Goal: Task Accomplishment & Management: Manage account settings

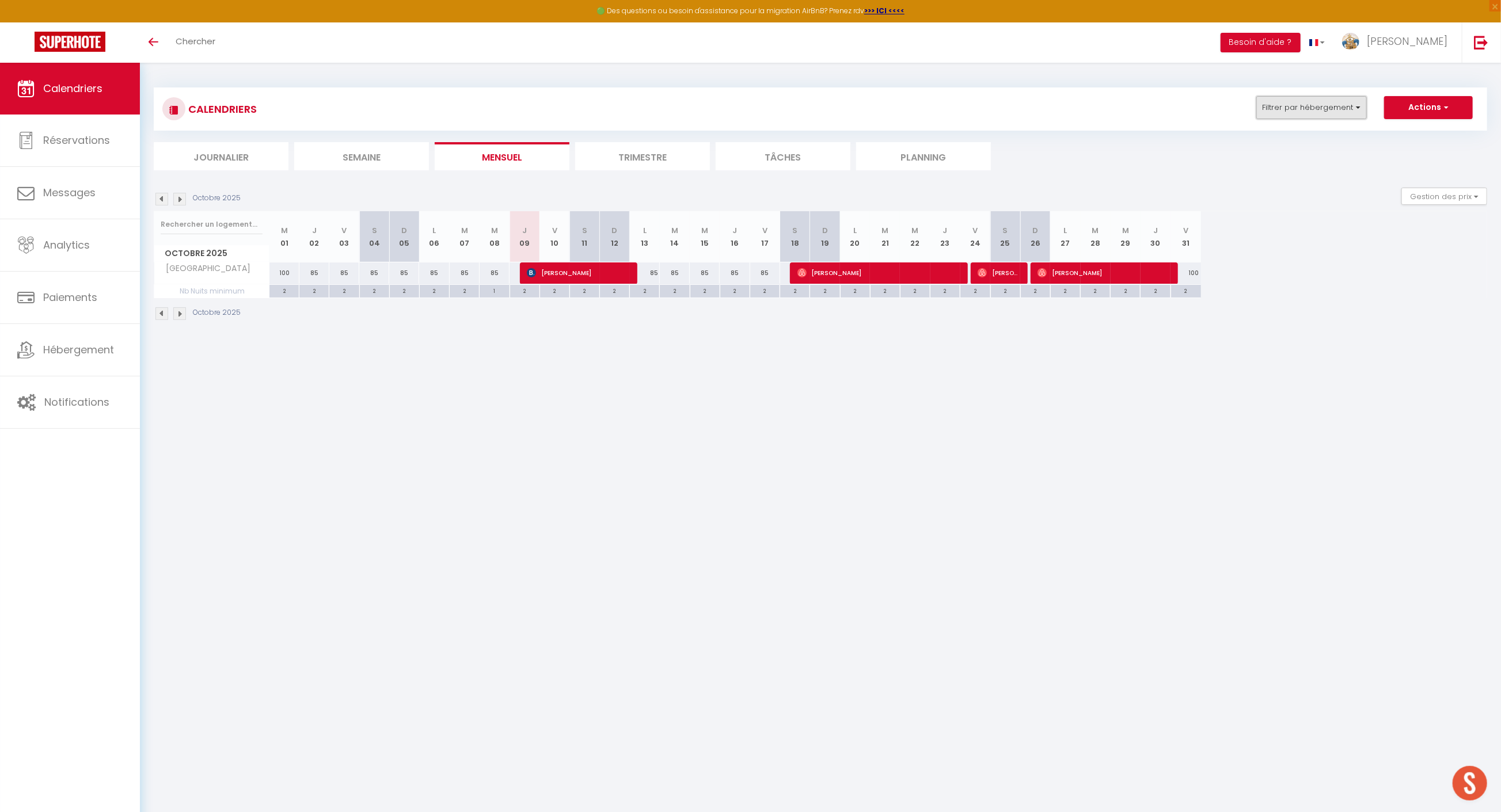
click at [1310, 106] on button "Filtrer par hébergement" at bounding box center [1311, 108] width 110 height 23
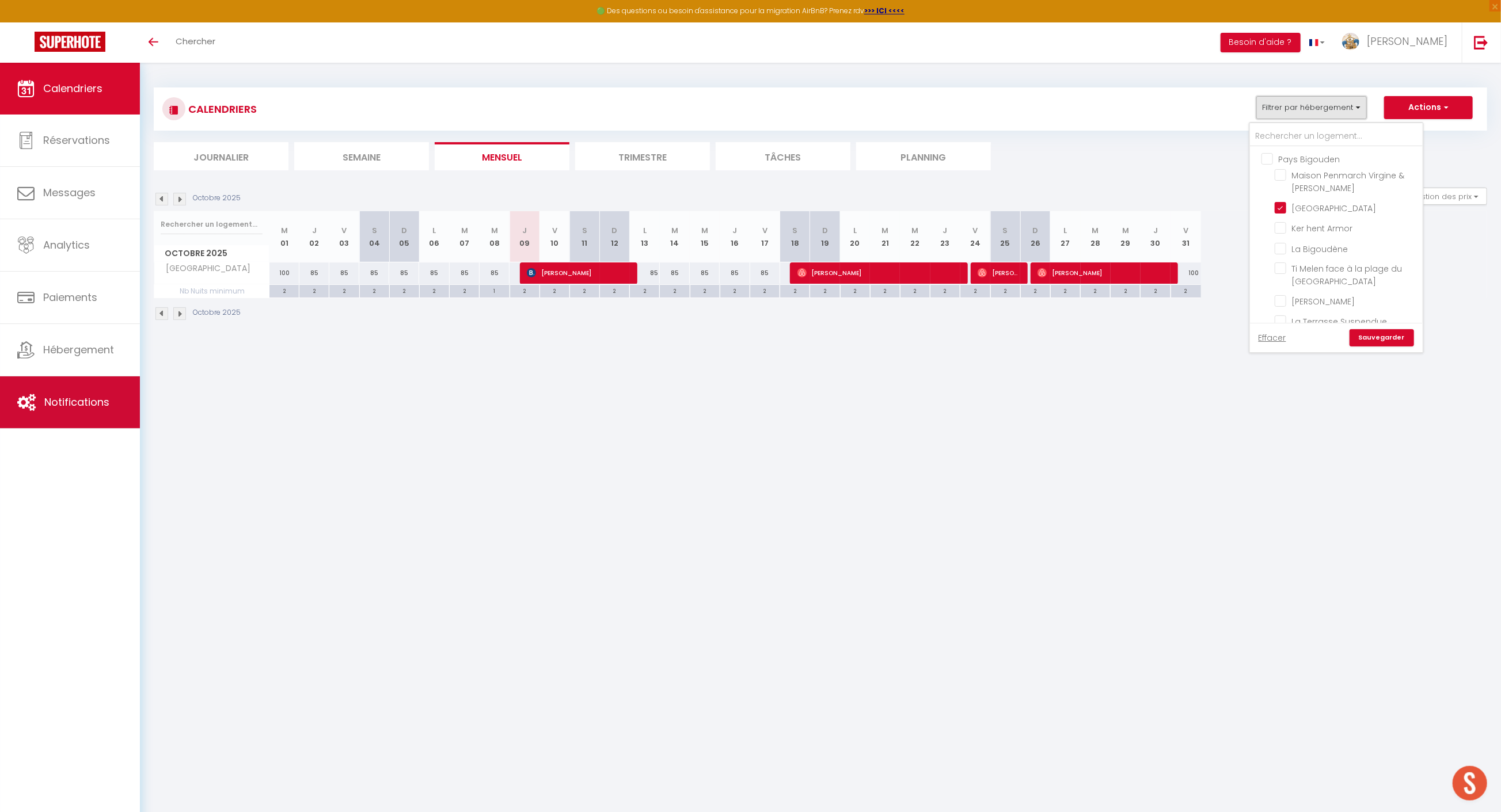
click at [16, 387] on link "Notifications" at bounding box center [70, 402] width 140 height 52
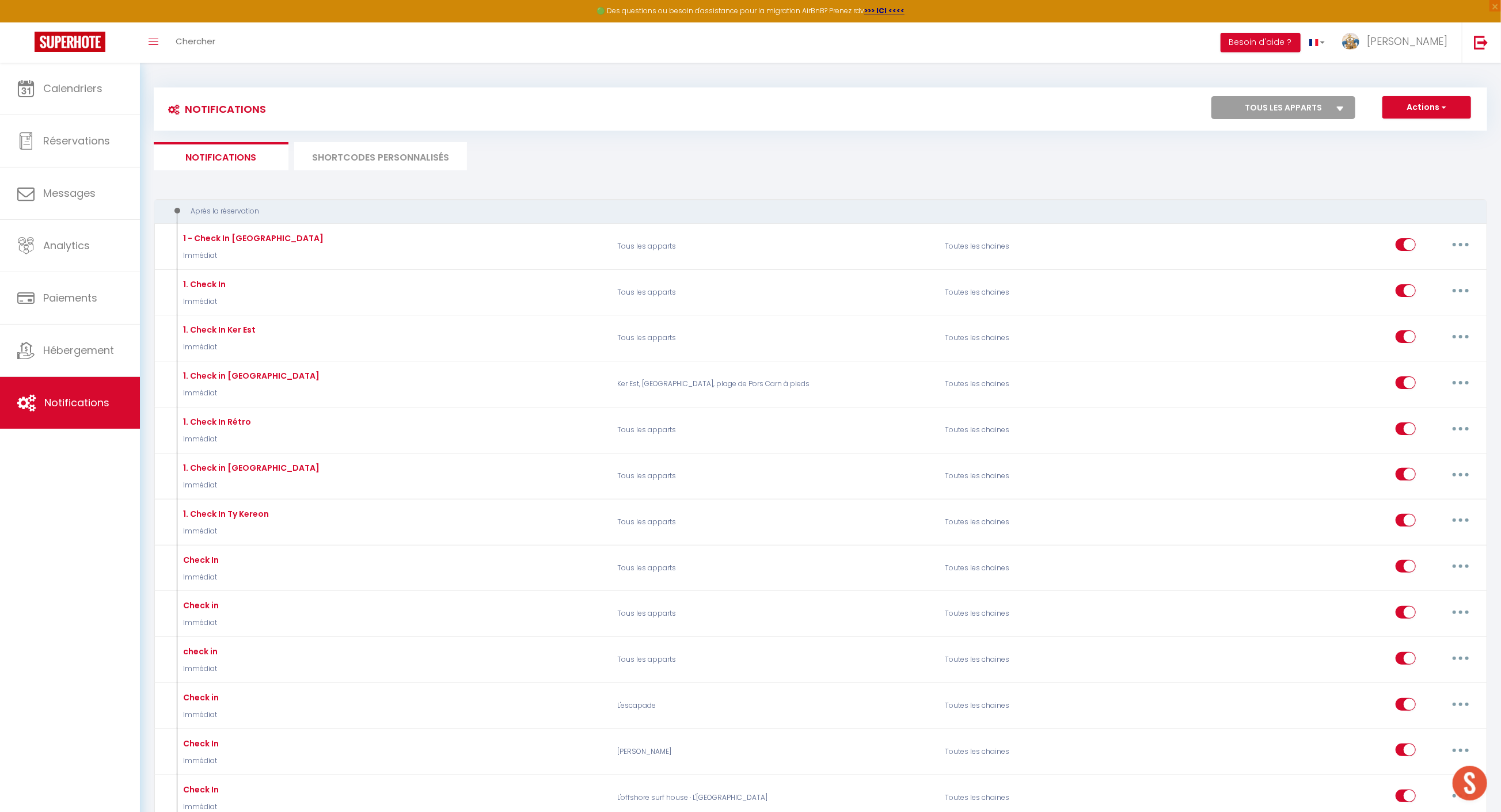
click at [1312, 106] on select "Tous les apparts maison vintage au bord de mer [PERSON_NAME] de l'Odet, centre …" at bounding box center [1283, 108] width 144 height 23
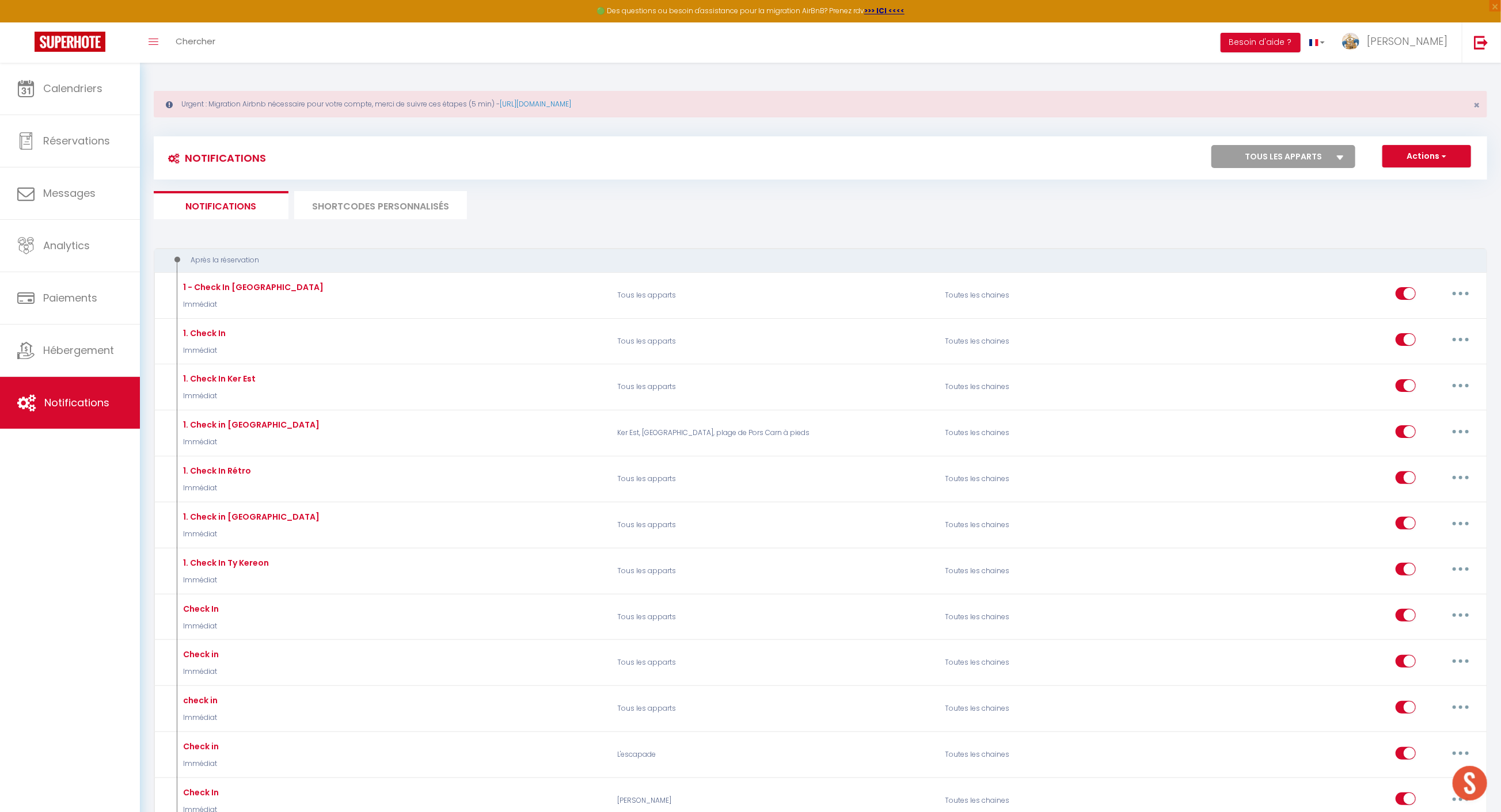
select select "78197"
click at [1213, 145] on select "Tous les apparts maison vintage au bord de mer [PERSON_NAME] de l'Odet, centre …" at bounding box center [1283, 156] width 144 height 23
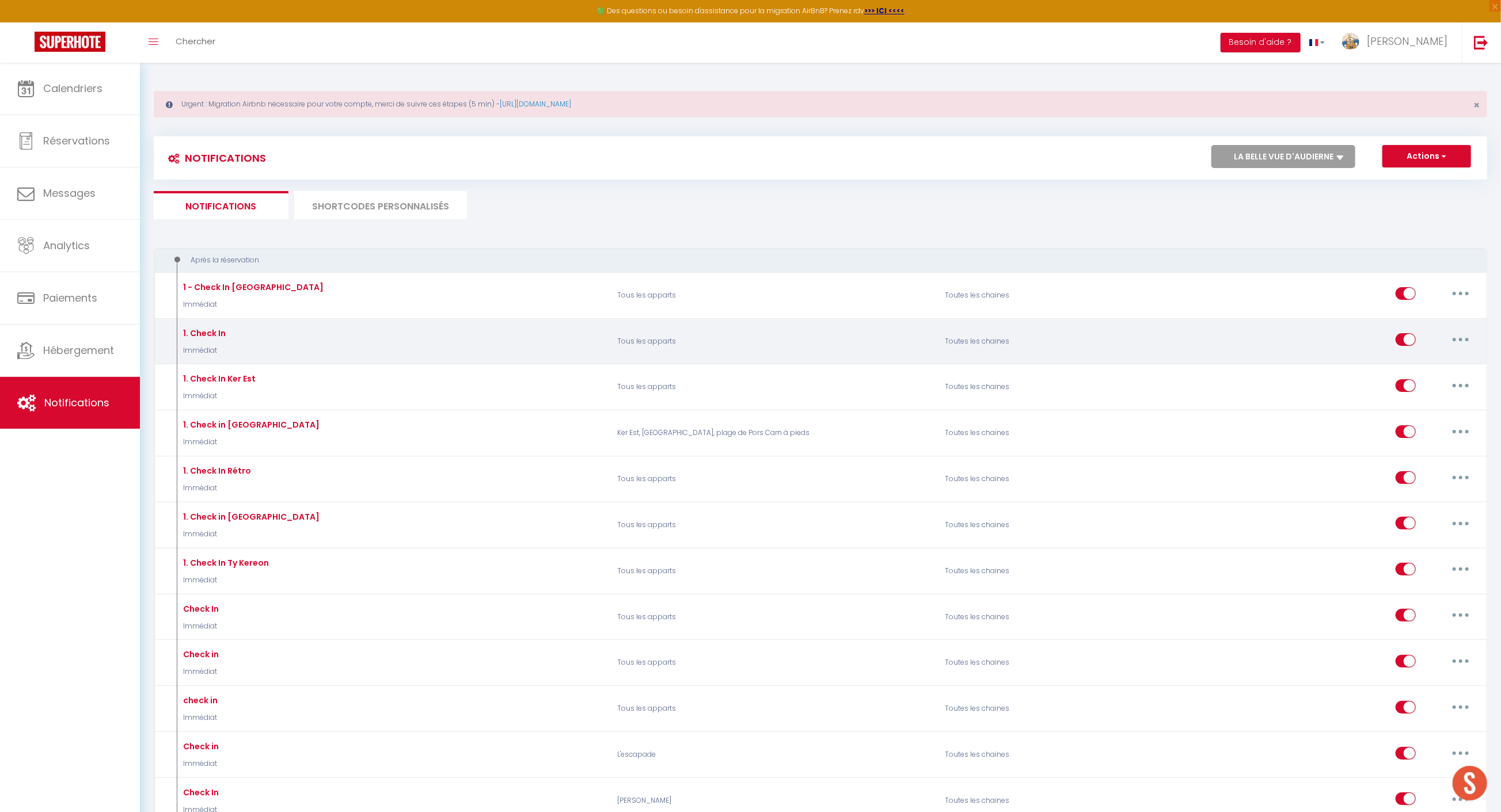
select select
checkbox input "false"
select select
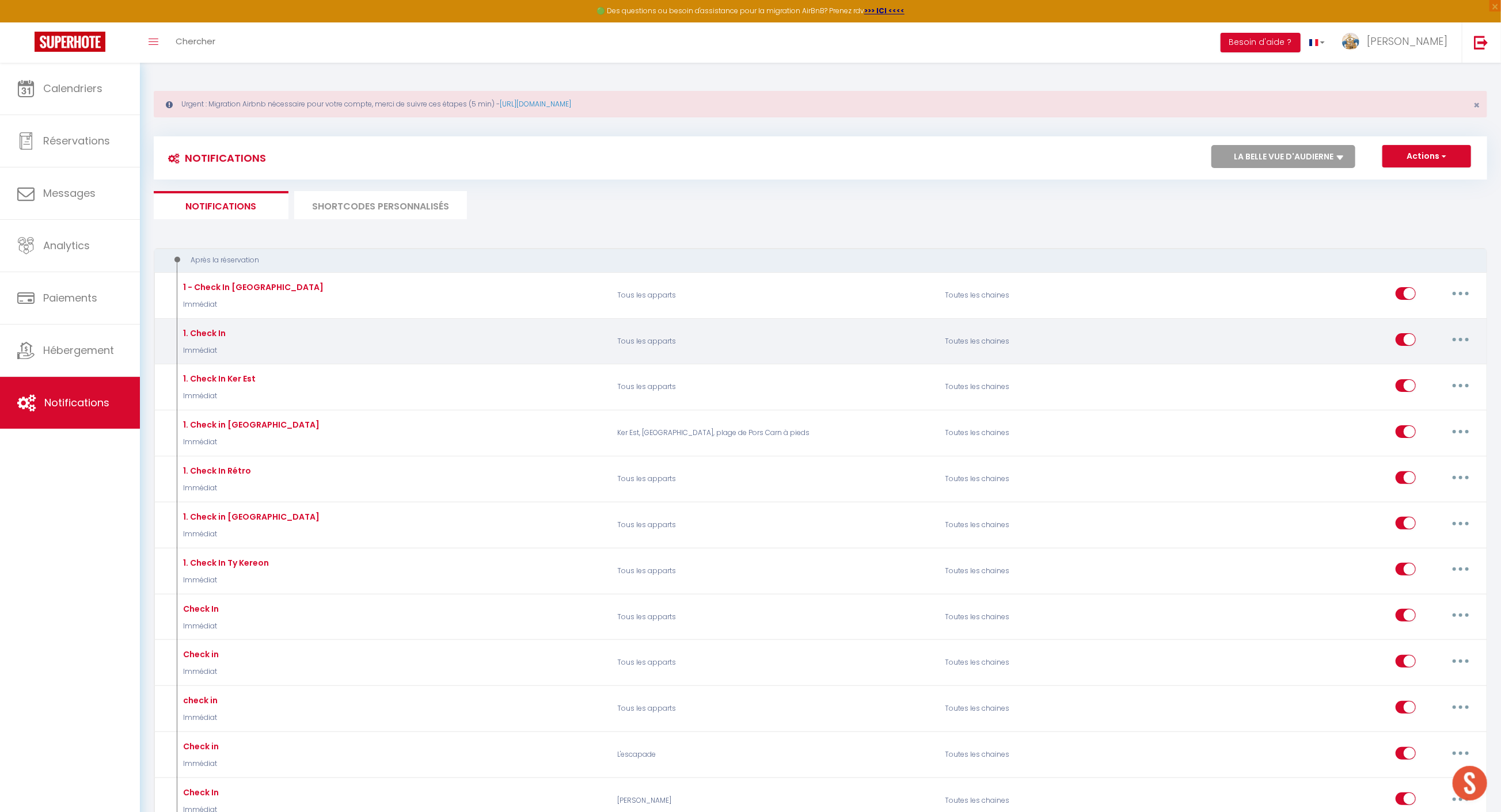
checkbox input "false"
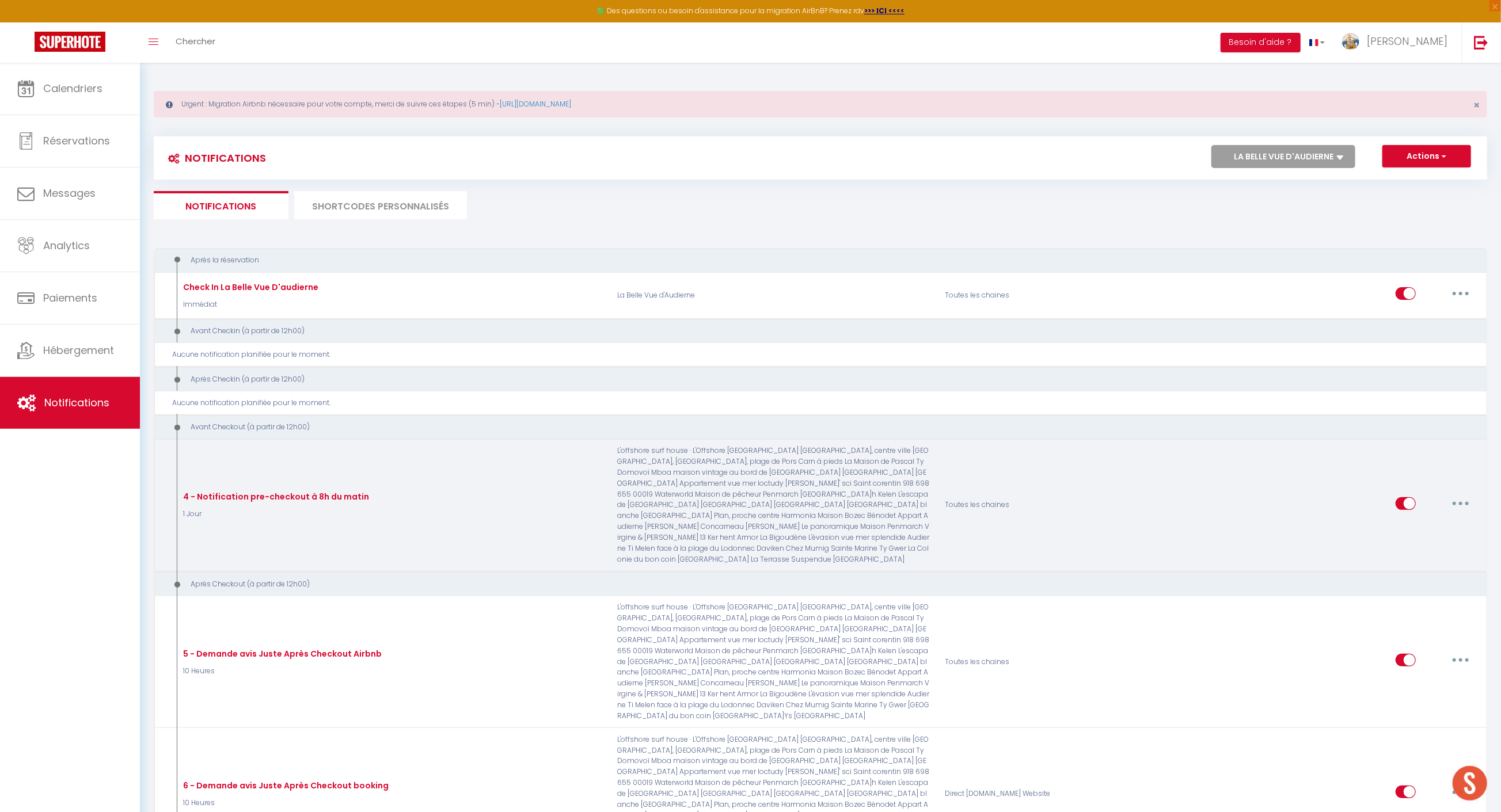
click at [1467, 494] on button "button" at bounding box center [1460, 503] width 32 height 18
click at [1427, 520] on link "Editer" at bounding box center [1430, 529] width 85 height 20
type input "4 - Notification pre-checkout à 8h du matin"
select select "4"
select select "1 Jour"
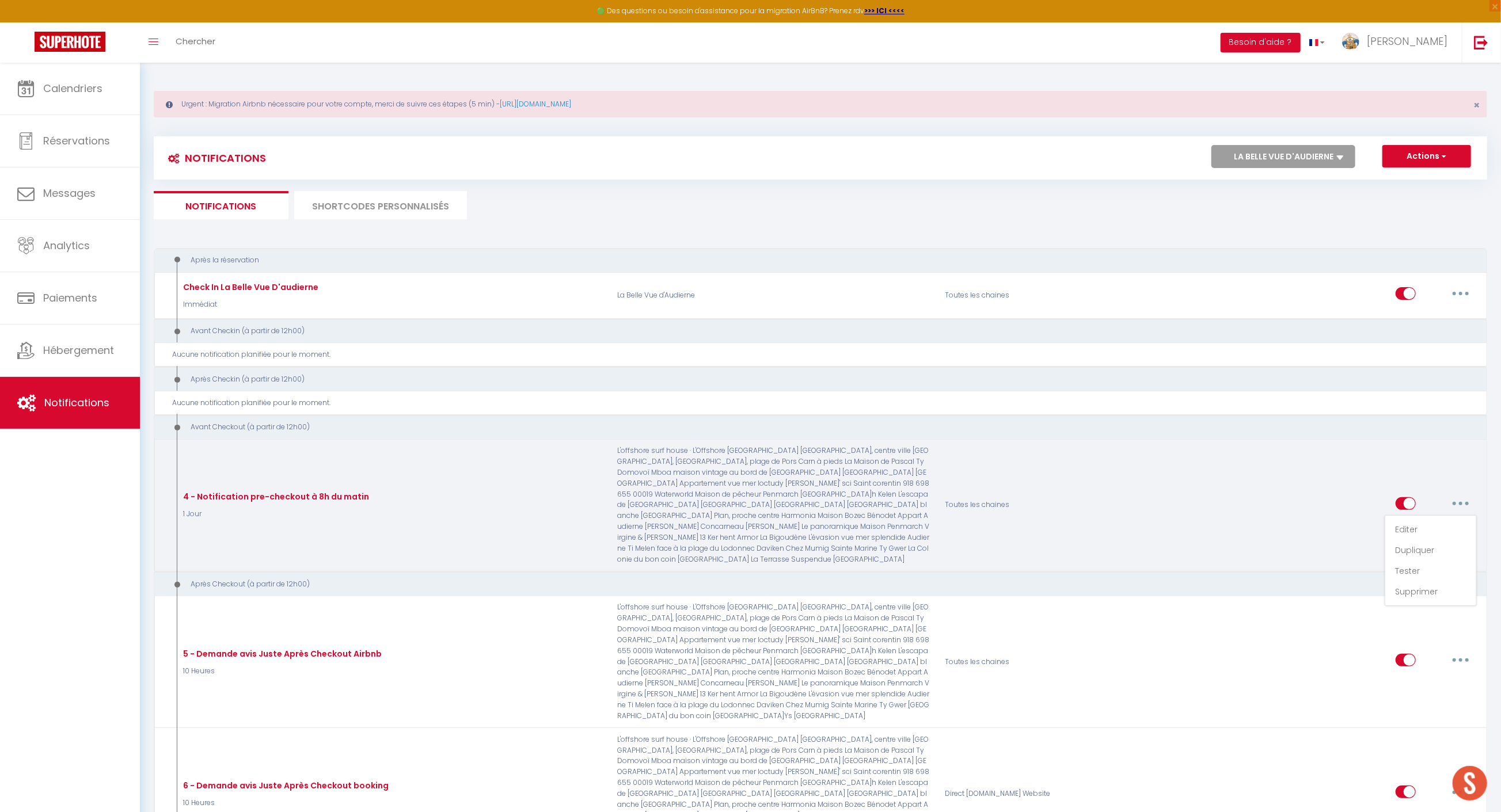
select select "if_booking_is_paid"
checkbox input "true"
checkbox input "false"
radio input "true"
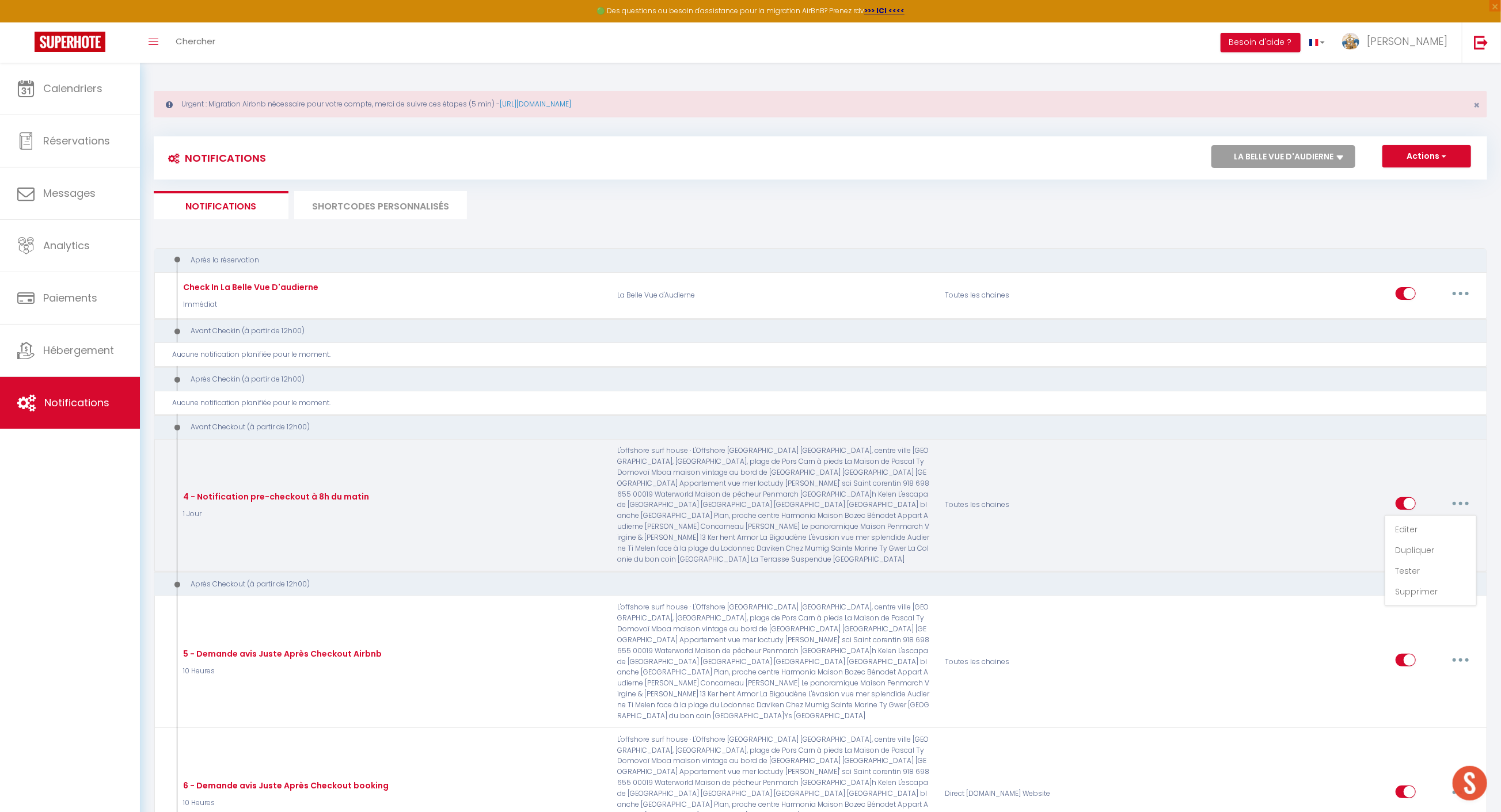
type input "Procédure pour votre départ - [RENTAL:NAME] - [GUEST:FIRST_NAME] [GUEST:NAME]"
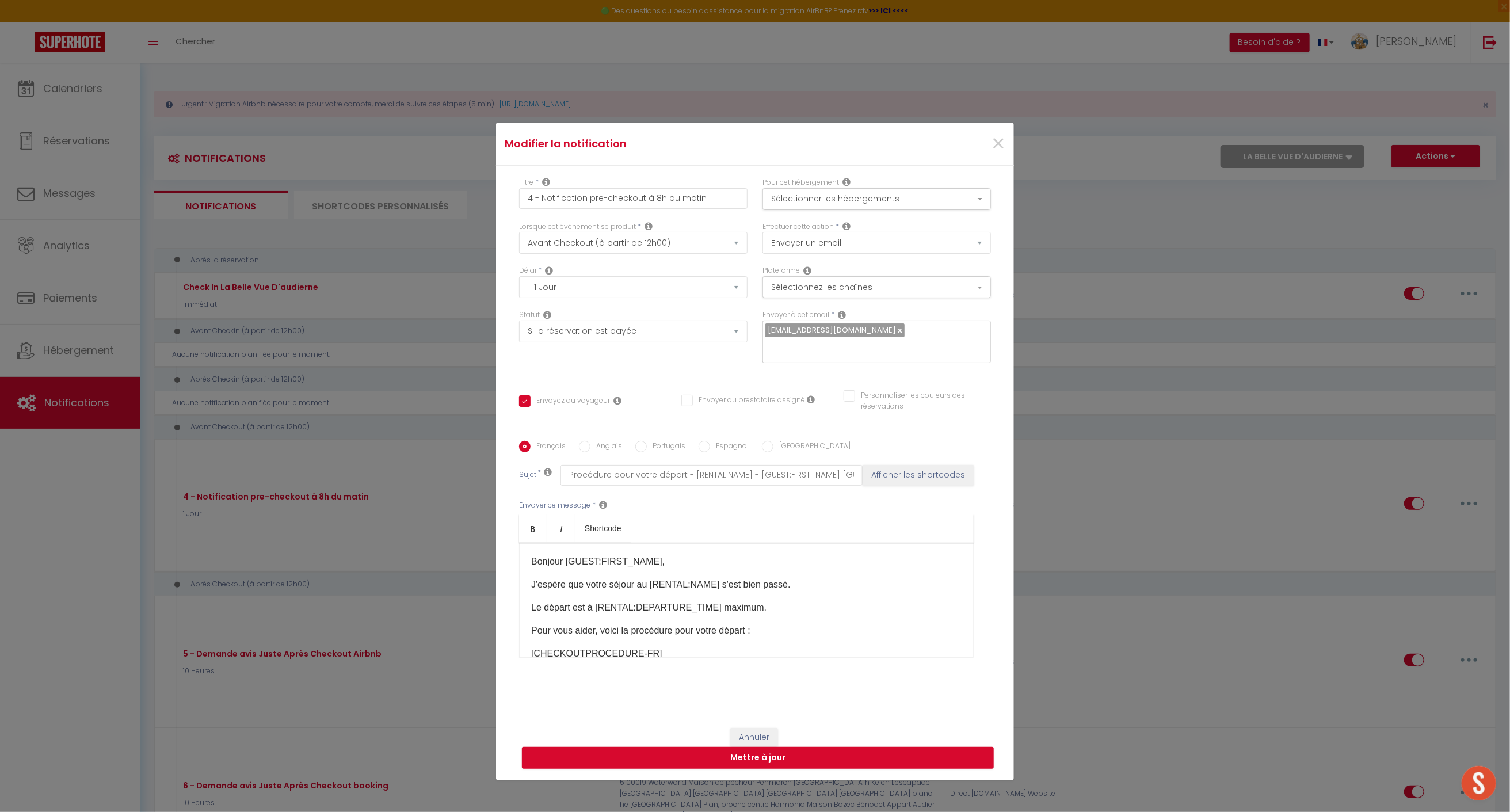
click at [683, 602] on p "Le départ est à [RENTAL:DEPARTURE_TIME] maximum." at bounding box center [746, 607] width 430 height 14
click at [993, 153] on span "×" at bounding box center [998, 143] width 14 height 34
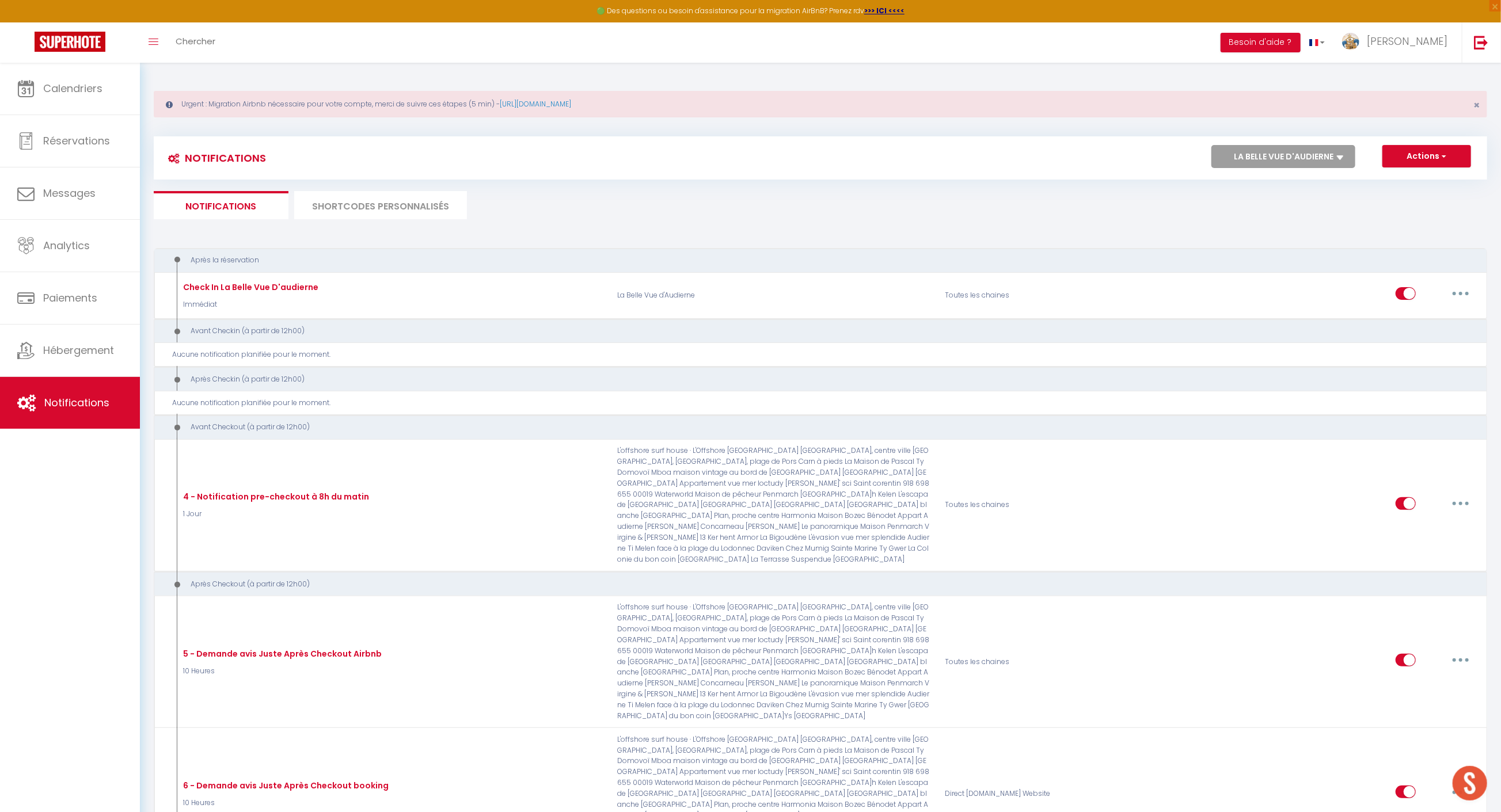
click at [364, 196] on li "SHORTCODES PERSONNALISÉS" at bounding box center [381, 205] width 173 height 28
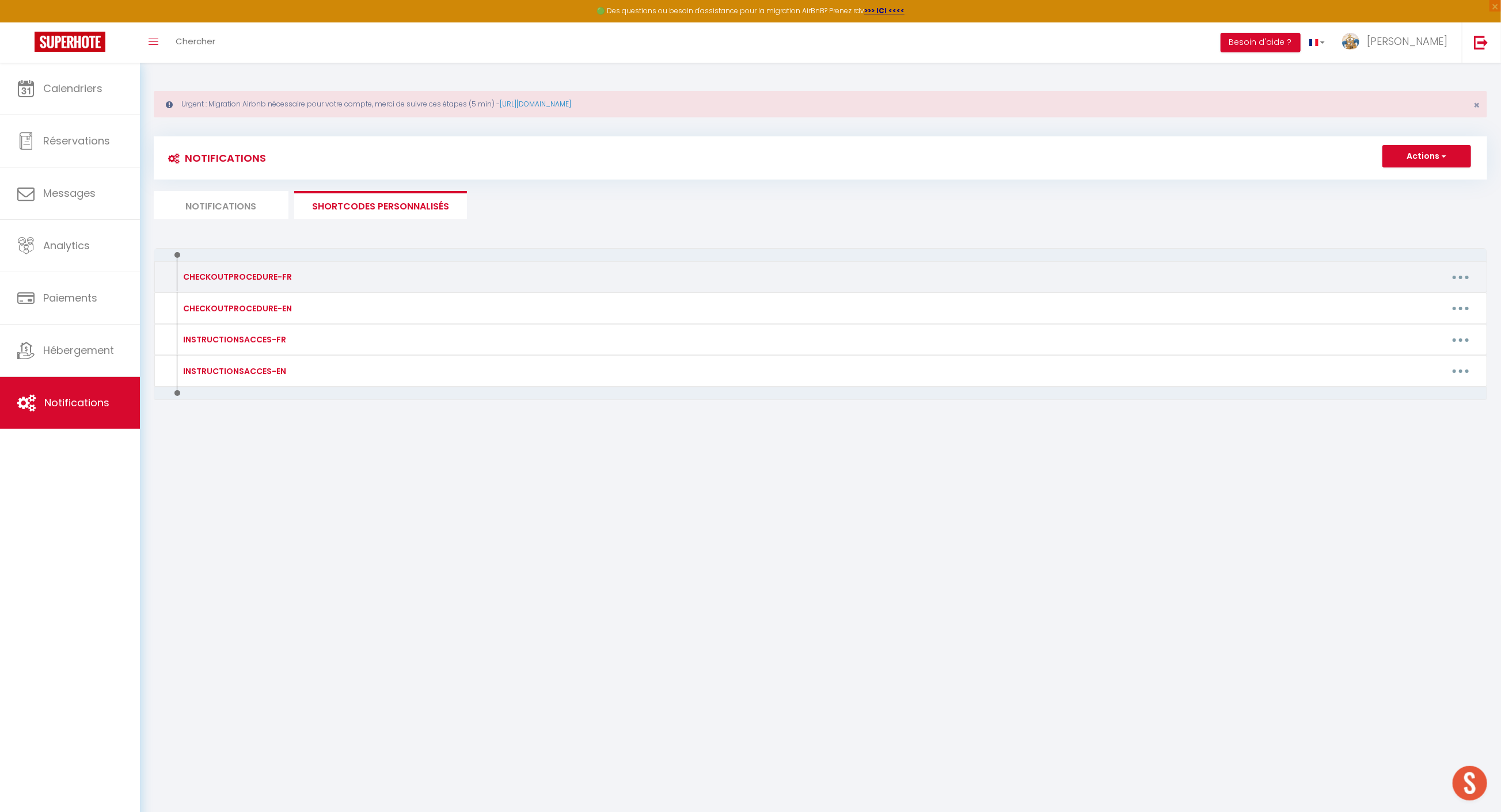
click at [286, 281] on div "CHECKOUTPROCEDURE-FR" at bounding box center [236, 277] width 112 height 13
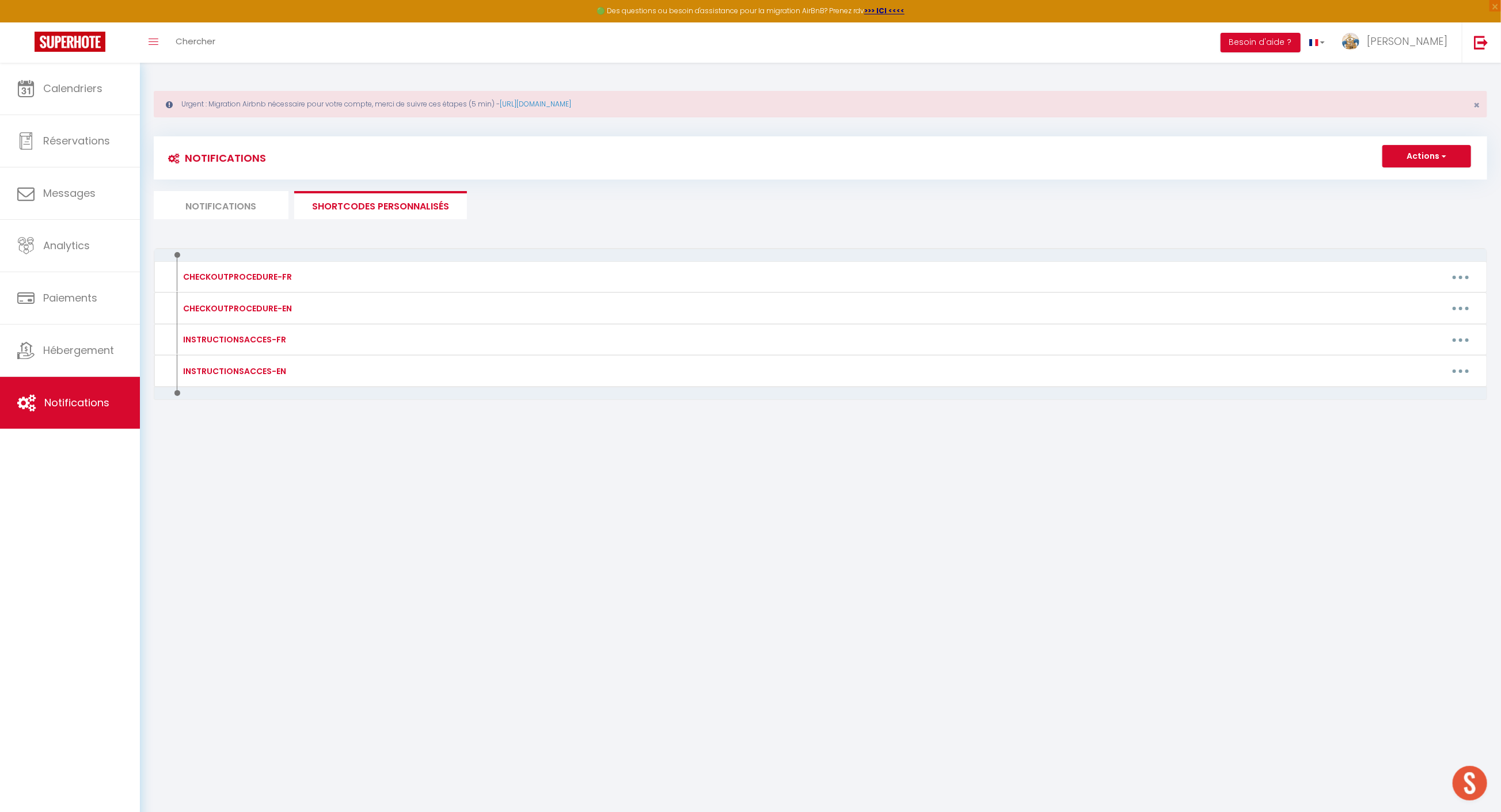
click at [241, 202] on li "Notifications" at bounding box center [222, 205] width 135 height 28
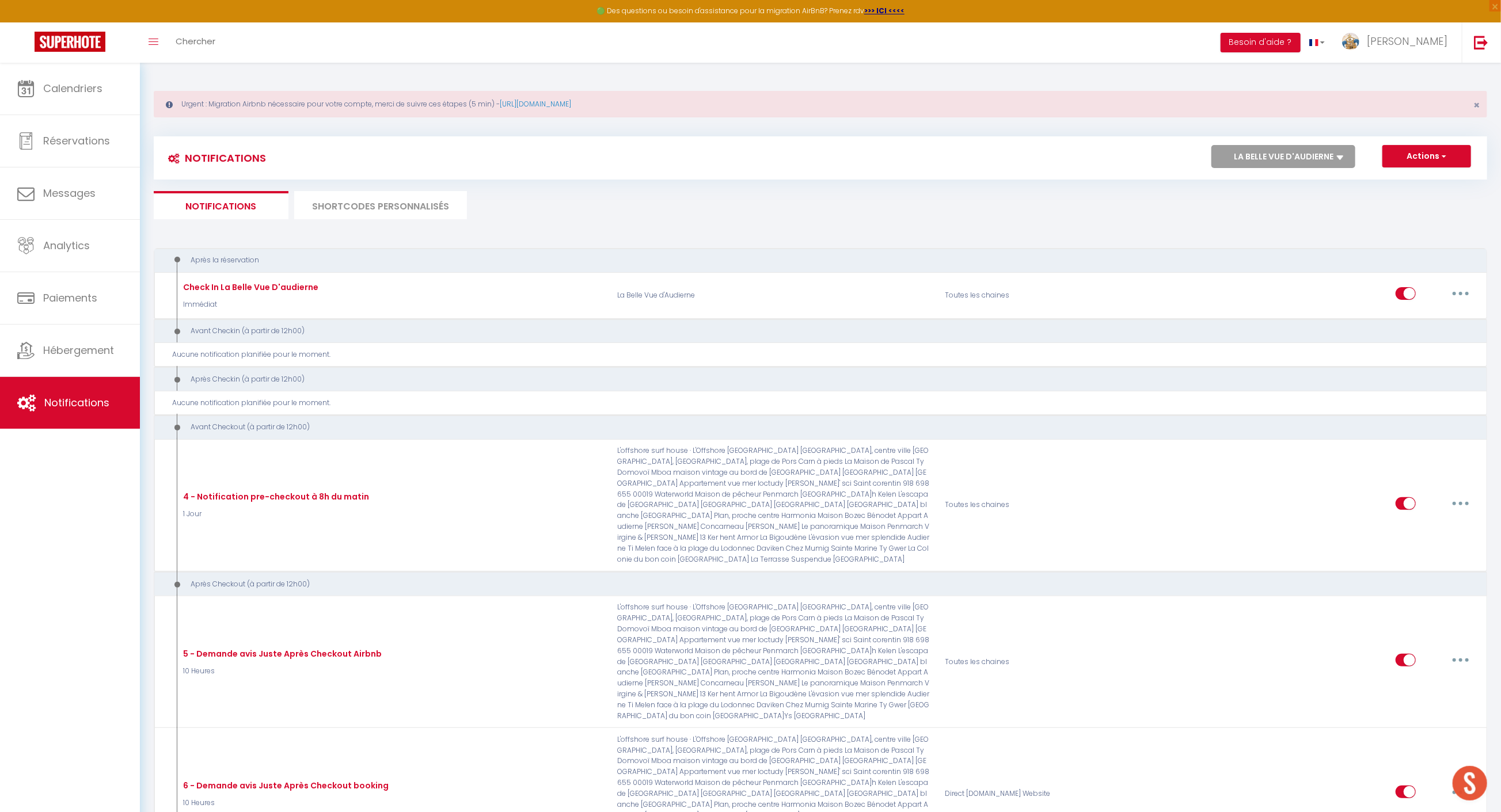
click at [407, 211] on li "SHORTCODES PERSONNALISÉS" at bounding box center [381, 205] width 173 height 28
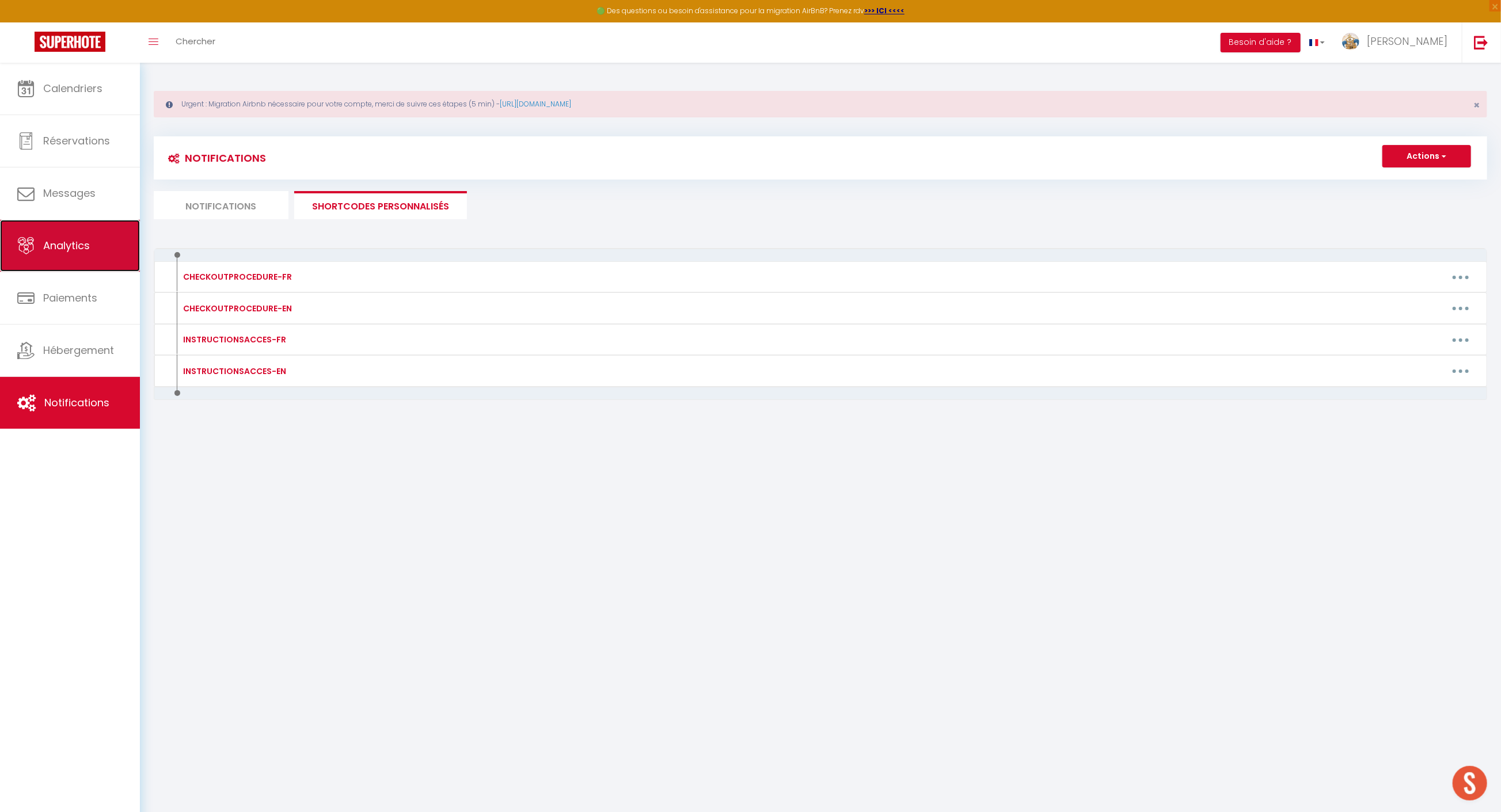
click at [63, 240] on span "Analytics" at bounding box center [66, 245] width 46 height 14
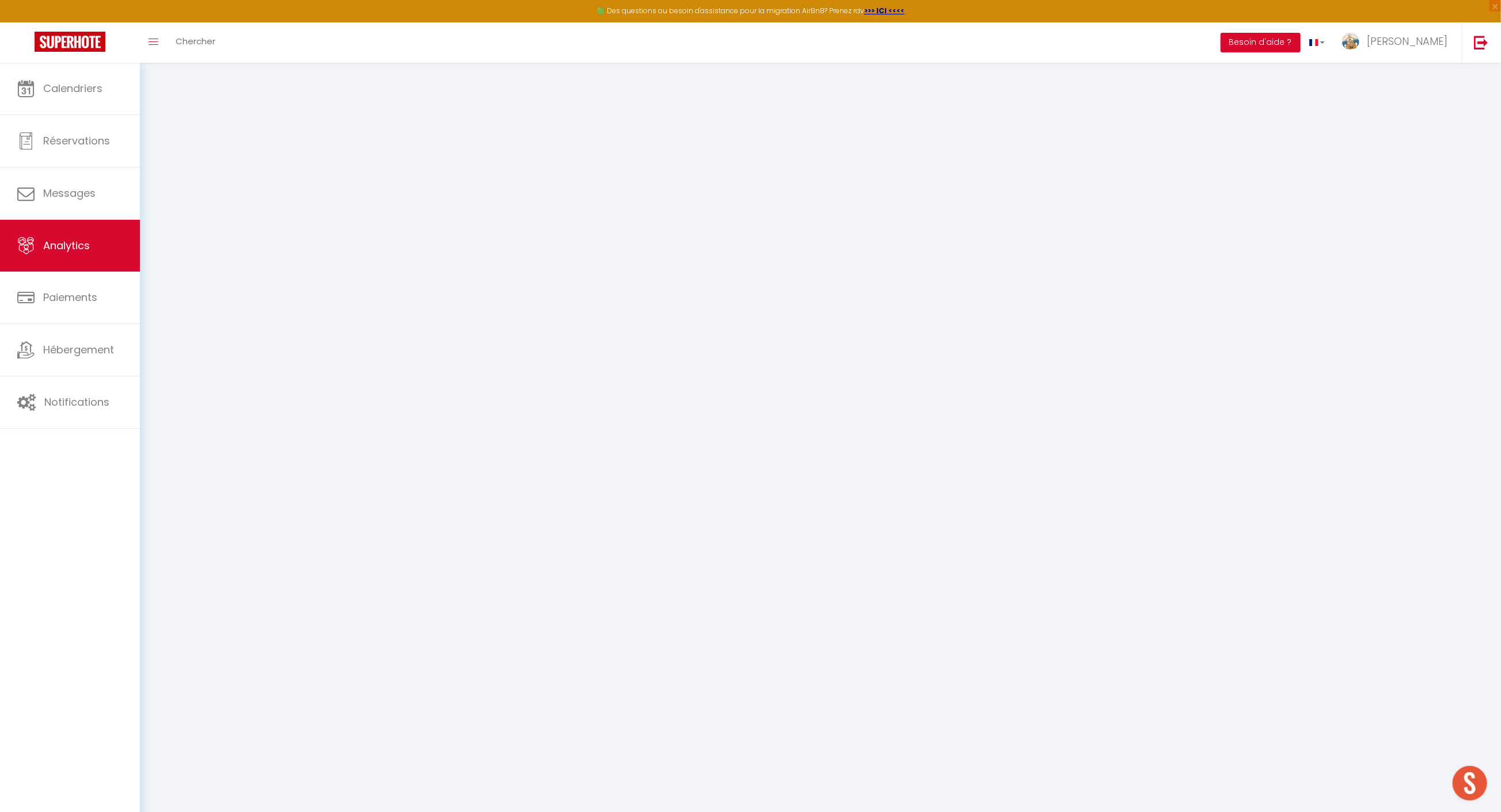
select select "2025"
select select "10"
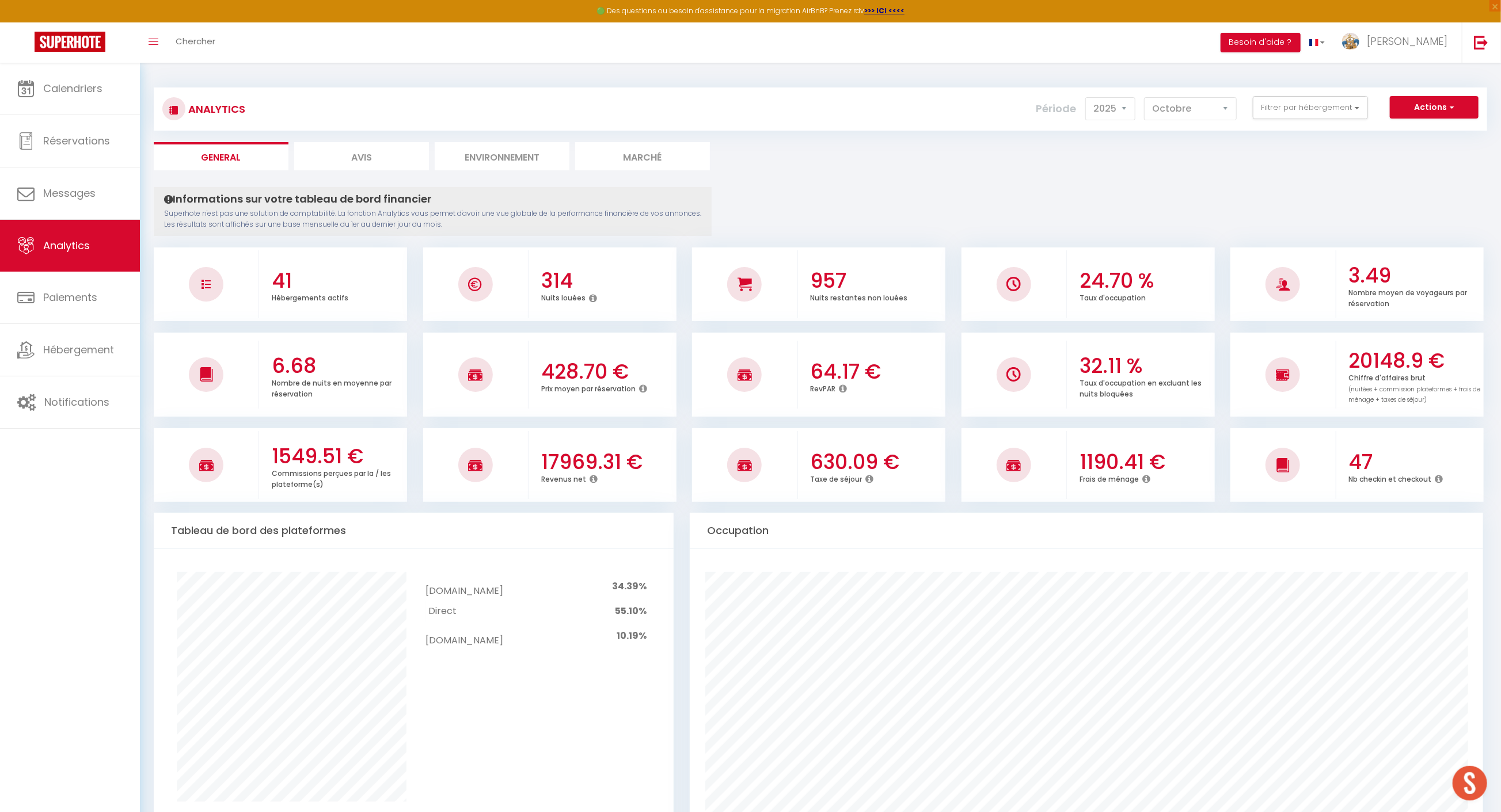
click at [686, 150] on li "Marché" at bounding box center [643, 156] width 135 height 28
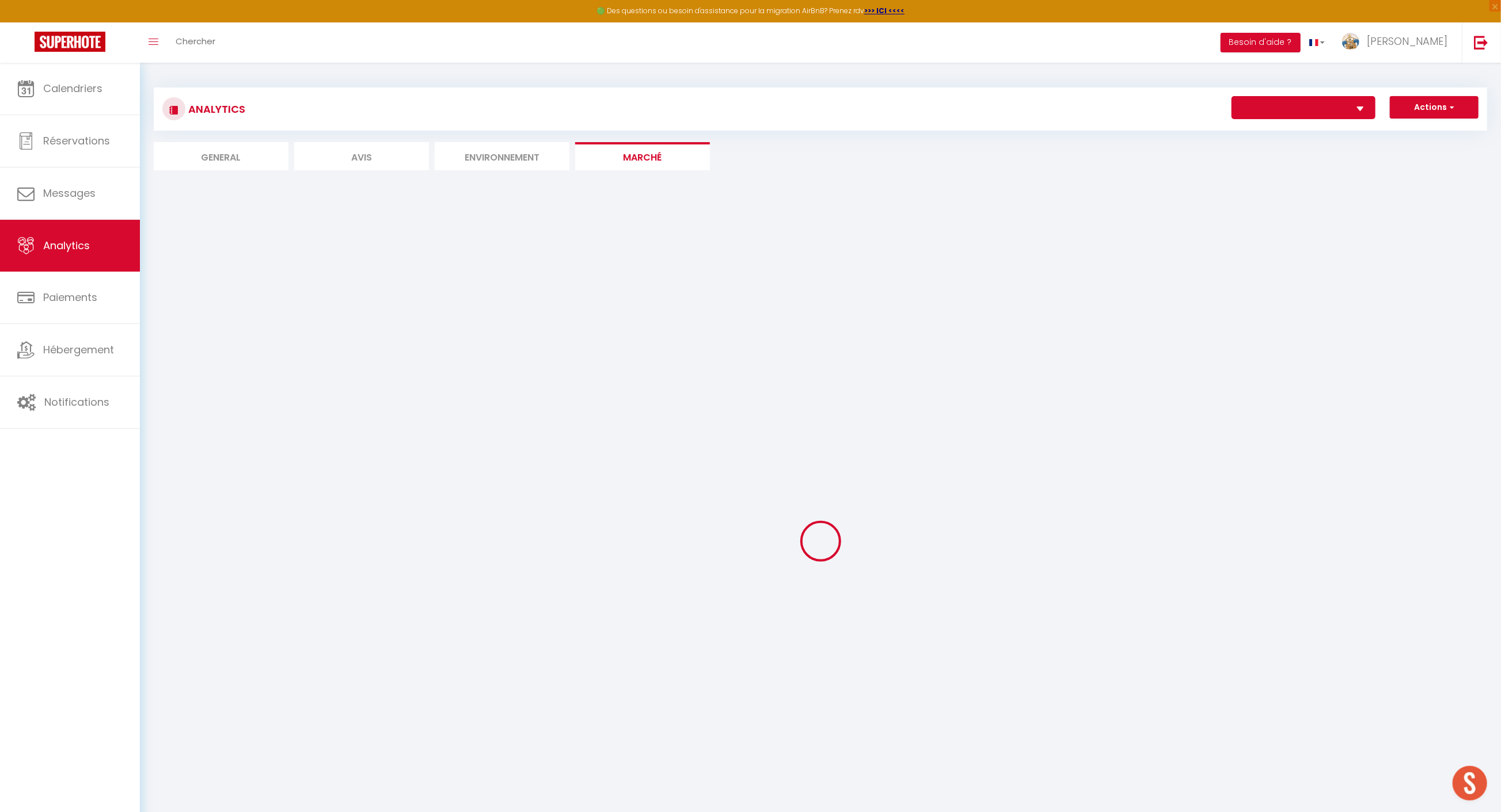
select select "41216"
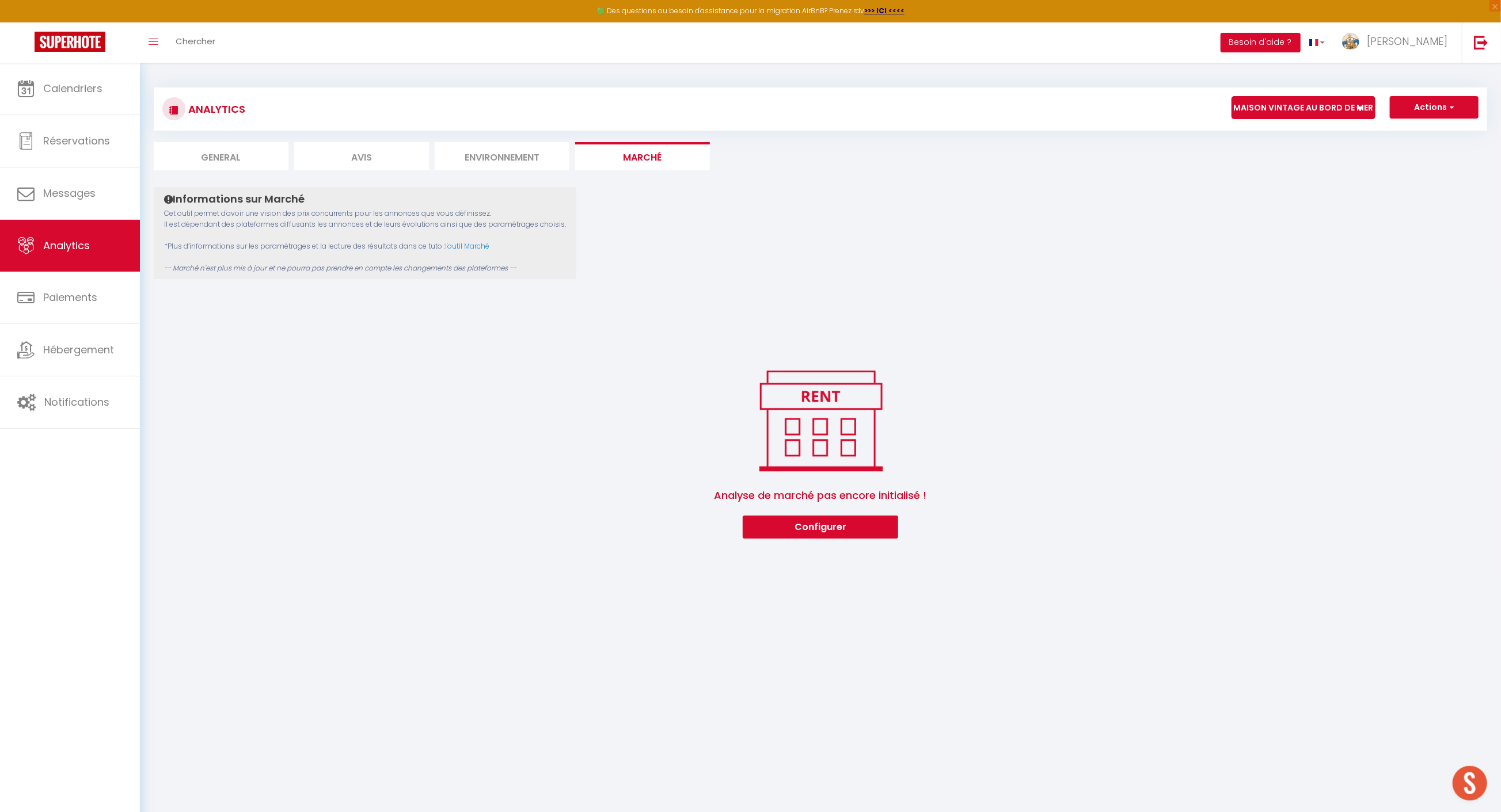
click at [513, 155] on li "Environnement" at bounding box center [502, 156] width 135 height 28
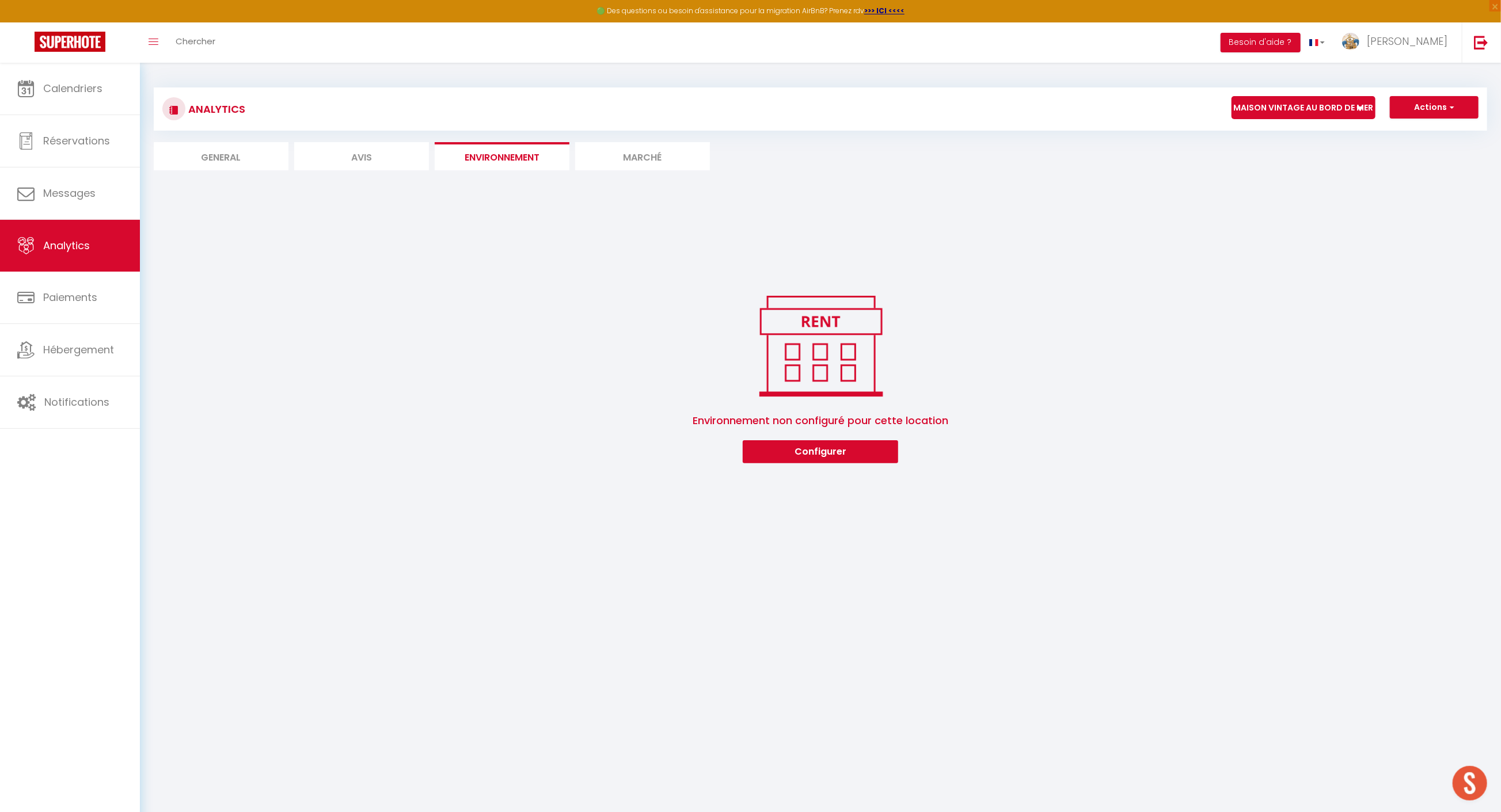
click at [390, 153] on li "Avis" at bounding box center [362, 156] width 135 height 28
select select "2025"
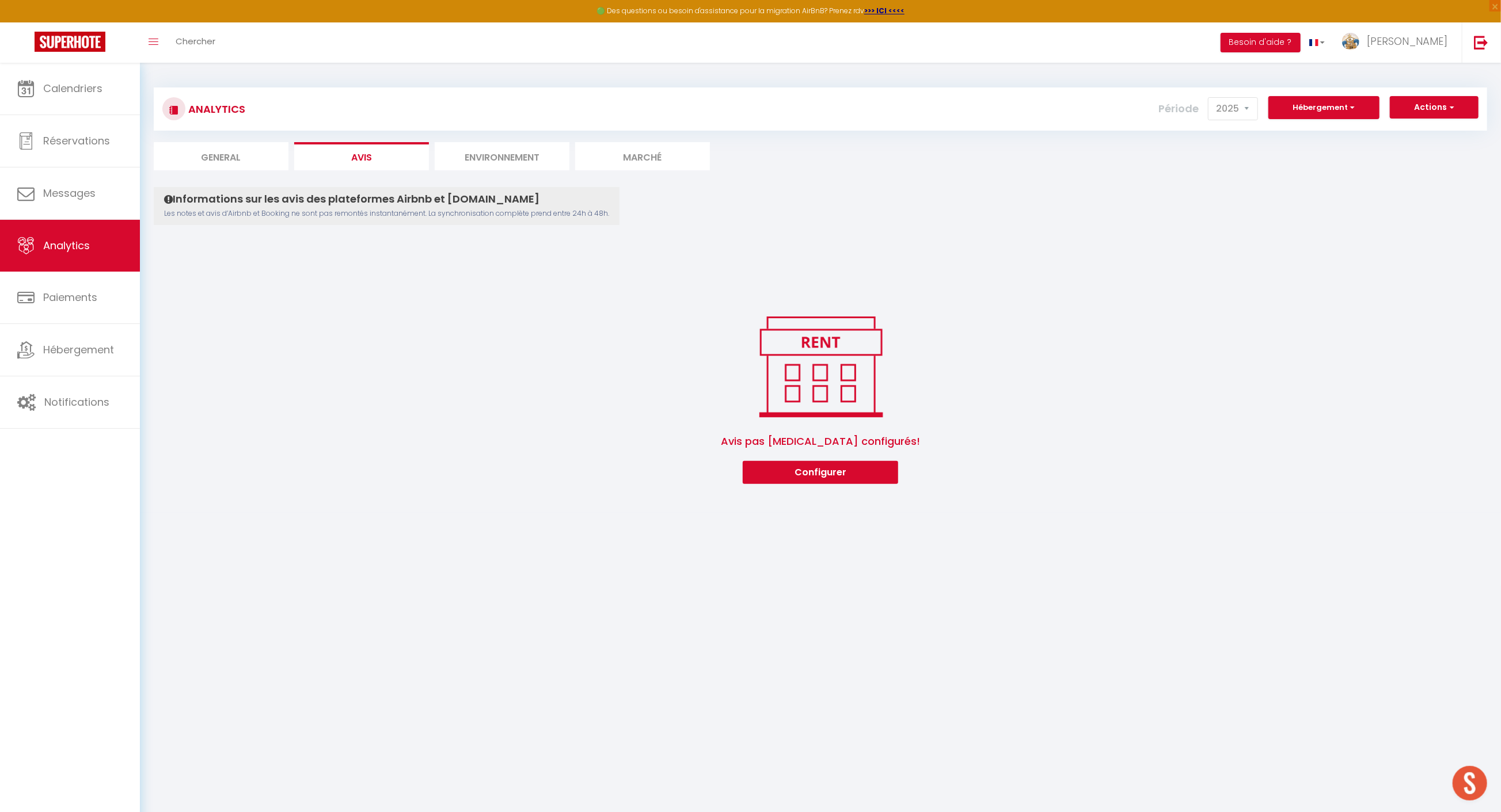
click at [246, 147] on li "General" at bounding box center [222, 156] width 135 height 28
select select "2025"
select select "10"
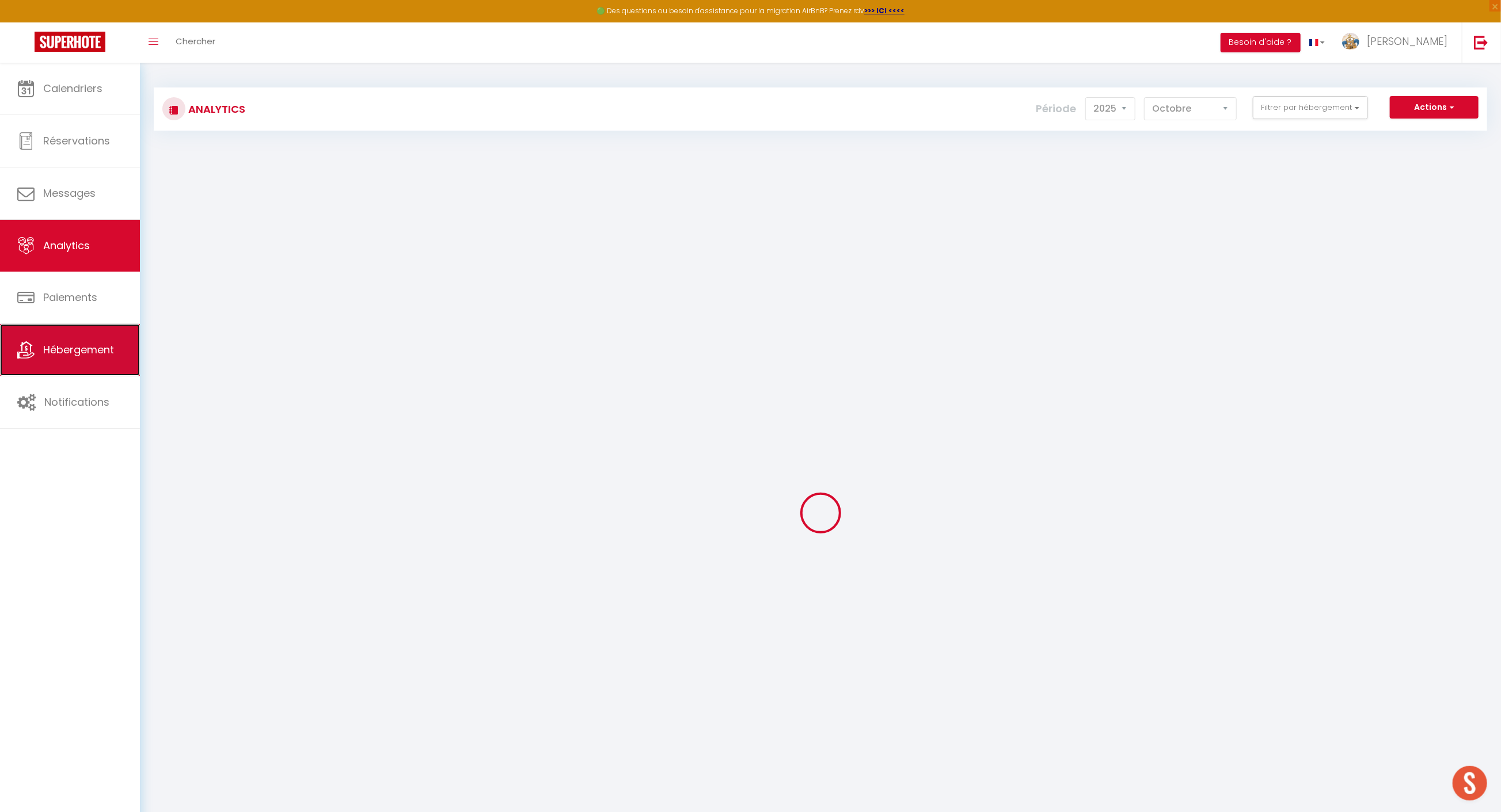
click at [96, 344] on span "Hébergement" at bounding box center [78, 349] width 71 height 14
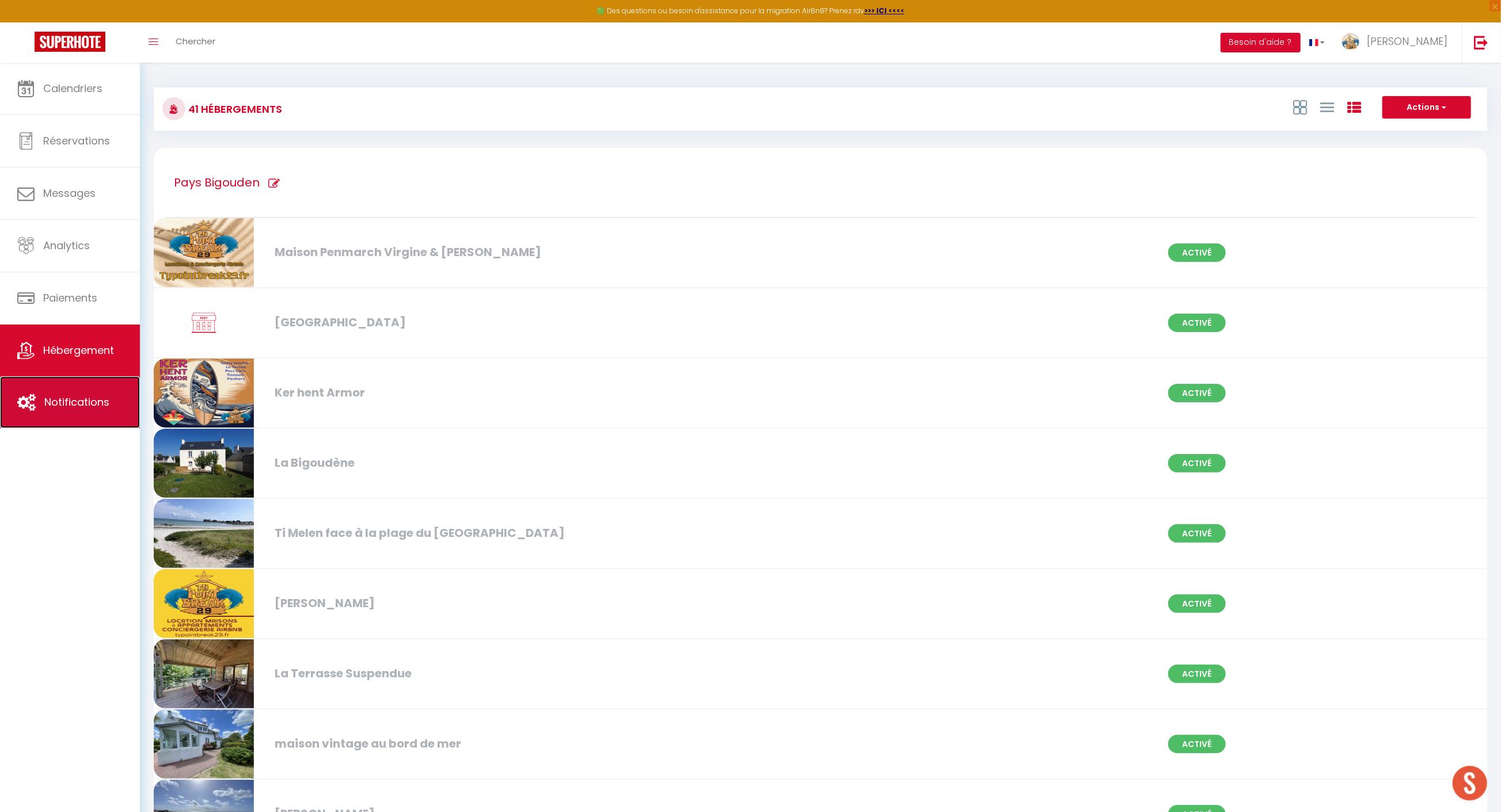
click at [103, 408] on link "Notifications" at bounding box center [70, 402] width 140 height 52
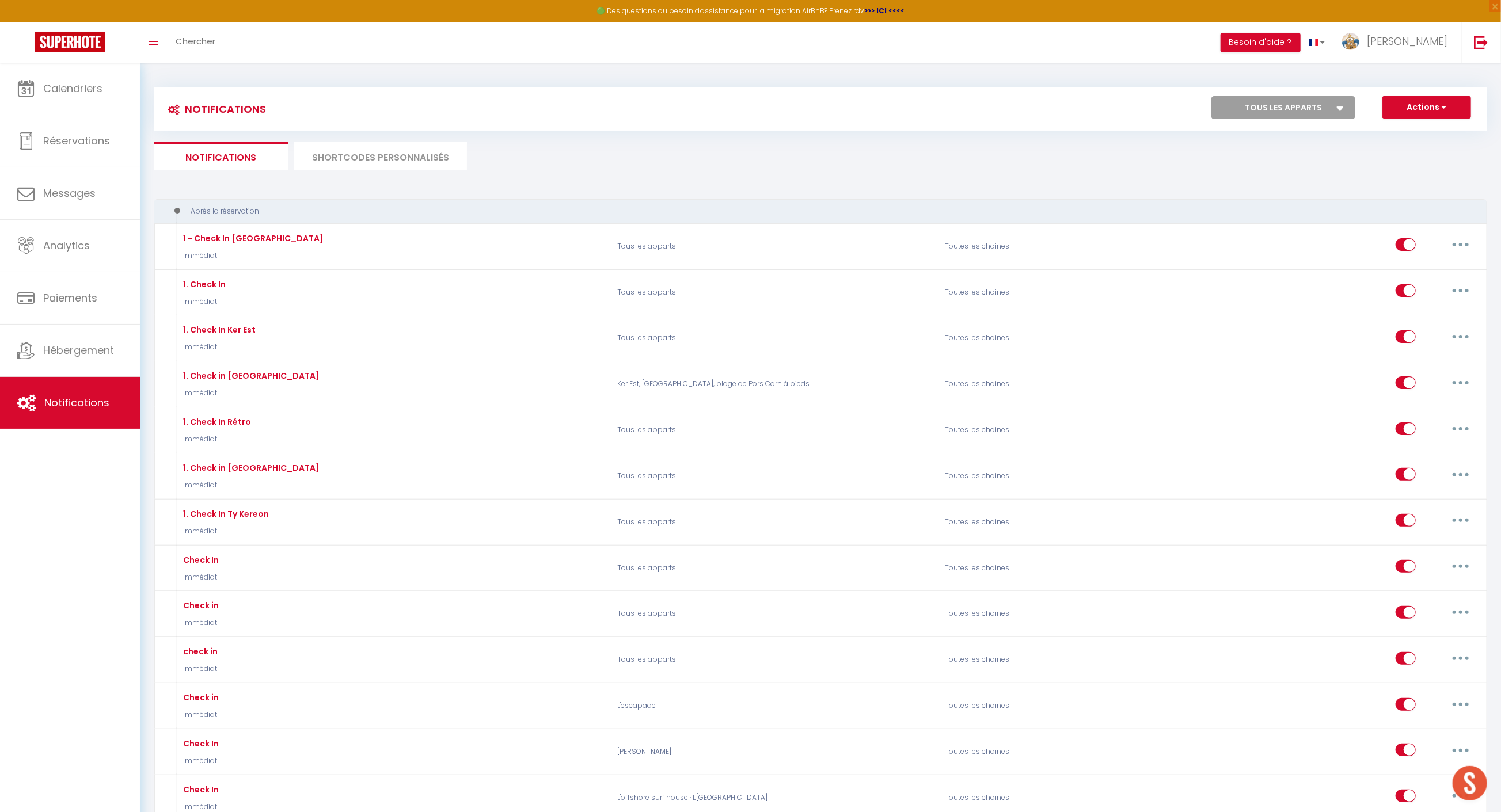
click at [364, 148] on li "SHORTCODES PERSONNALISÉS" at bounding box center [381, 156] width 173 height 28
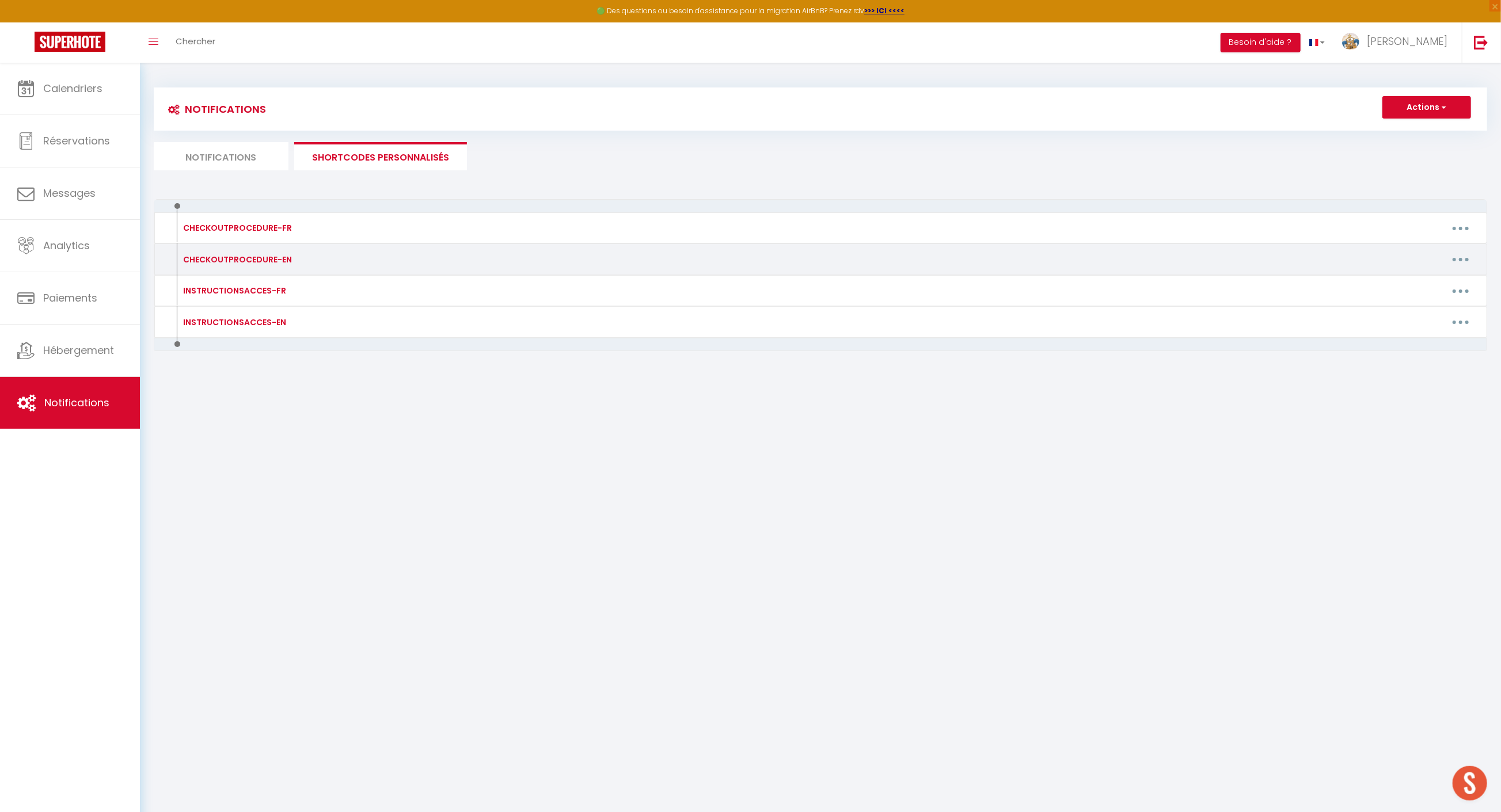
click at [289, 269] on div "CHECKOUTPROCEDURE-EN Editer Supprimer" at bounding box center [820, 259] width 1333 height 32
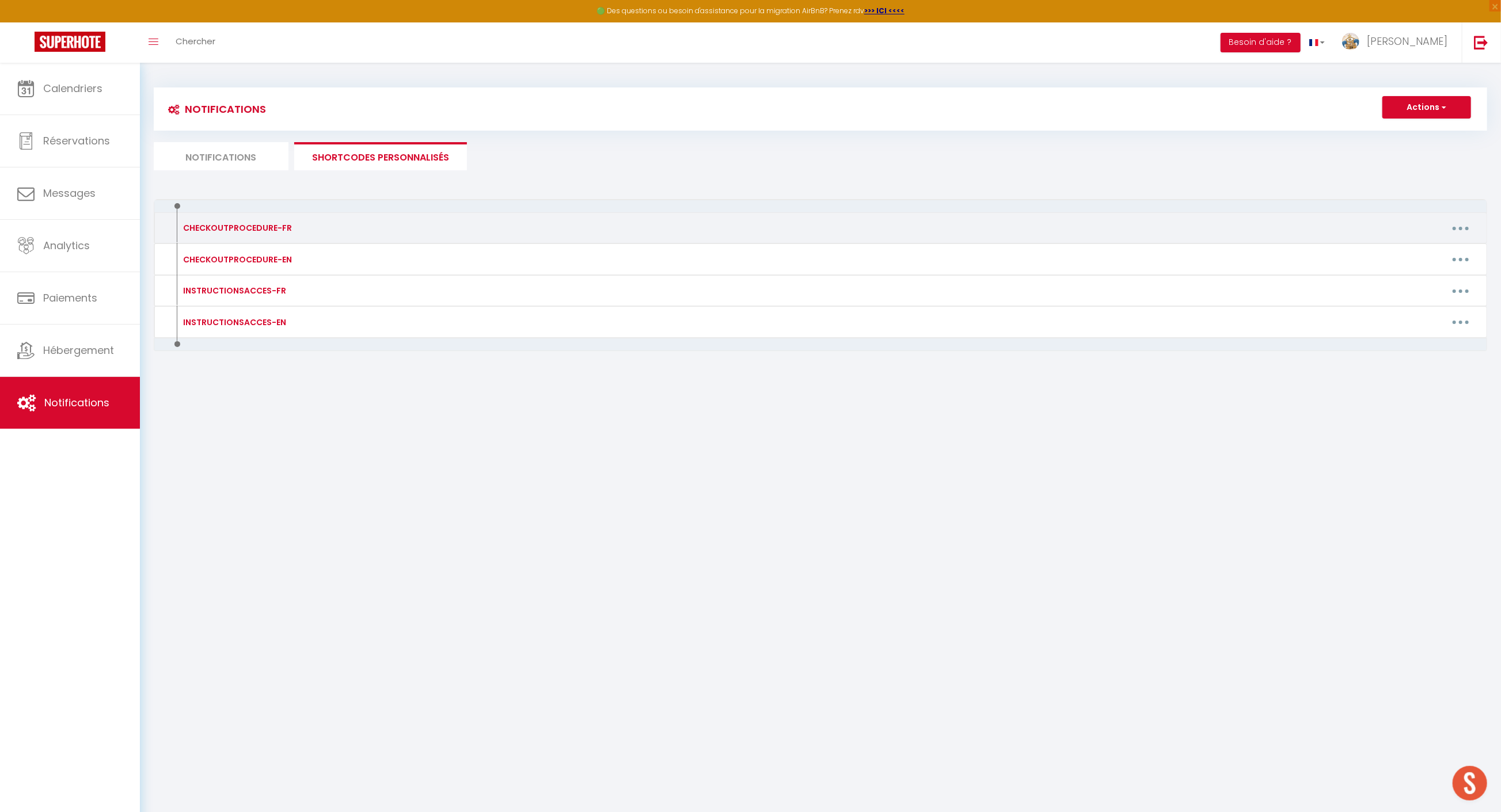
click at [1448, 225] on button "button" at bounding box center [1460, 228] width 32 height 18
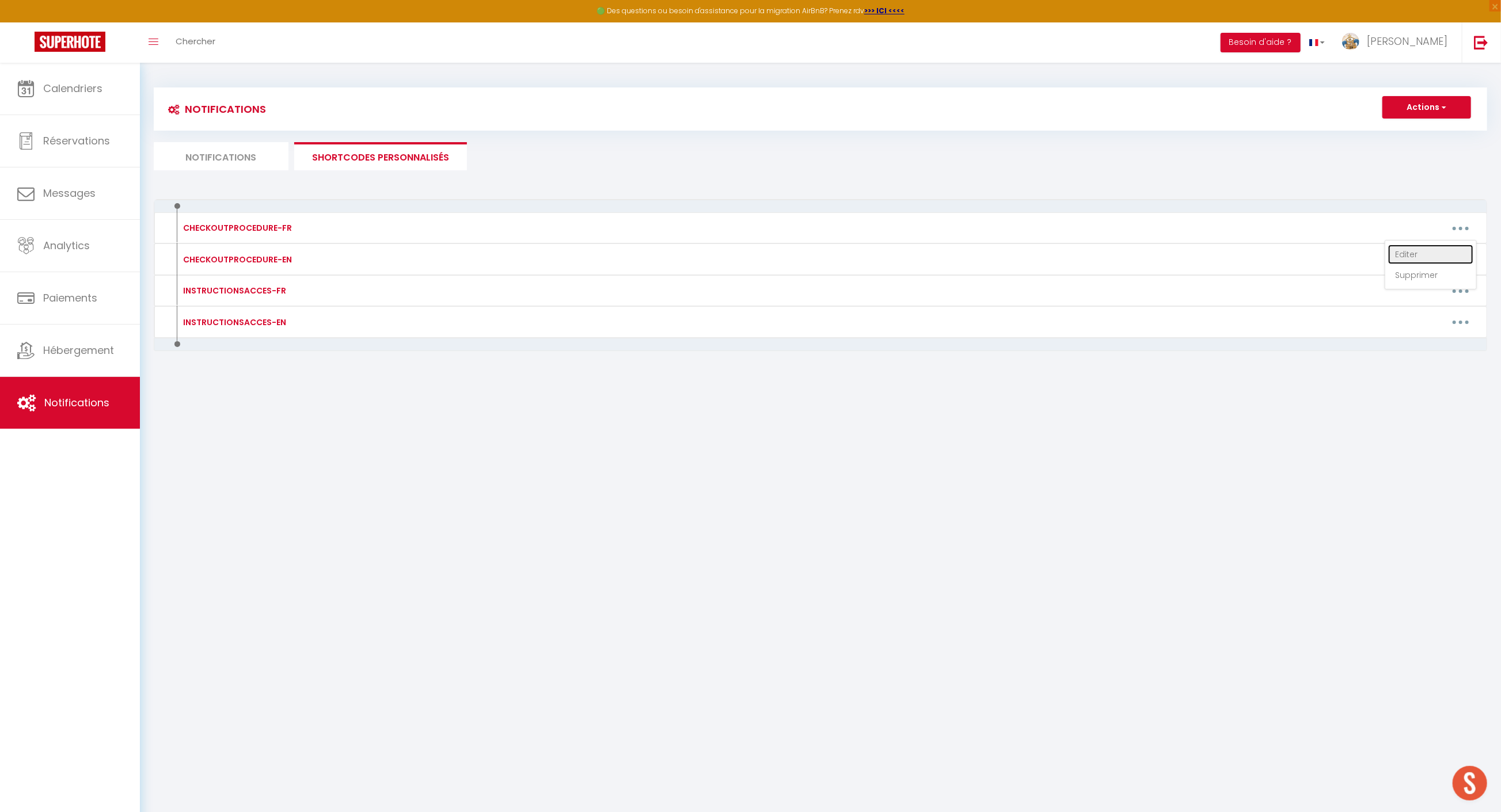
click at [1424, 249] on link "Editer" at bounding box center [1430, 254] width 85 height 20
type input "CHECKOUTPROCEDURE-FR"
type textarea "1 - Faire la vaisselle + là ranger proprement et mettre les poubelles dans les …"
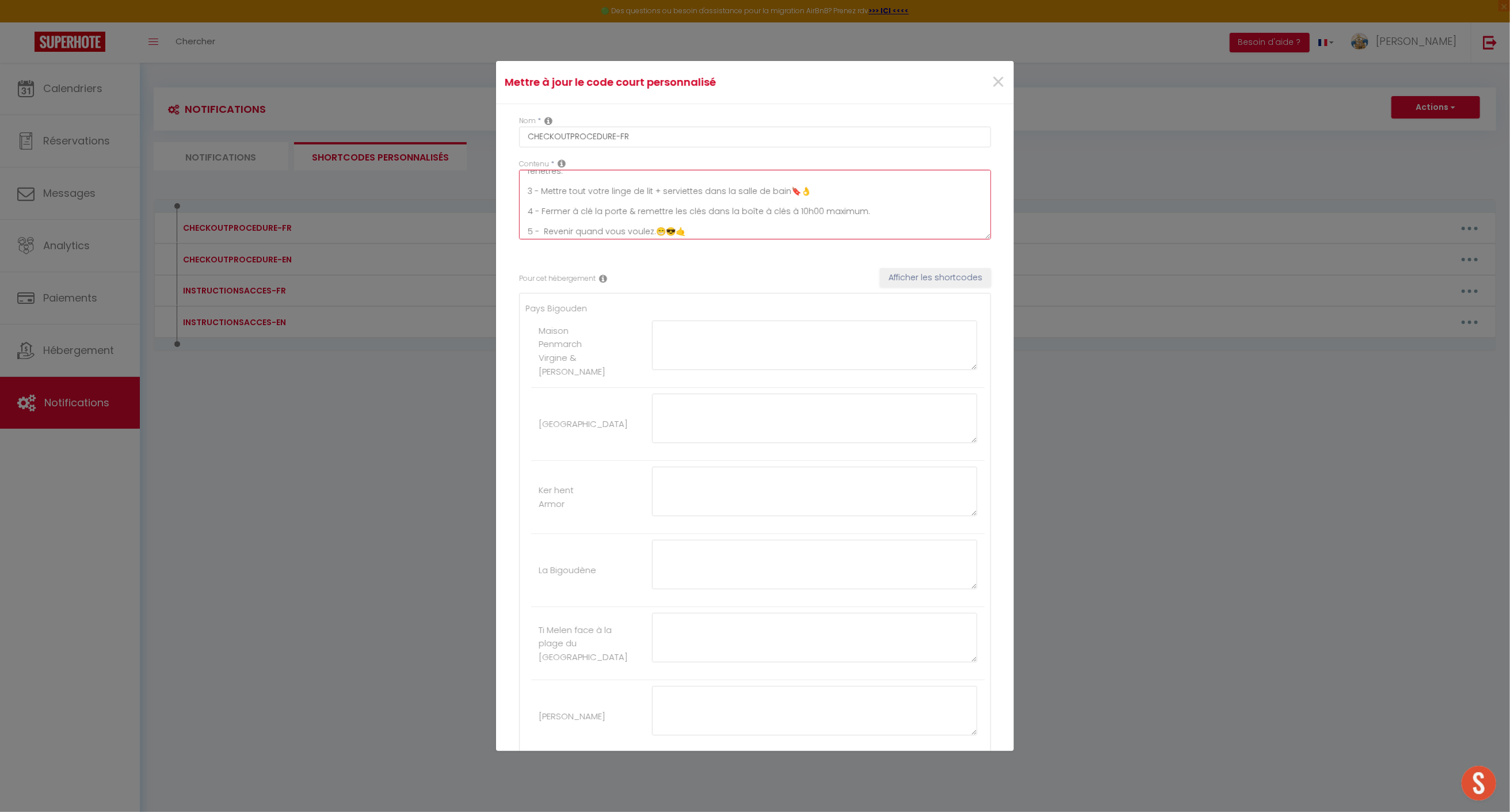
scroll to position [50, 0]
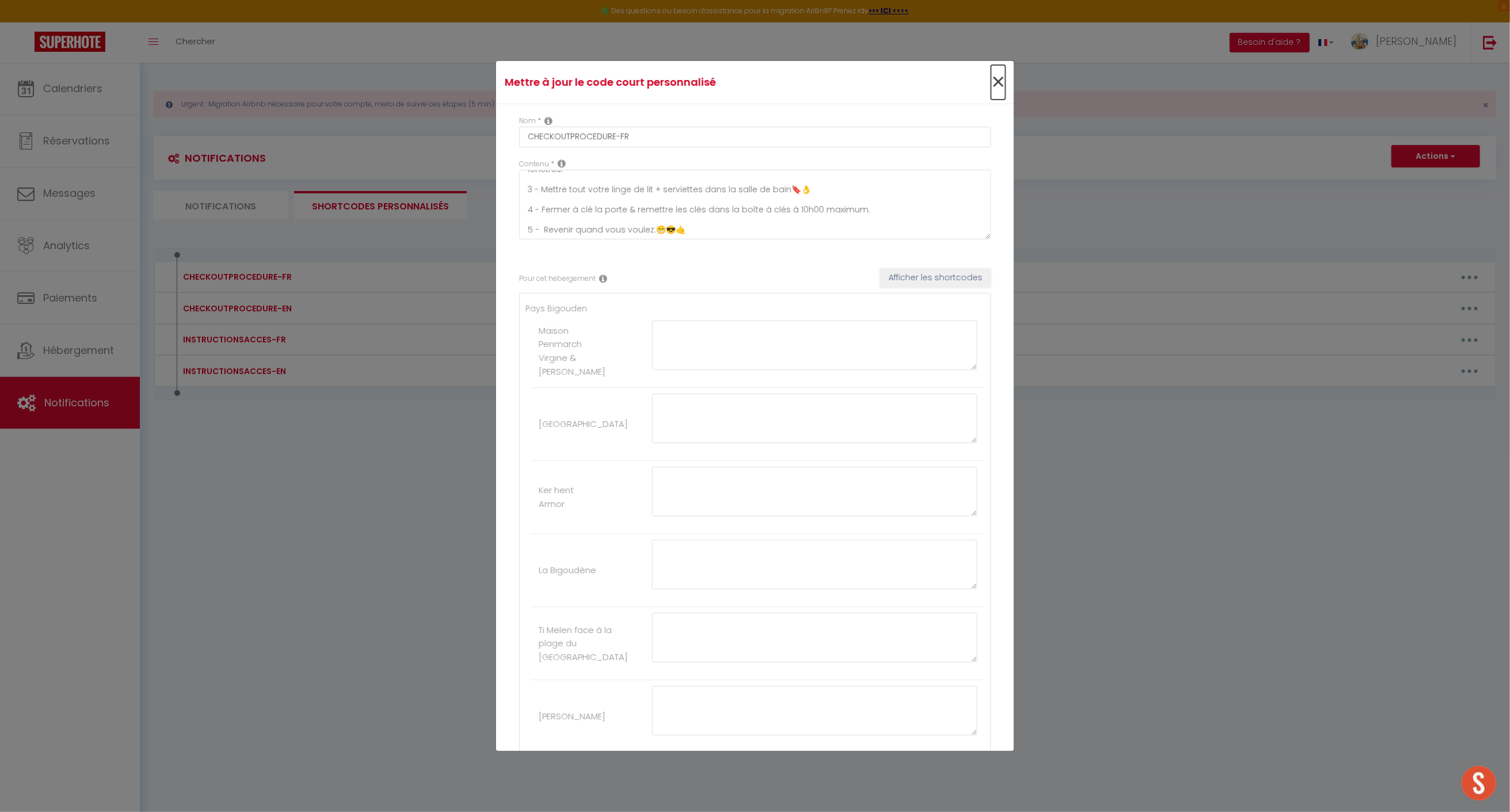
click at [991, 78] on span "×" at bounding box center [998, 82] width 14 height 34
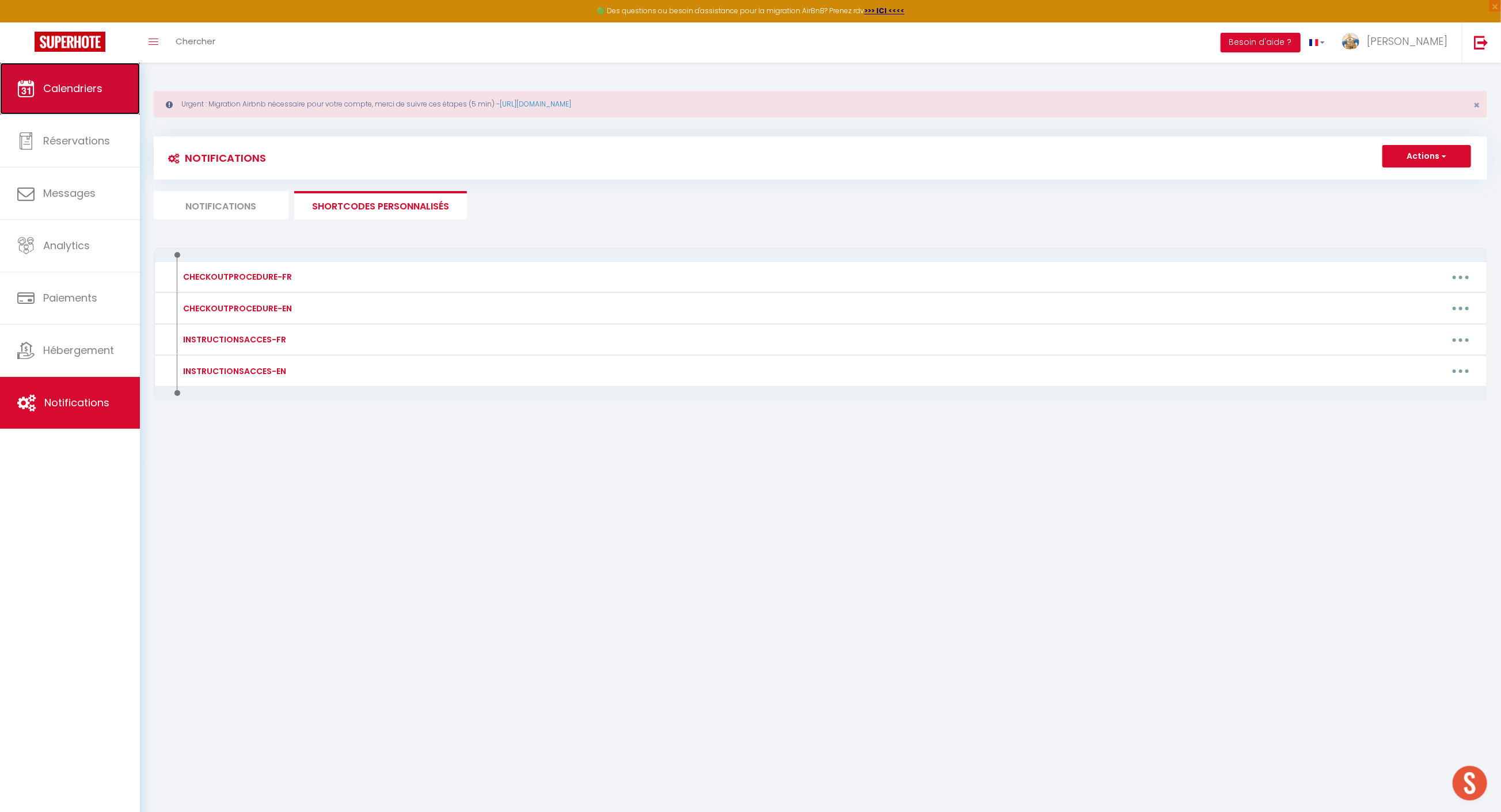
click at [115, 100] on link "Calendriers" at bounding box center [70, 89] width 140 height 52
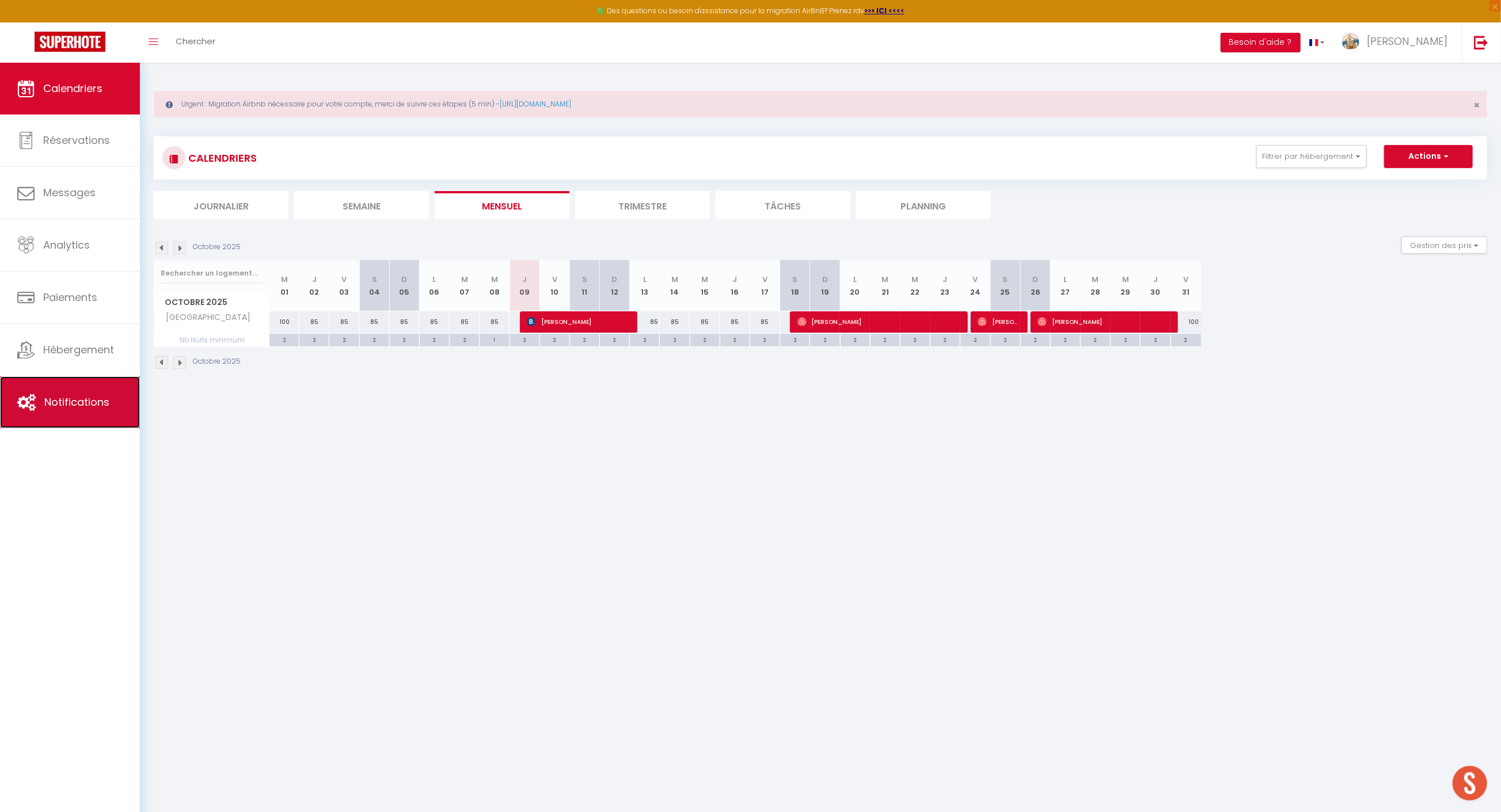
click at [91, 398] on span "Notifications" at bounding box center [77, 401] width 65 height 14
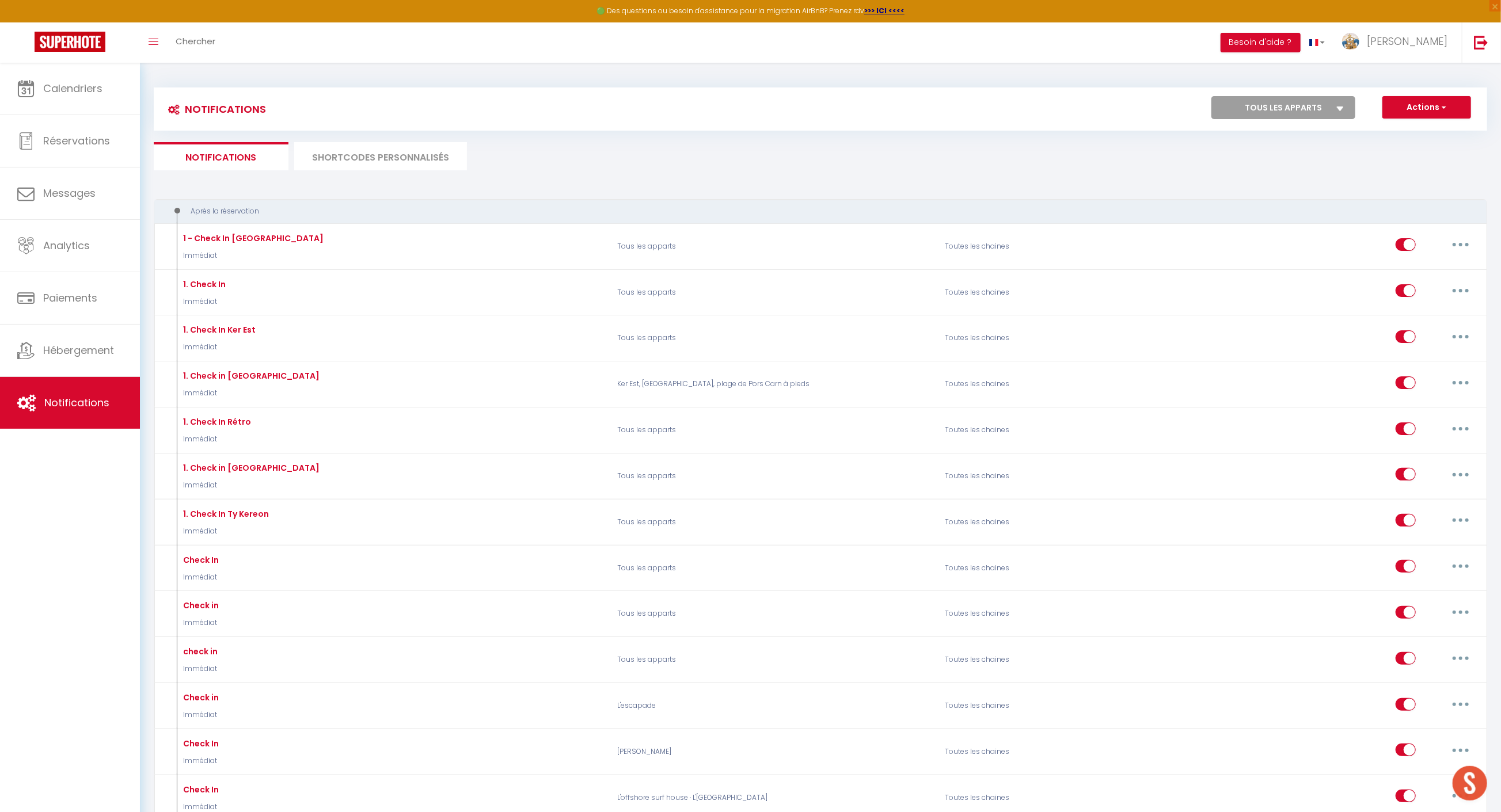
click at [1332, 103] on select "Tous les apparts maison vintage au bord de mer [PERSON_NAME] de l'Odet, centre …" at bounding box center [1283, 108] width 144 height 23
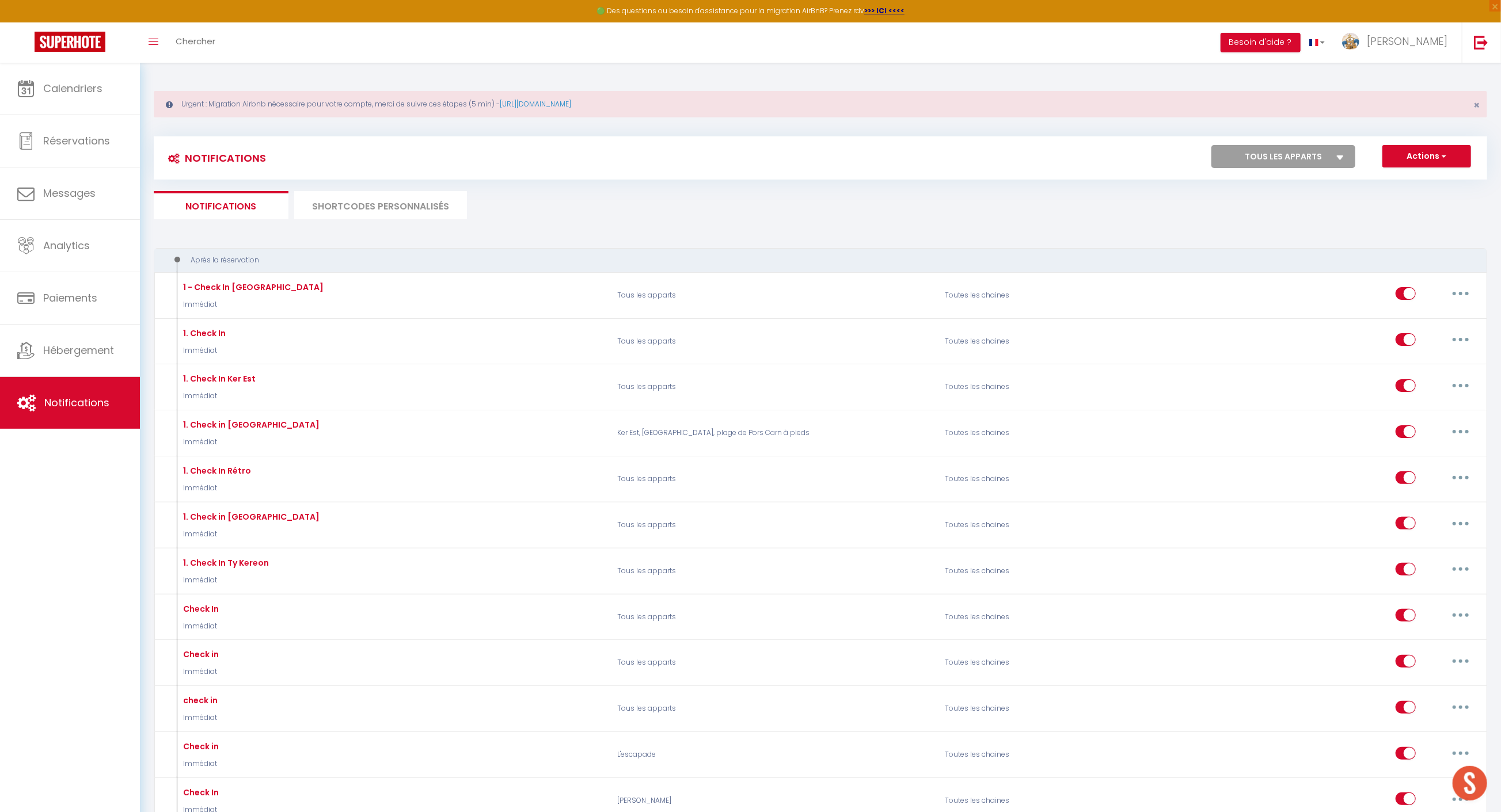
select select "63577"
click at [1213, 145] on select "Tous les apparts maison vintage au bord de mer [PERSON_NAME] de l'Odet, centre …" at bounding box center [1283, 156] width 144 height 23
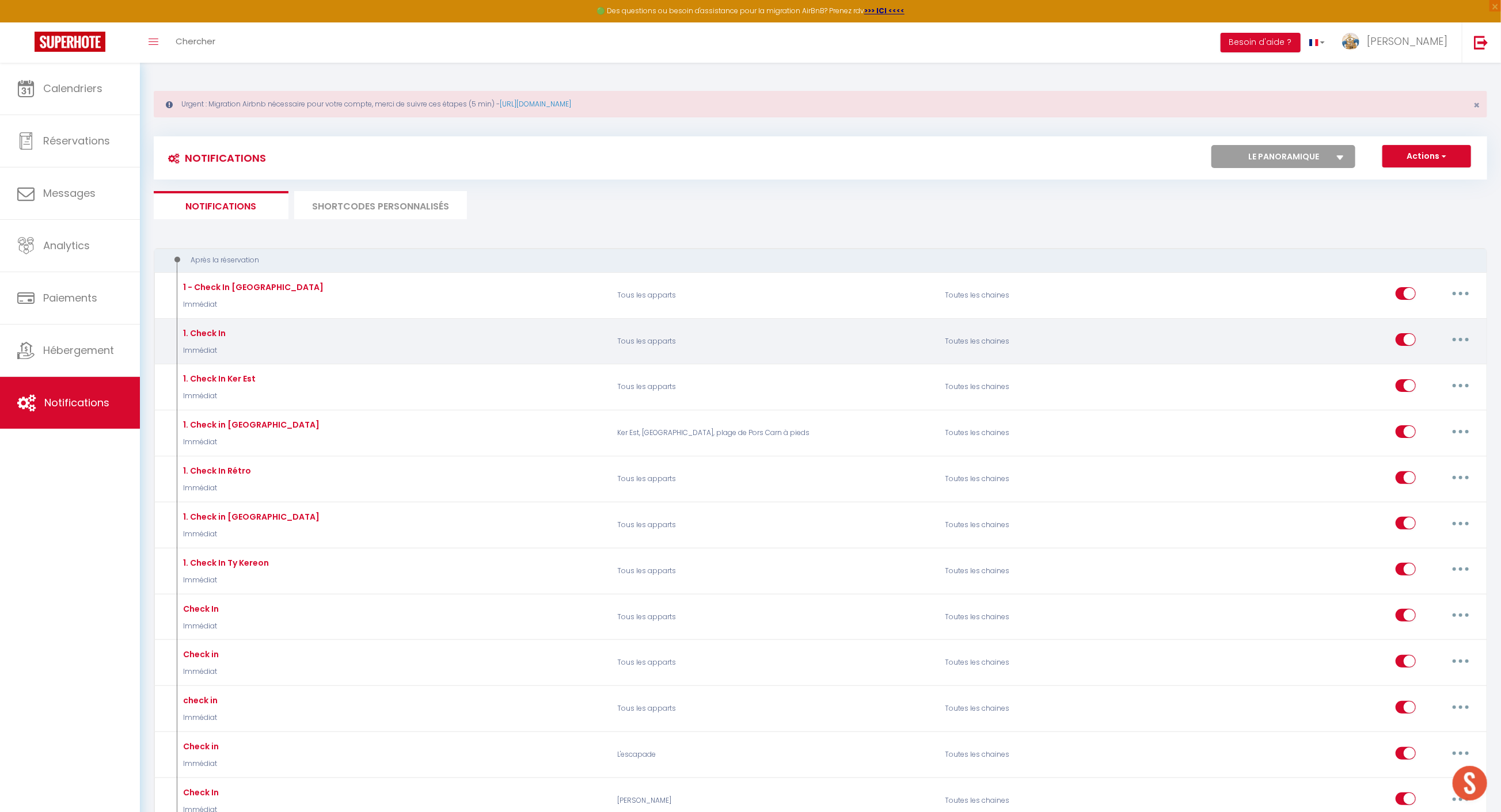
select select
checkbox input "false"
select select
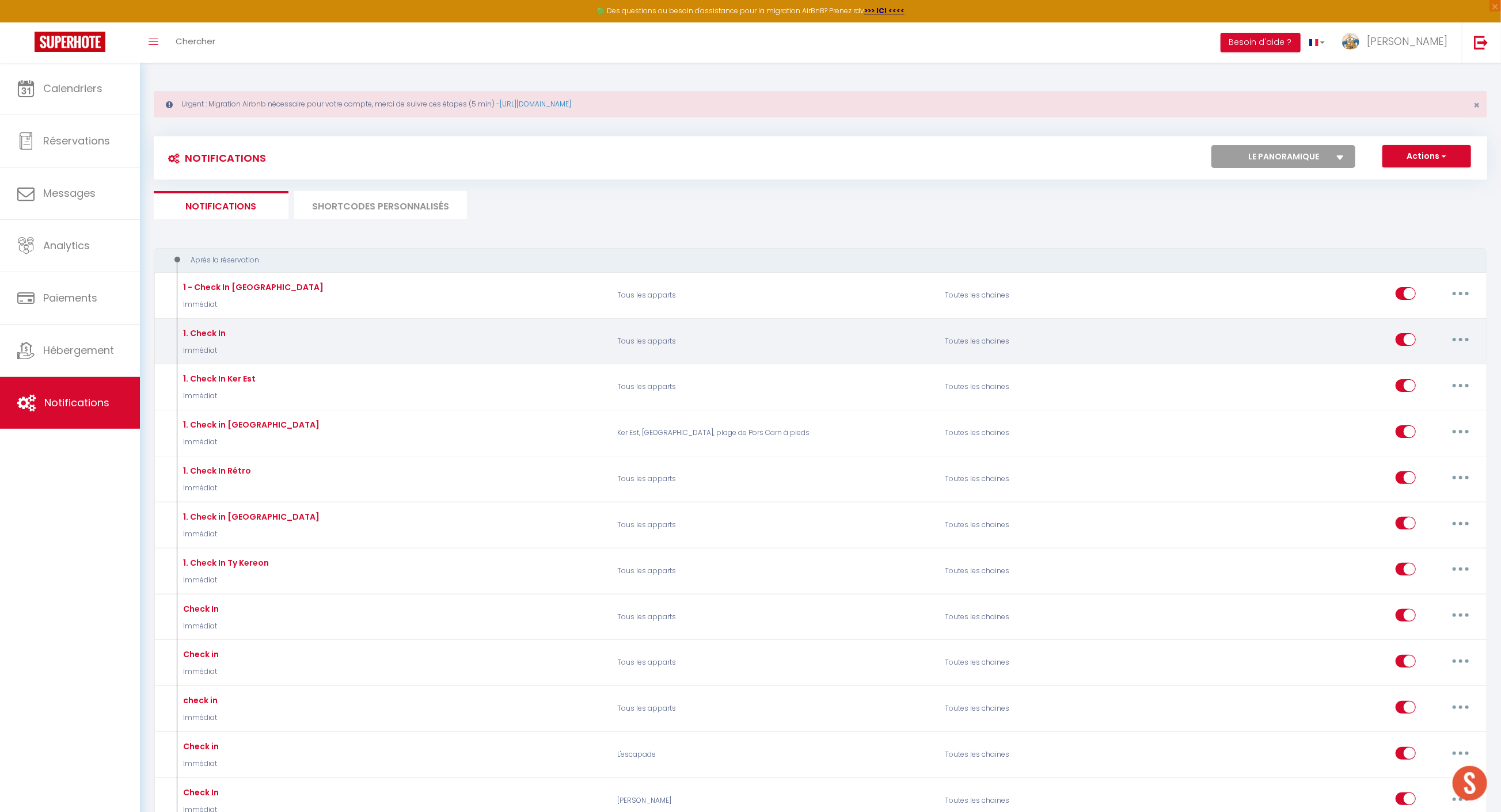
checkbox input "false"
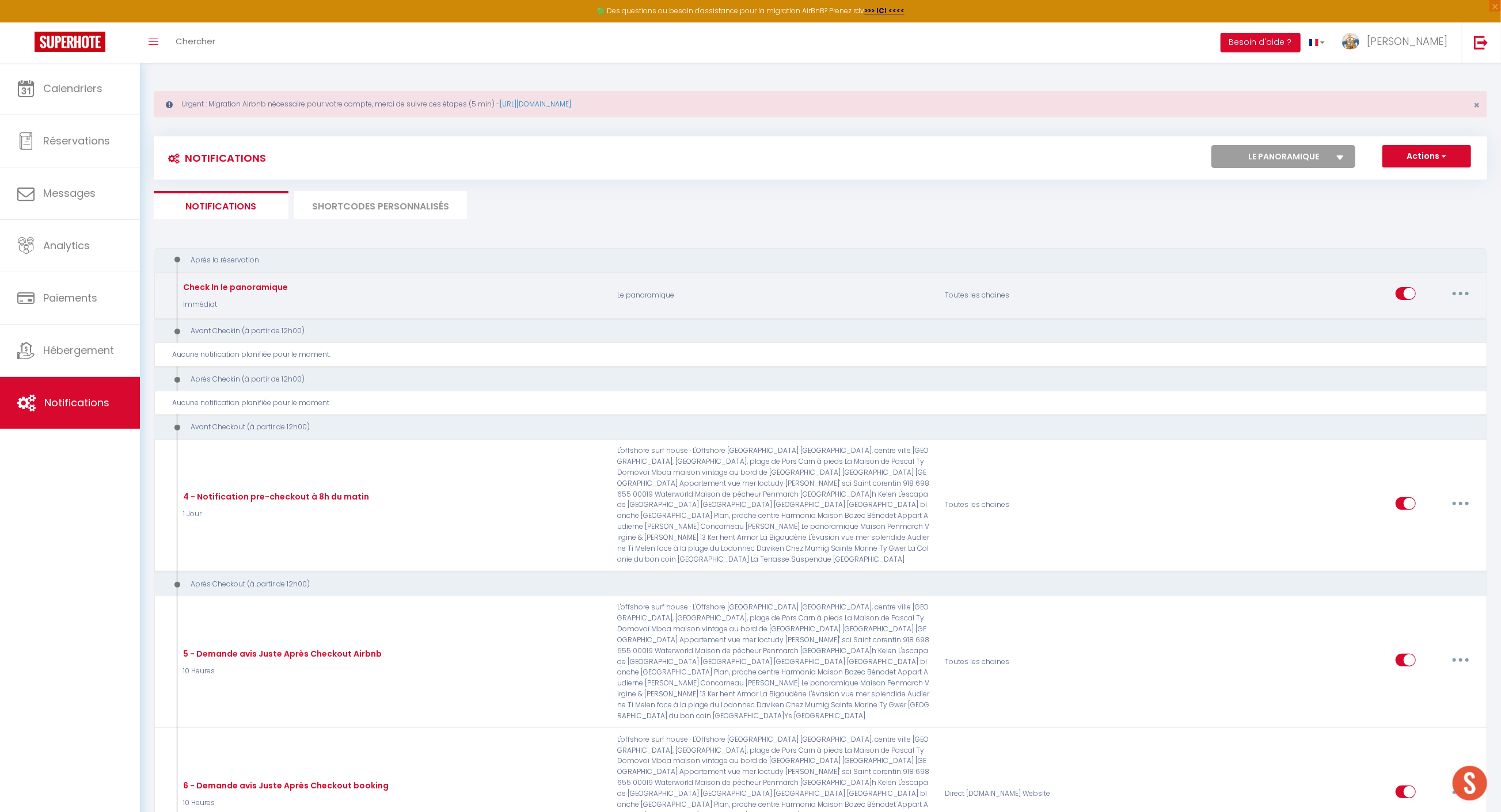
click at [1465, 295] on button "button" at bounding box center [1460, 293] width 32 height 18
click at [1419, 320] on link "Editer" at bounding box center [1430, 320] width 85 height 20
type input "Check In le panoramique"
select select "Immédiat"
select select "if_booking_is_paid"
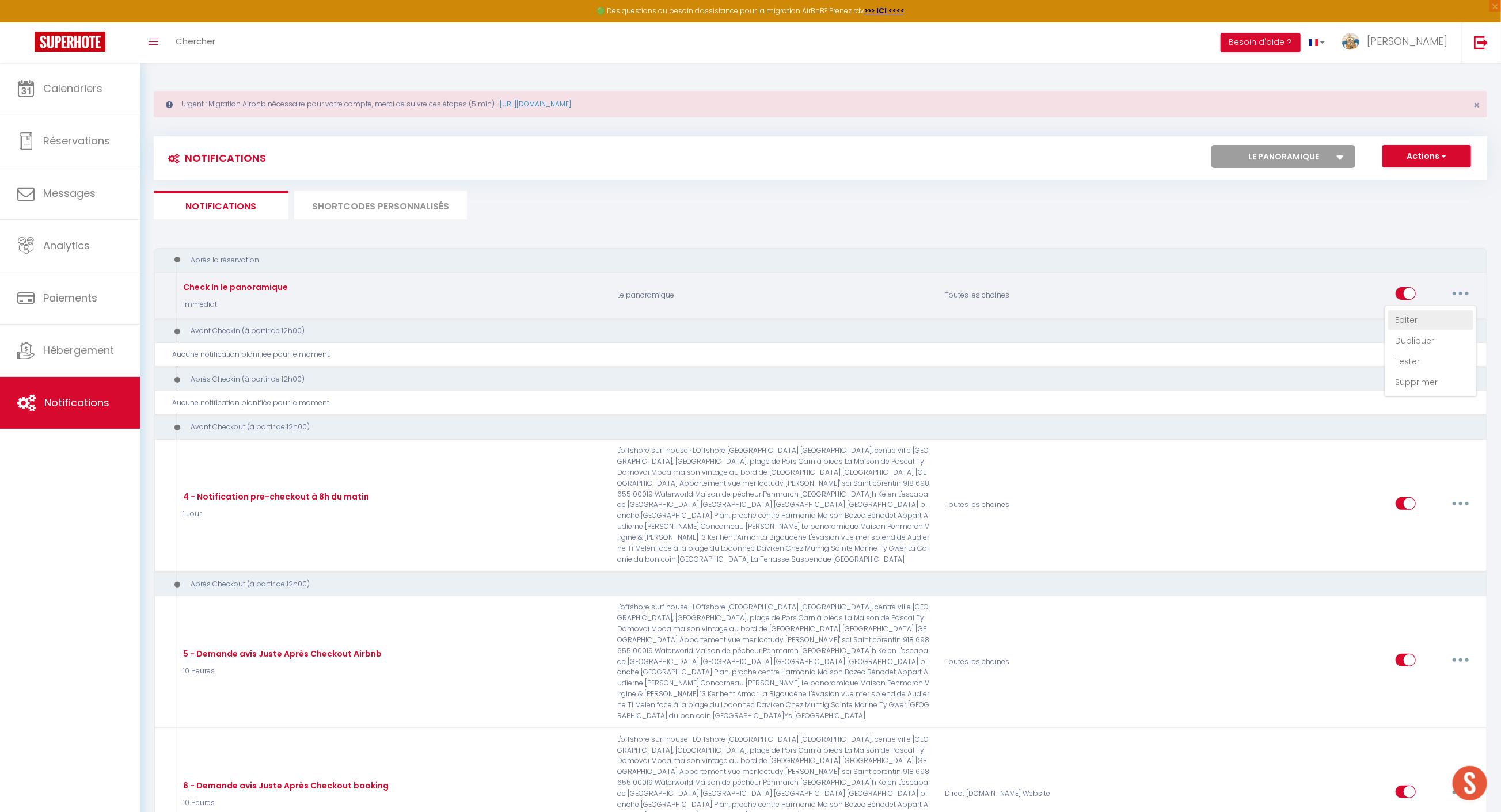
checkbox input "true"
checkbox input "false"
radio input "true"
type input "Check In le panoramique"
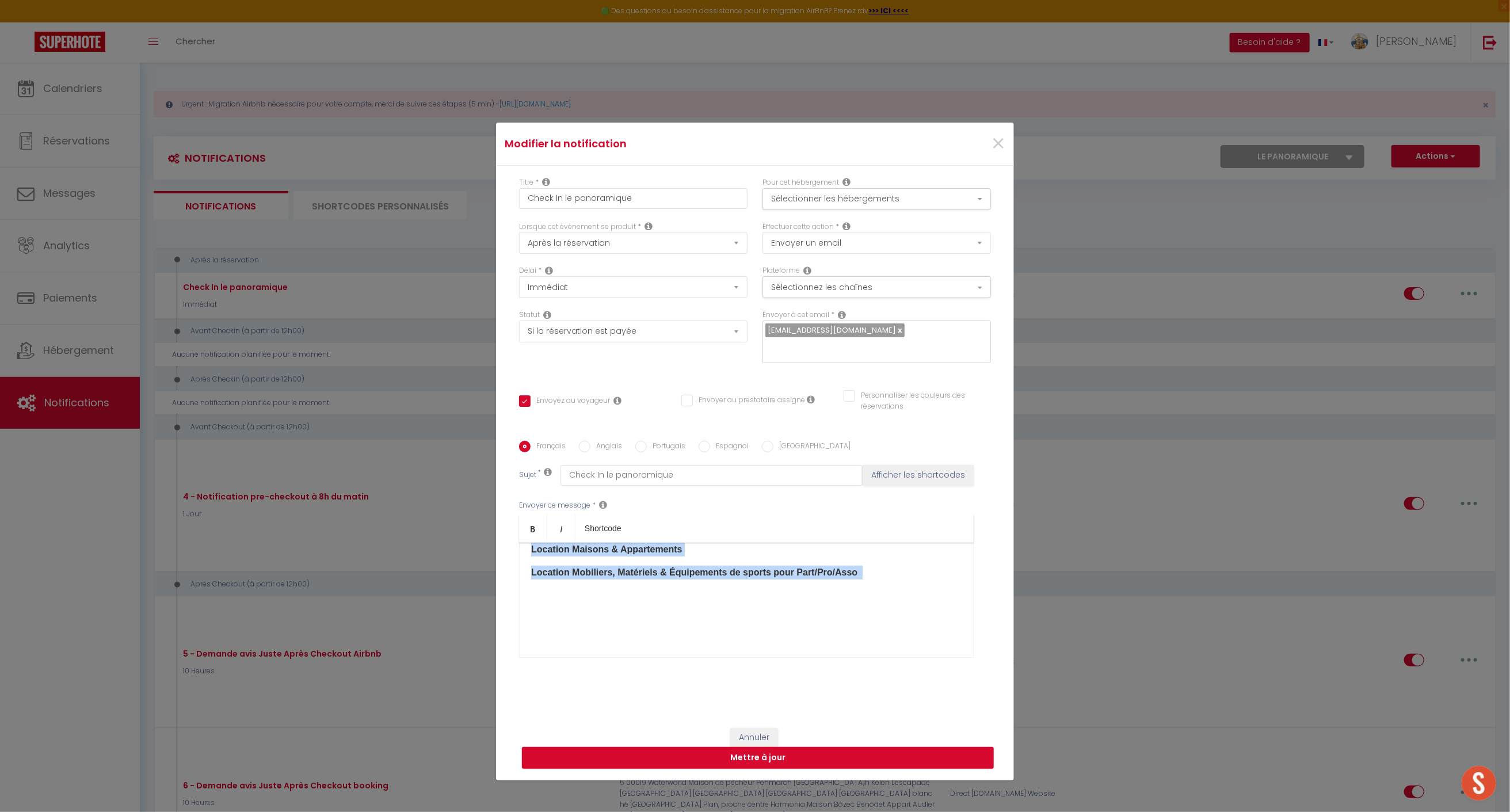
scroll to position [509, 0]
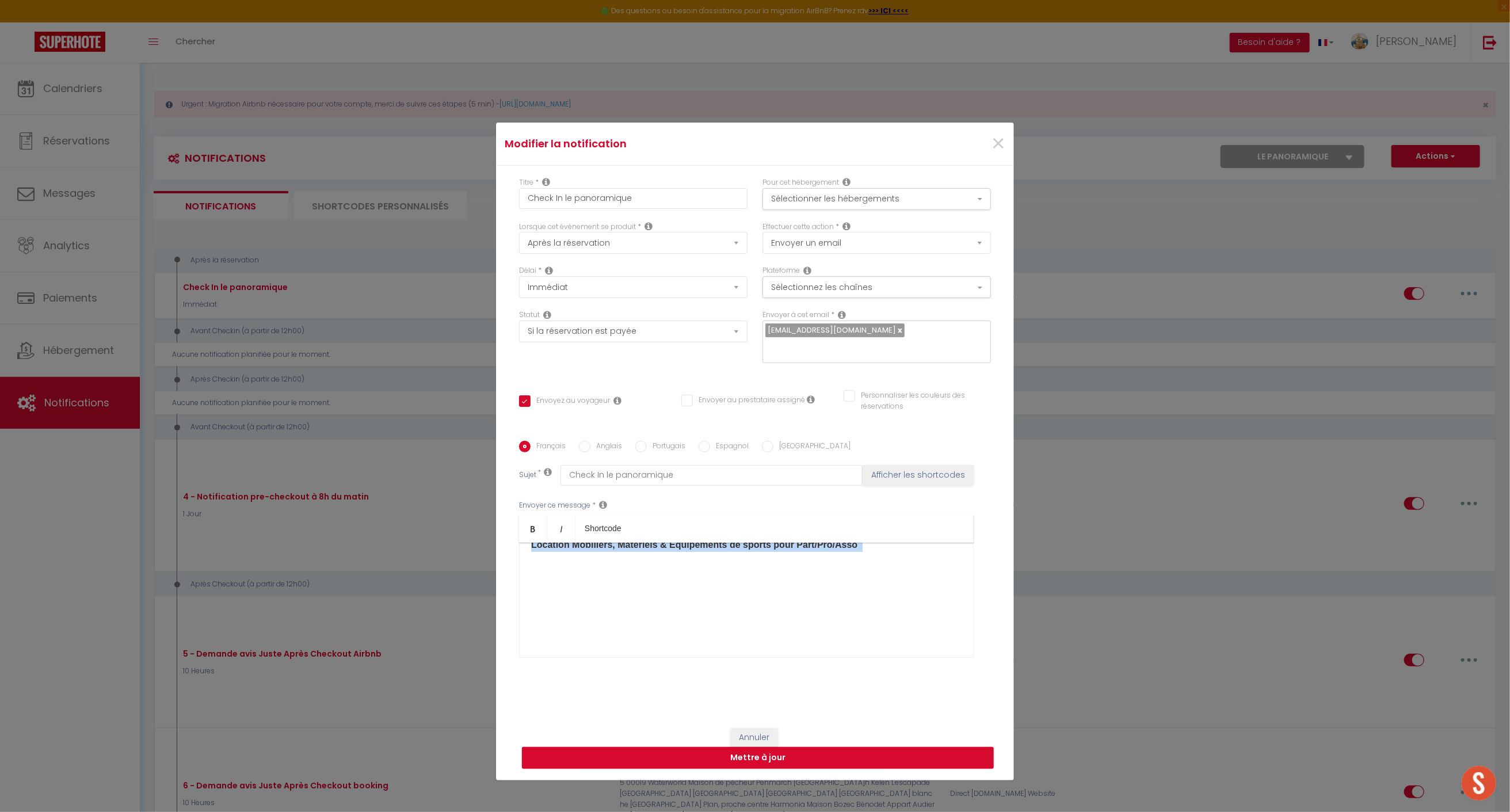
drag, startPoint x: 521, startPoint y: 546, endPoint x: 788, endPoint y: 550, distance: 267.0
click at [791, 551] on div "Bonjour [GUEST:FIRST_NAME]​ et [MEDICAL_DATA] merci pour réservation 😁. L'appar…" at bounding box center [746, 600] width 455 height 115
copy div "Loremip [DOLOR:SITAM_CONS]​ ad elitse doeiu temp incididuntu 😁. L'etdoloremag a…"
click at [994, 153] on span "×" at bounding box center [998, 143] width 14 height 34
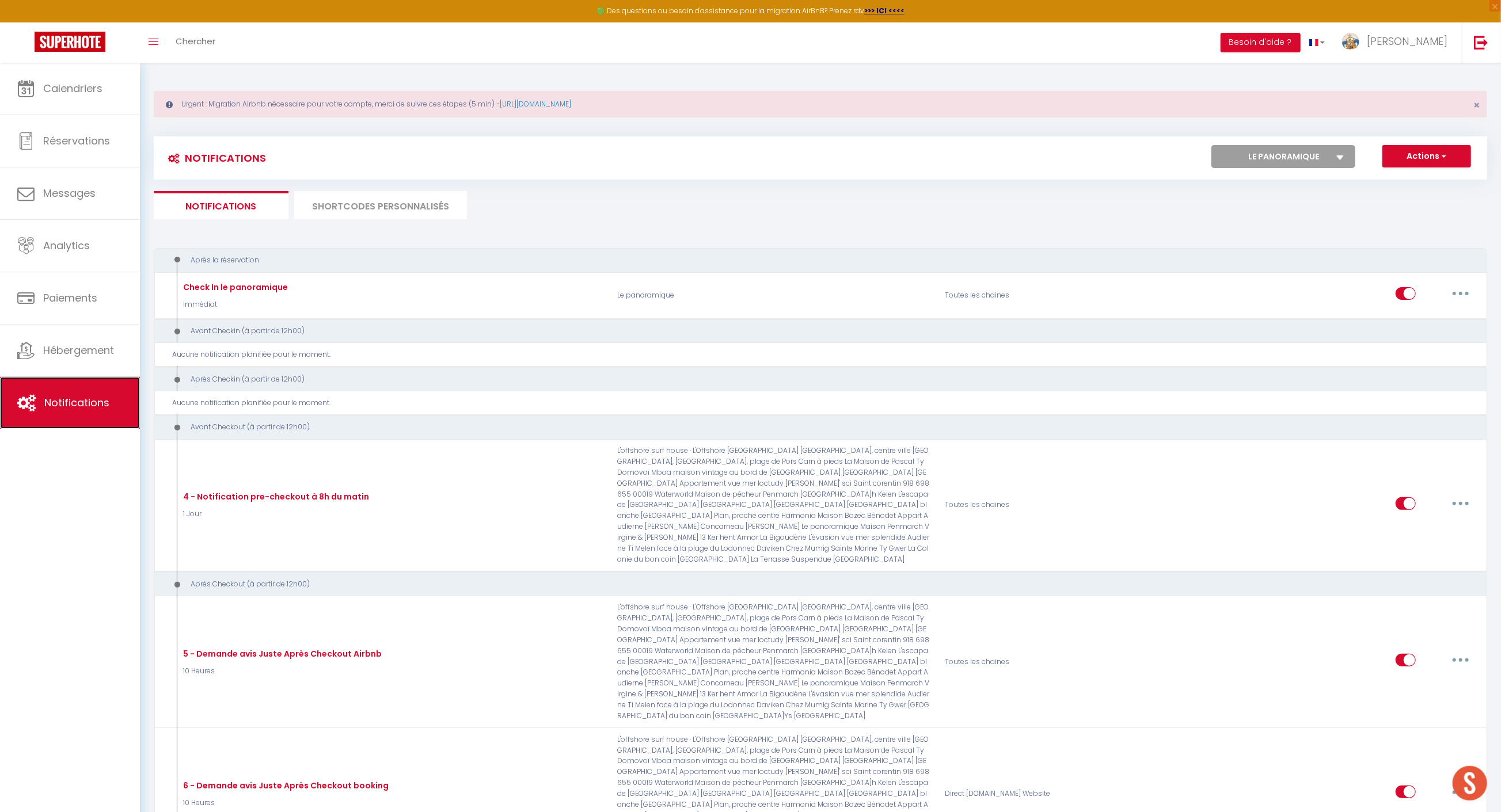
click at [106, 401] on span "Notifications" at bounding box center [77, 402] width 65 height 14
click at [1317, 157] on select "Tous les apparts maison vintage au bord de mer [PERSON_NAME] de l'Odet, centre …" at bounding box center [1283, 156] width 144 height 23
select select "51718"
click at [1213, 145] on select "Tous les apparts maison vintage au bord de mer [PERSON_NAME] de l'Odet, centre …" at bounding box center [1283, 156] width 144 height 23
click at [1303, 157] on select "Tous les apparts maison vintage au bord de mer [PERSON_NAME] de l'Odet, centre …" at bounding box center [1283, 156] width 144 height 23
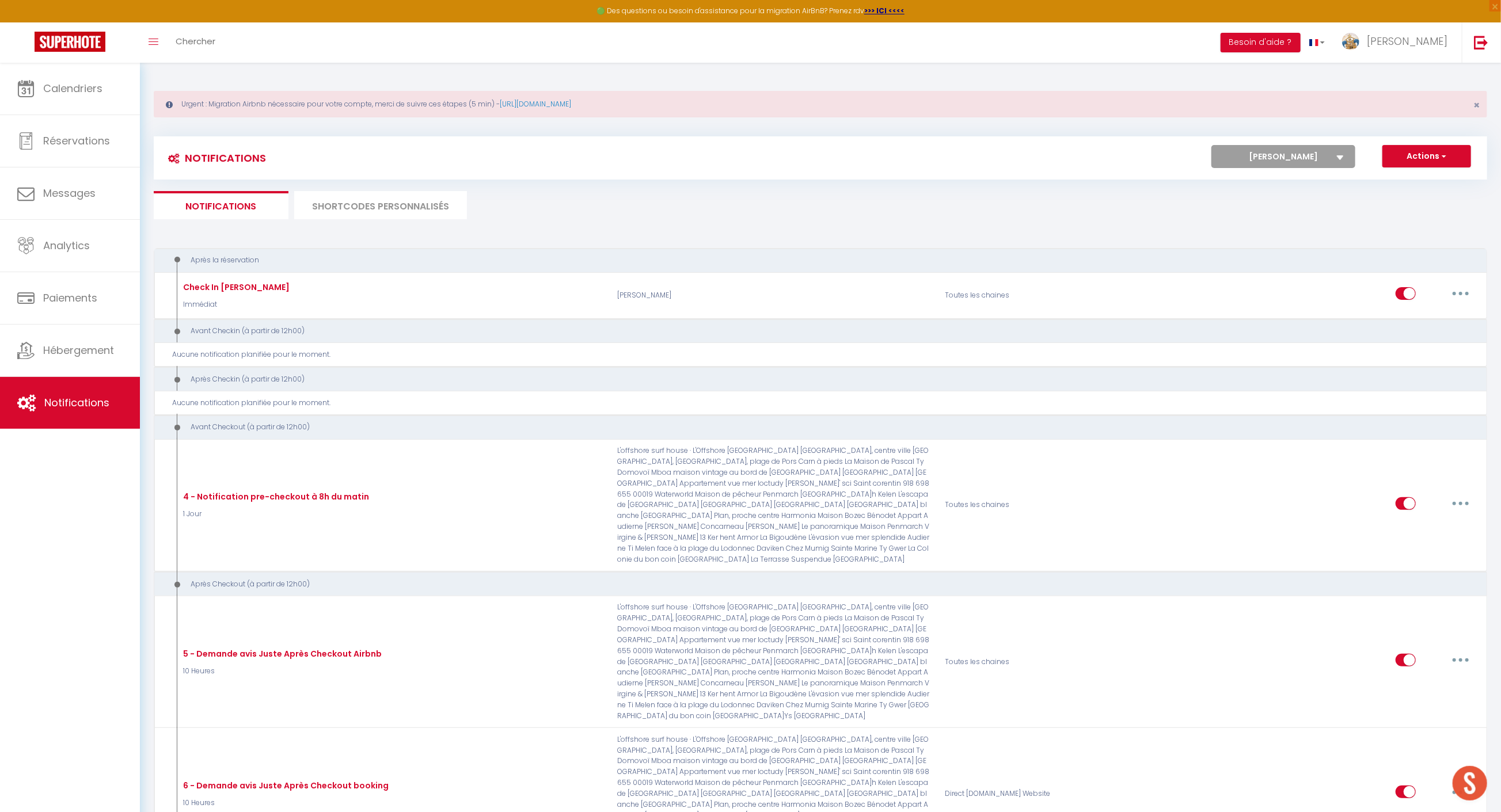
click at [1294, 161] on select "Tous les apparts maison vintage au bord de mer [PERSON_NAME] de l'Odet, centre …" at bounding box center [1283, 156] width 144 height 23
click at [1281, 166] on select "Tous les apparts maison vintage au bord de mer [PERSON_NAME] de l'Odet, centre …" at bounding box center [1283, 156] width 144 height 23
click at [1213, 145] on select "Tous les apparts maison vintage au bord de mer [PERSON_NAME] de l'Odet, centre …" at bounding box center [1283, 156] width 144 height 23
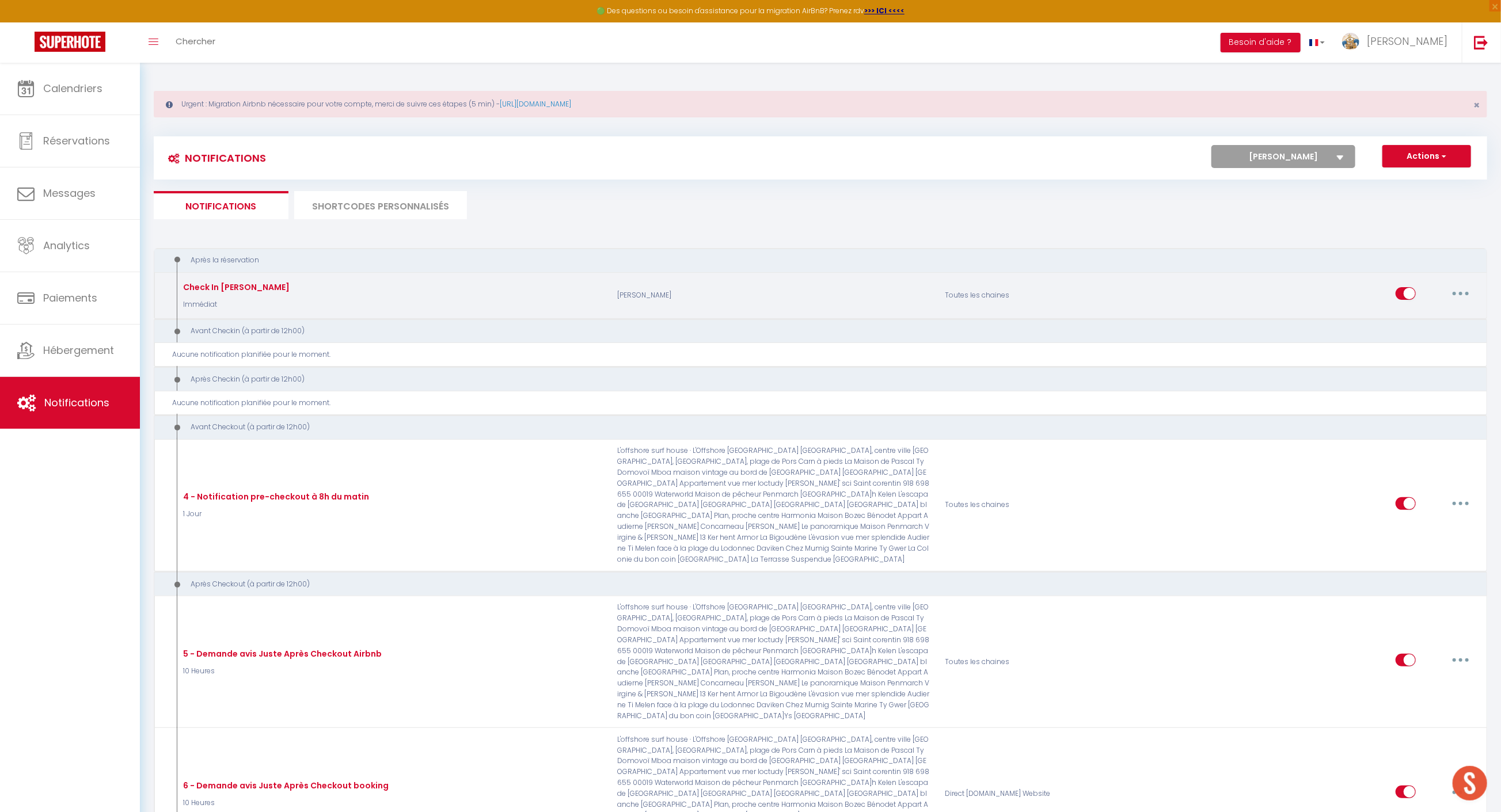
click at [1455, 291] on button "button" at bounding box center [1460, 293] width 32 height 18
click at [1427, 316] on link "Editer" at bounding box center [1430, 320] width 85 height 20
type input "Check In [PERSON_NAME]"
select select "Immédiat"
select select "if_booking_is_paid"
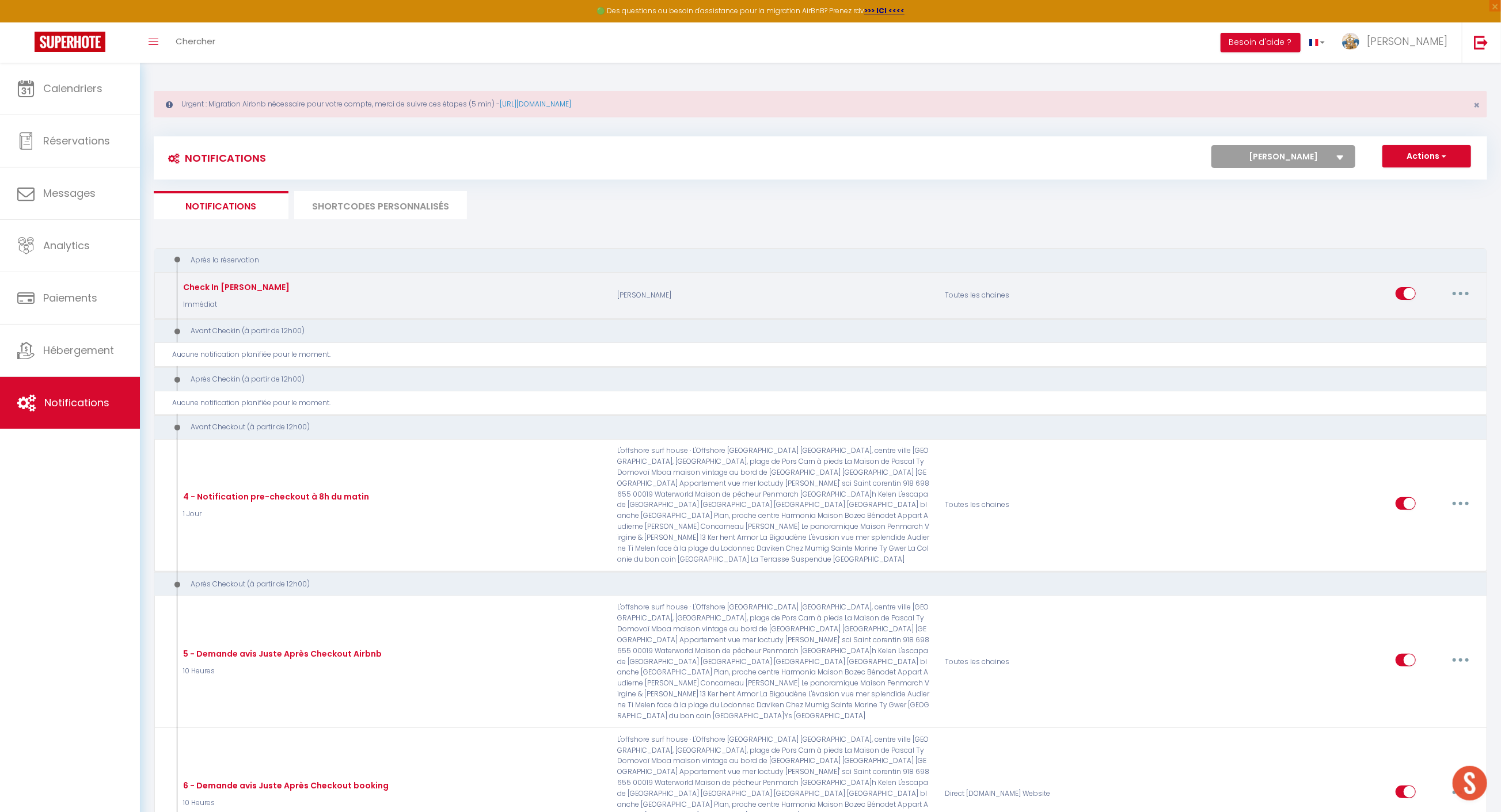
checkbox input "true"
checkbox input "false"
radio input "true"
type input "Check In [PERSON_NAME]"
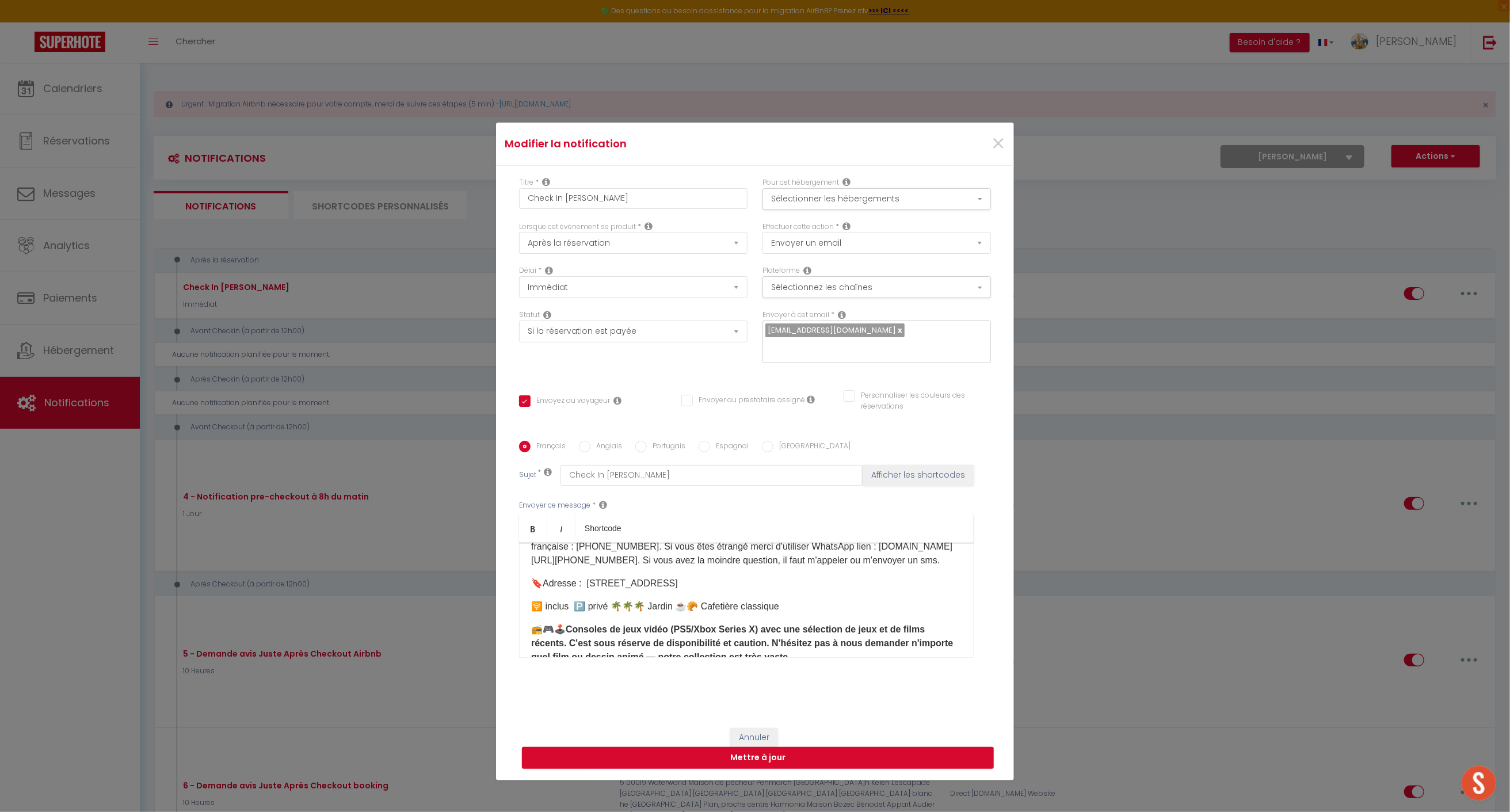
scroll to position [128, 0]
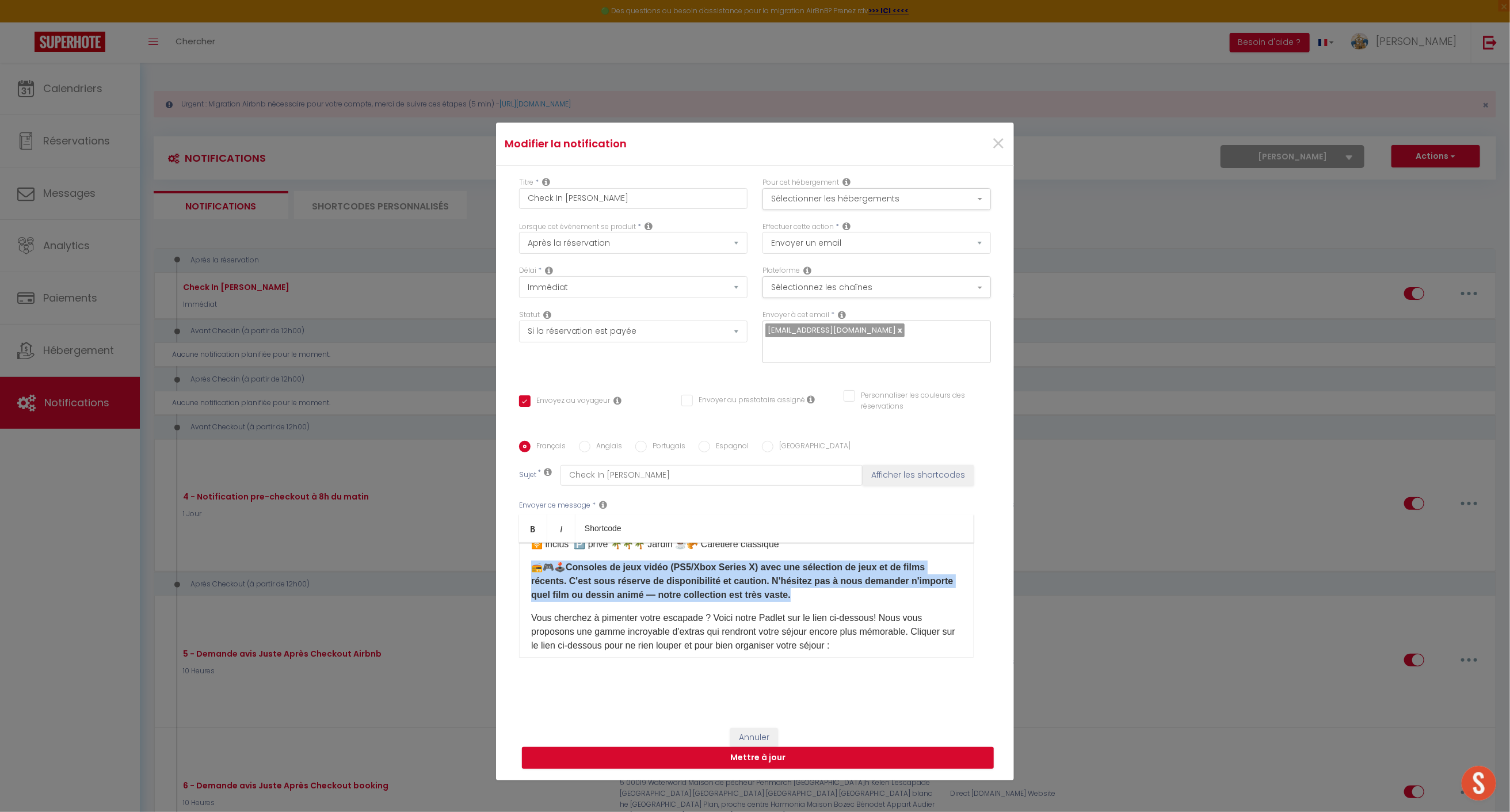
drag, startPoint x: 790, startPoint y: 585, endPoint x: 507, endPoint y: 564, distance: 283.8
click at [507, 564] on div "Titre * Check In [PERSON_NAME] Pour cet hébergement Sélectionner les hébergemen…" at bounding box center [755, 441] width 518 height 550
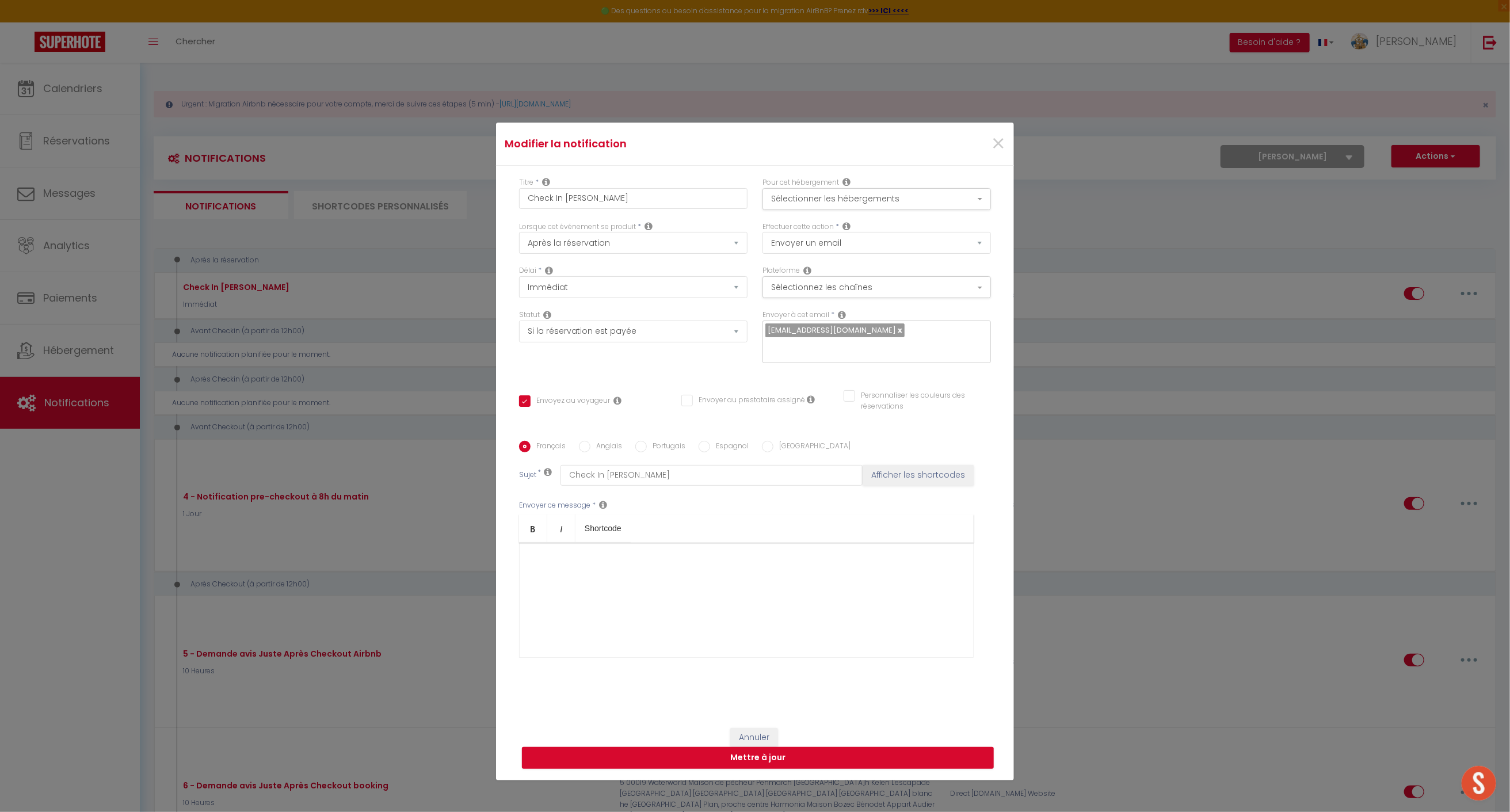
scroll to position [547, 0]
click at [773, 749] on button "Mettre à jour" at bounding box center [757, 757] width 472 height 22
checkbox input "true"
checkbox input "false"
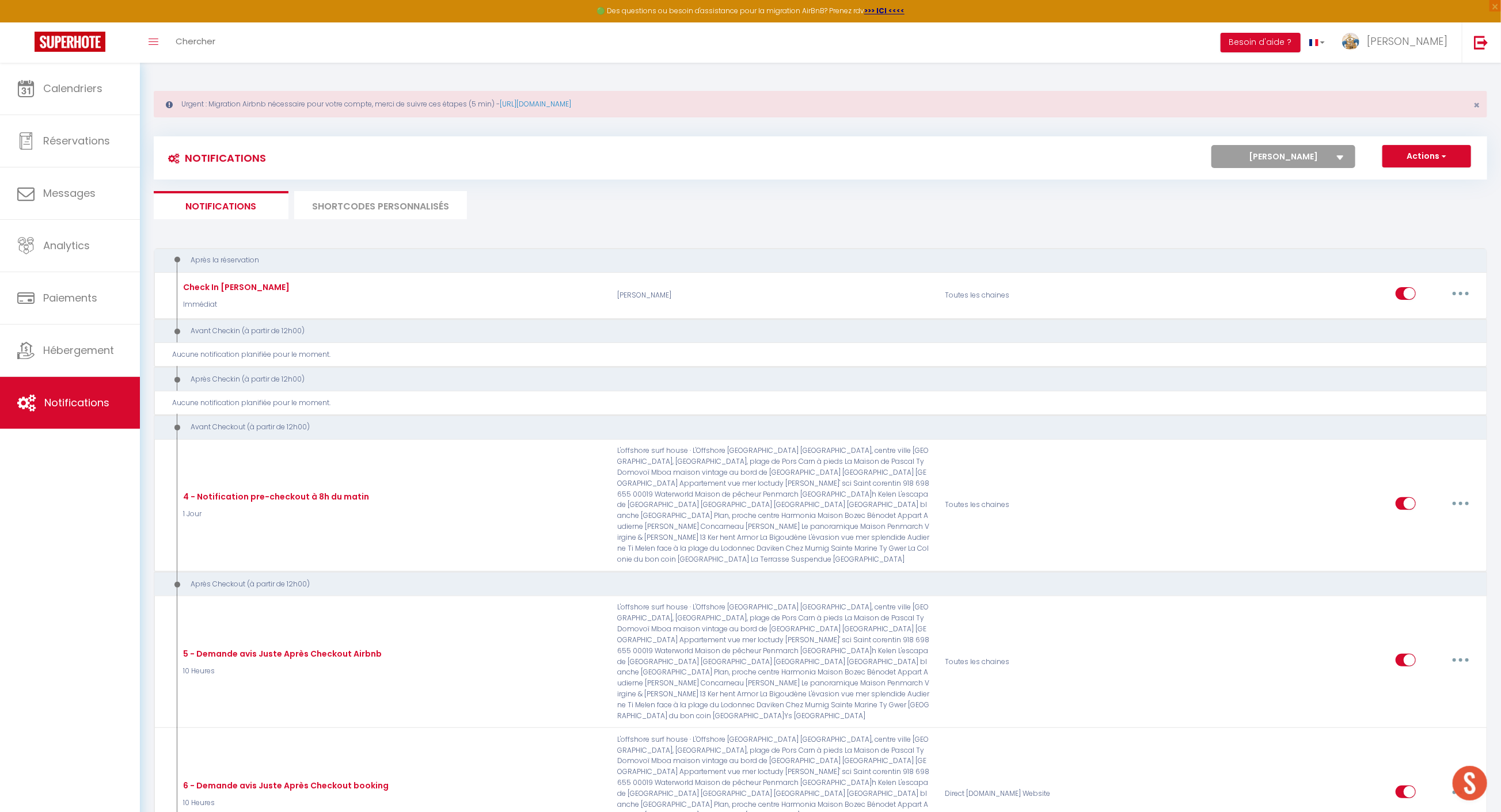
click at [1346, 154] on select "Tous les apparts maison vintage au bord de mer [PERSON_NAME] de l'Odet, centre …" at bounding box center [1283, 156] width 144 height 23
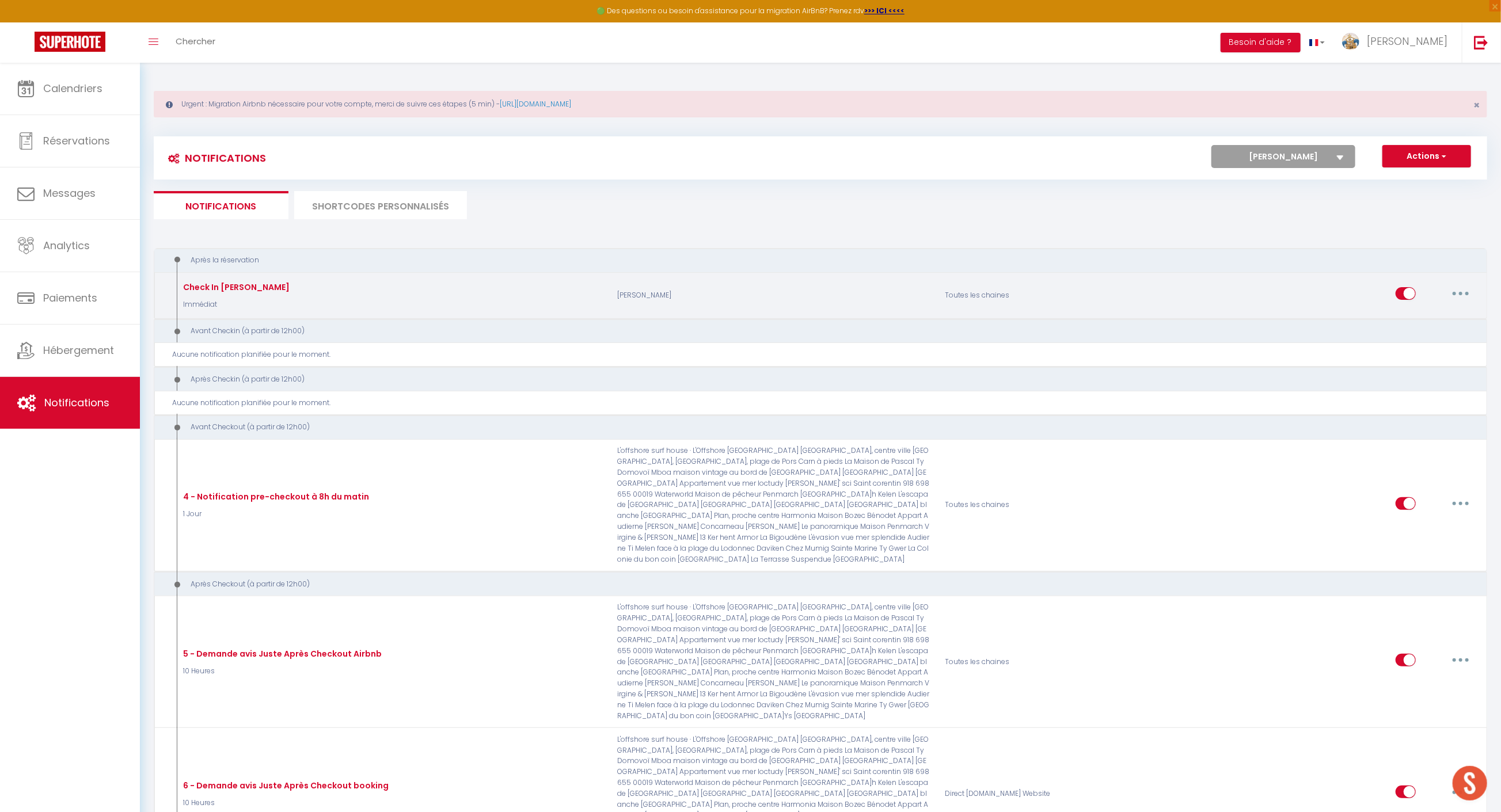
click at [1463, 290] on button "button" at bounding box center [1460, 293] width 32 height 18
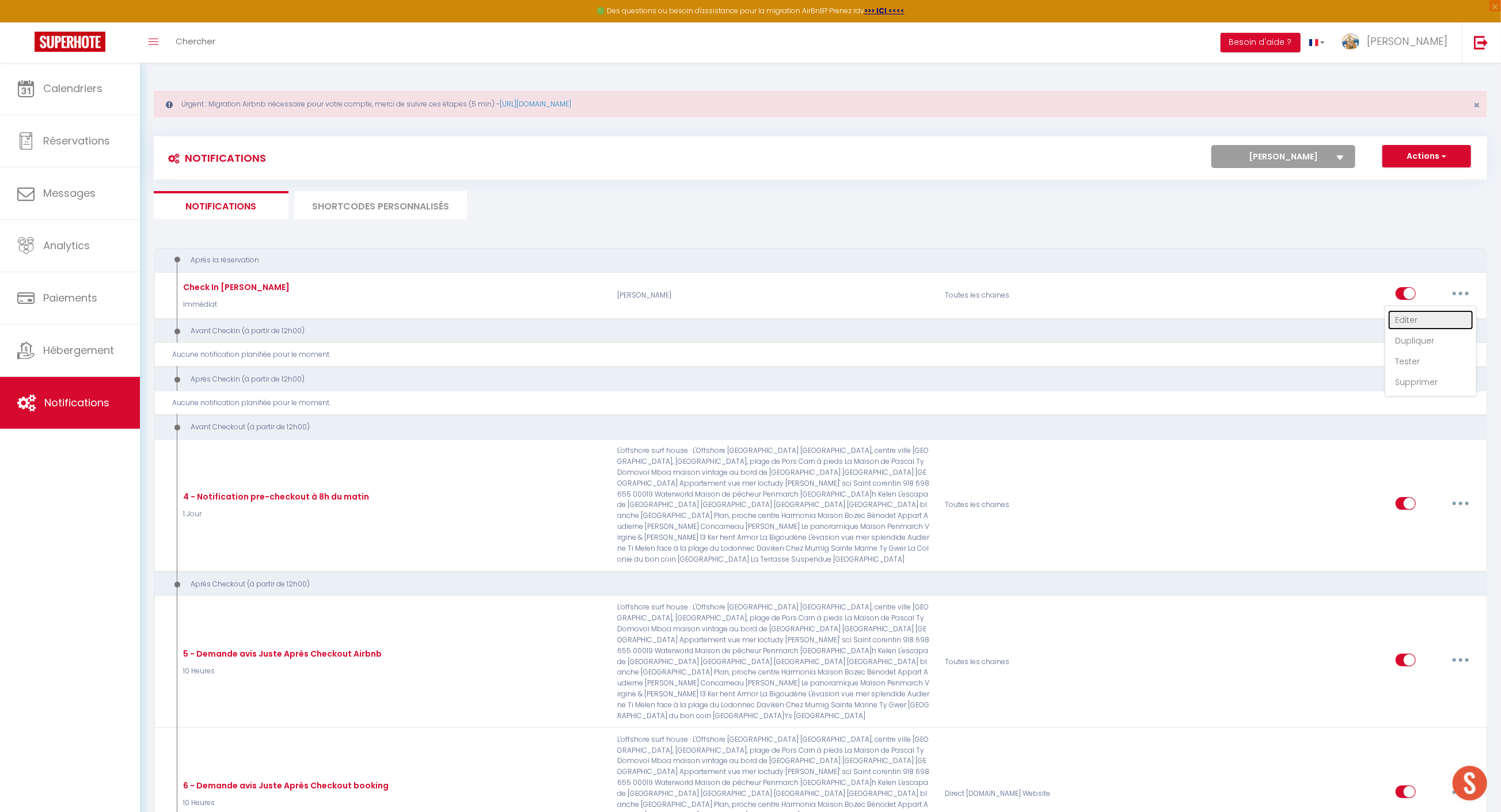
click at [1417, 316] on link "Editer" at bounding box center [1430, 320] width 85 height 20
type input "Check In [PERSON_NAME]"
select select "Immédiat"
select select "if_booking_is_paid"
checkbox input "true"
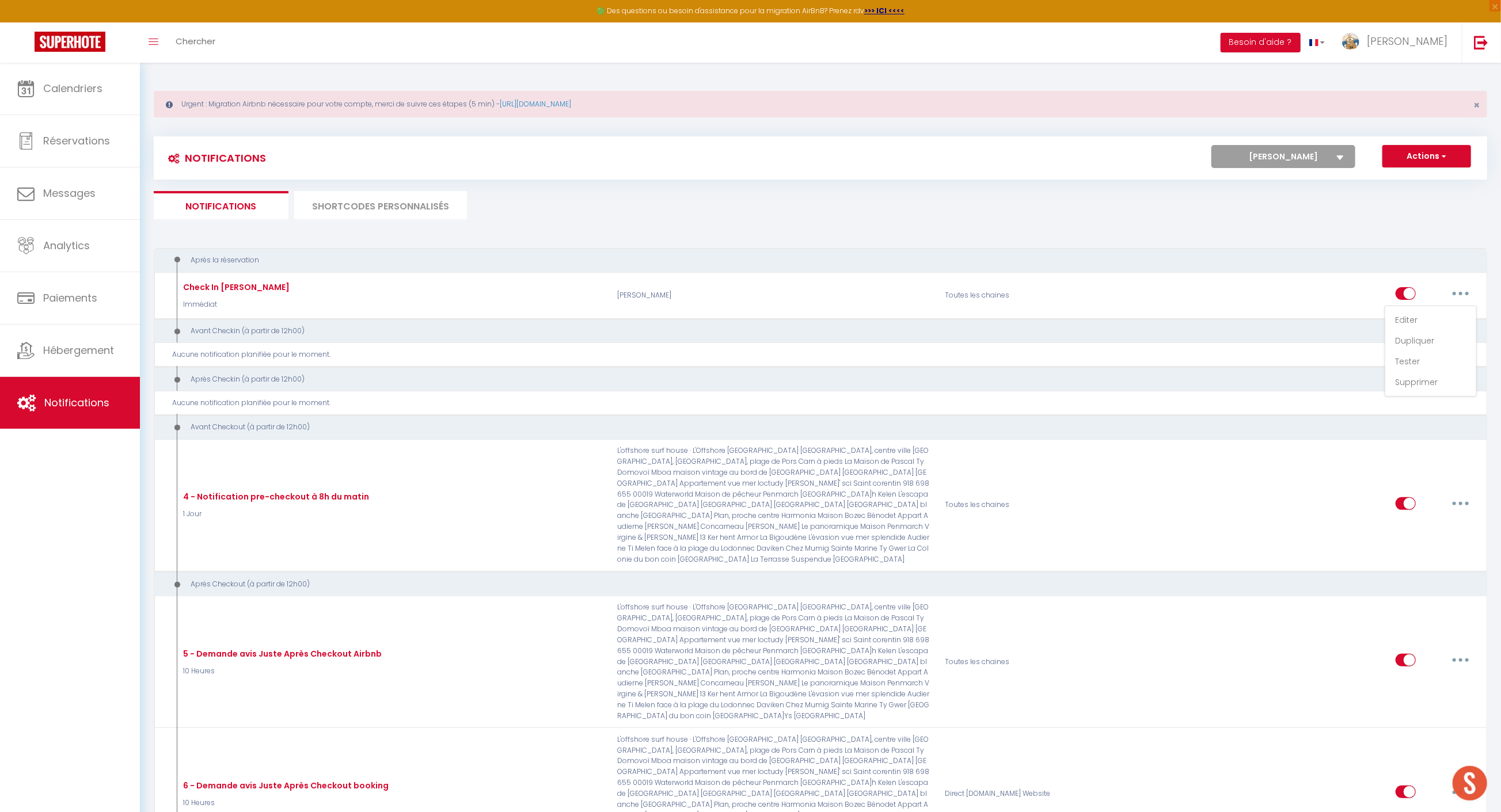
checkbox input "false"
radio input "true"
type input "Check In [PERSON_NAME]"
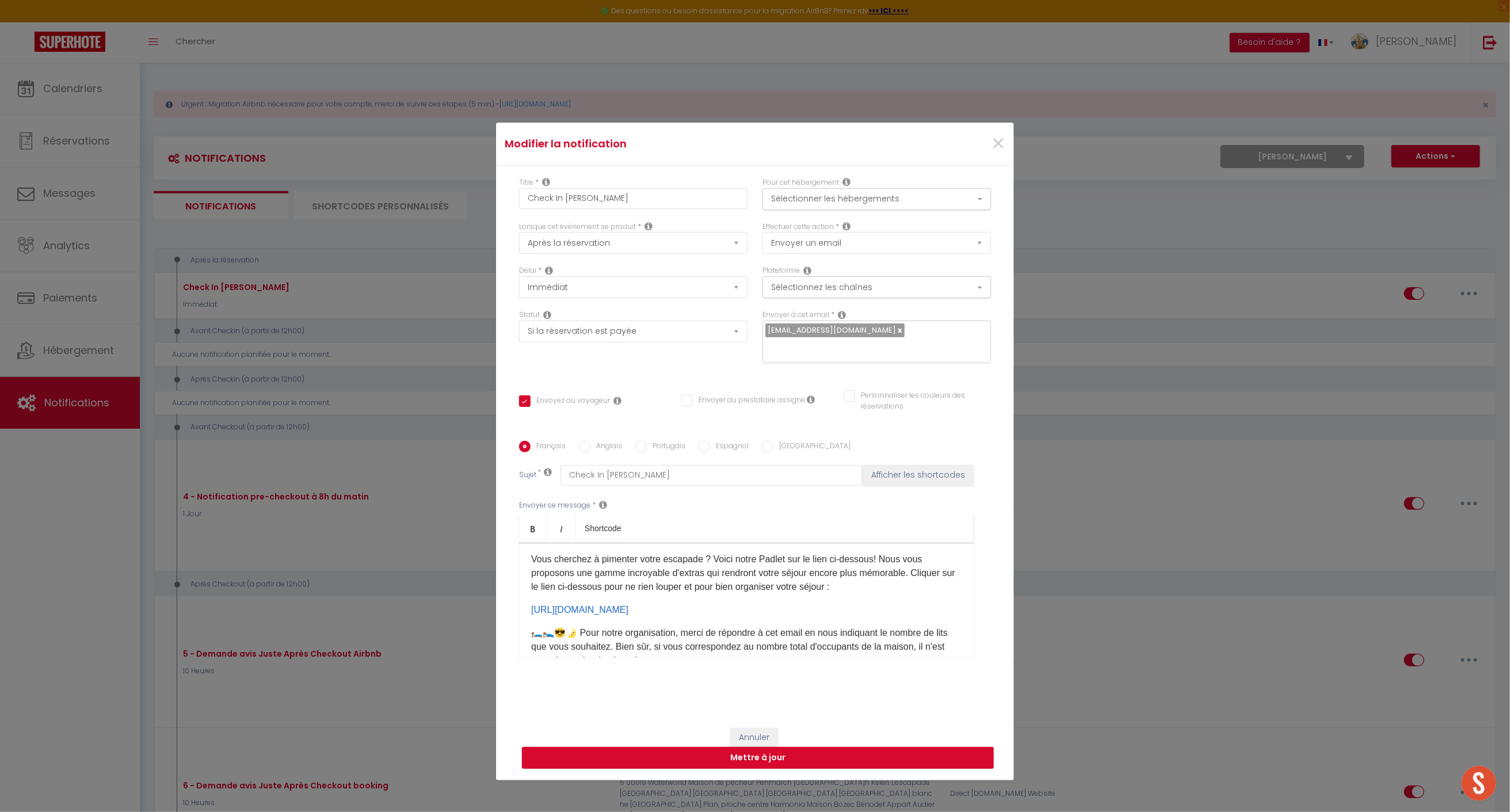
scroll to position [139, 0]
click at [914, 607] on div "🔖 Bonjour [GUEST:FIRST_NAME]​ et encore merci pour réservation 😁. 🏠 La maison e…" at bounding box center [746, 600] width 455 height 115
click at [901, 600] on p "[URL][DOMAIN_NAME] ​" at bounding box center [746, 607] width 430 height 14
drag, startPoint x: 909, startPoint y: 626, endPoint x: 503, endPoint y: 619, distance: 406.1
click at [503, 619] on div "Titre * Check In [PERSON_NAME] Pour cet hébergement Sélectionner les hébergemen…" at bounding box center [755, 441] width 518 height 550
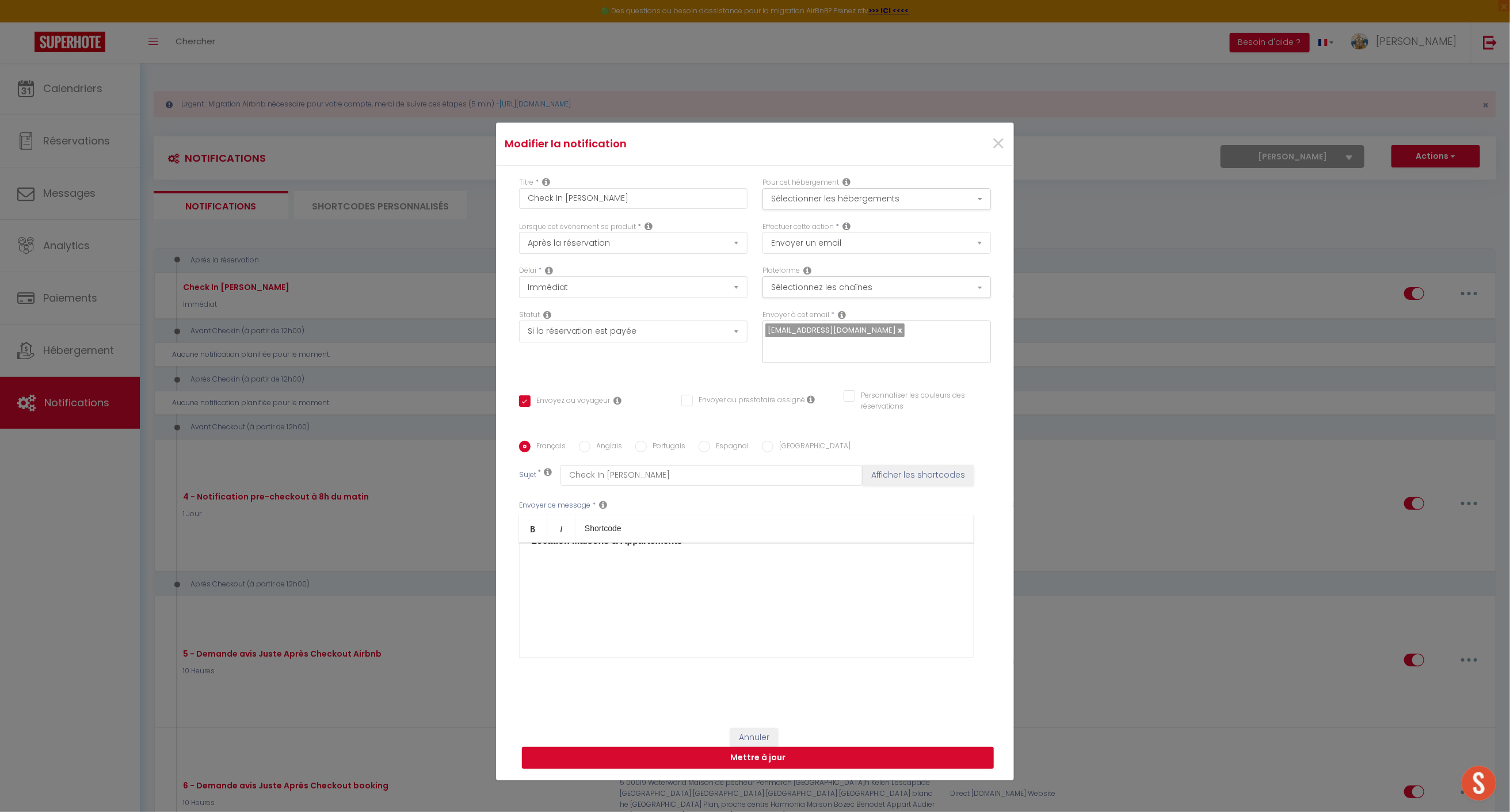
scroll to position [541, 0]
click at [795, 749] on button "Mettre à jour" at bounding box center [757, 757] width 472 height 22
checkbox input "true"
checkbox input "false"
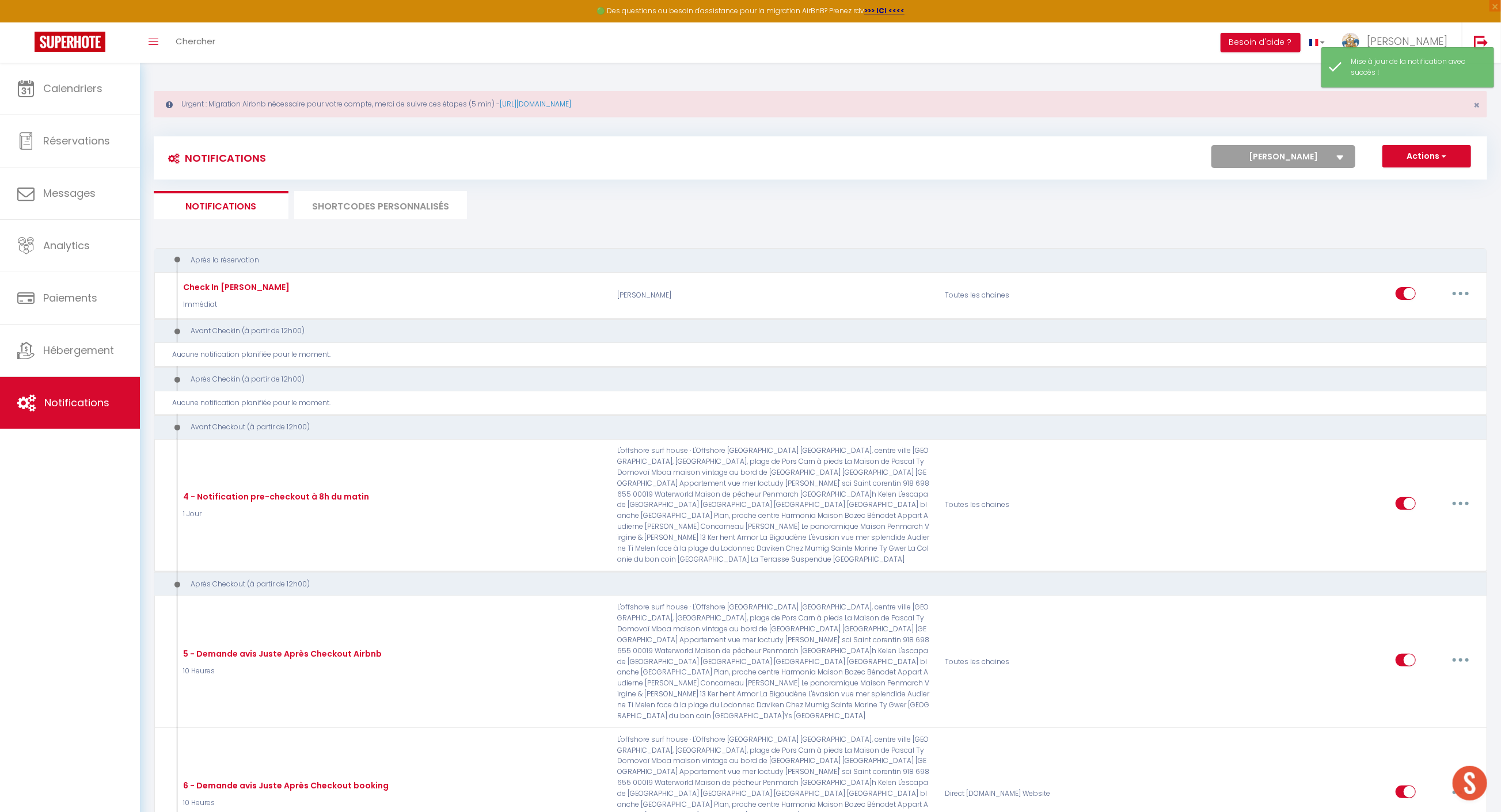
click at [1282, 162] on select "Tous les apparts maison vintage au bord de mer [PERSON_NAME] de l'Odet, centre …" at bounding box center [1283, 156] width 144 height 23
select select "22800"
click at [1213, 145] on select "Tous les apparts maison vintage au bord de mer [PERSON_NAME] de l'Odet, centre …" at bounding box center [1283, 156] width 144 height 23
select select
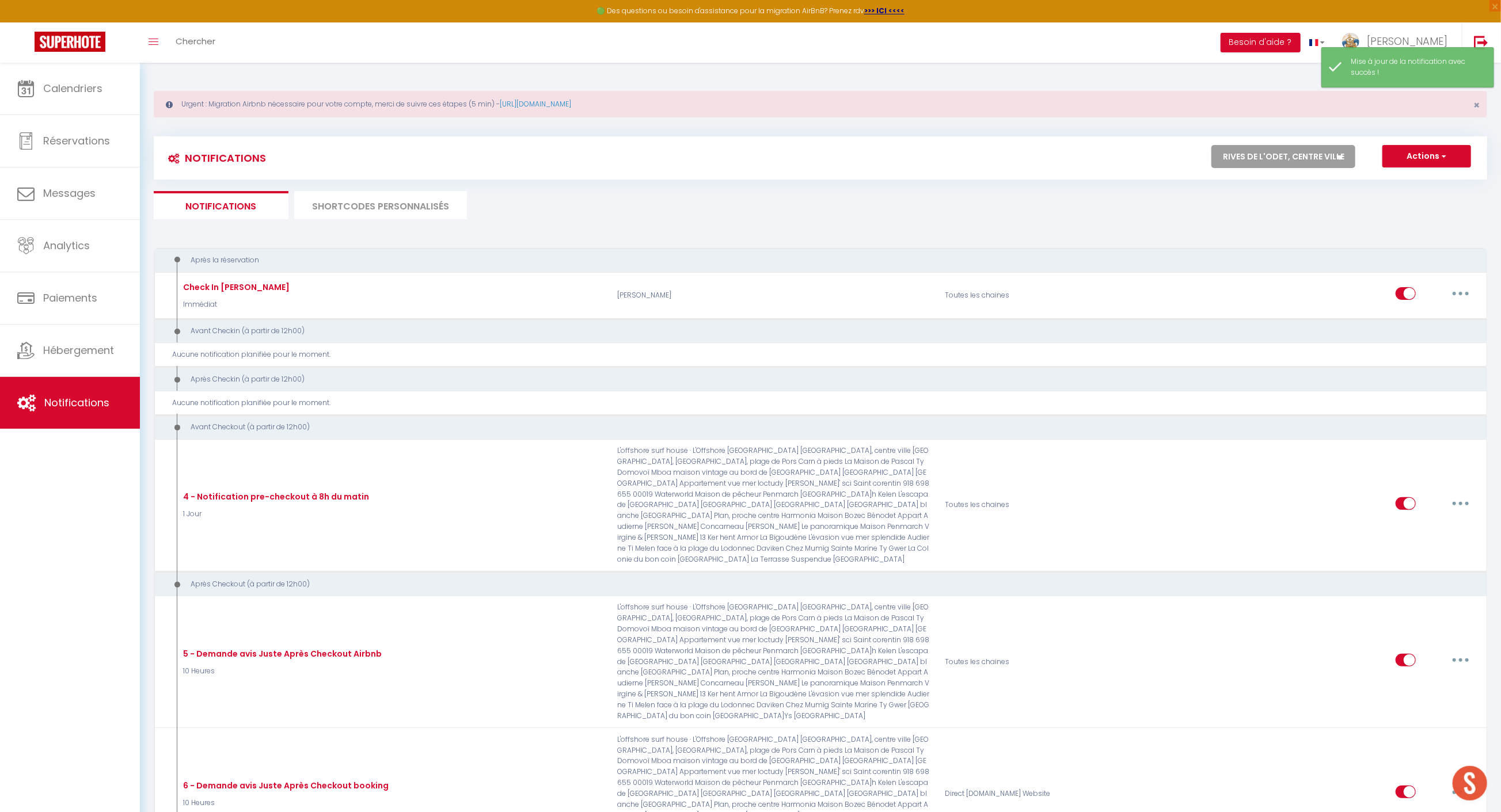
checkbox input "false"
select select
checkbox input "false"
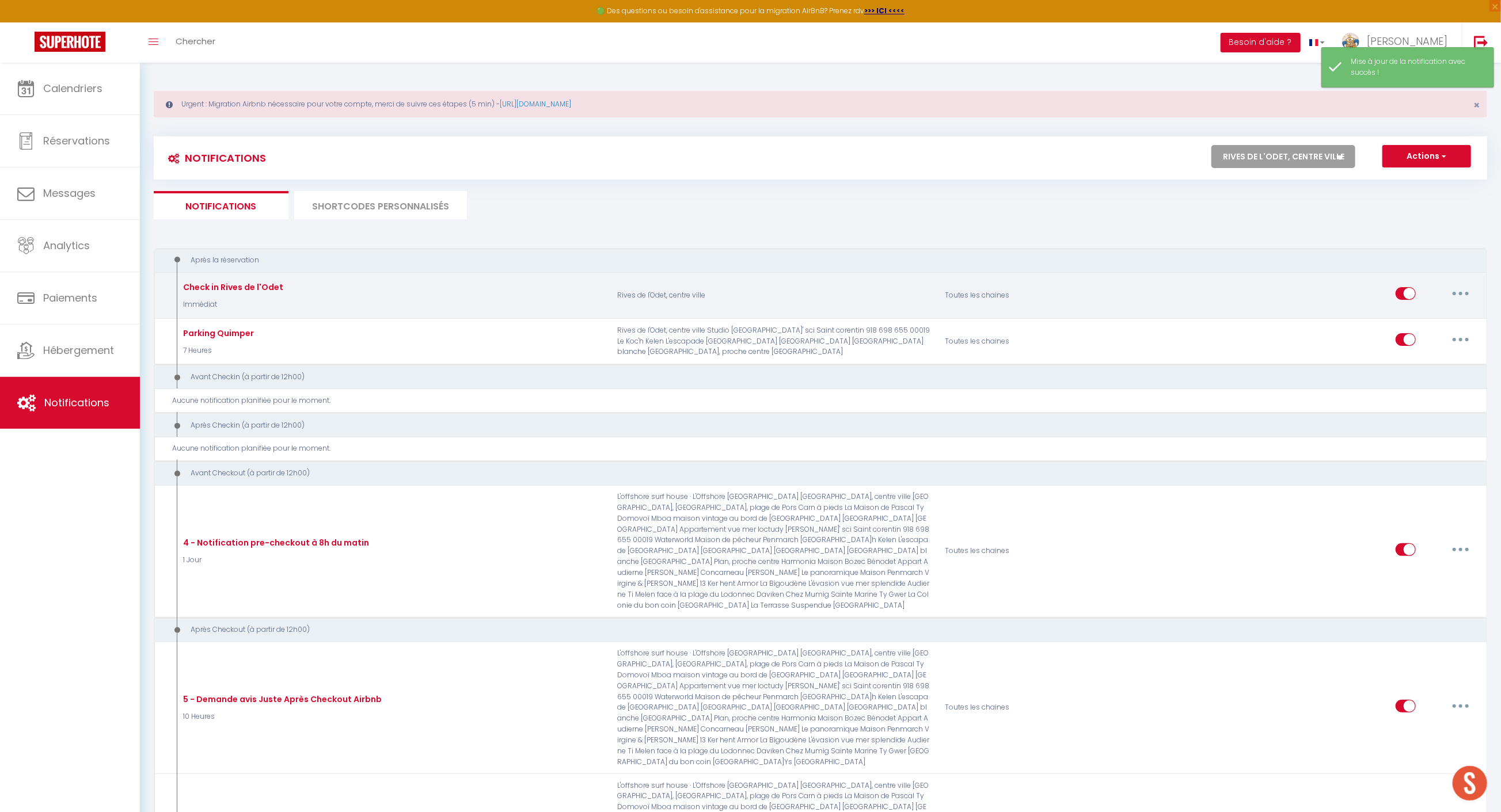
click at [1457, 293] on button "button" at bounding box center [1460, 293] width 32 height 18
click at [1434, 315] on link "Editer" at bounding box center [1430, 320] width 85 height 20
type input "Check in Rives de l'Odet"
select select "Immédiat"
select select "if_booking_is_paid"
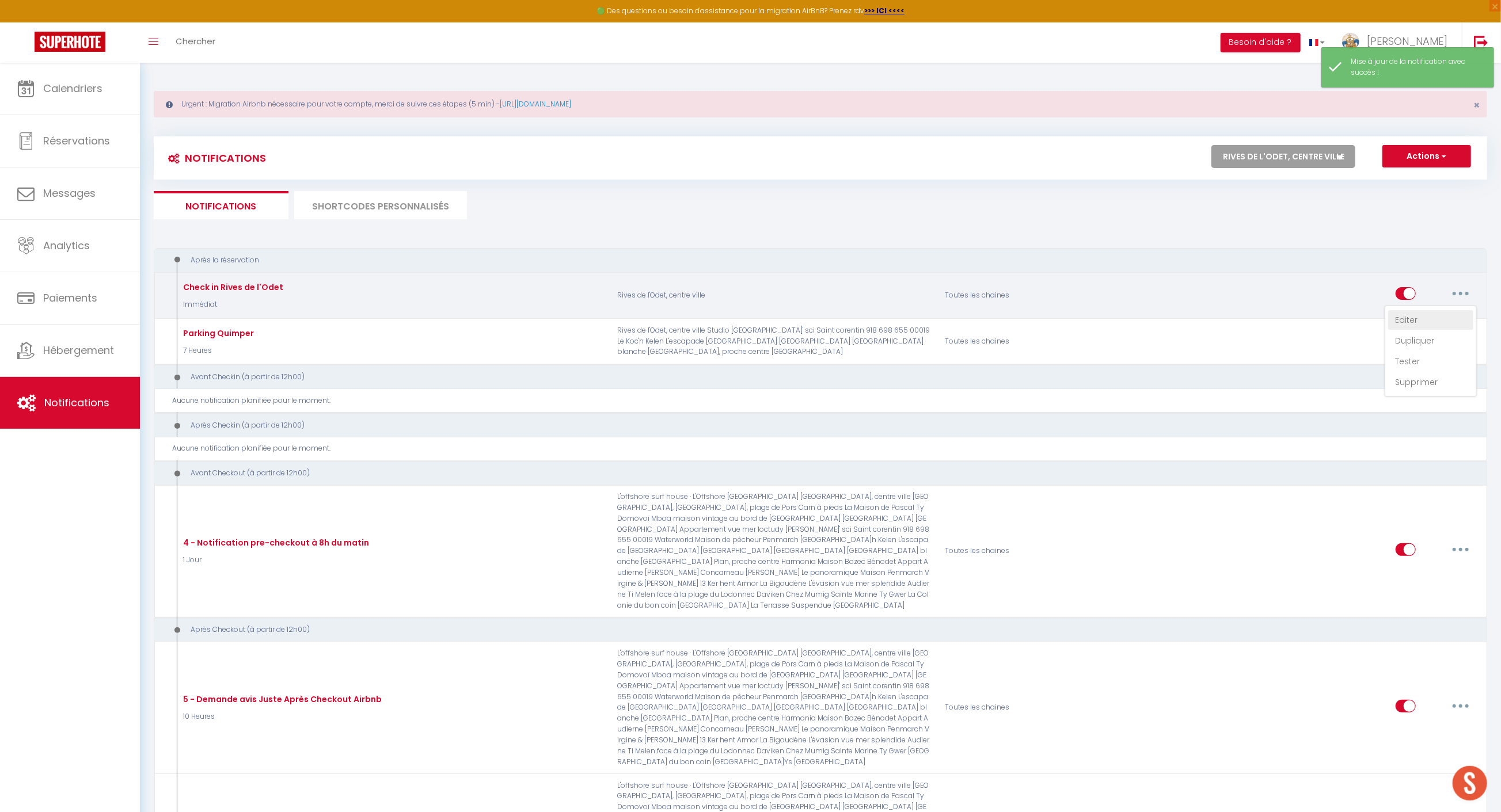
checkbox input "true"
checkbox input "false"
checkbox input "true"
radio input "true"
type input "Check In Rives de l'Odet"
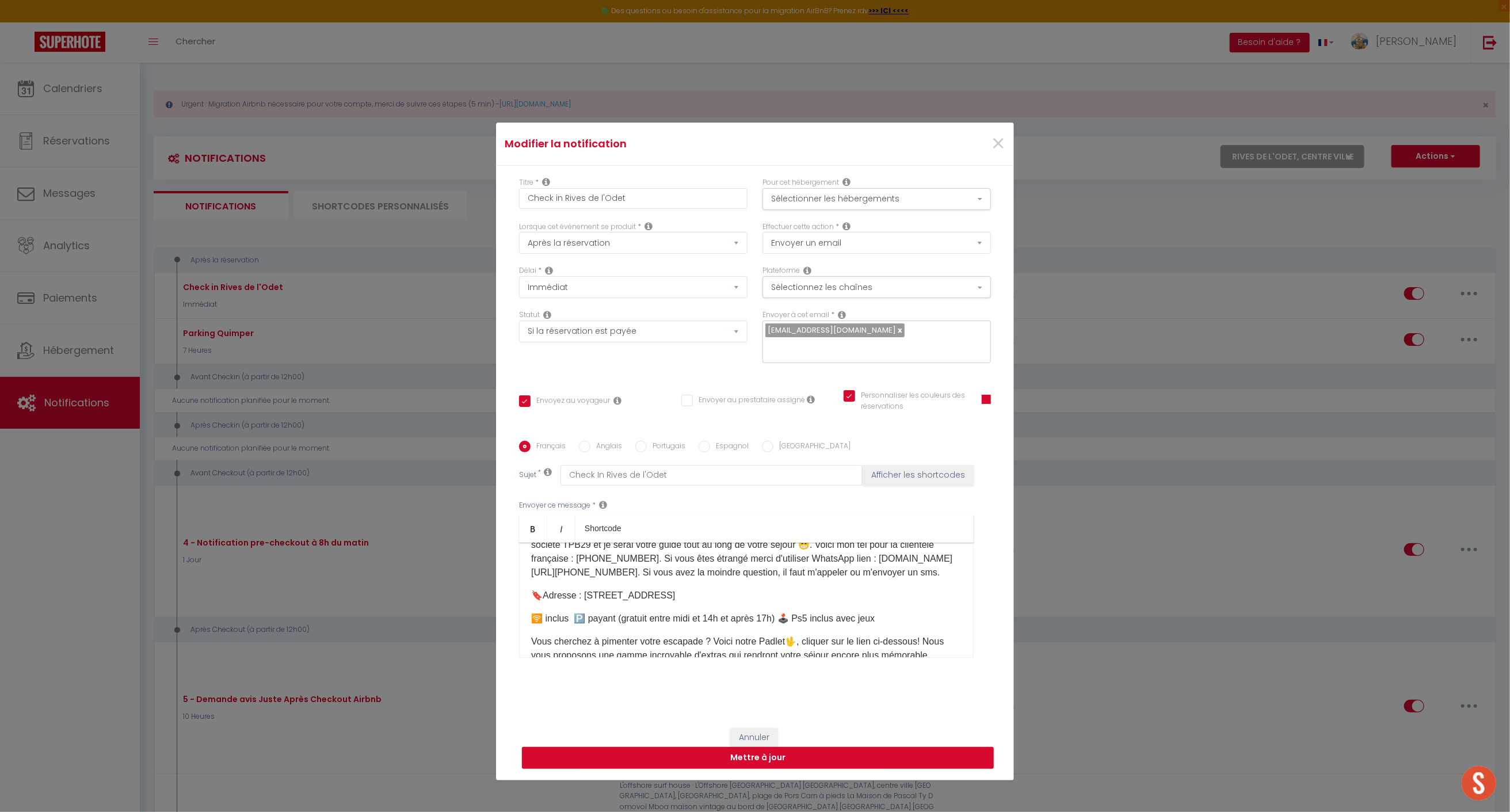
scroll to position [48, 0]
click at [993, 141] on span "×" at bounding box center [998, 143] width 14 height 34
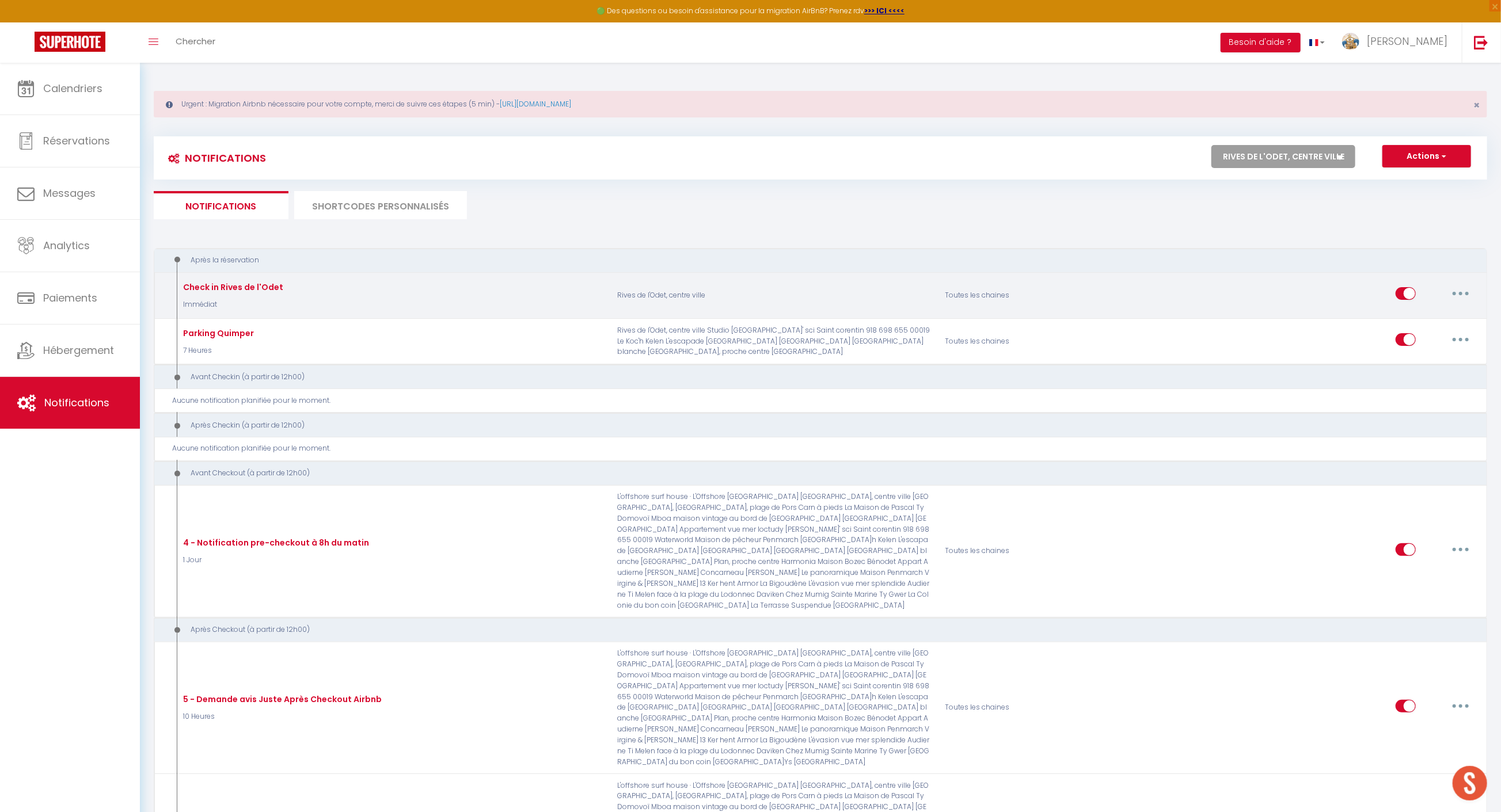
click at [1465, 293] on button "button" at bounding box center [1460, 293] width 32 height 18
click at [1421, 316] on link "Editer" at bounding box center [1430, 320] width 85 height 20
checkbox input "true"
checkbox input "false"
checkbox input "true"
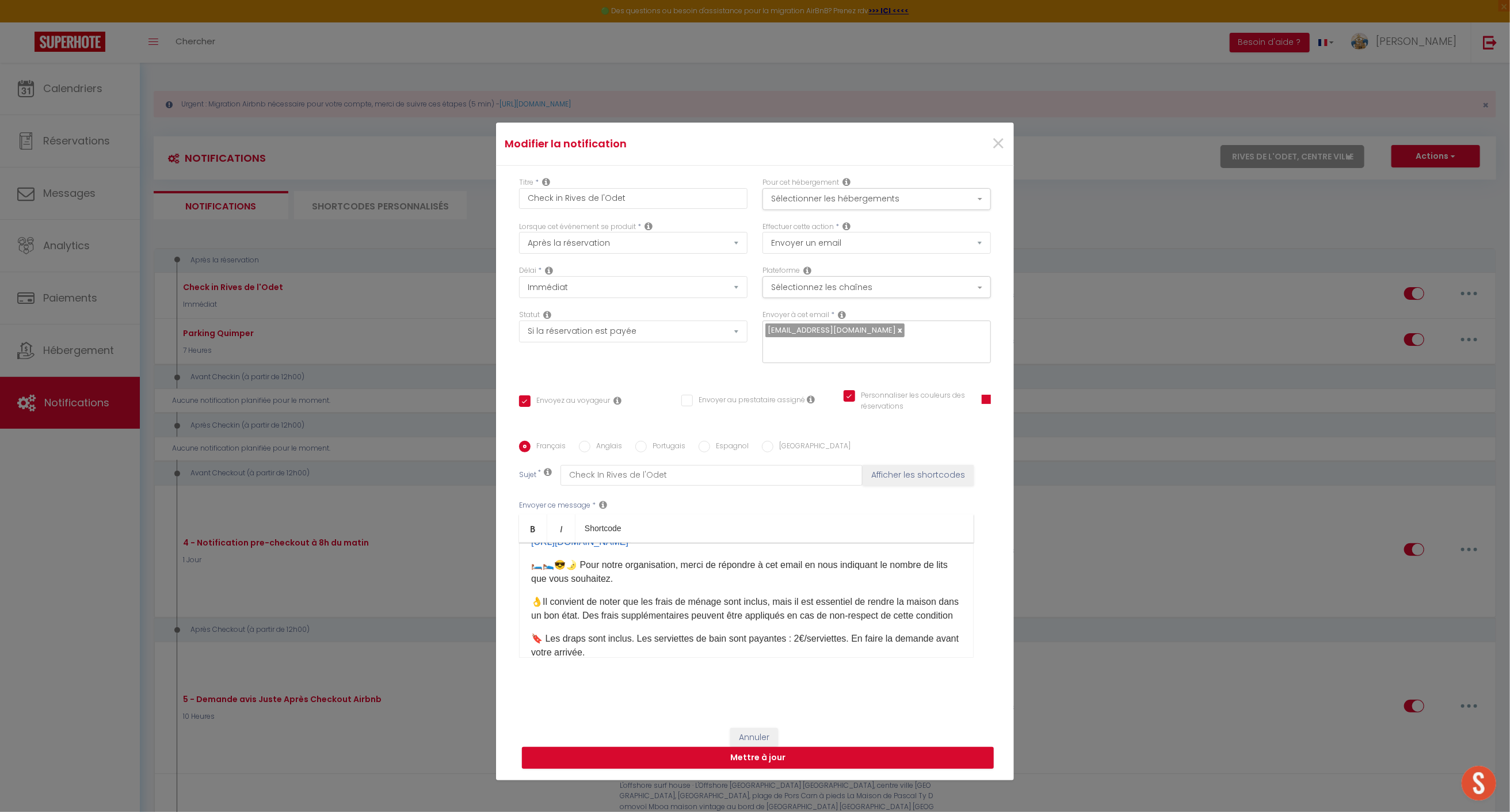
scroll to position [212, 0]
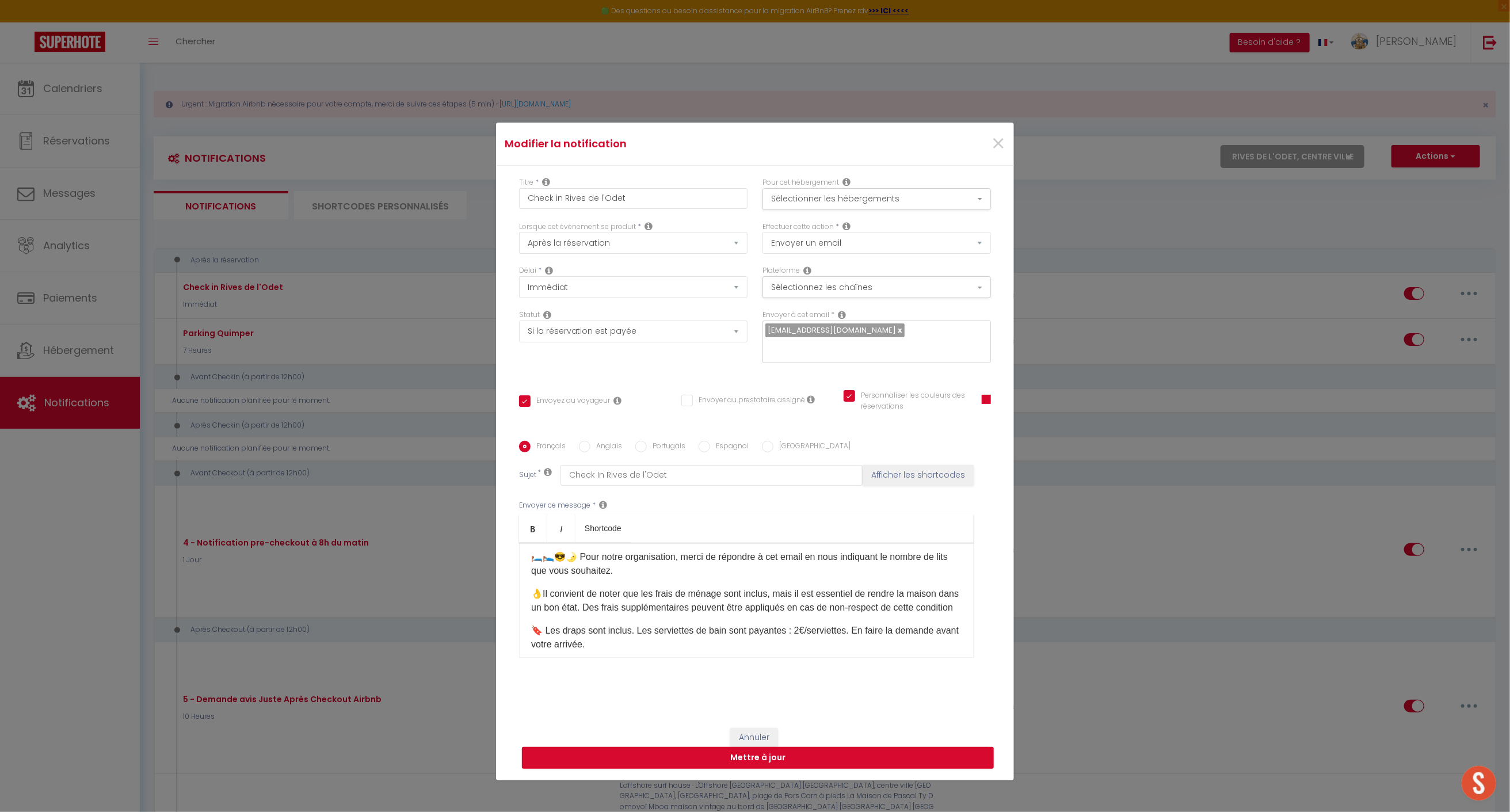
click at [602, 614] on p "👌Il convient de noter que les frais de ménage sont inclus, mais il est essentie…" at bounding box center [746, 600] width 430 height 27
drag, startPoint x: 597, startPoint y: 642, endPoint x: 655, endPoint y: 664, distance: 62.0
click at [600, 638] on p "🚮 Merci de votre container d'ordures ménagères dehors le [DATE] soir" at bounding box center [746, 631] width 430 height 14
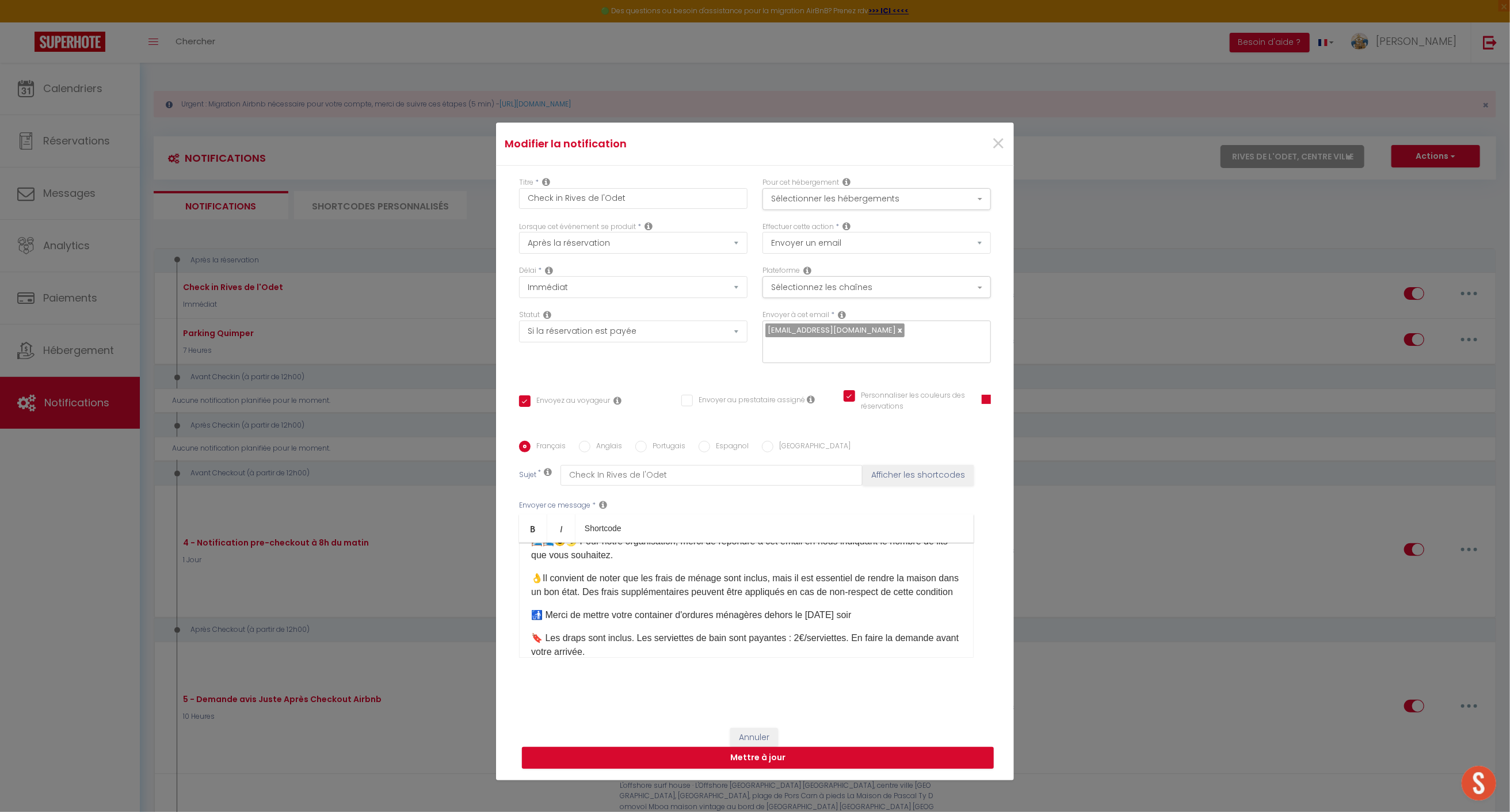
scroll to position [238, 0]
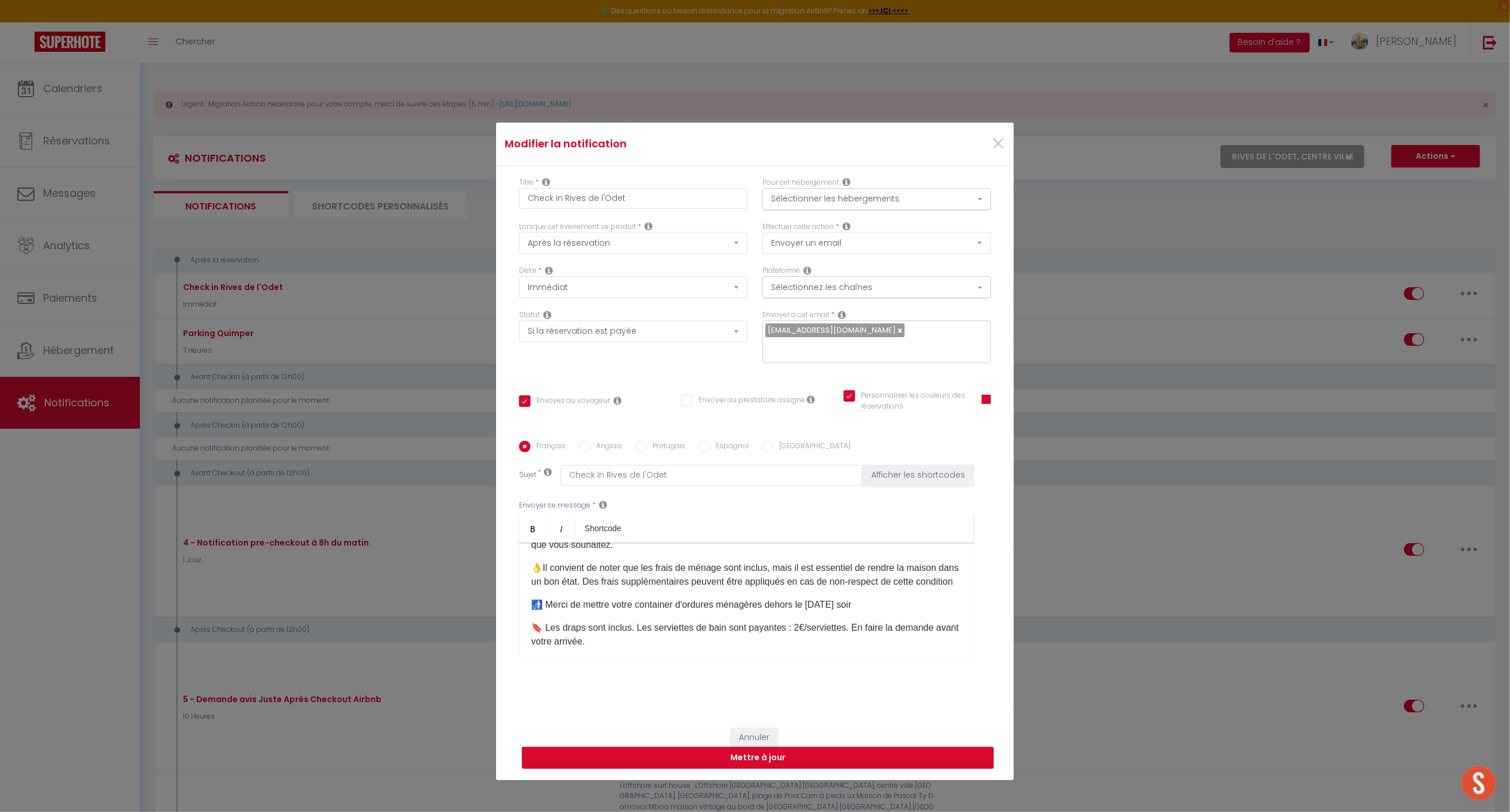
click at [864, 612] on p "🚮 Merci de mettre votre container d'ordures ménagères dehors le [DATE] soir" at bounding box center [746, 605] width 430 height 14
click at [525, 623] on div "​🔖 Bonjour [GUEST:FIRST_NAME]​ et encore merci pour réservation 😁. 🏠 L'appartem…" at bounding box center [746, 600] width 455 height 115
click at [885, 612] on p "🫸🚮 Merci de mettre votre container d'ordures ménagères dehors le [DATE] soir." at bounding box center [746, 605] width 430 height 14
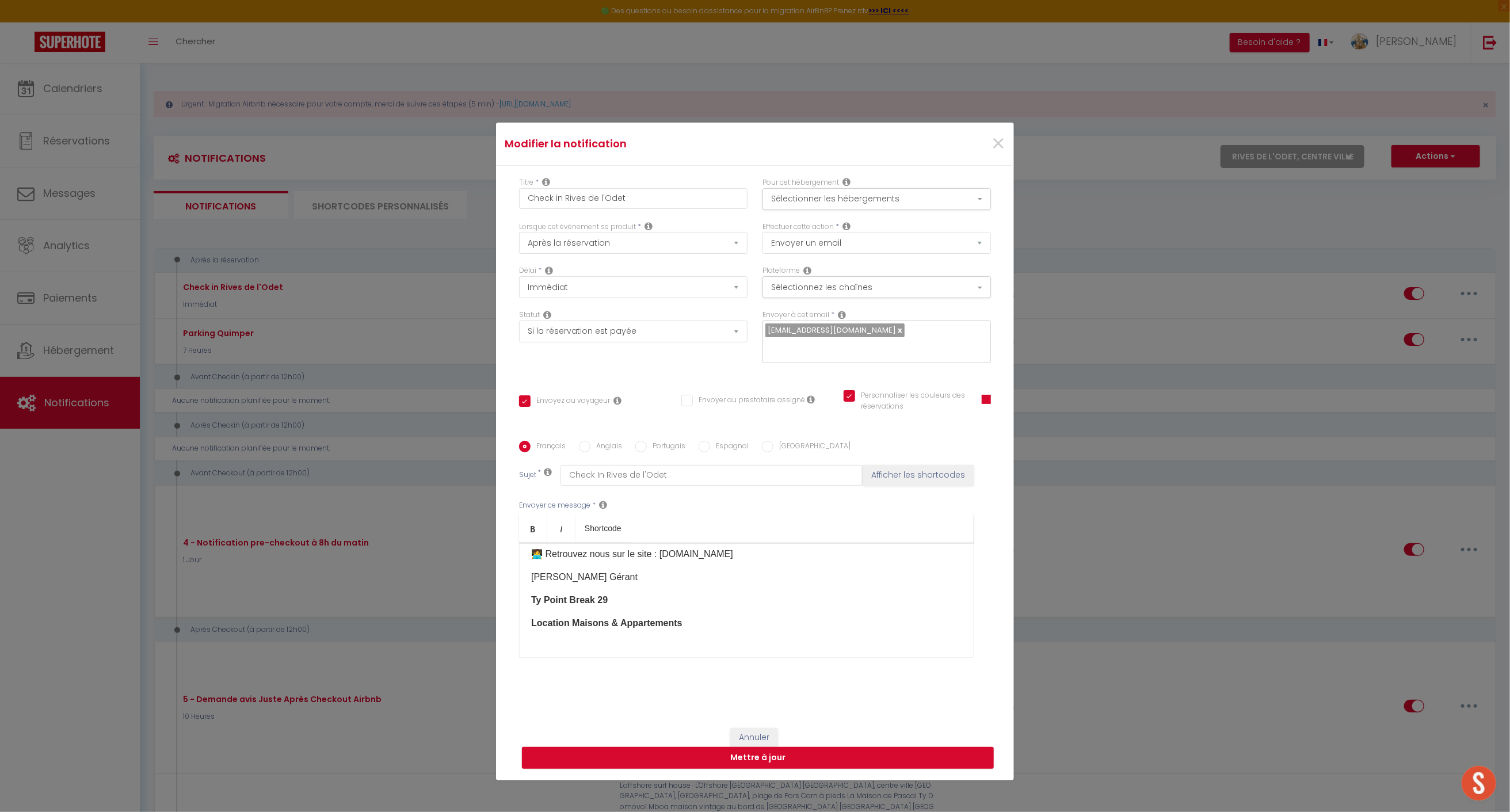
scroll to position [514, 0]
click at [773, 762] on button "Mettre à jour" at bounding box center [757, 757] width 472 height 22
checkbox input "true"
checkbox input "false"
checkbox input "true"
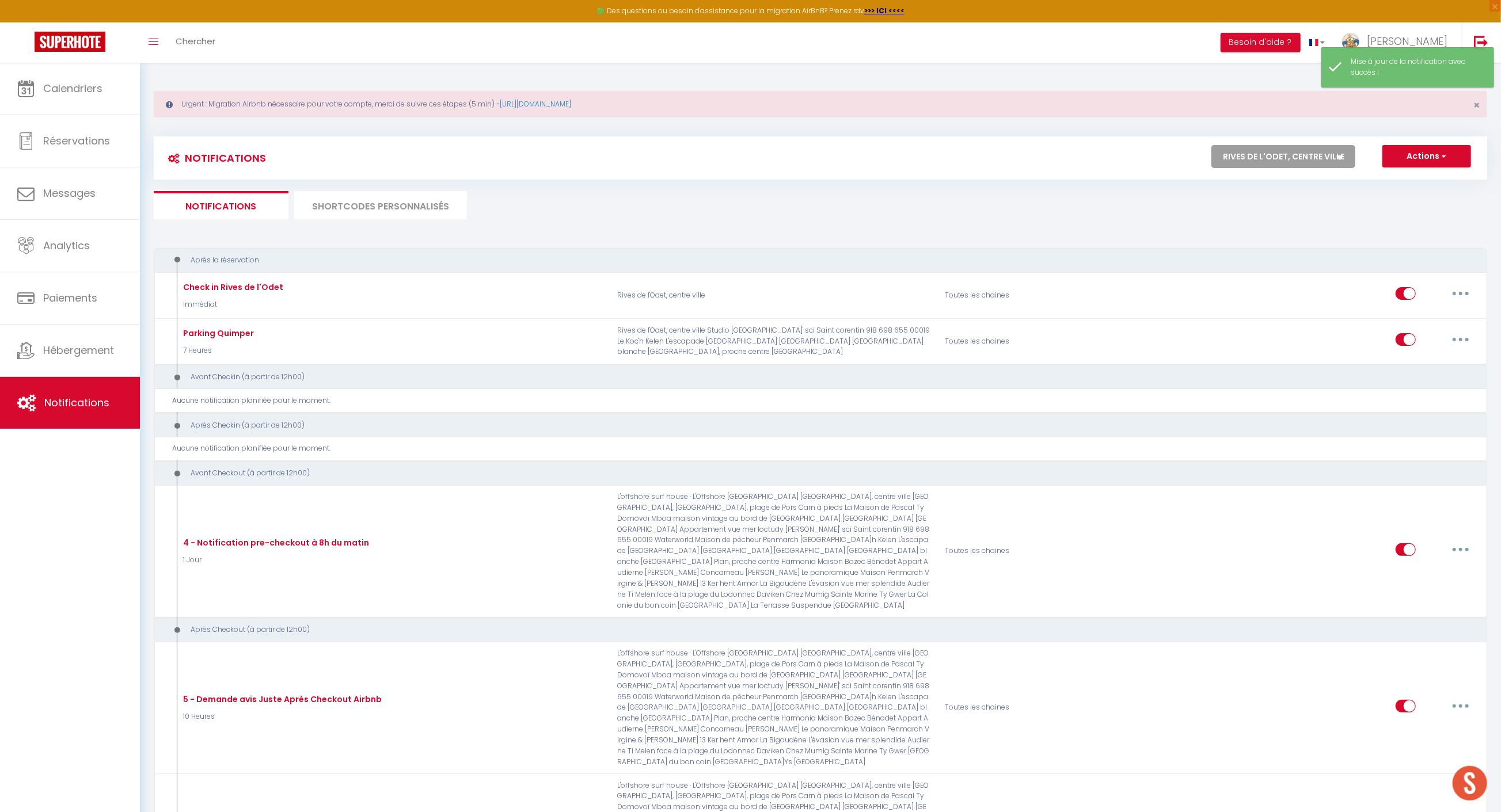
click at [1279, 154] on select "Tous les apparts maison vintage au bord de mer [PERSON_NAME] de l'Odet, centre …" at bounding box center [1283, 156] width 144 height 23
select select "22804"
click at [1213, 145] on select "Tous les apparts maison vintage au bord de mer [PERSON_NAME] de l'Odet, centre …" at bounding box center [1283, 156] width 144 height 23
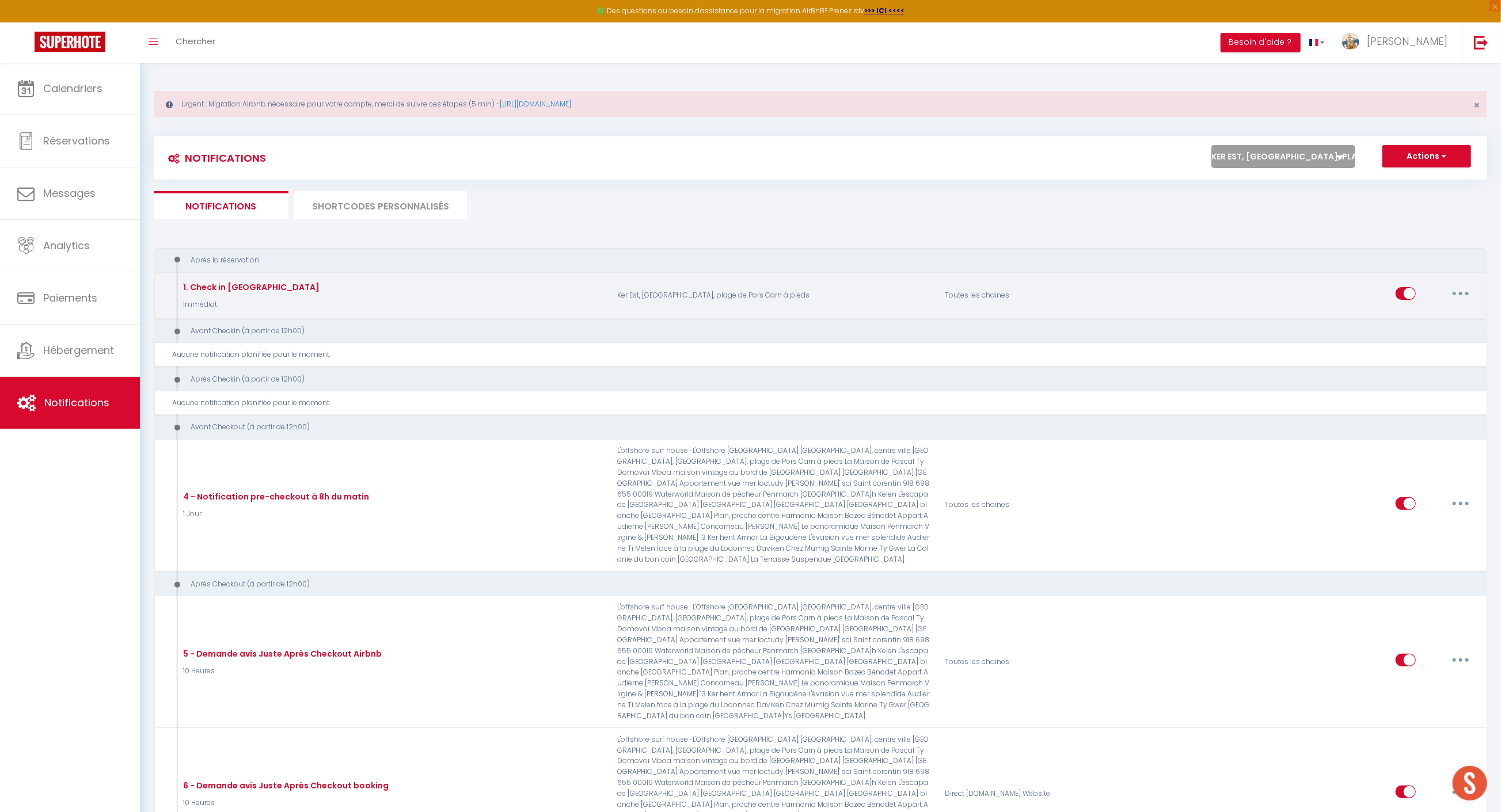
click at [1457, 296] on button "button" at bounding box center [1460, 293] width 32 height 18
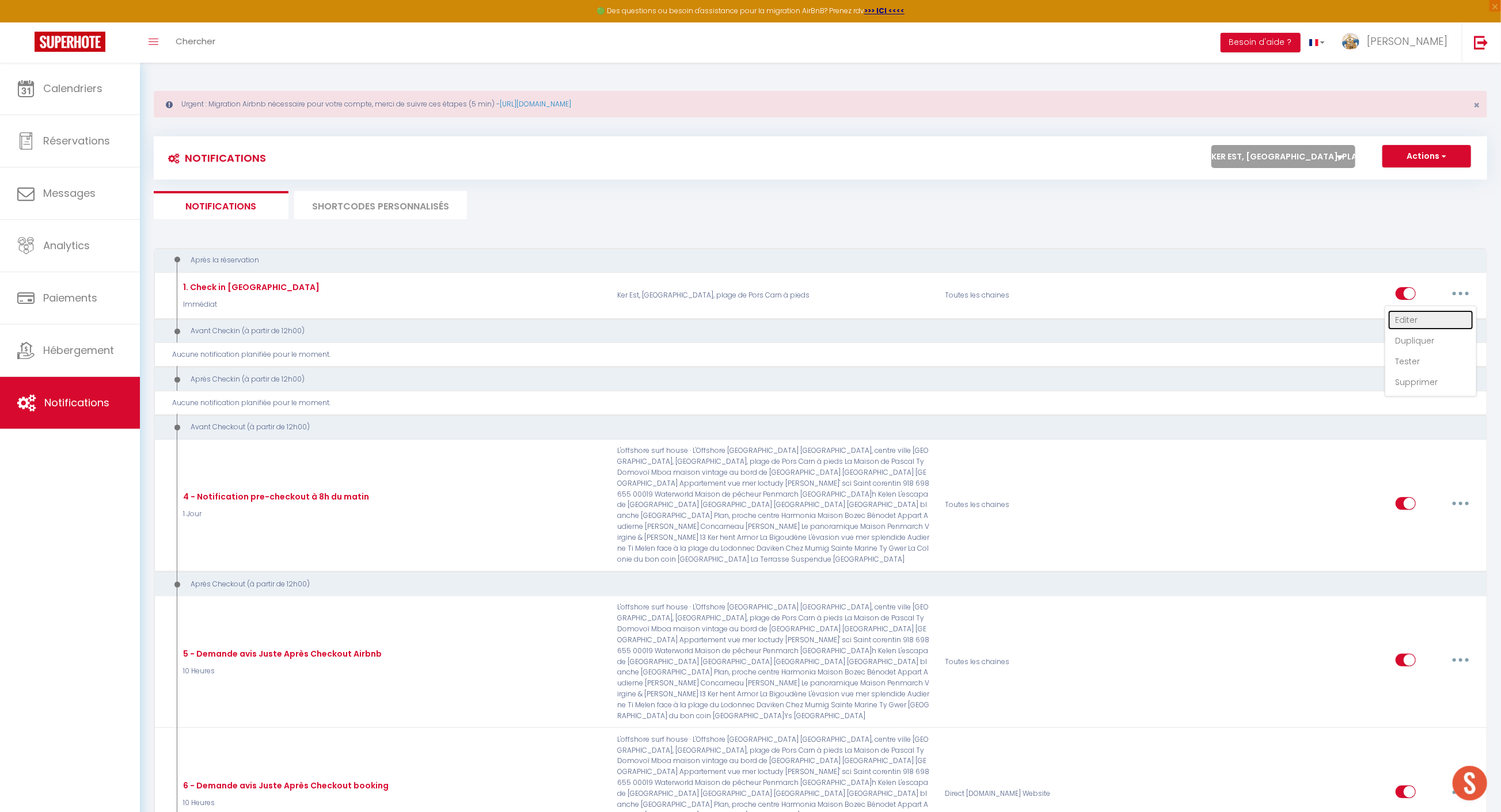
click at [1422, 316] on link "Editer" at bounding box center [1430, 320] width 85 height 20
type input "1. Check in [GEOGRAPHIC_DATA]"
select select "Immédiat"
select select "if_booking_is_paid"
checkbox input "true"
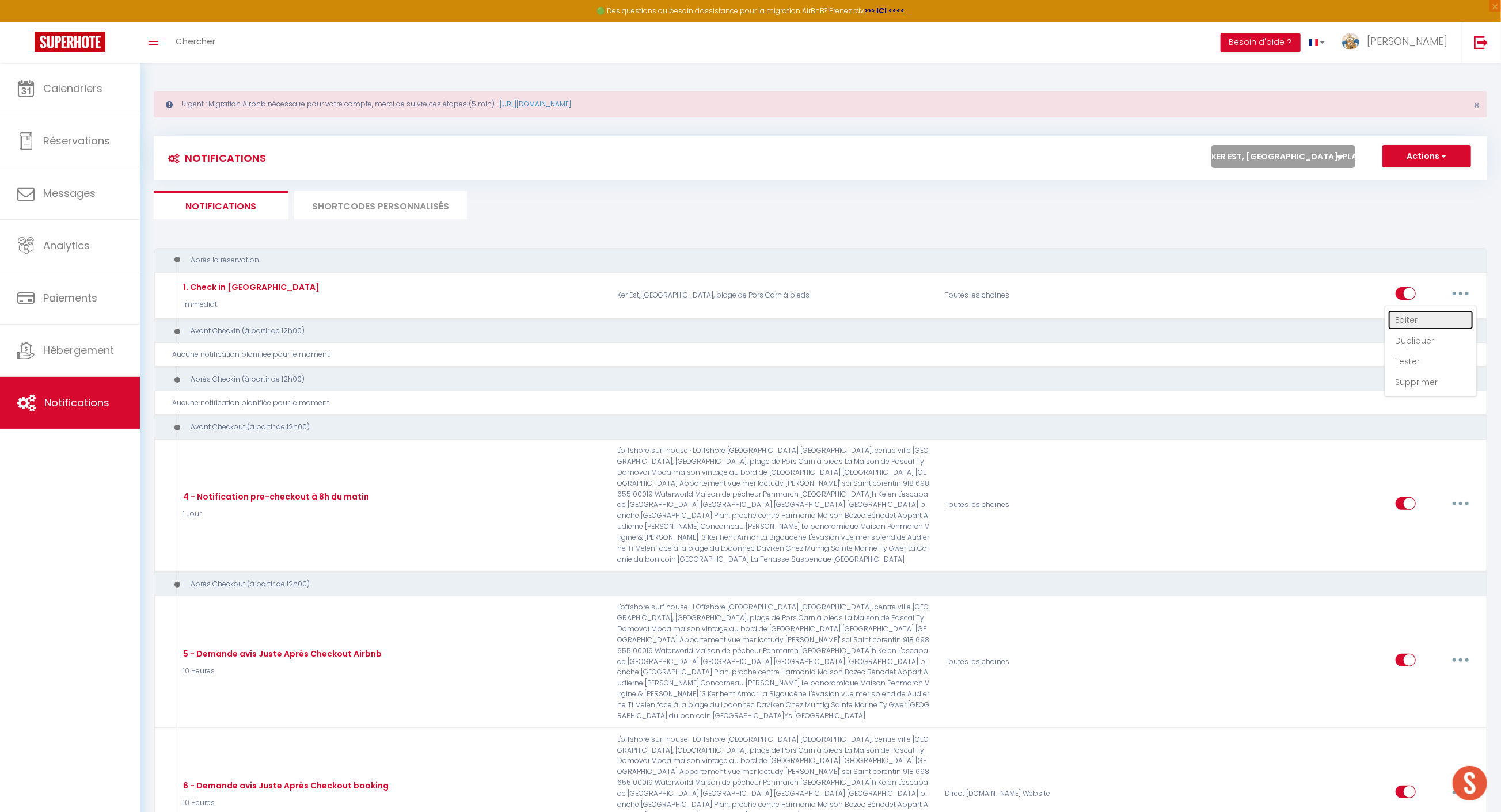
checkbox input "false"
radio input "true"
type input "Check In Ker Ouest"
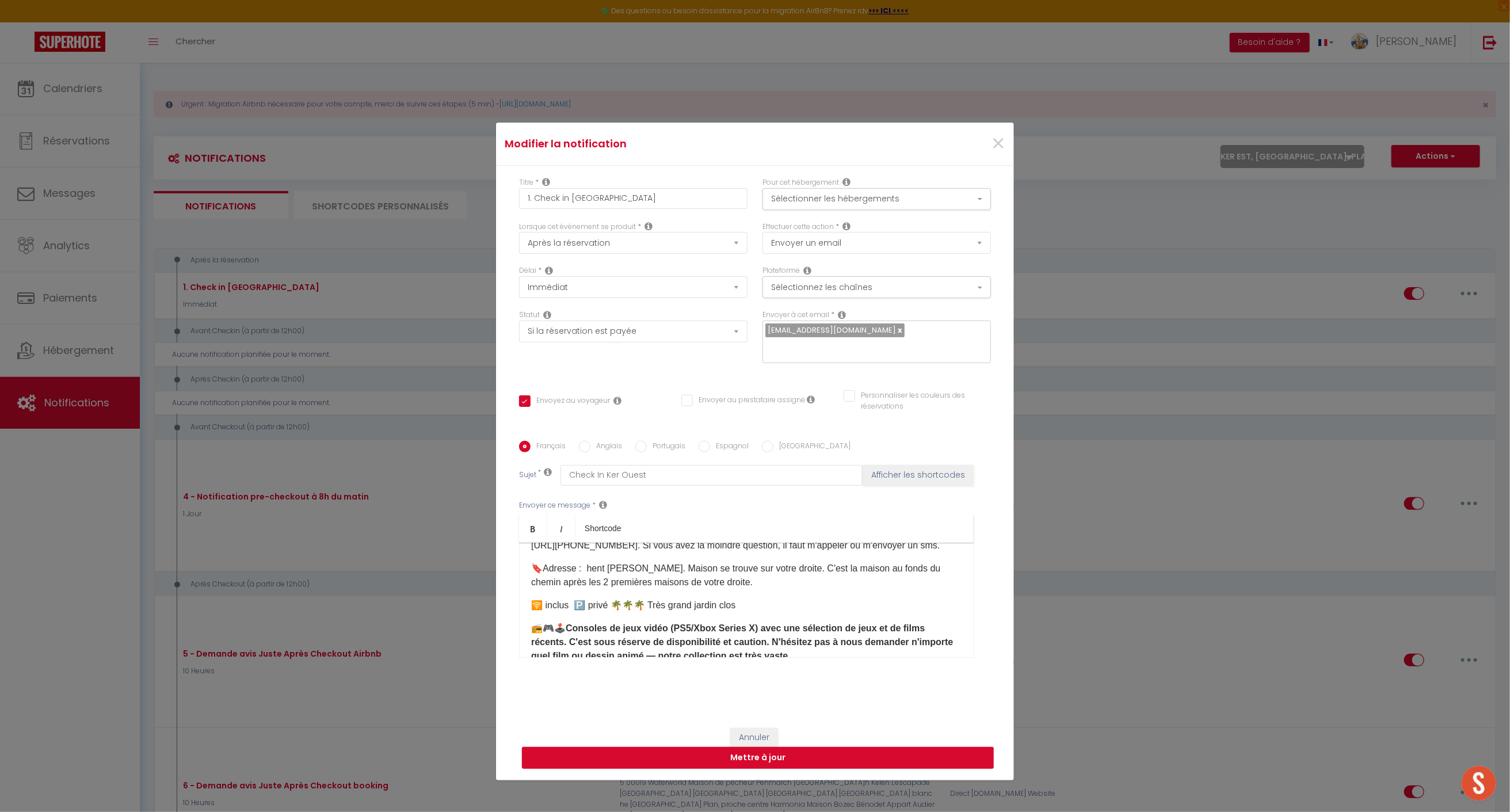
scroll to position [98, 0]
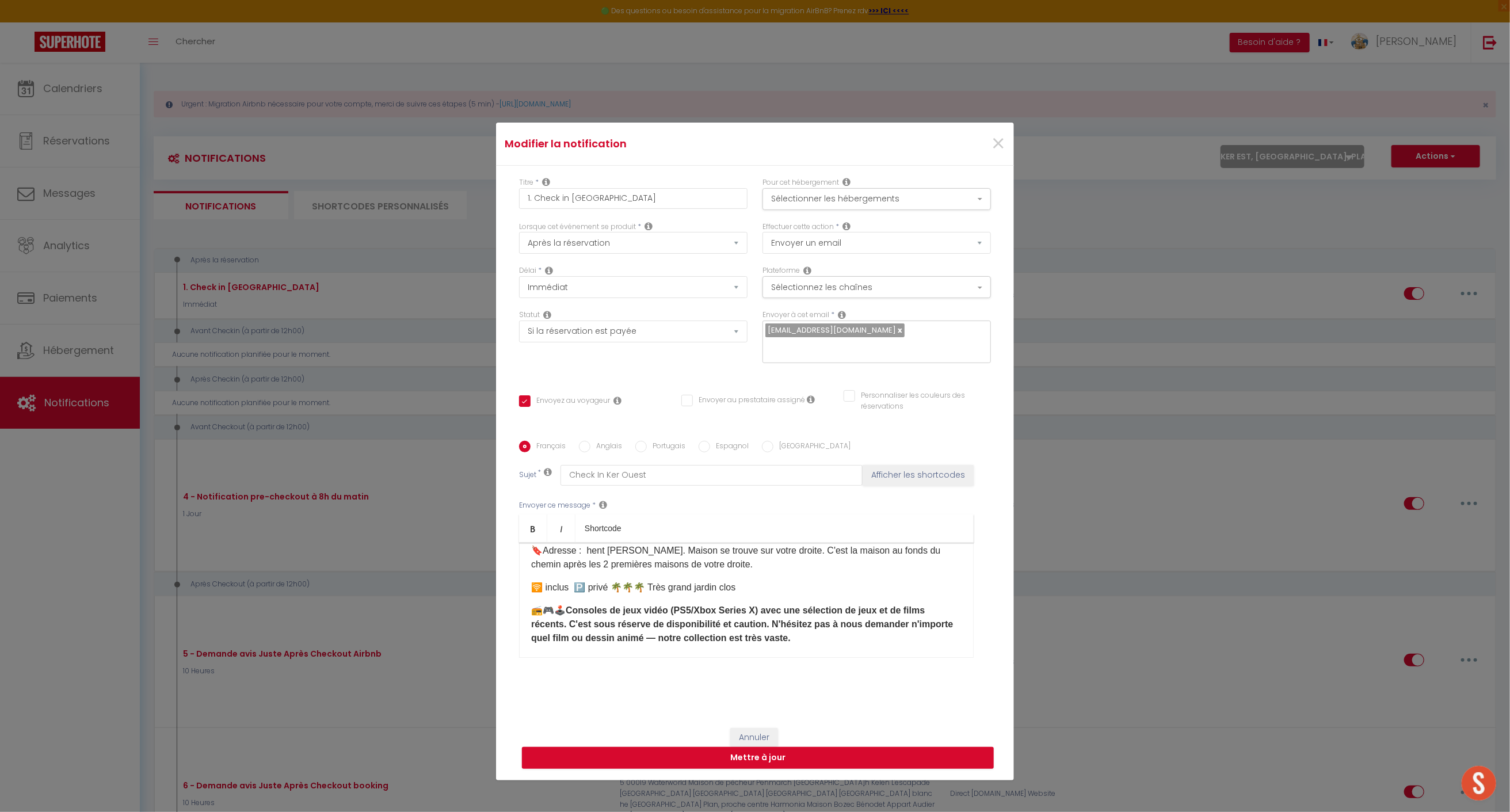
click at [767, 581] on p "🛜 inclus 🅿️ privé 🌴🌴🌴 Très grand jardin clos" at bounding box center [746, 588] width 430 height 14
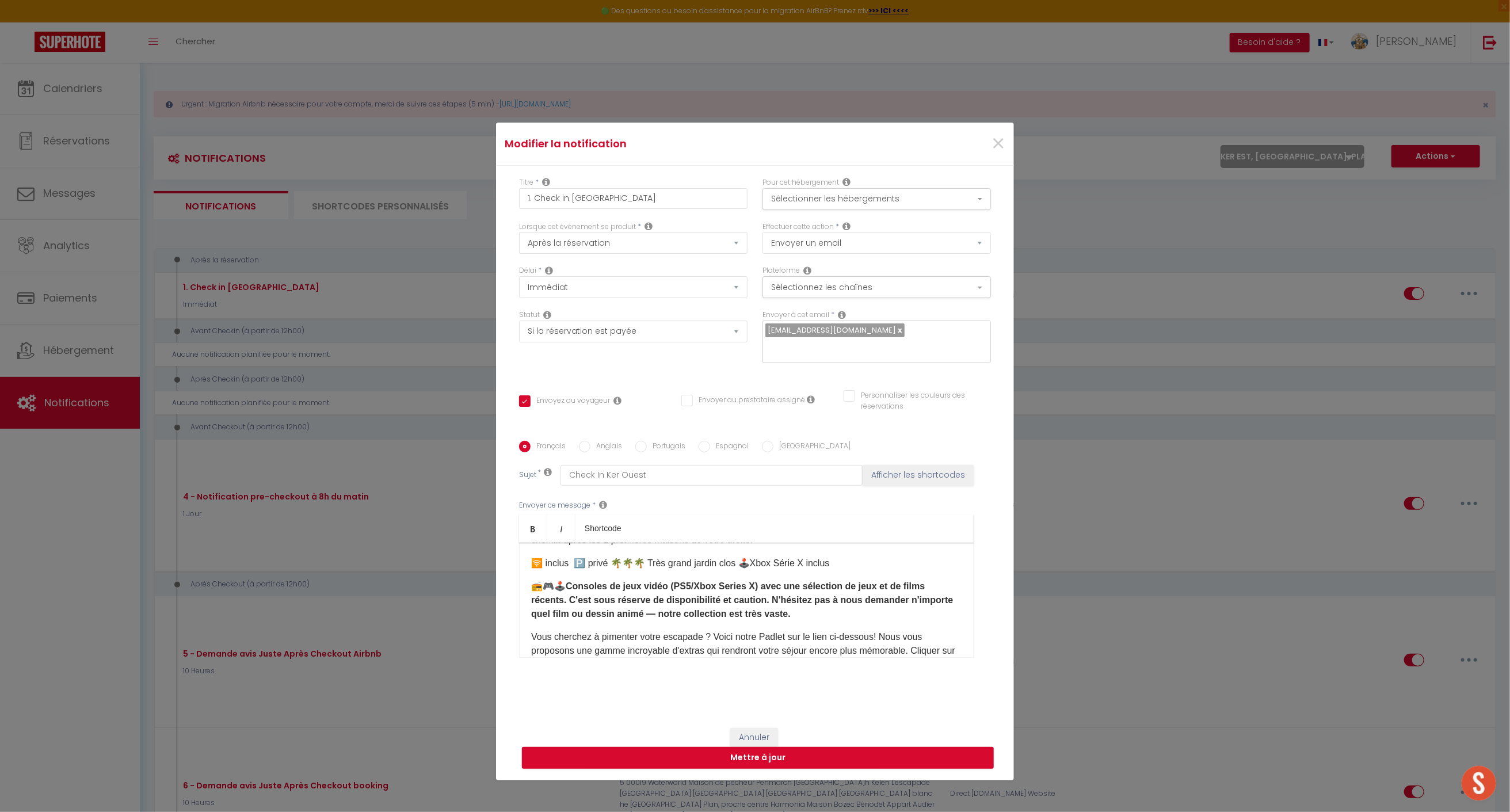
scroll to position [130, 0]
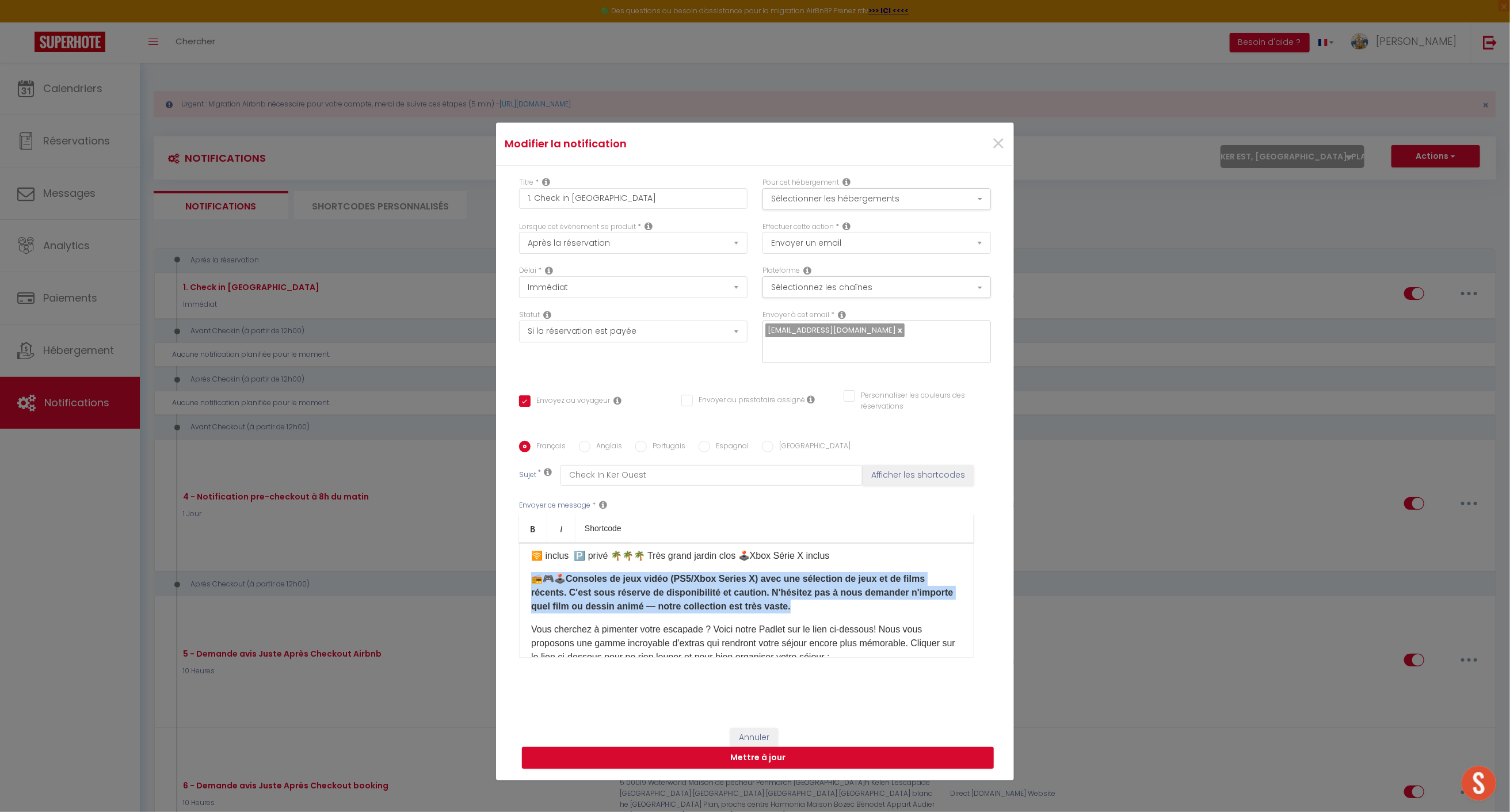
drag, startPoint x: 787, startPoint y: 594, endPoint x: 515, endPoint y: 569, distance: 273.1
click at [519, 569] on div "Bonjour [GUEST:FIRST_NAME]​ et encore merci pour réservation 😁. 🏠 La maison est…" at bounding box center [746, 600] width 455 height 115
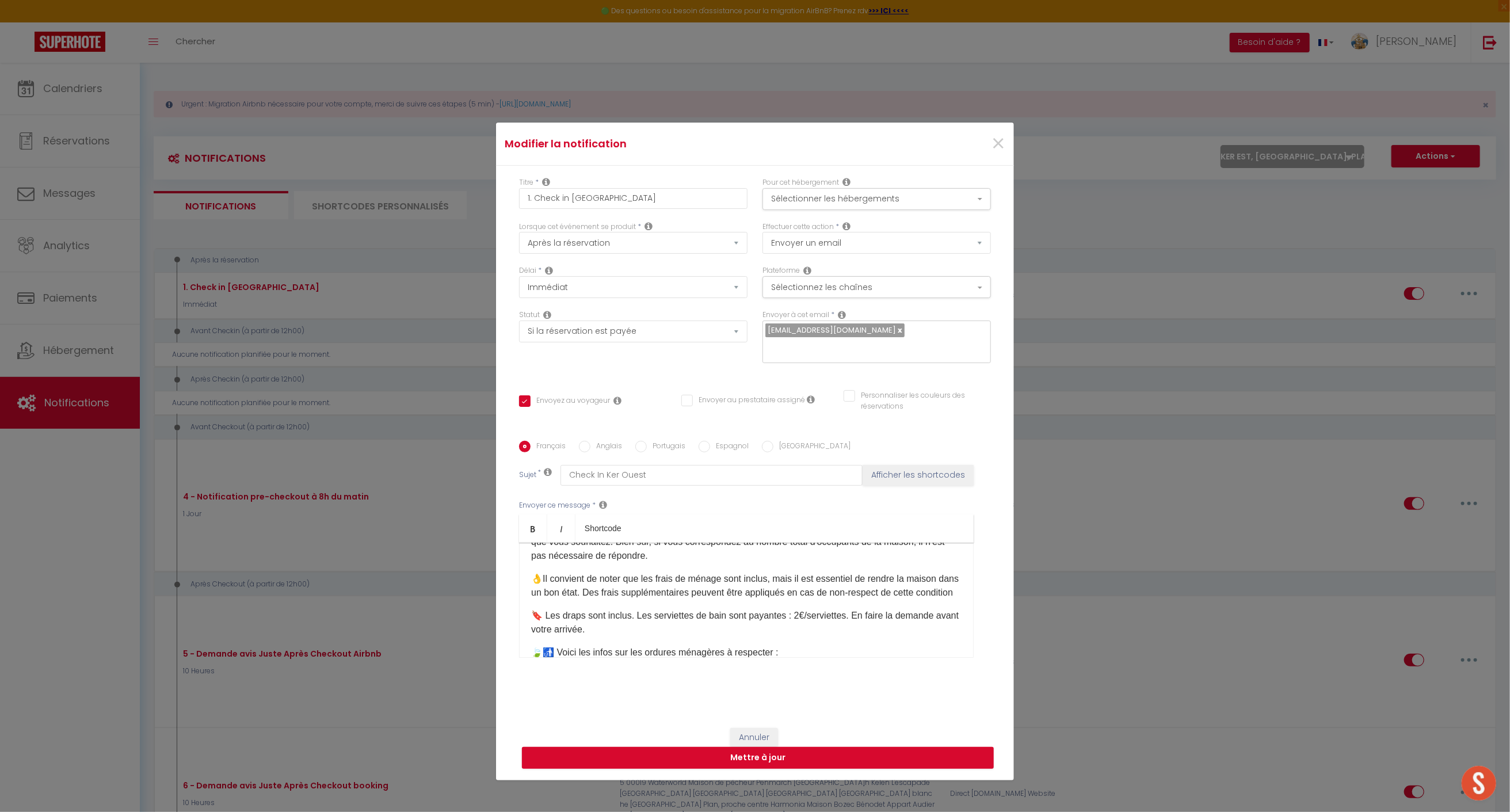
scroll to position [262, 0]
click at [594, 590] on p "👌Il convient de noter que les frais de ménage sont inclus, mais il est essentie…" at bounding box center [746, 579] width 430 height 27
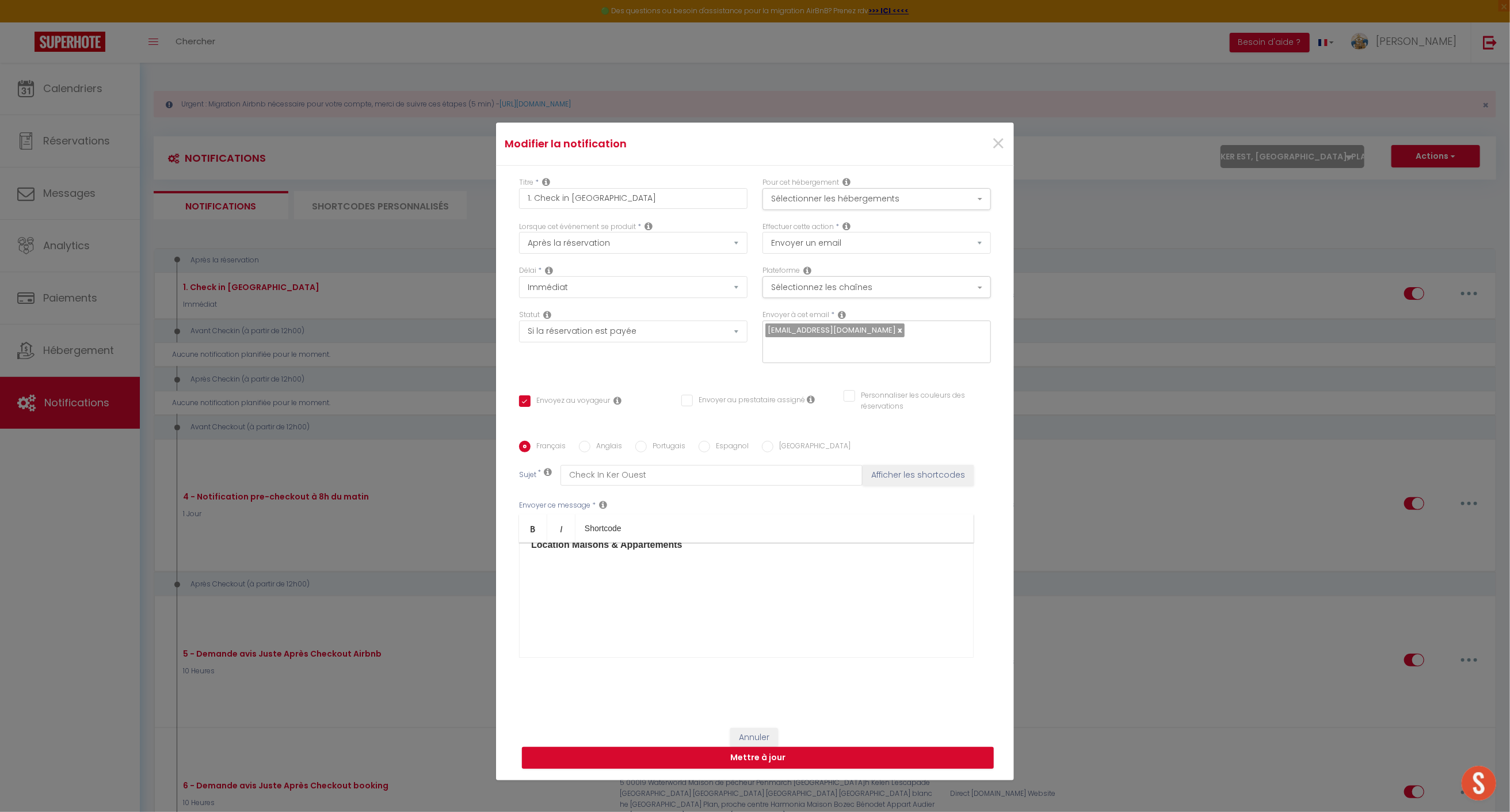
scroll to position [624, 0]
click at [738, 751] on button "Mettre à jour" at bounding box center [757, 757] width 472 height 22
checkbox input "true"
checkbox input "false"
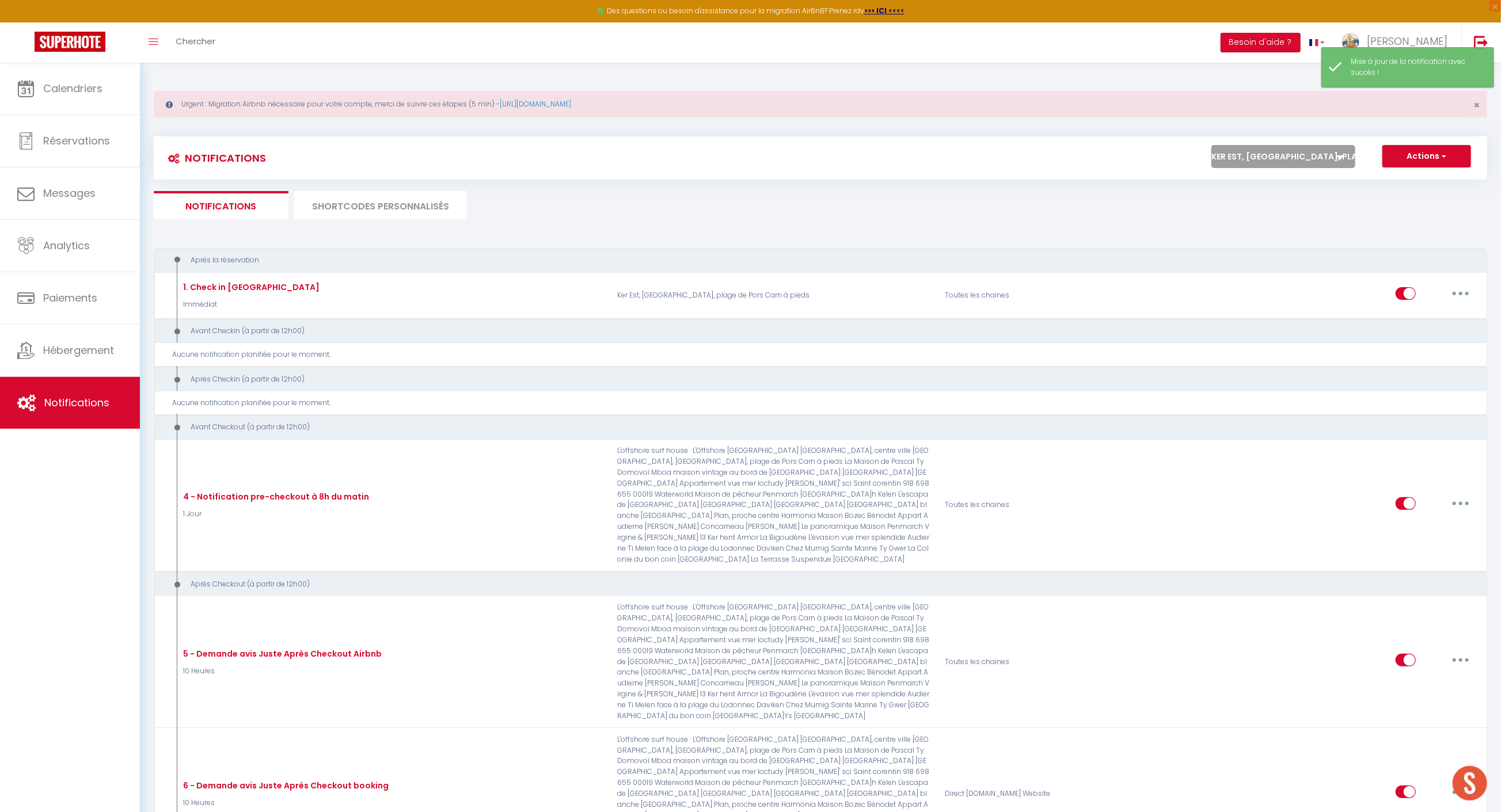
click at [1329, 160] on select "Tous les apparts maison vintage au bord de mer [PERSON_NAME] de l'Odet, centre …" at bounding box center [1283, 156] width 144 height 23
select select "35623"
click at [1213, 145] on select "Tous les apparts maison vintage au bord de mer [PERSON_NAME] de l'Odet, centre …" at bounding box center [1283, 156] width 144 height 23
select select
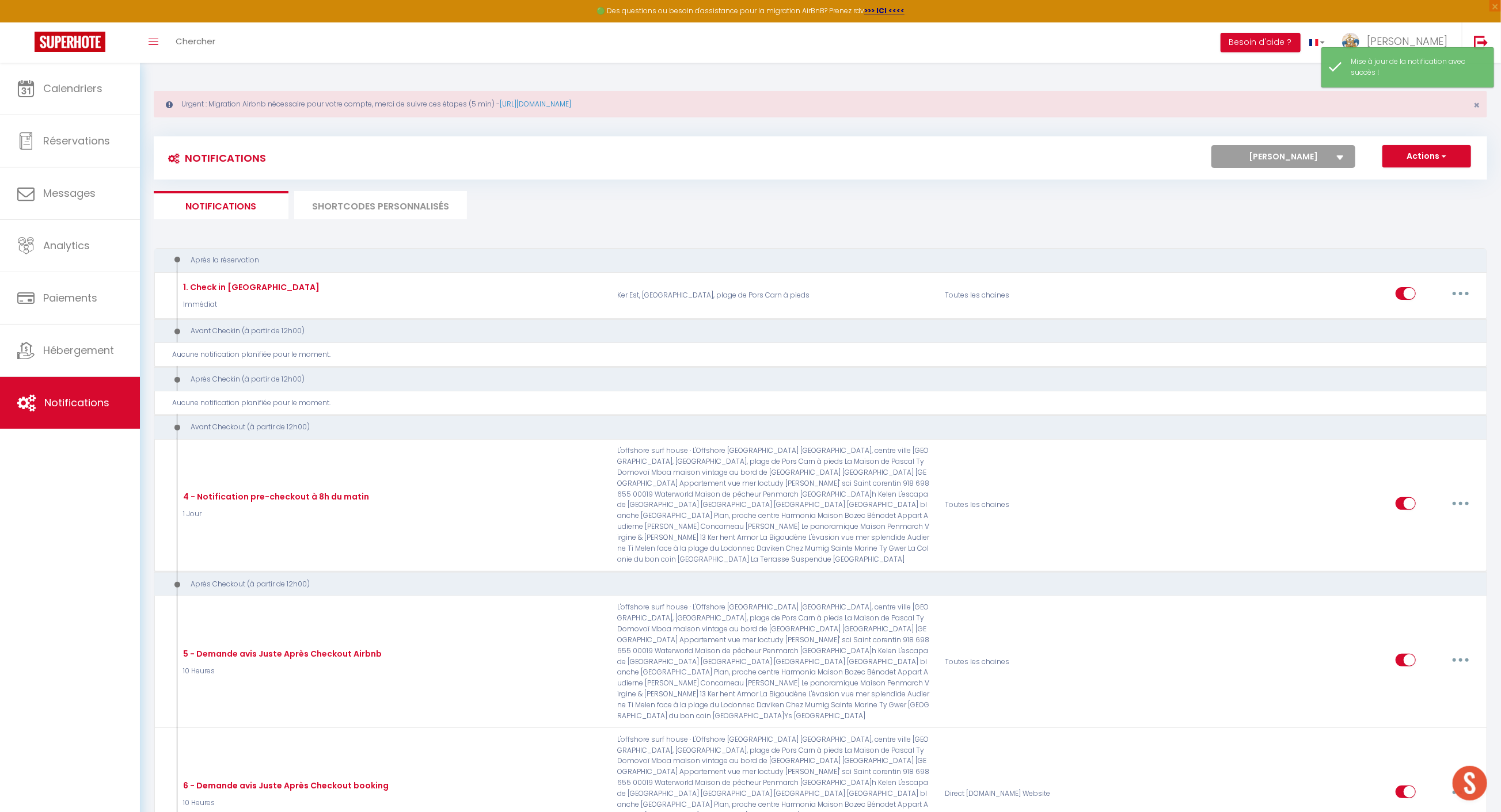
checkbox input "false"
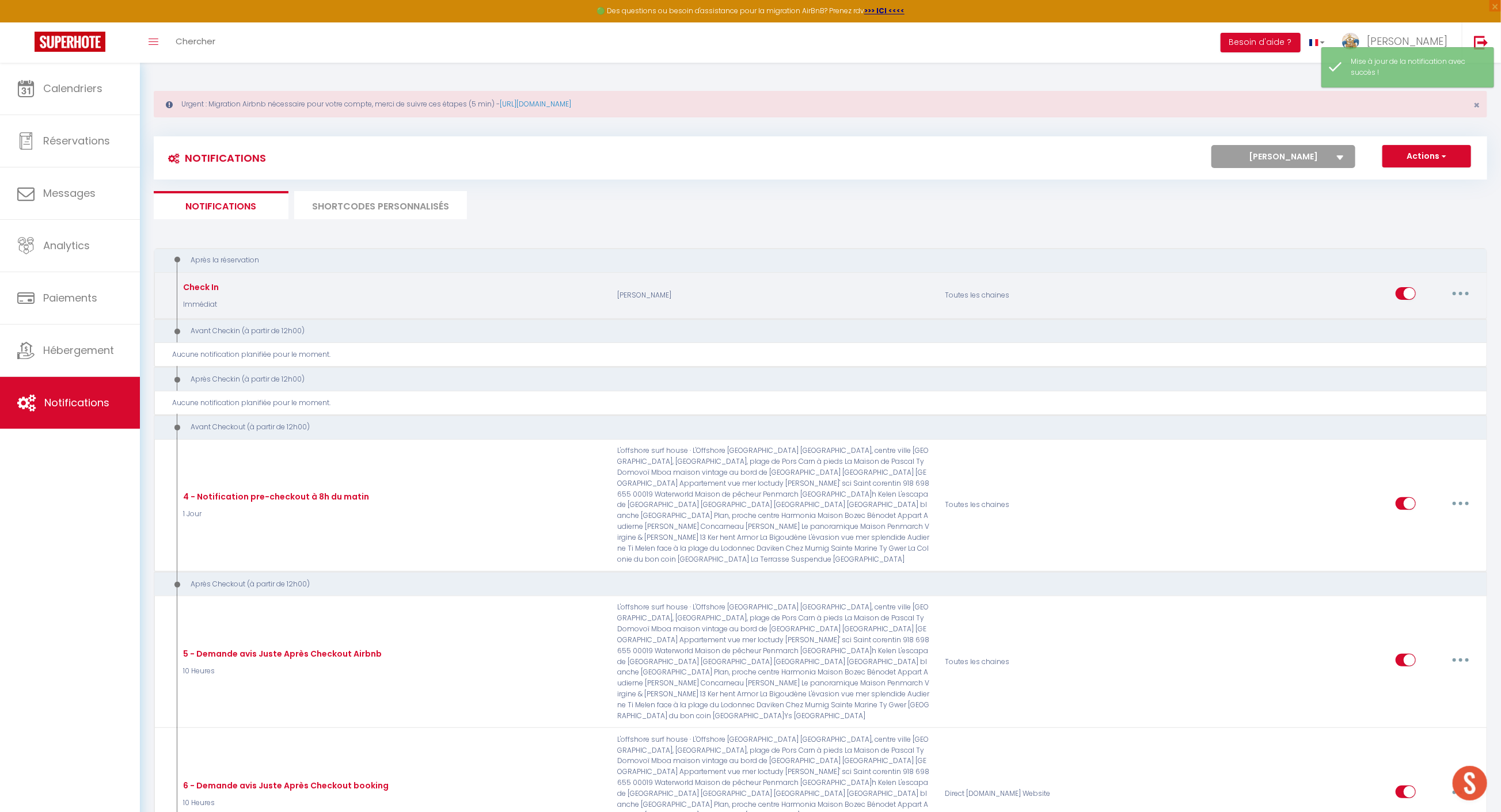
click at [1462, 290] on button "button" at bounding box center [1460, 293] width 32 height 18
click at [1417, 321] on link "Editer" at bounding box center [1430, 320] width 85 height 20
type input "Check In"
select select "Immédiat"
select select "if_booking_is_paid"
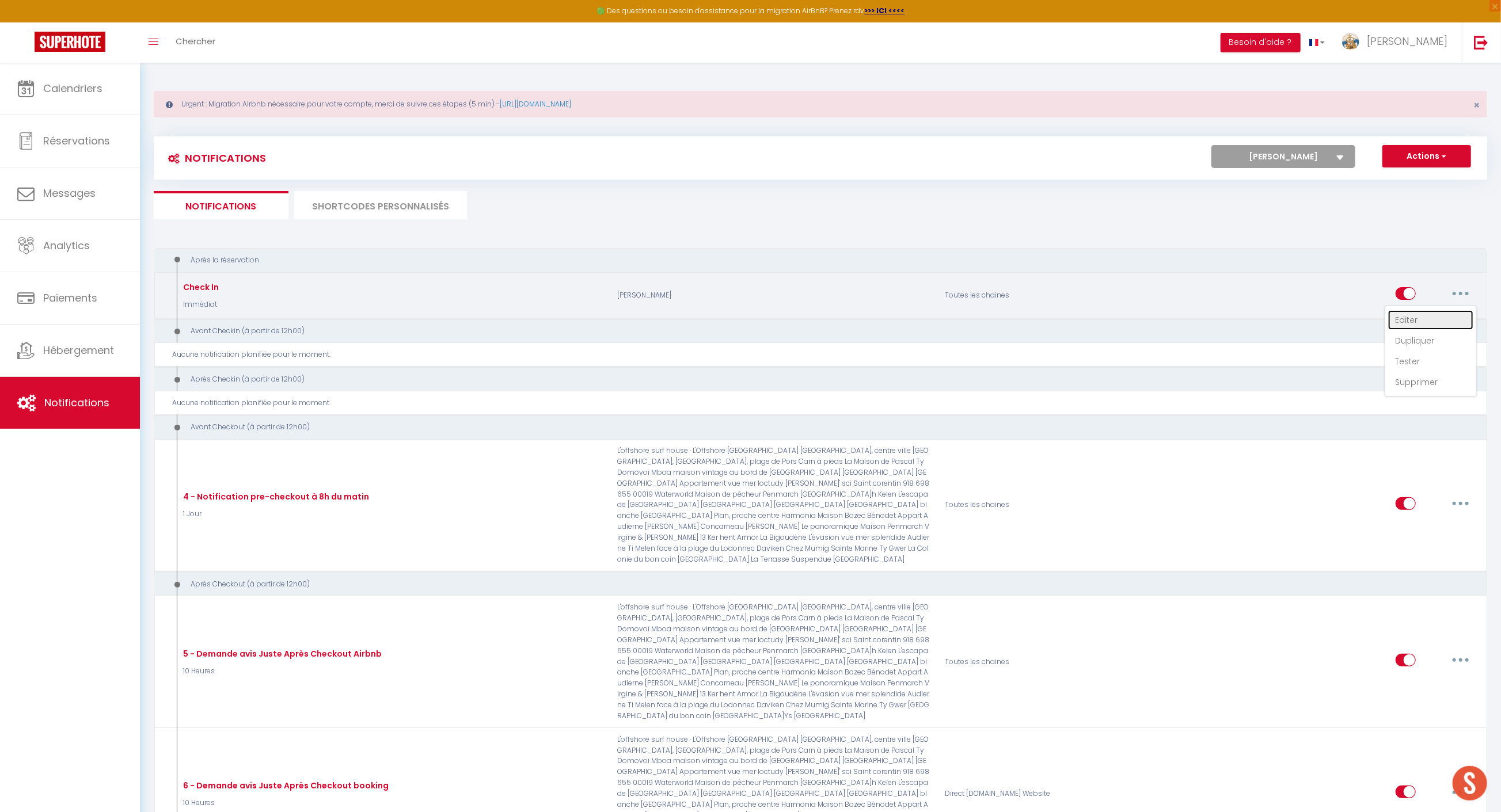
checkbox input "false"
radio input "true"
type input "Check In TY Domovoï"
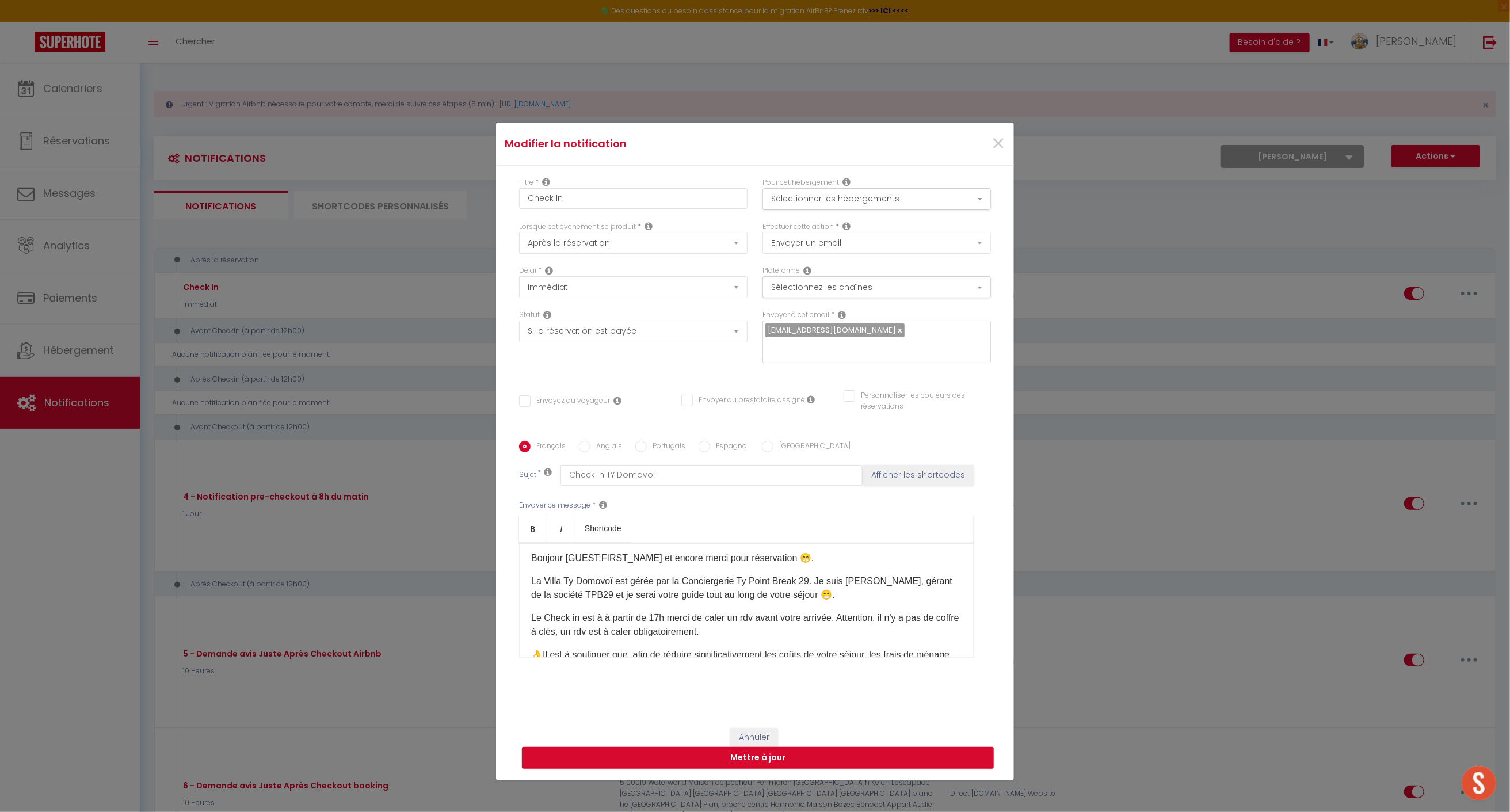
scroll to position [6, 0]
click at [994, 153] on span "×" at bounding box center [998, 143] width 14 height 34
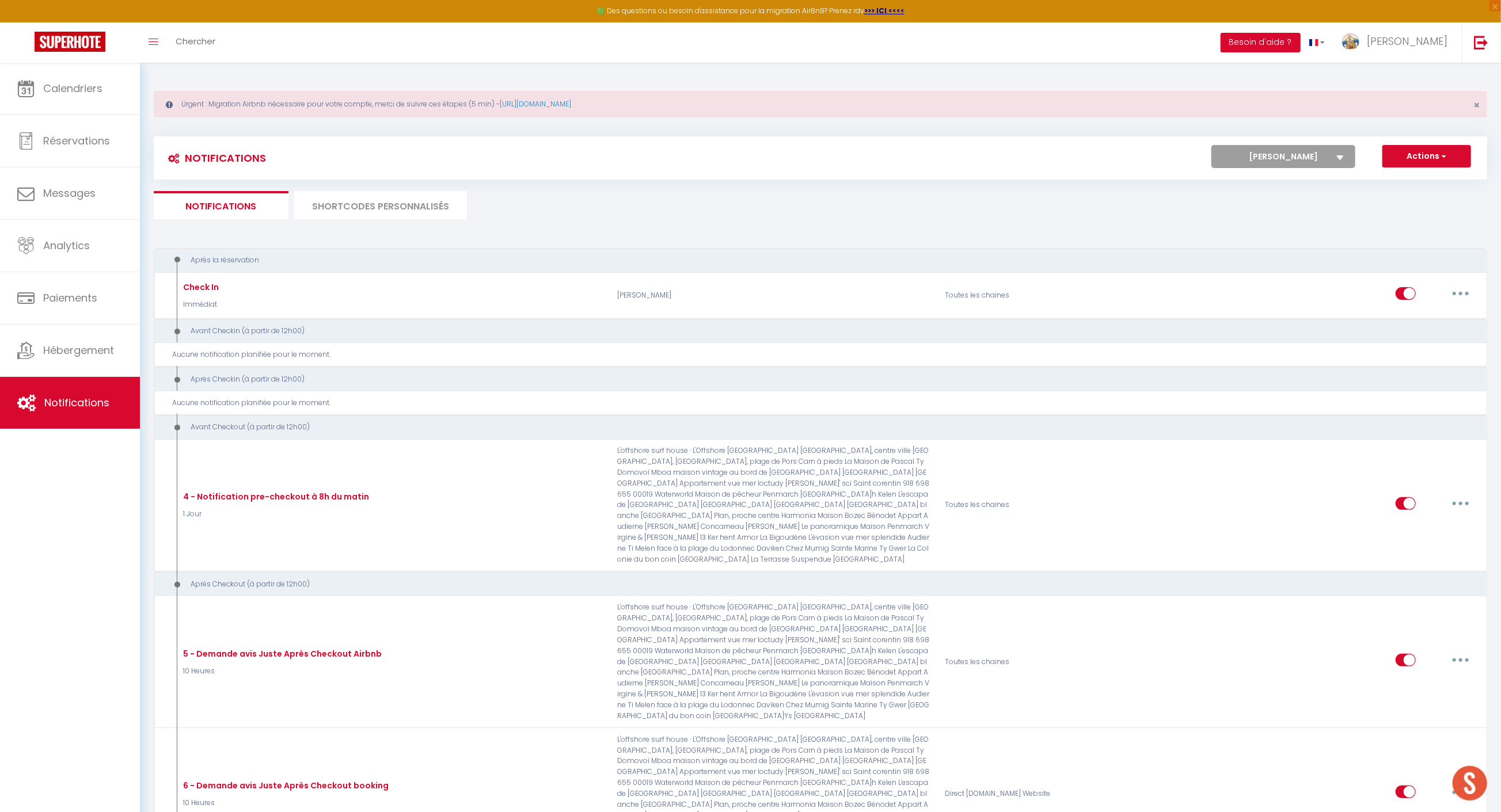
click at [1323, 153] on select "Tous les apparts maison vintage au bord de mer [PERSON_NAME] de l'Odet, centre …" at bounding box center [1283, 156] width 144 height 23
select select "22804"
click at [1213, 145] on select "Tous les apparts maison vintage au bord de mer [PERSON_NAME] de l'Odet, centre …" at bounding box center [1283, 156] width 144 height 23
checkbox input "false"
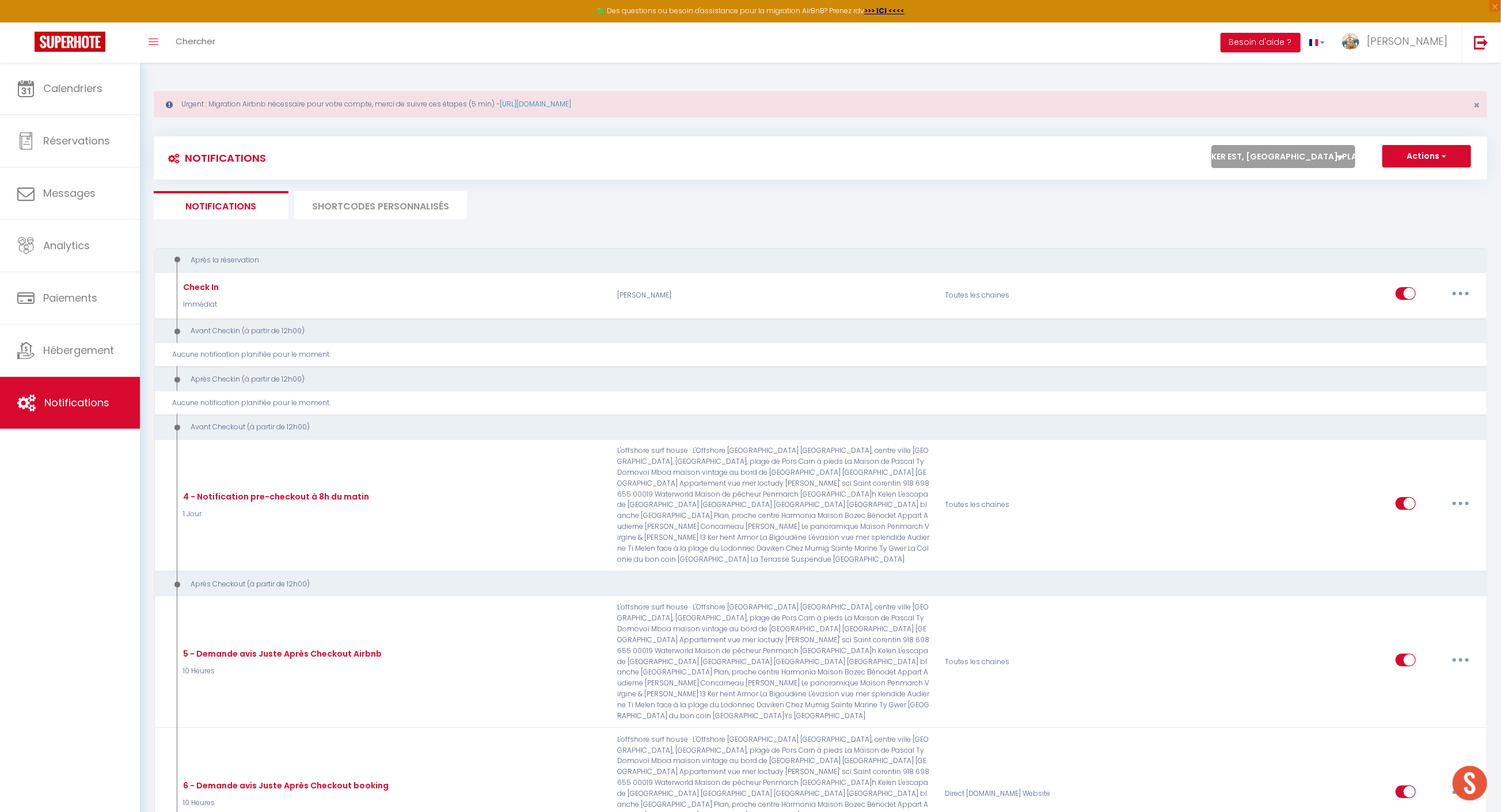
checkbox input "false"
select select
checkbox input "false"
radio input "false"
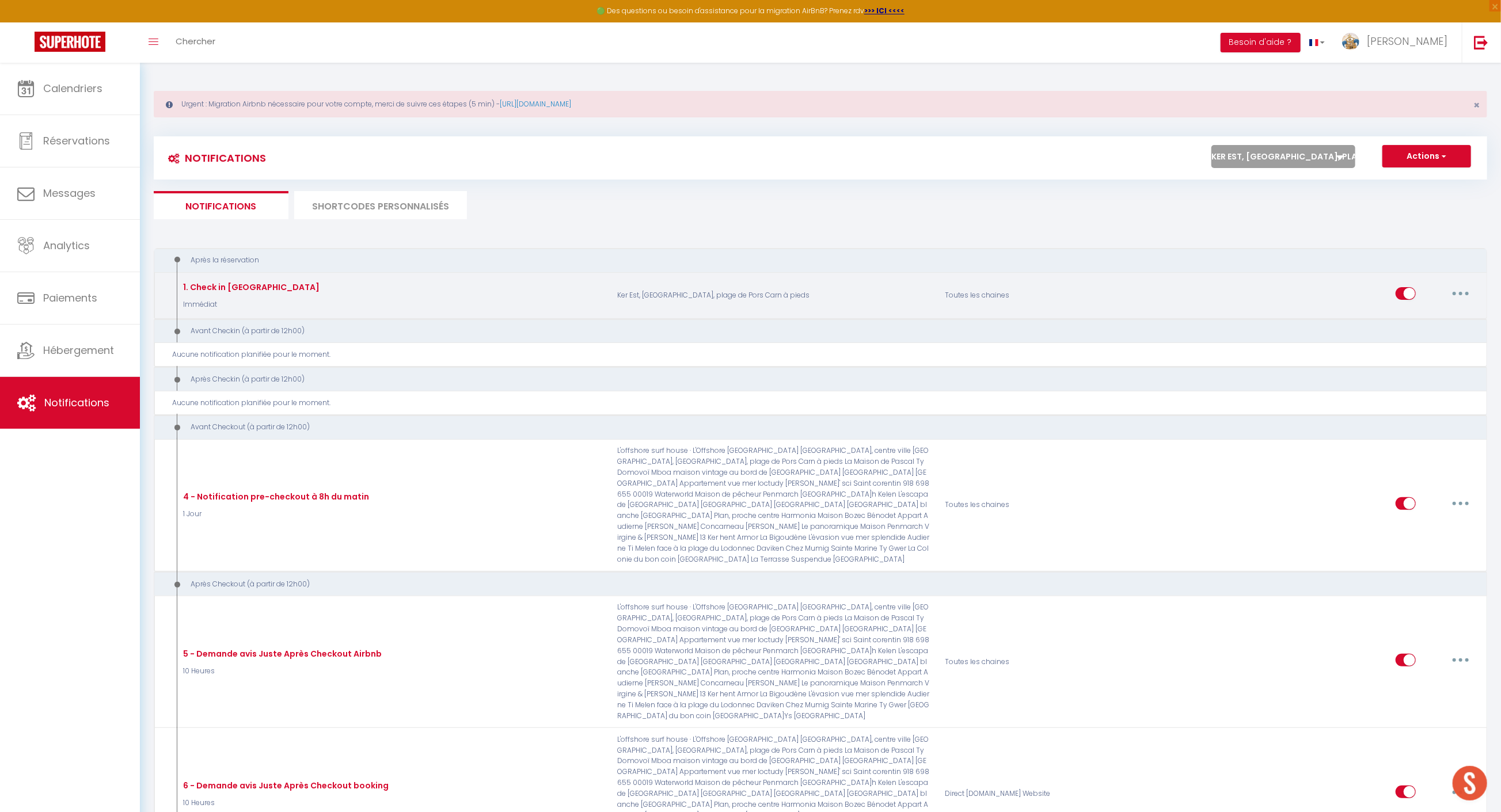
click at [1449, 290] on button "button" at bounding box center [1460, 293] width 32 height 18
click at [1428, 315] on link "Editer" at bounding box center [1430, 320] width 85 height 20
type input "1. Check in [GEOGRAPHIC_DATA]"
select select "Immédiat"
select select "if_booking_is_paid"
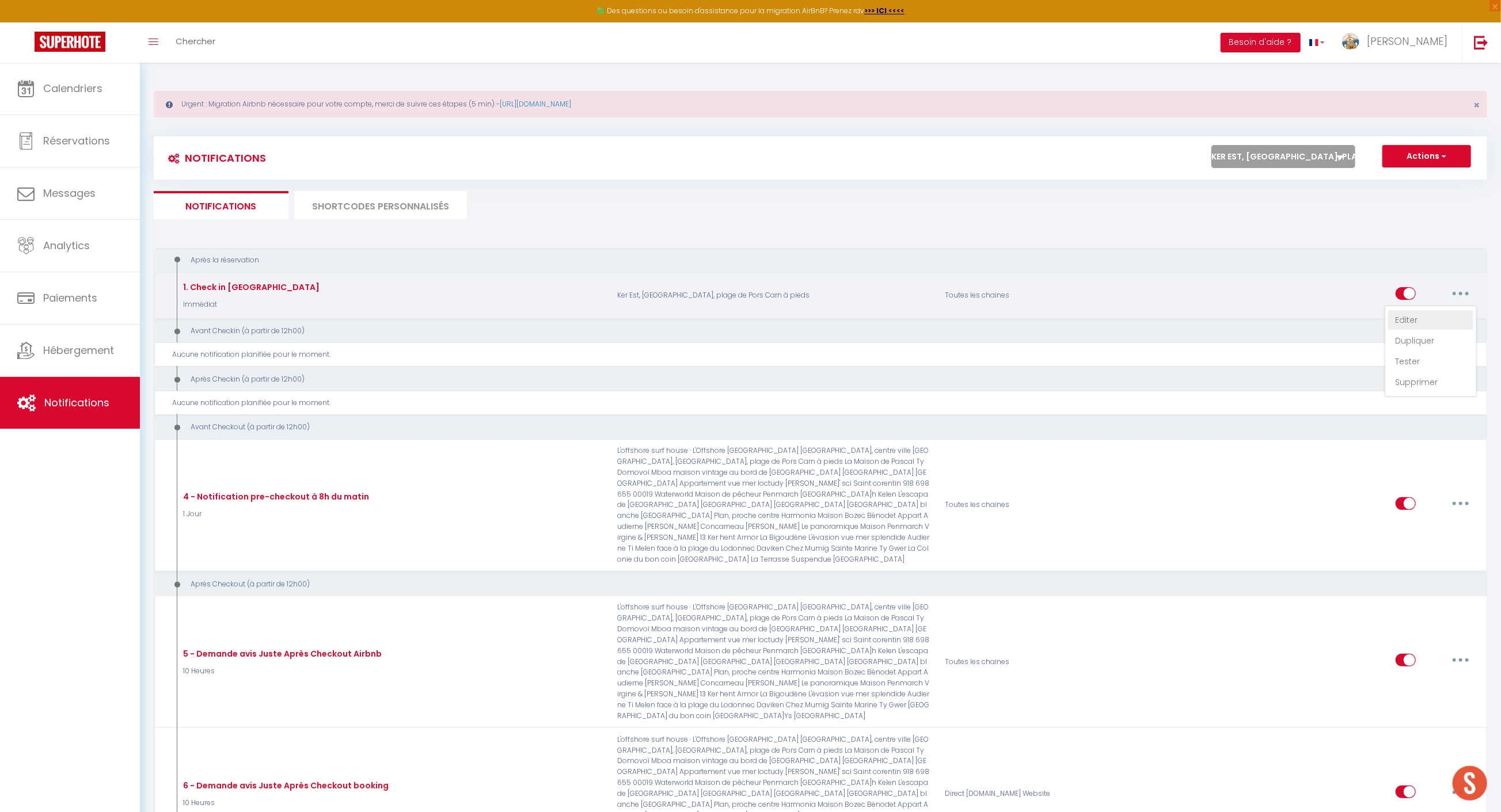
checkbox input "true"
checkbox input "false"
radio input "true"
type input "Check In Ker Ouest"
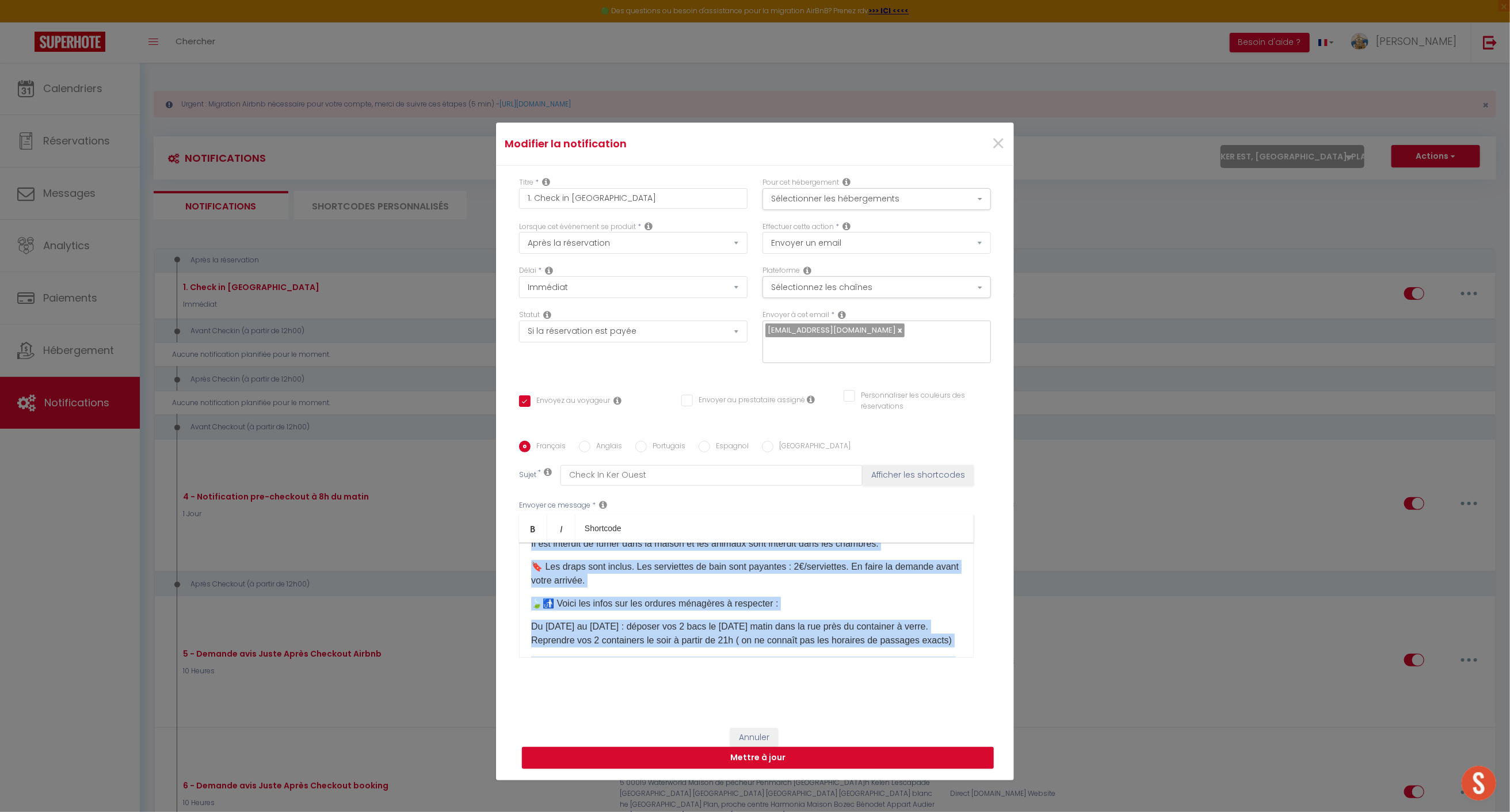
scroll to position [624, 0]
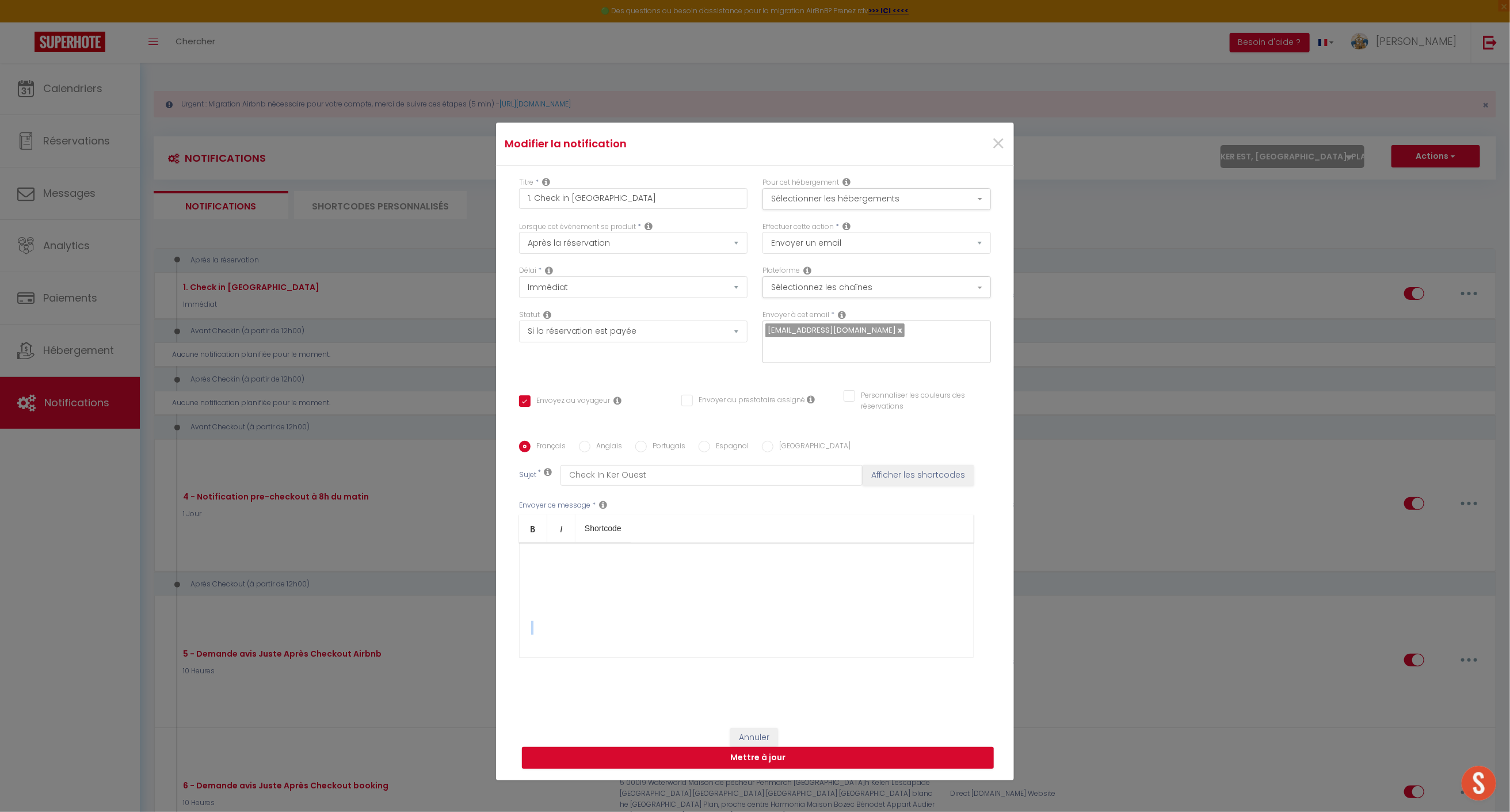
drag, startPoint x: 518, startPoint y: 543, endPoint x: 724, endPoint y: 663, distance: 238.4
click at [724, 663] on div "Envoyer ce message * Bold Italic Shortcode Rich text editor [PERSON_NAME] [GUES…" at bounding box center [755, 579] width 472 height 187
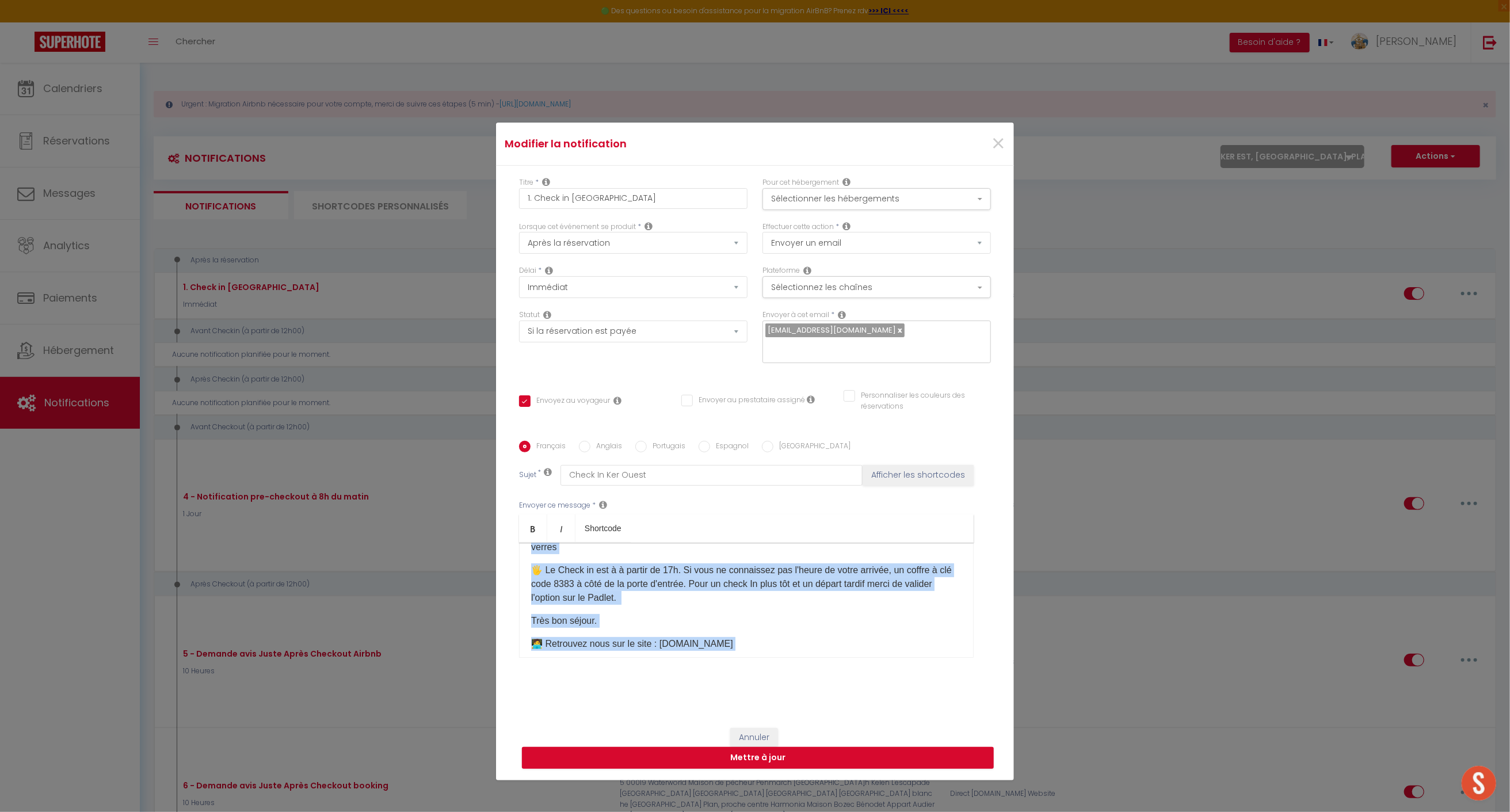
scroll to position [224, 0]
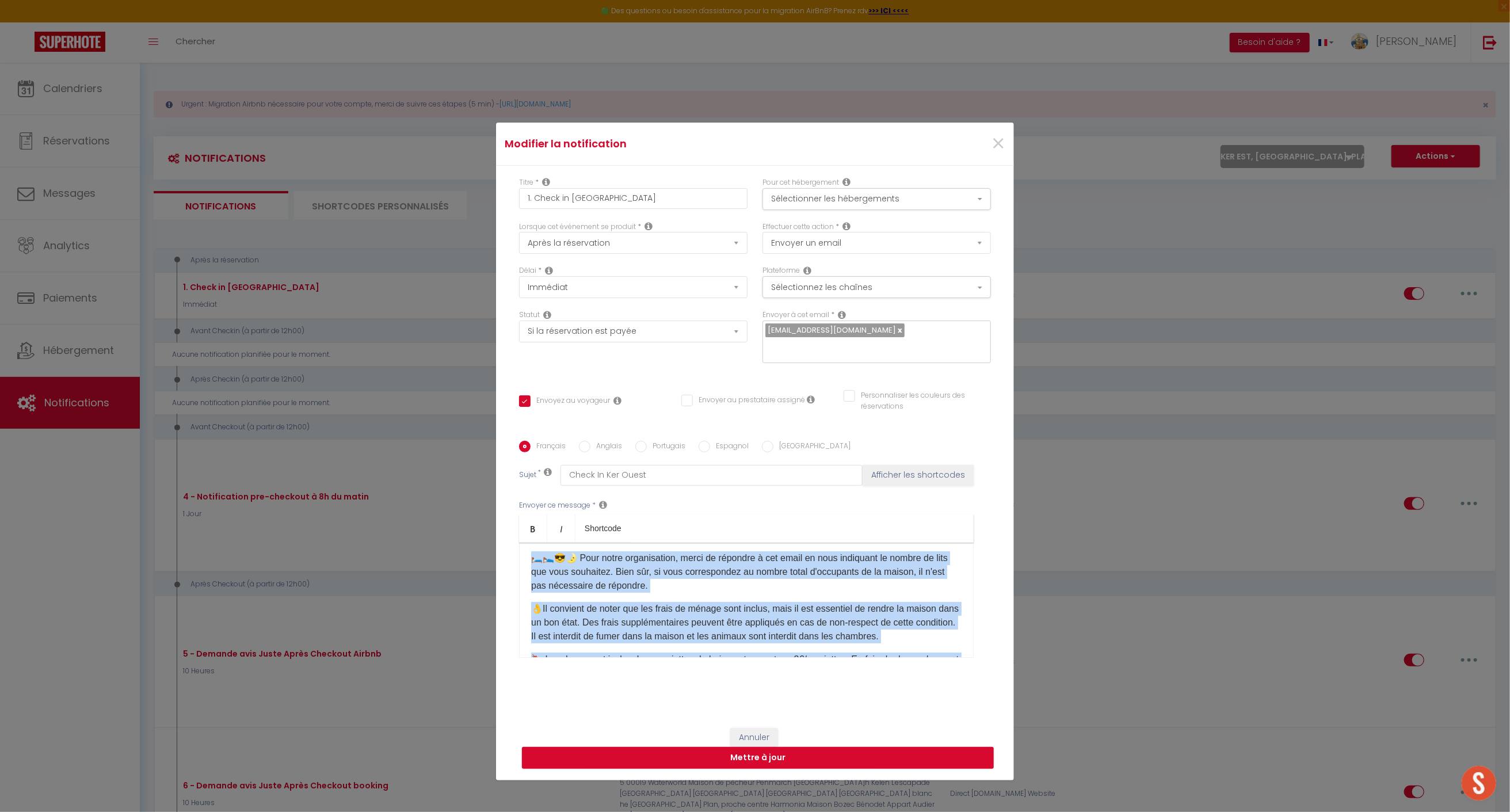
copy div "Loremip [DOLOR:SITAM_CONS]​ ad elitse doeiu temp incididuntu 😁. 🏠 La etdolo mag…"
click at [992, 148] on span "×" at bounding box center [998, 143] width 14 height 34
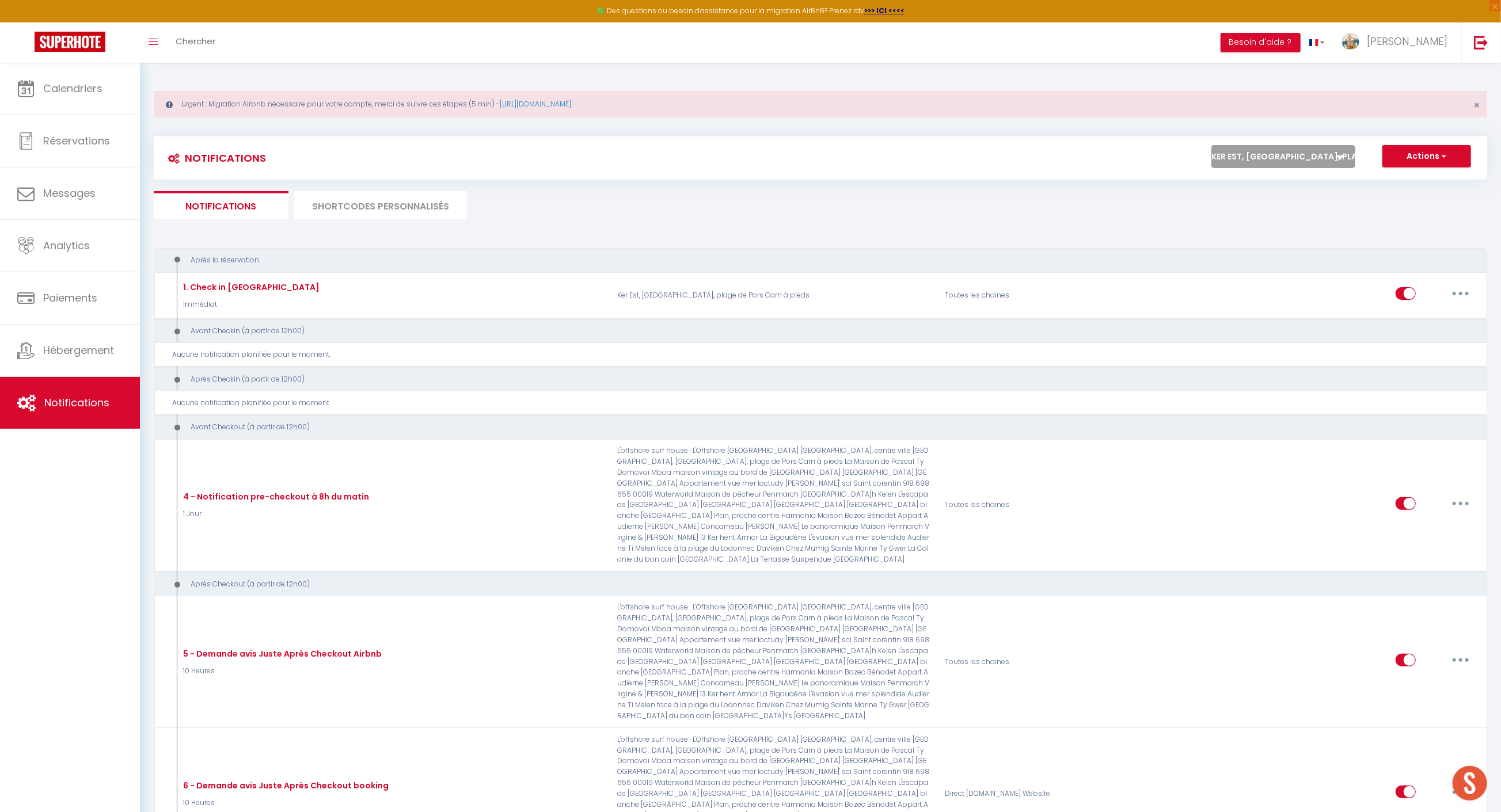
click at [1279, 148] on select "Tous les apparts maison vintage au bord de mer [PERSON_NAME] de l'Odet, centre …" at bounding box center [1283, 156] width 144 height 23
select select "35623"
click at [1213, 145] on select "Tous les apparts maison vintage au bord de mer [PERSON_NAME] de l'Odet, centre …" at bounding box center [1283, 156] width 144 height 23
checkbox input "true"
checkbox input "false"
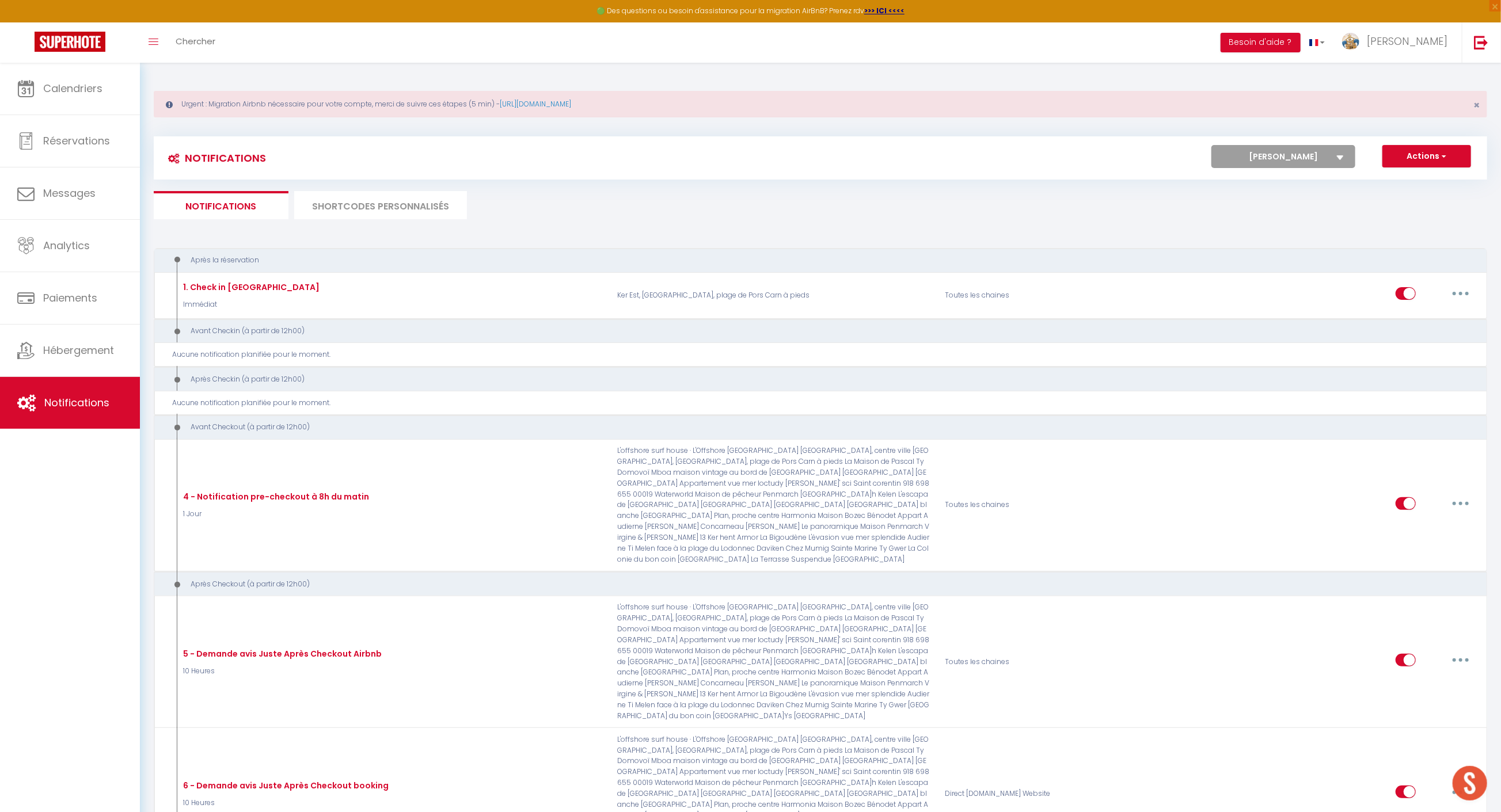
checkbox input "false"
select select
checkbox input "false"
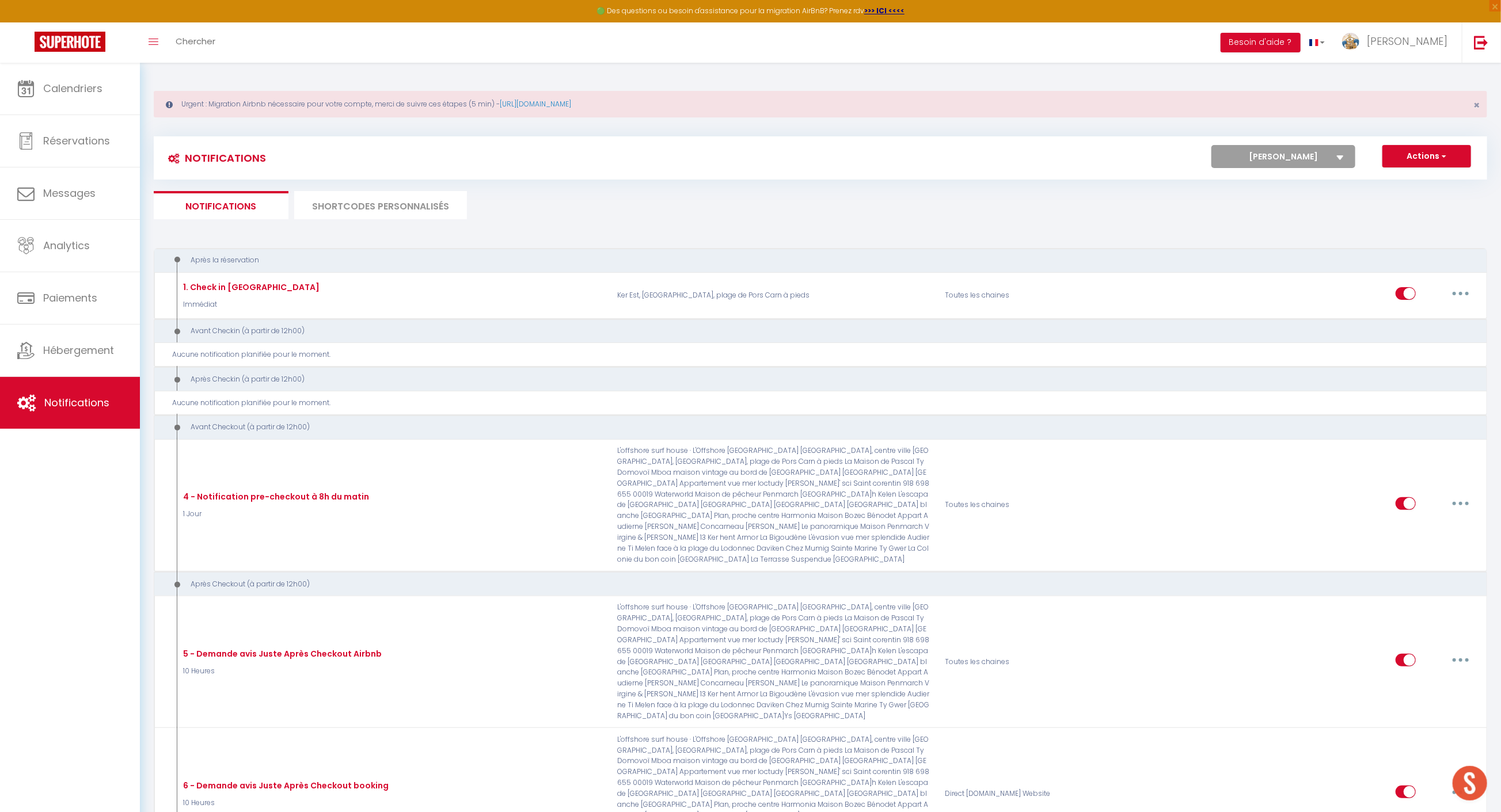
radio input "false"
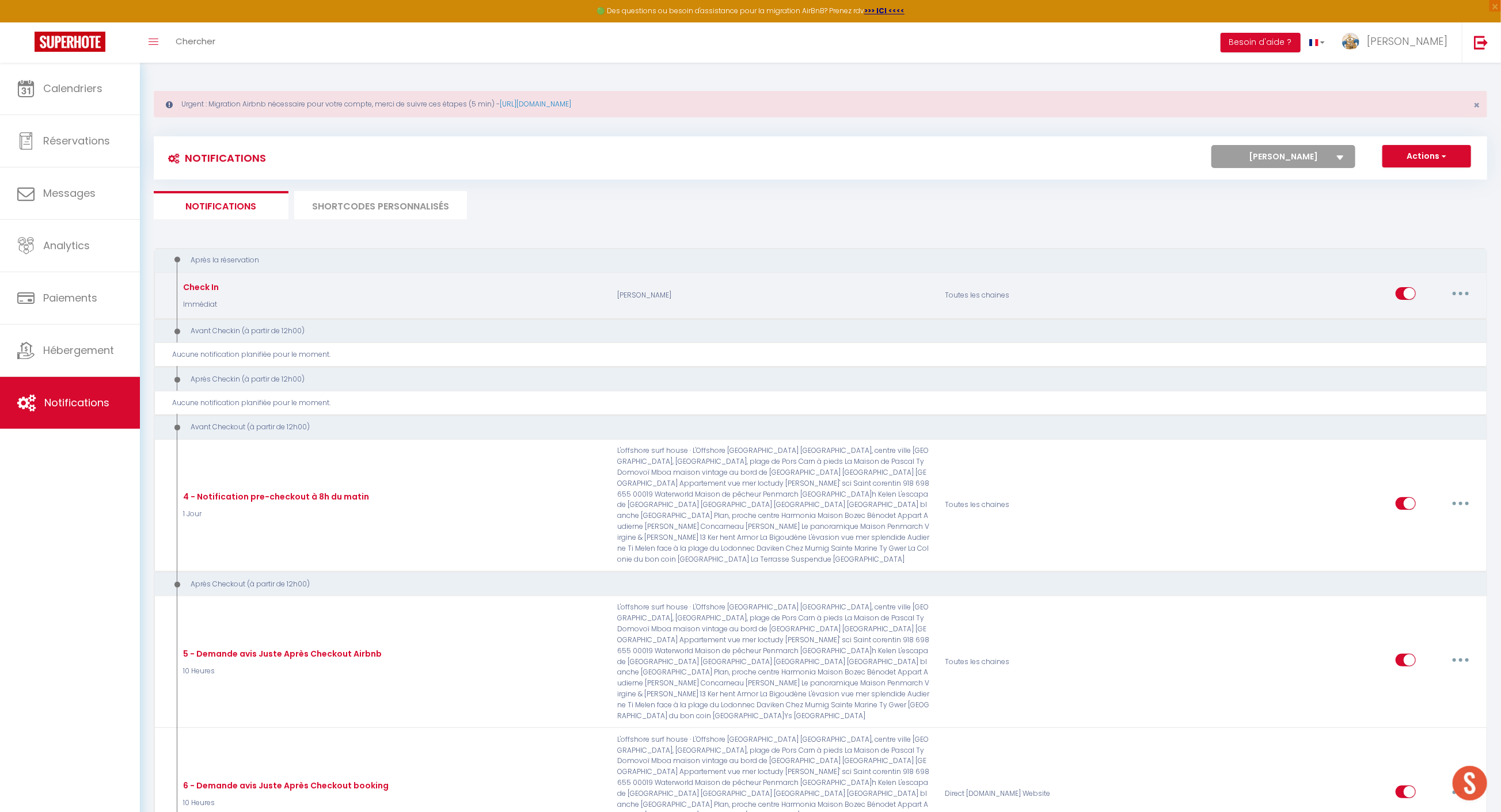
click at [1462, 292] on button "button" at bounding box center [1460, 293] width 32 height 18
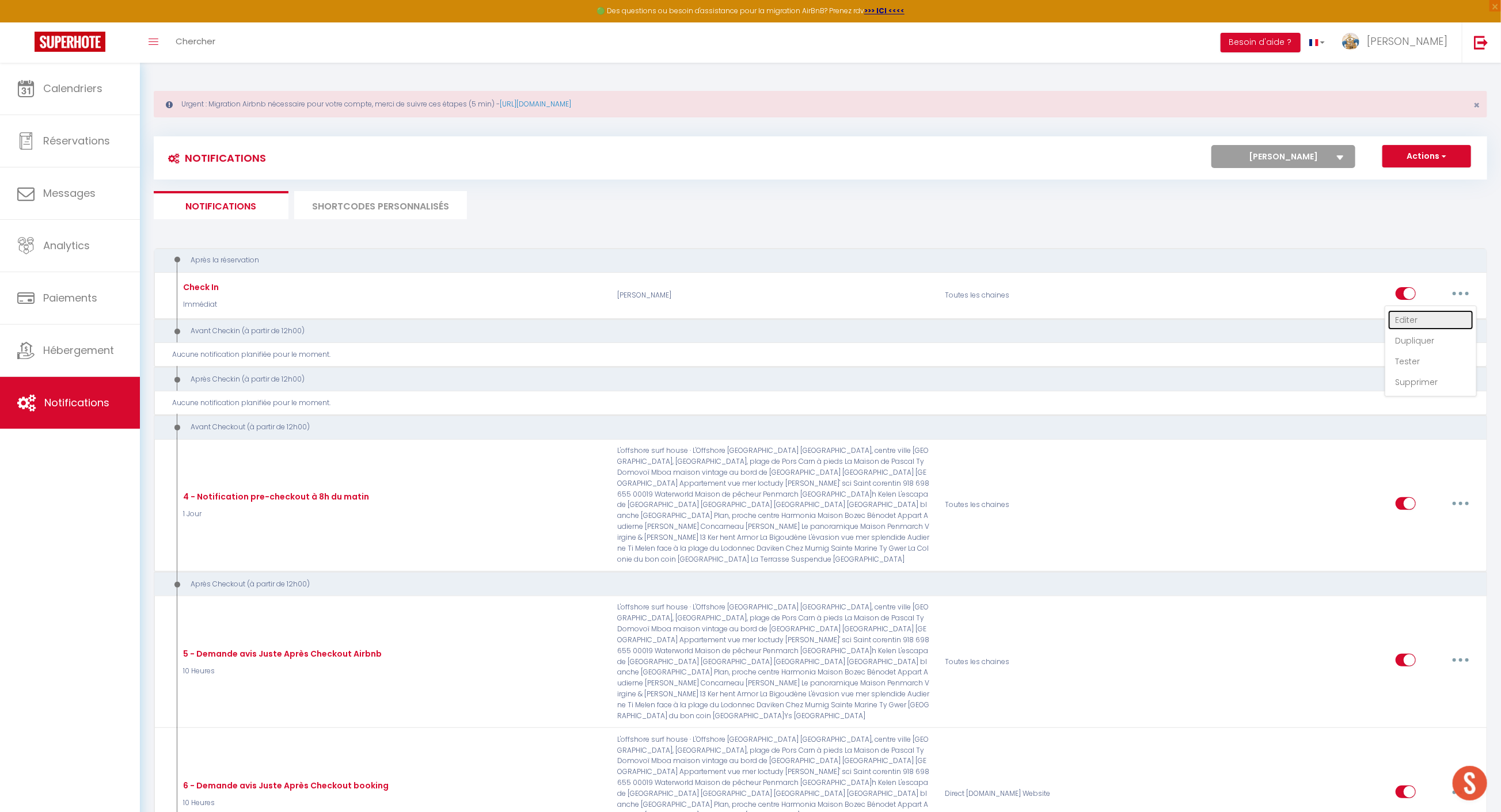
click at [1436, 319] on link "Editer" at bounding box center [1430, 320] width 85 height 20
type input "Check In"
select select "Immédiat"
select select "if_booking_is_paid"
checkbox input "false"
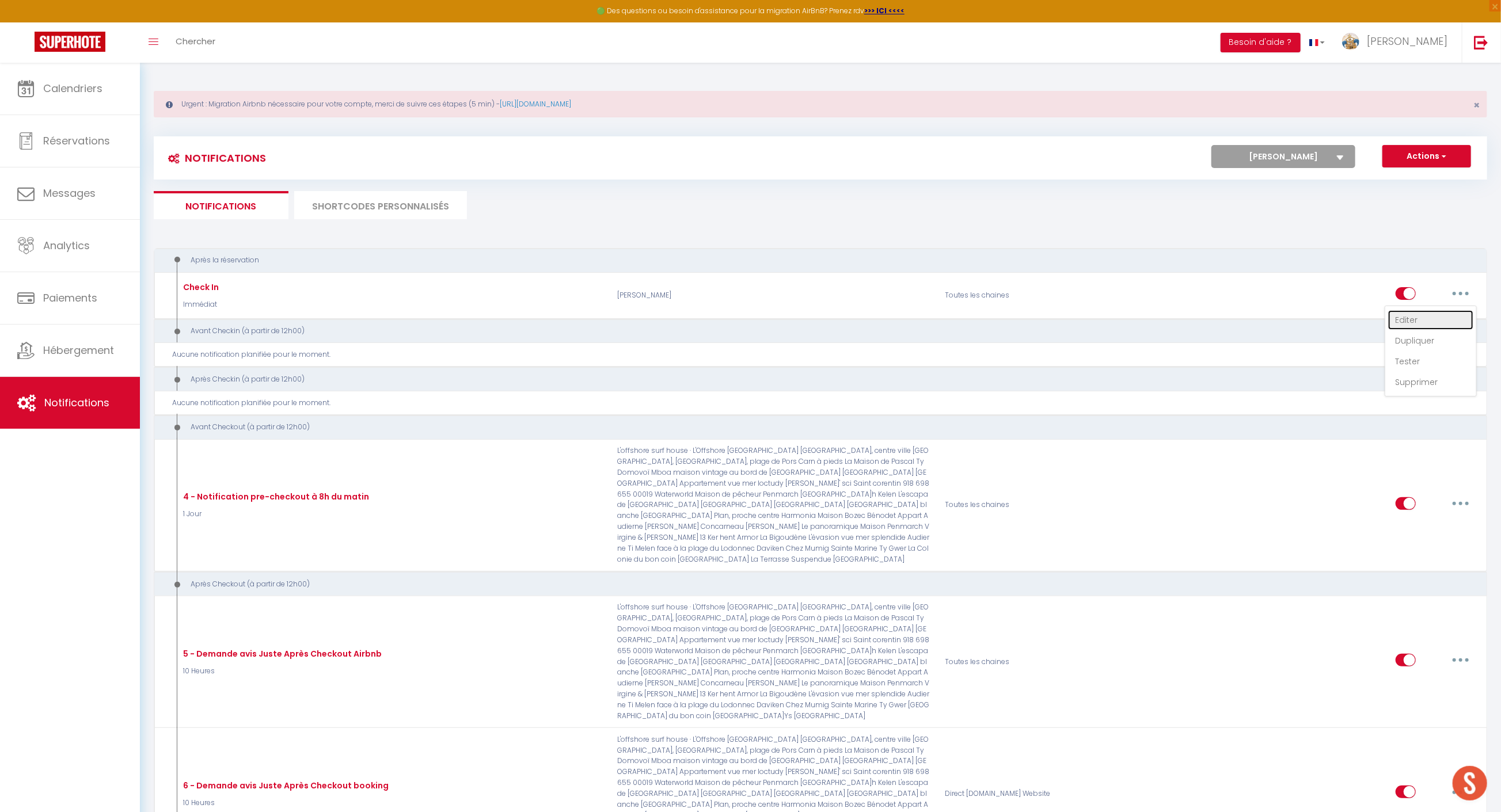
checkbox input "false"
radio input "true"
type input "Check In TY Domovoï"
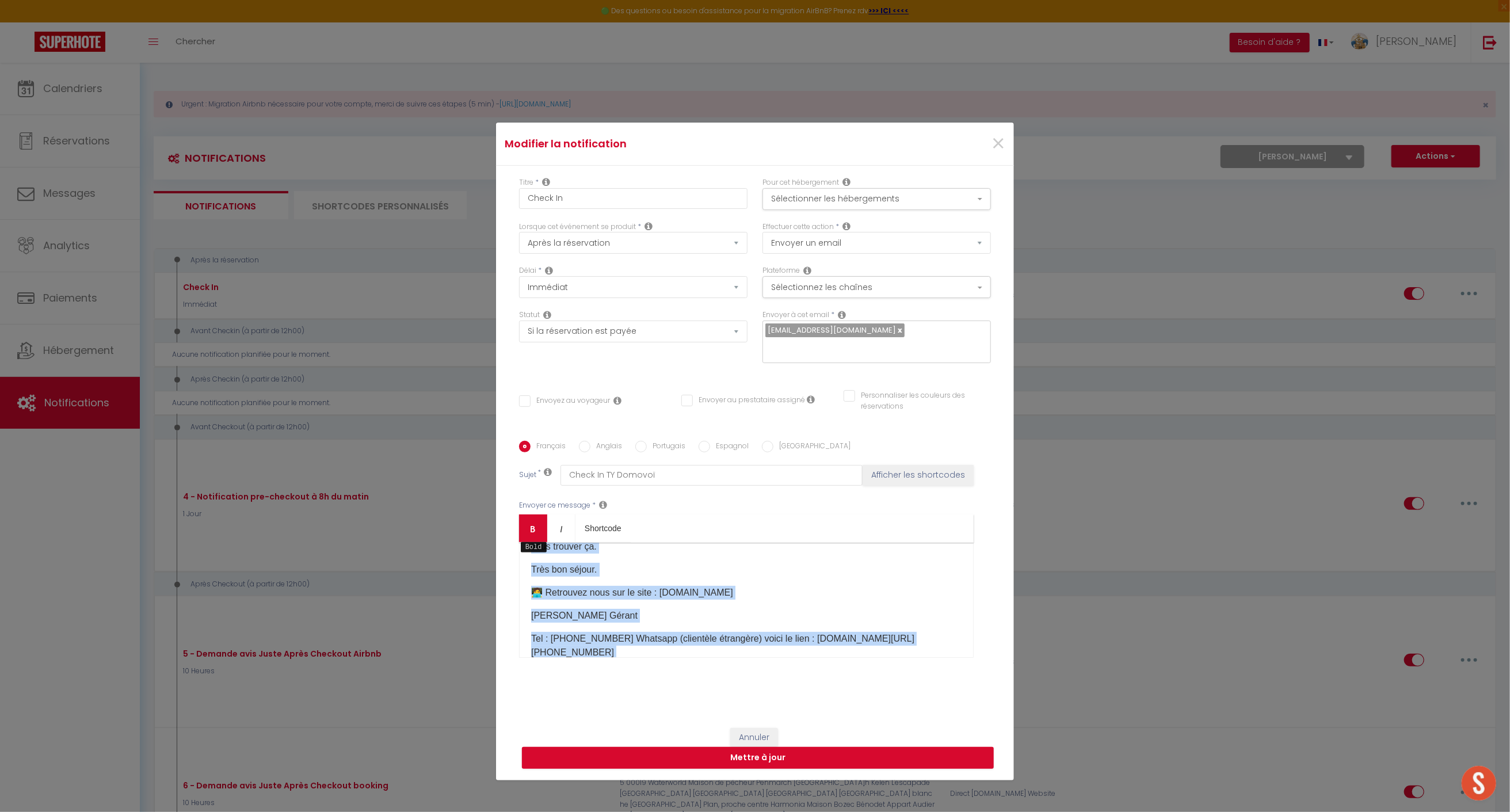
scroll to position [0, 0]
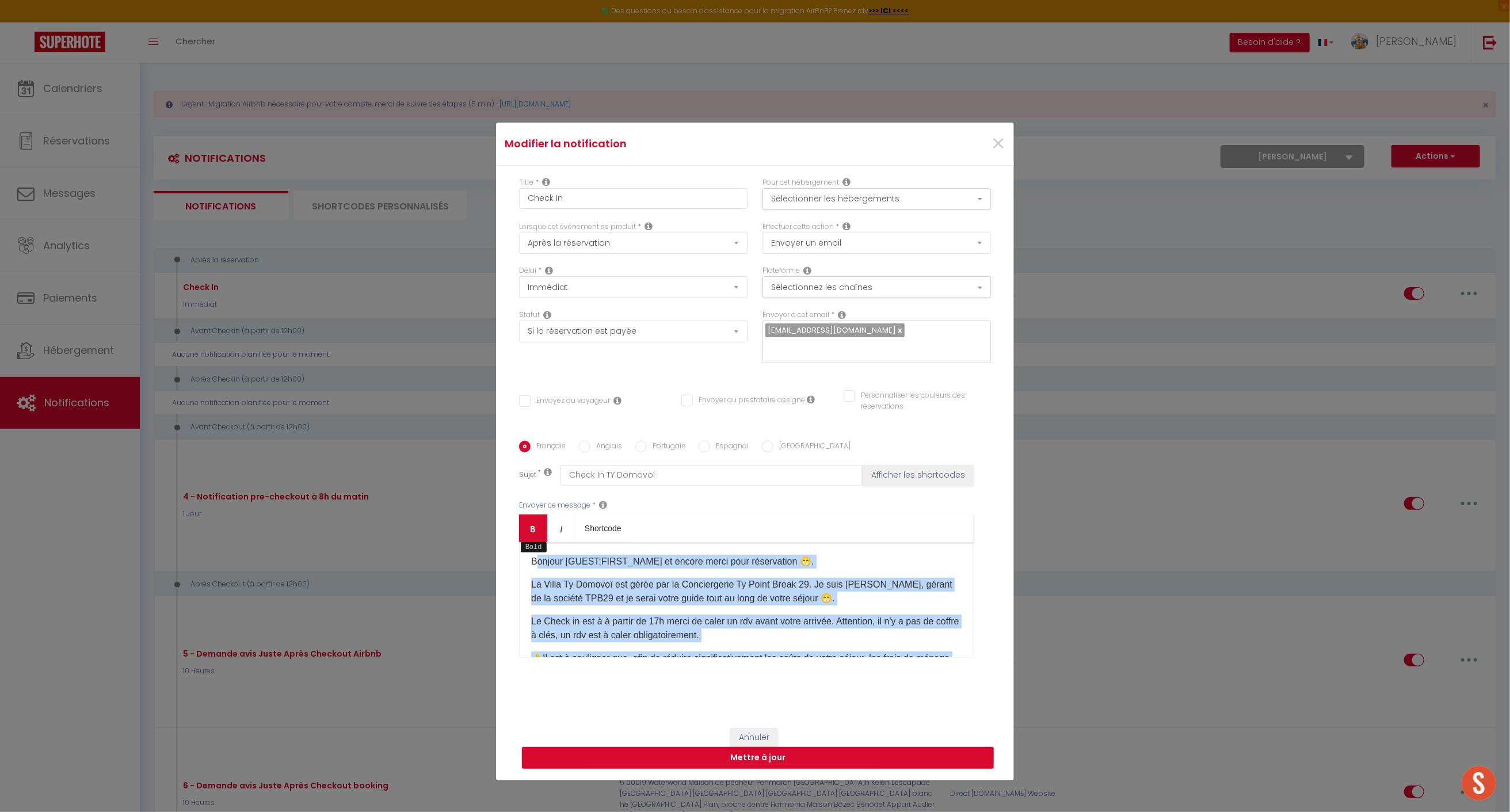
drag, startPoint x: 759, startPoint y: 610, endPoint x: 531, endPoint y: 517, distance: 246.2
click at [531, 517] on div "Bold Italic Shortcode Rich text editor Bonjour [GUEST:FIRST_NAME]​ et [MEDICAL_…" at bounding box center [746, 586] width 455 height 143
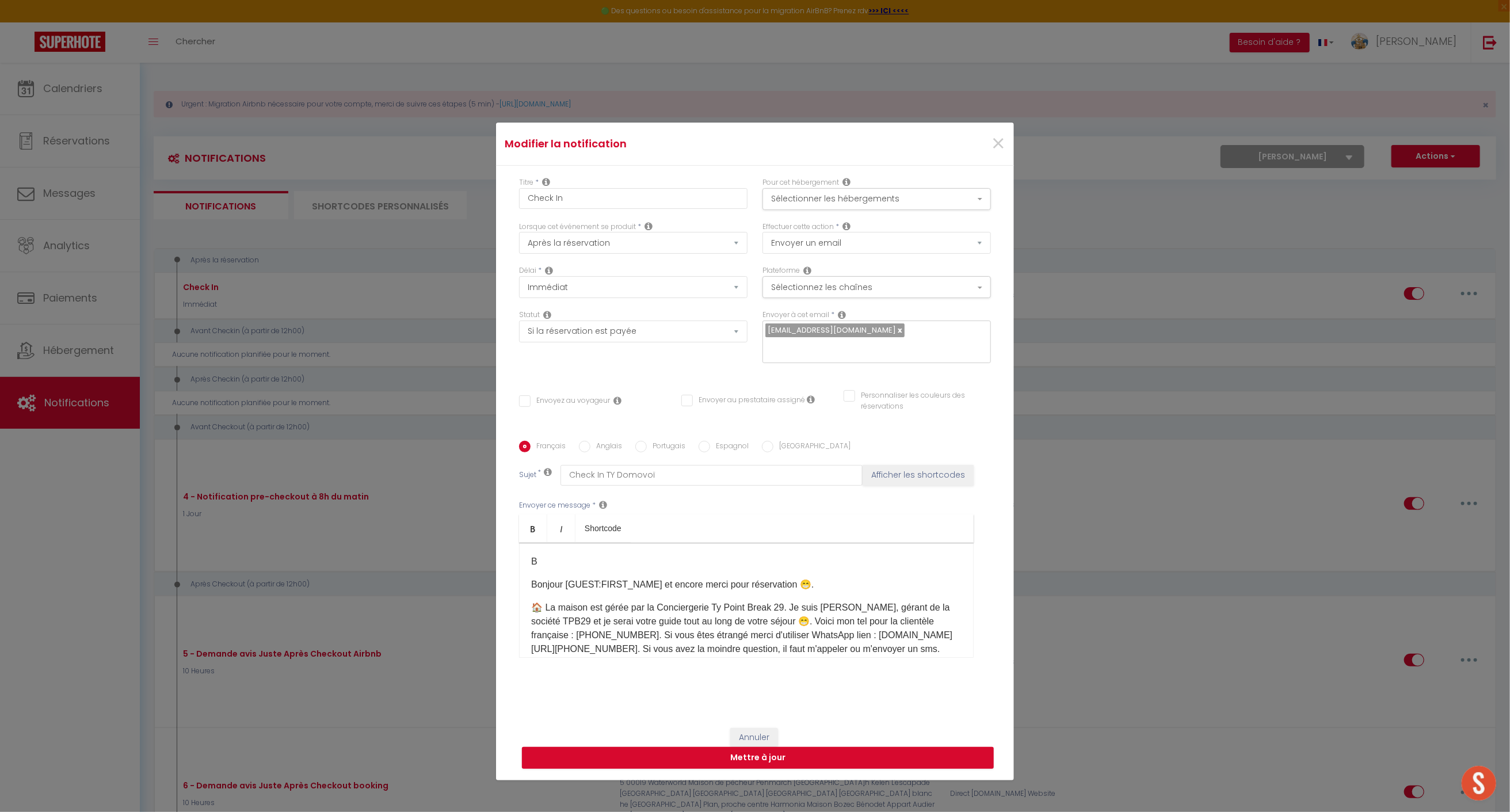
click at [535, 555] on p "B" at bounding box center [746, 562] width 430 height 14
click at [531, 578] on p "Bonjour [GUEST:FIRST_NAME]​ et encore merci pour réservation 😁." at bounding box center [746, 585] width 430 height 14
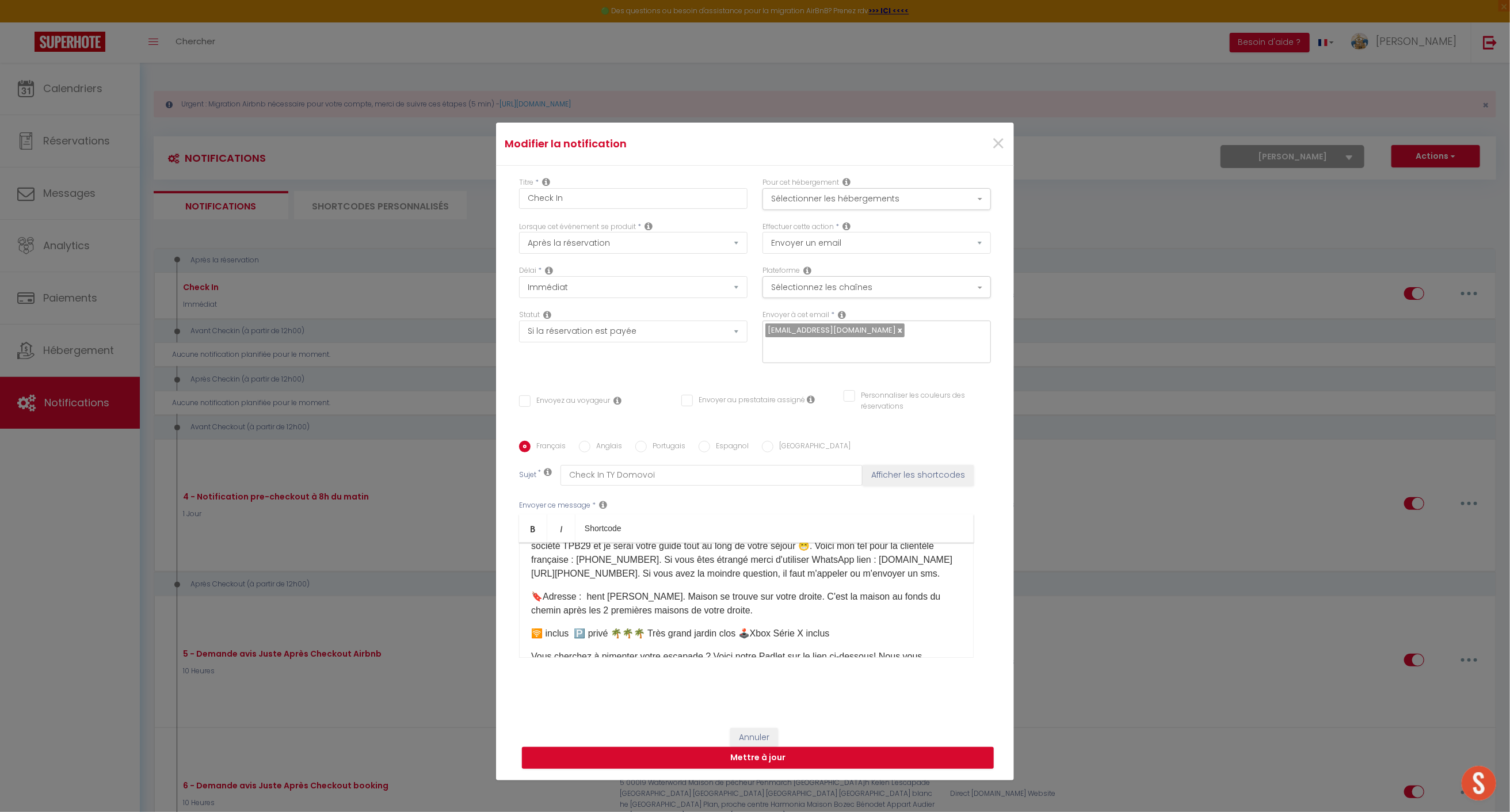
scroll to position [68, 0]
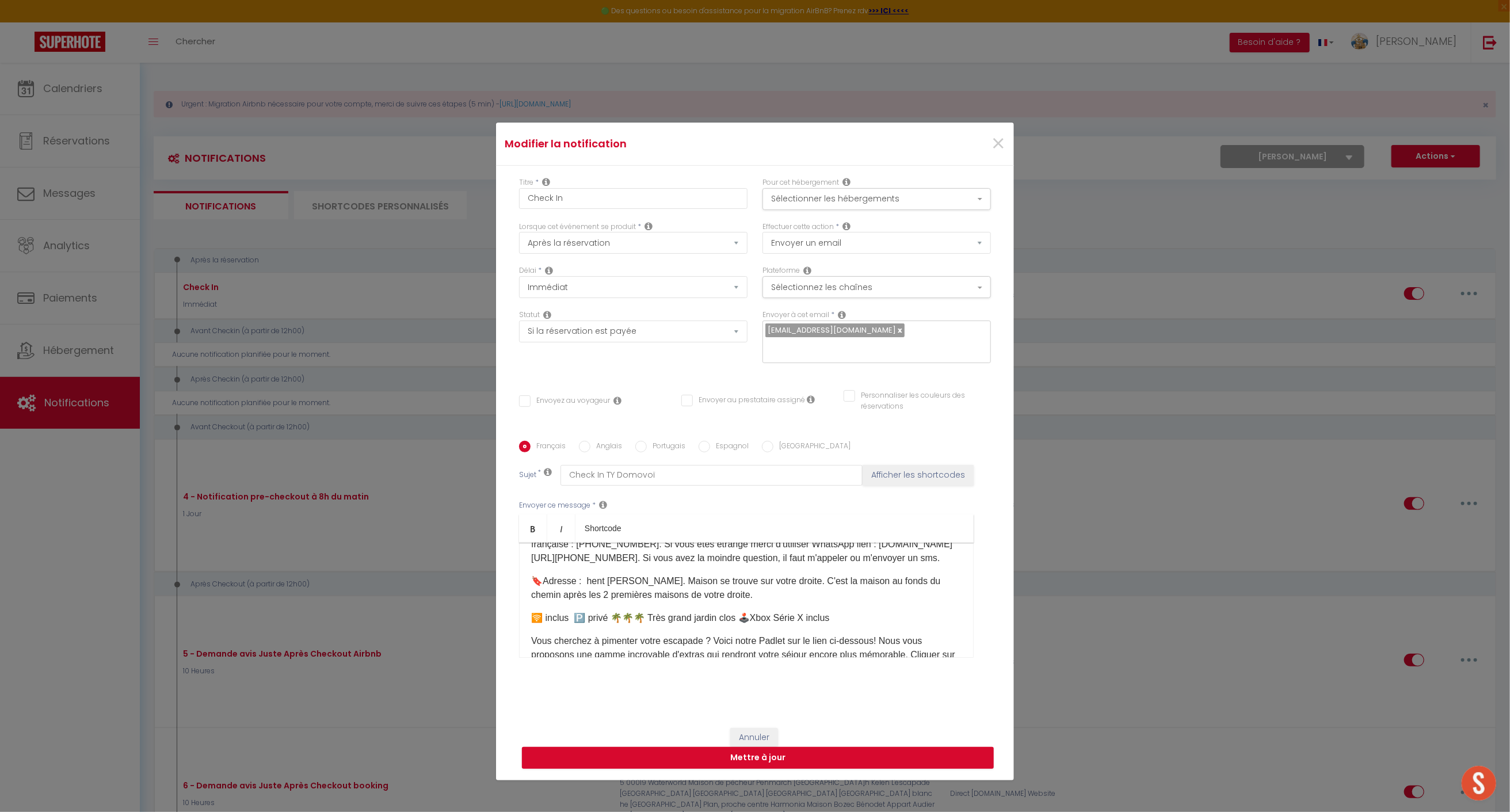
click at [650, 574] on p "🔖Adresse : hent [PERSON_NAME]. Maison se trouve sur votre droite. C'est la mais…" at bounding box center [746, 588] width 430 height 27
click at [652, 574] on p "🔖Adresse : hent [PERSON_NAME]. Maison se trouve sur votre droite. C'est la mais…" at bounding box center [746, 588] width 430 height 27
drag, startPoint x: 835, startPoint y: 584, endPoint x: 746, endPoint y: 572, distance: 89.8
click at [746, 574] on p "🔖Adresse : [STREET_ADDRESS]. Maison se trouve sur votre droite. C'est la maison…" at bounding box center [746, 588] width 430 height 27
click at [693, 611] on p "🛜 inclus 🅿️ privé 🌴🌴🌴 Très grand jardin clos 🕹️Xbox Série X inclus" at bounding box center [746, 618] width 430 height 14
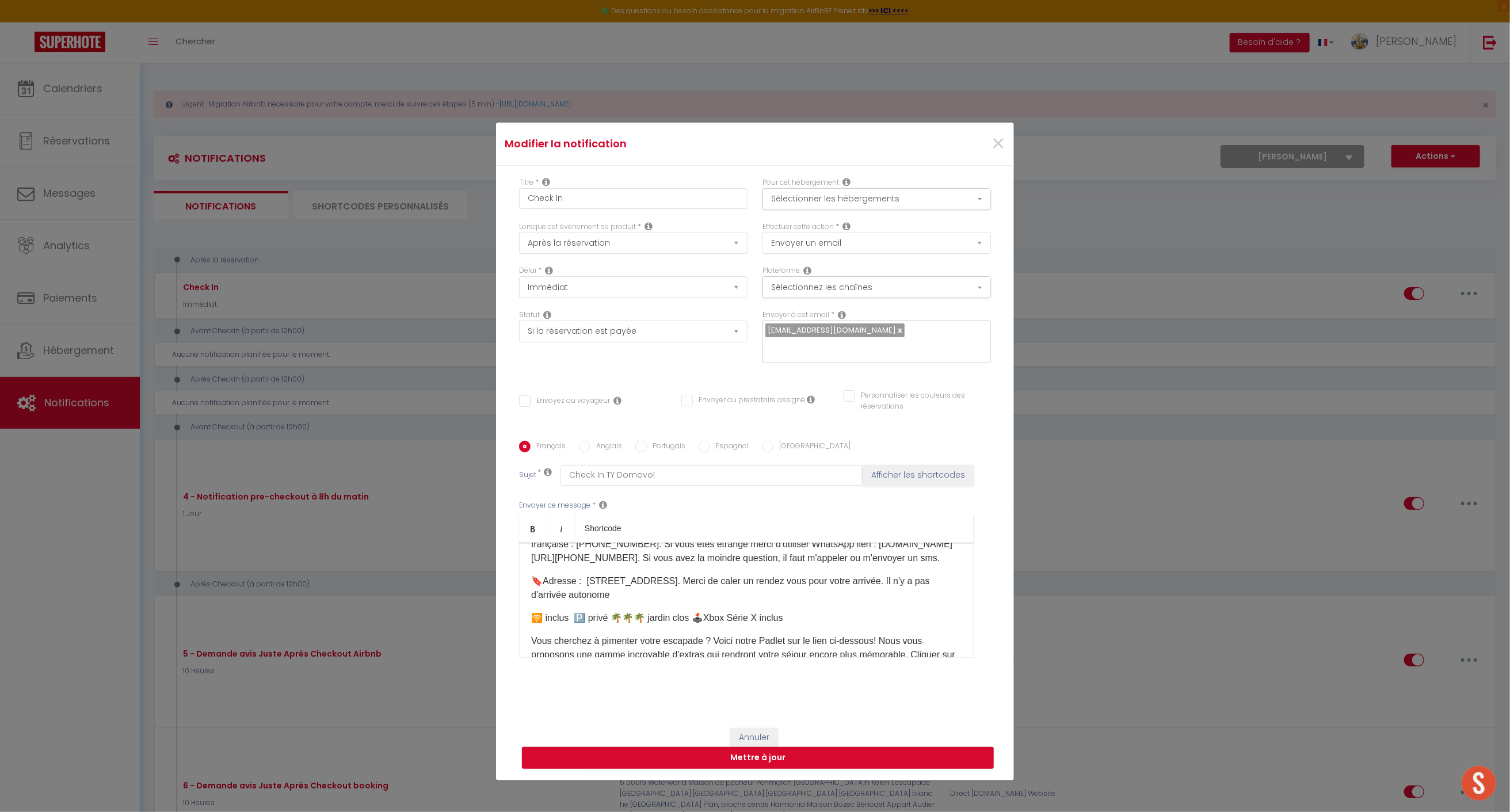
click at [806, 611] on p "🛜 inclus 🅿️ privé 🌴🌴🌴 jardin clos 🕹️Xbox Série X inclus" at bounding box center [746, 618] width 430 height 14
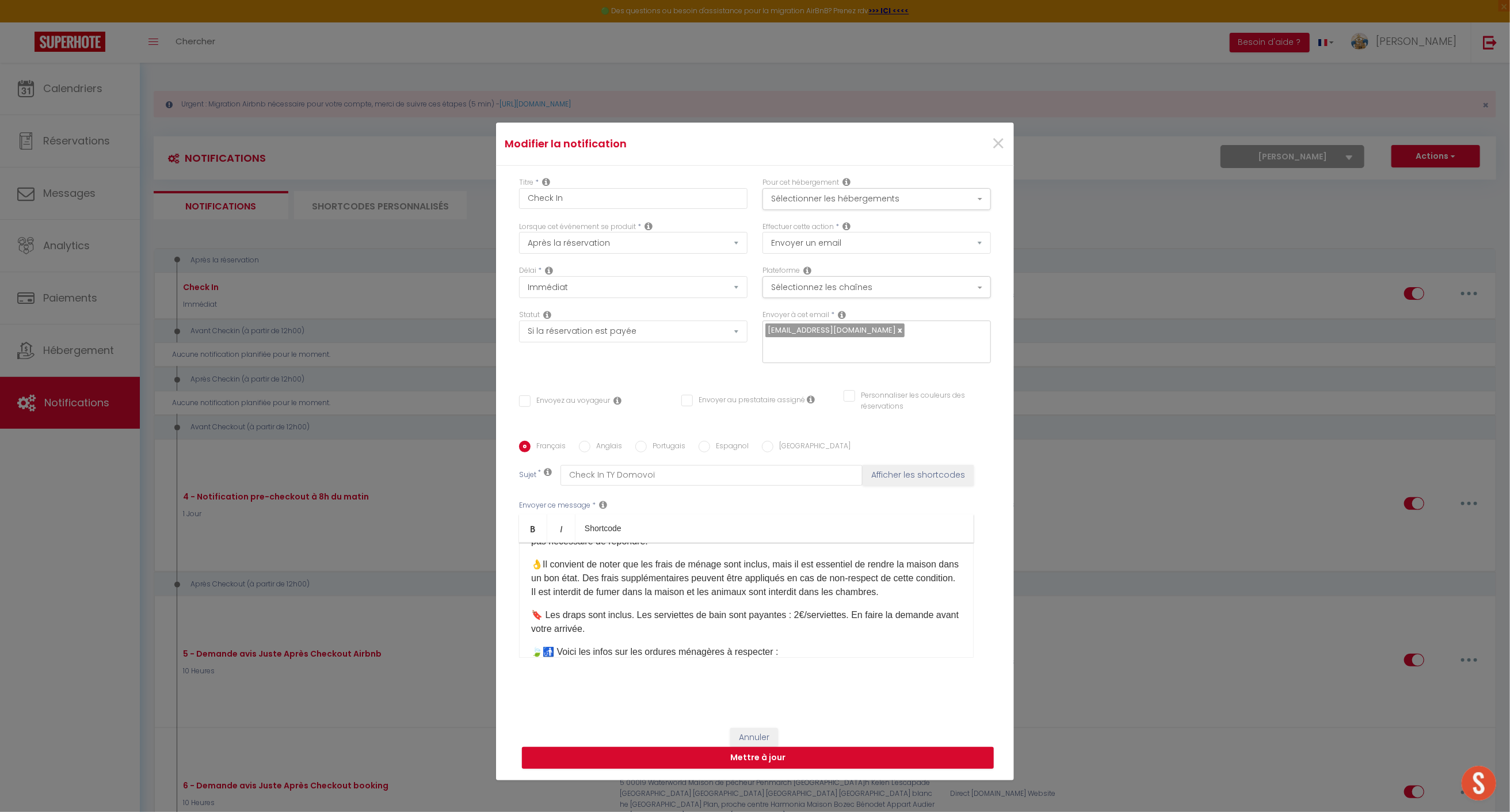
scroll to position [273, 0]
click at [919, 581] on p "👌Il convient de noter que les frais de ménage sont inclus, mais il est essentie…" at bounding box center [746, 574] width 430 height 41
click at [921, 577] on p "👌Il convient de noter que les frais de ménage sont inclus, mais il est essentie…" at bounding box center [746, 574] width 430 height 41
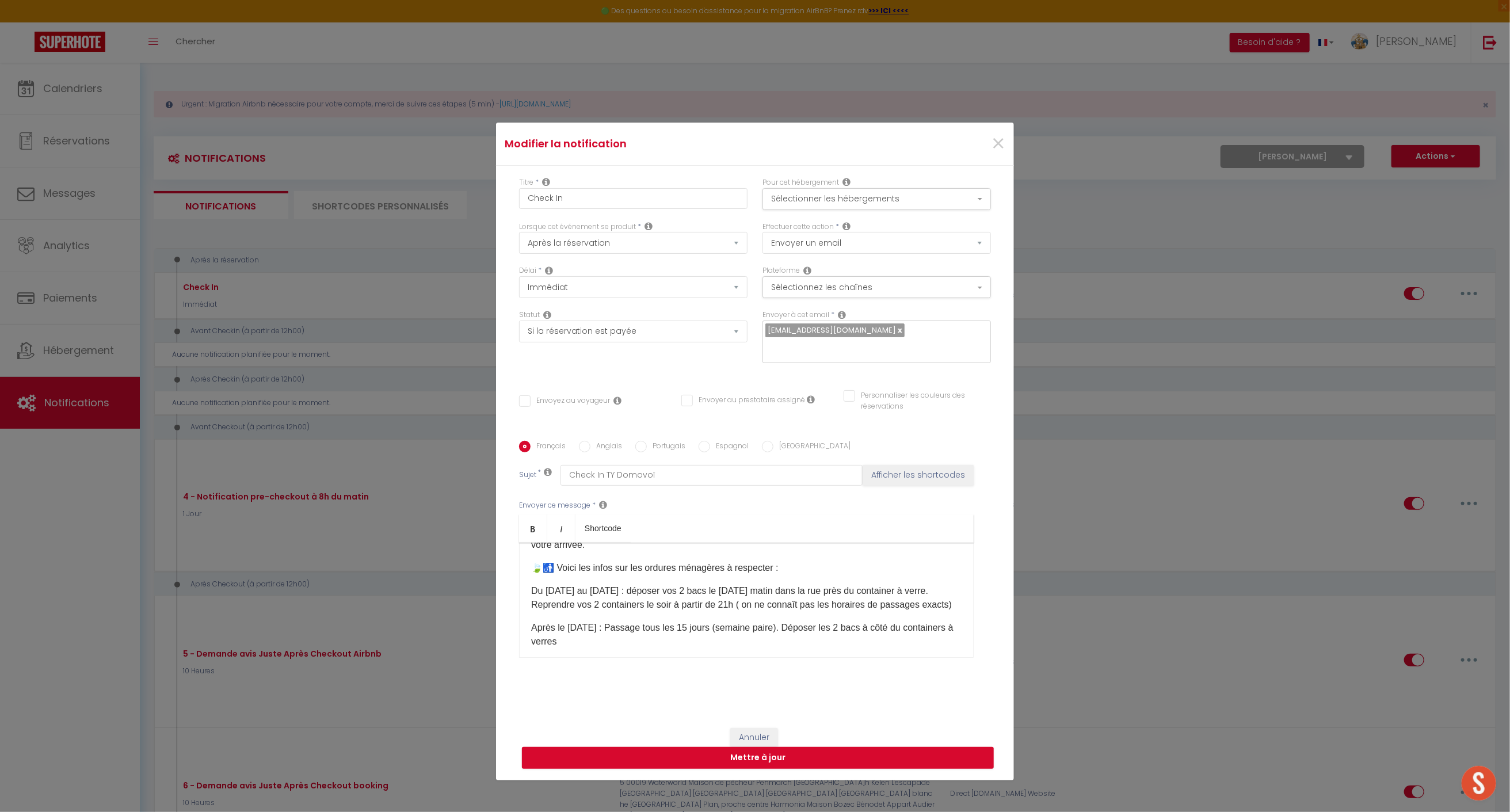
drag, startPoint x: 570, startPoint y: 631, endPoint x: 527, endPoint y: 586, distance: 62.2
click at [527, 586] on div "Bonjour [GUEST:FIRST_NAME]​ et [MEDICAL_DATA] merci pour réservation 😁. 🏠 La ma…" at bounding box center [746, 600] width 455 height 115
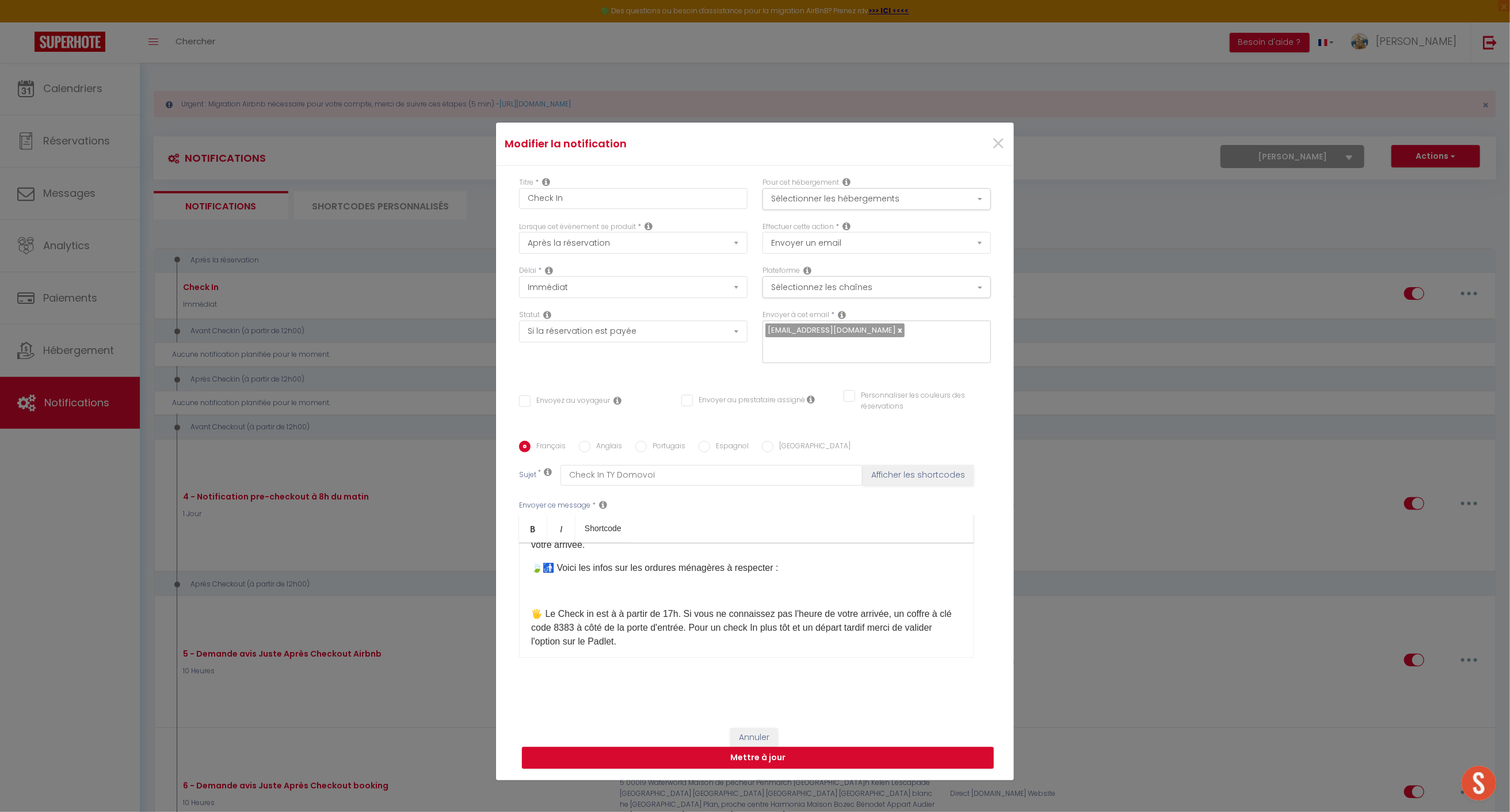
click at [797, 562] on p "🍃🚮 Voici les infos sur les ordures ménagères à respecter :" at bounding box center [746, 568] width 430 height 14
click at [809, 562] on p "🍃🚮 Les containers d'ordures ménagère sont placés sur votre droit quand" at bounding box center [746, 568] width 430 height 14
click at [921, 561] on p "🍃🚮 Les containers d'ordures ménagère sont placés sur votre droite à 50m environ…" at bounding box center [746, 568] width 430 height 14
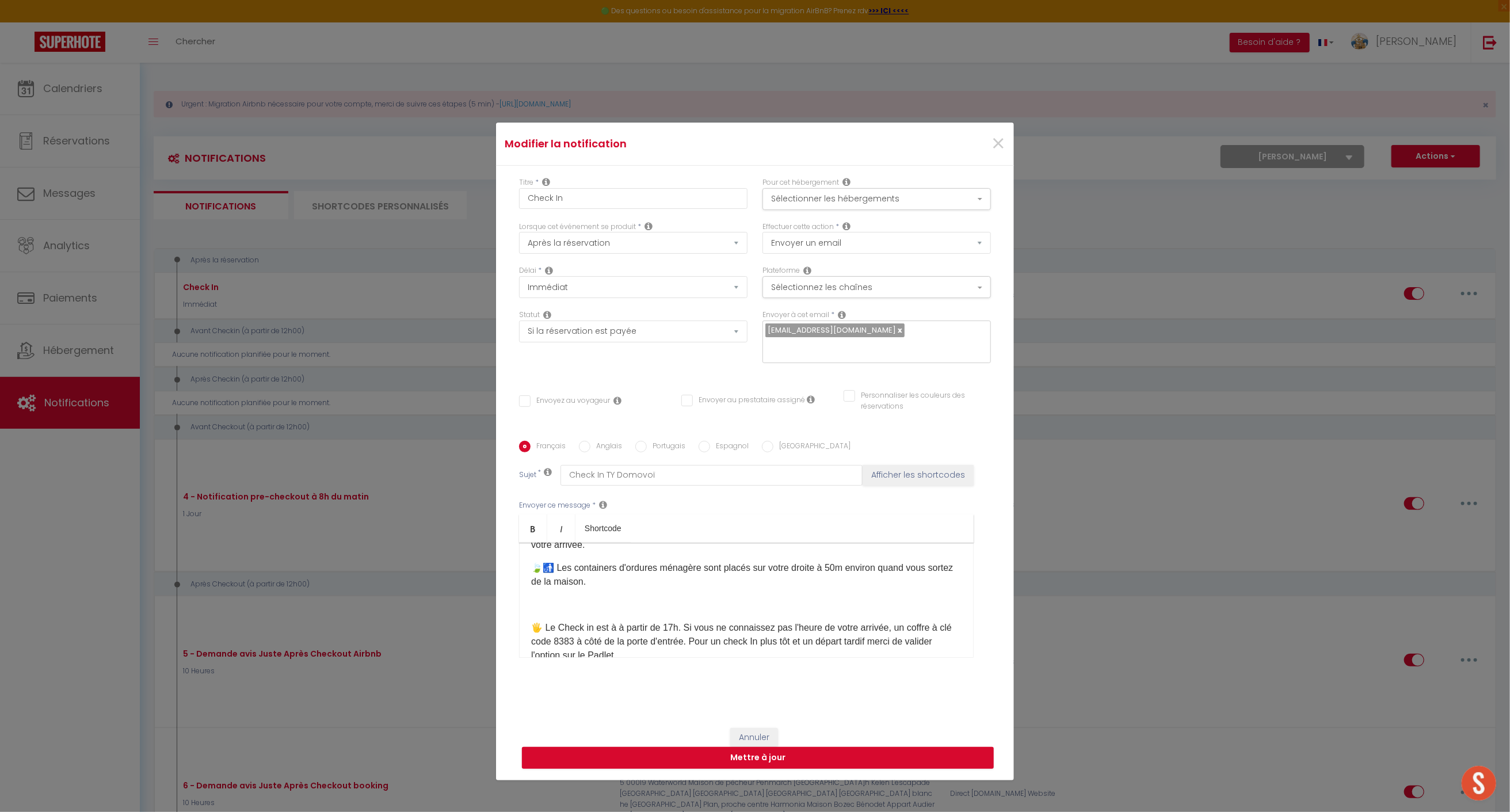
click at [541, 607] on div "Bonjour [GUEST:FIRST_NAME]​ et encore merci pour réservation 😁. 🏠 La maison est…" at bounding box center [746, 600] width 455 height 115
click at [531, 600] on p at bounding box center [746, 605] width 430 height 14
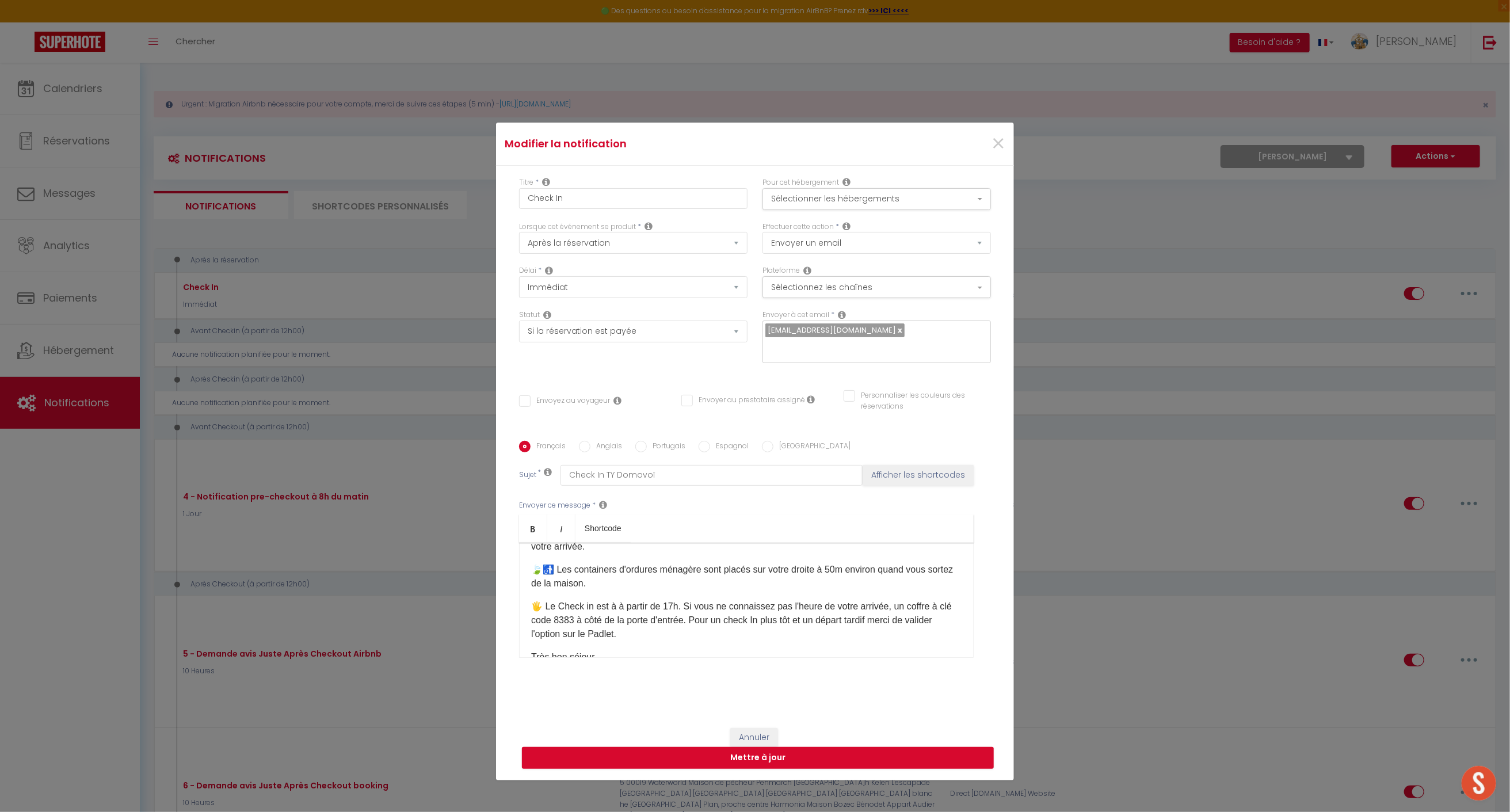
scroll to position [361, 0]
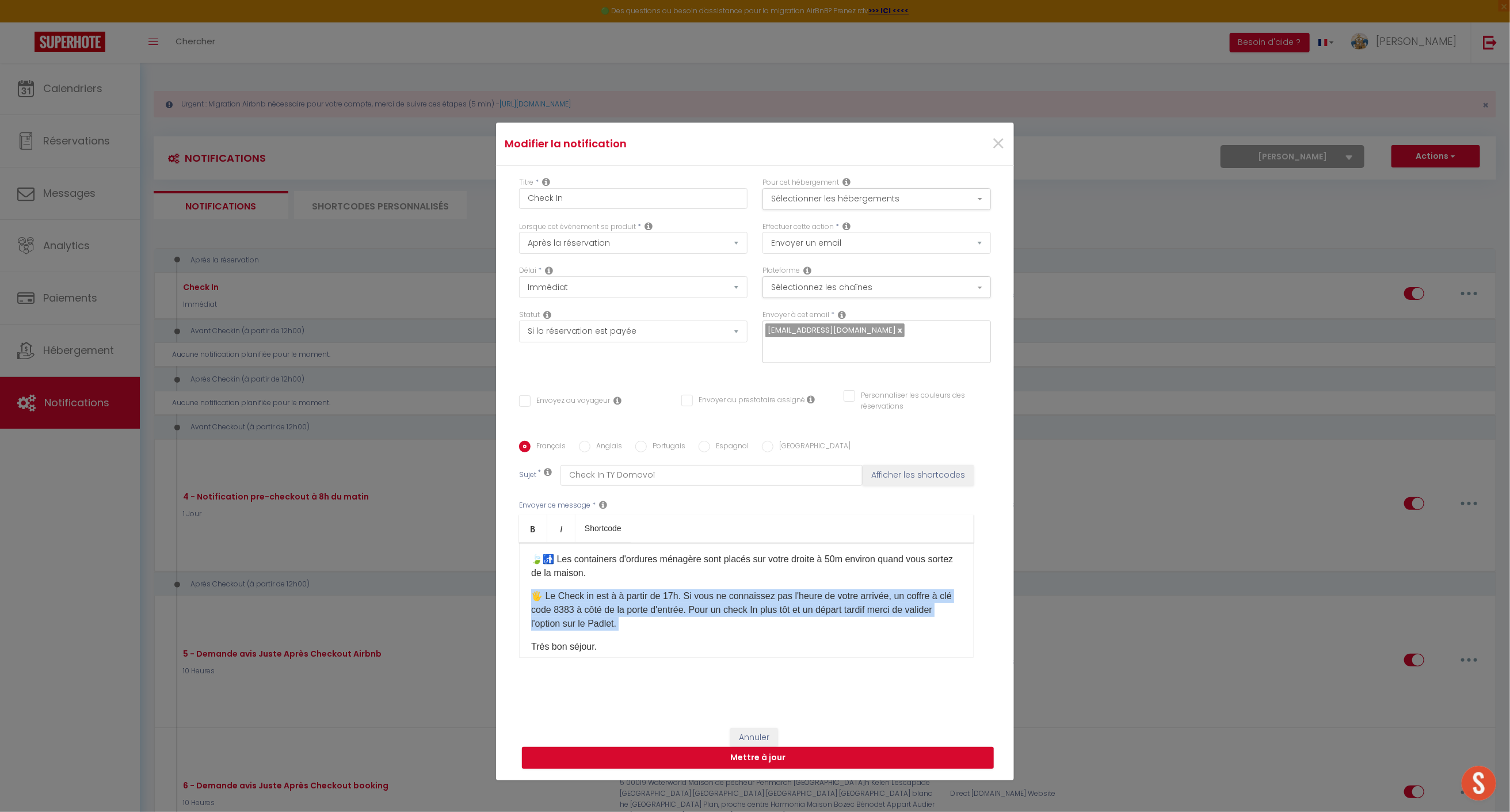
drag, startPoint x: 651, startPoint y: 617, endPoint x: 513, endPoint y: 593, distance: 140.1
click at [516, 593] on div "Français Anglais Portugais Espagnol Italien Sujet * Check In TY Domovoï Affiche…" at bounding box center [755, 557] width 478 height 232
click at [636, 597] on p "🖐️ Le Check in est à à partir de 17h. Si vous ne connaissez pas l'heure de votr…" at bounding box center [746, 610] width 430 height 41
click at [669, 594] on p "🖐️ Le Check in est à à partir de 17h. Si vous ne connaissez pas l'heure de votr…" at bounding box center [746, 610] width 430 height 41
click at [679, 589] on p "🖐️ Le Check in est à à partir de 17h. Si vous ne connaissez pas l'heure de votr…" at bounding box center [746, 610] width 430 height 41
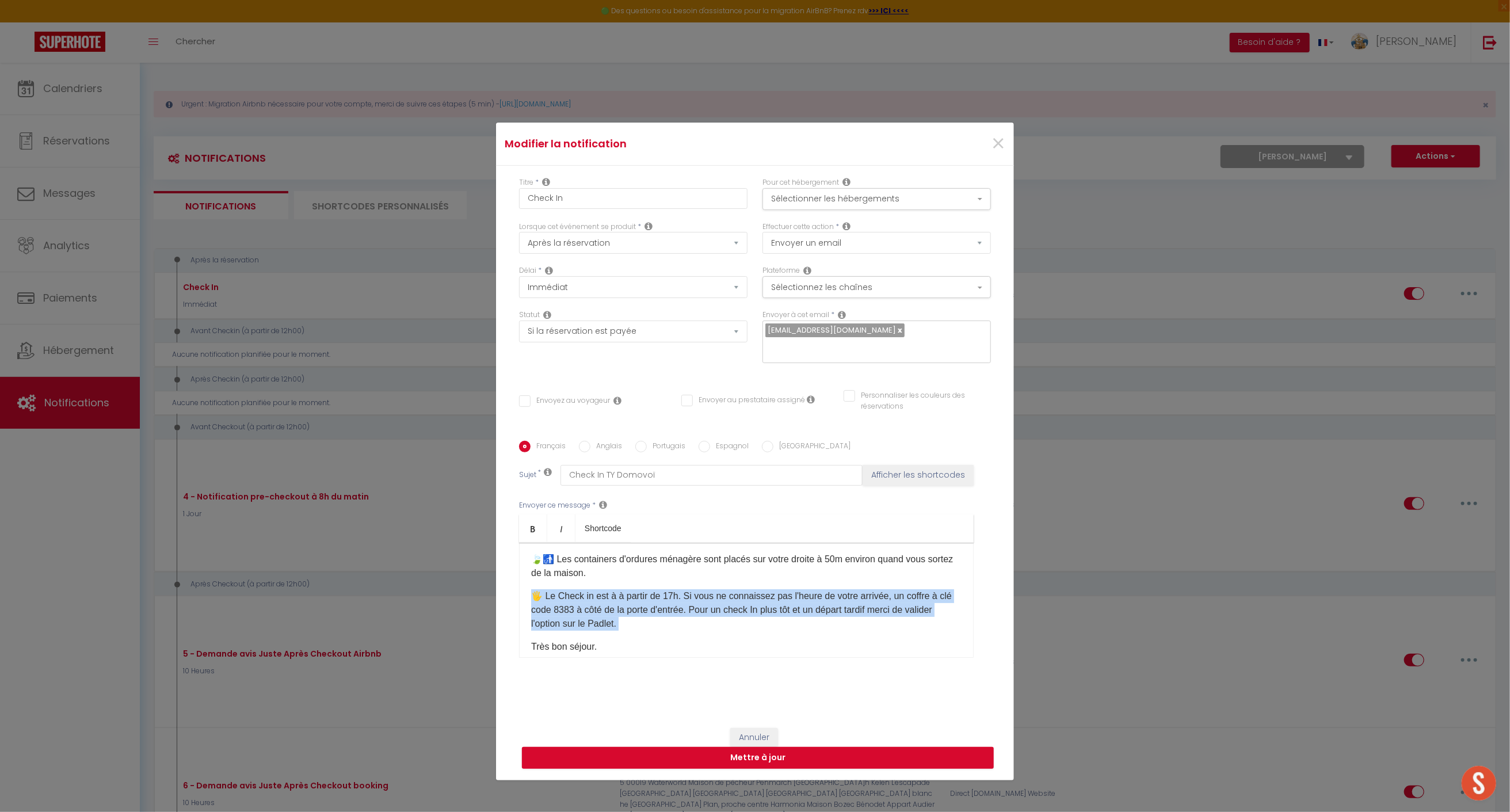
click at [680, 589] on p "🖐️ Le Check in est à à partir de 17h. Si vous ne connaissez pas l'heure de votr…" at bounding box center [746, 610] width 430 height 41
drag, startPoint x: 686, startPoint y: 619, endPoint x: 532, endPoint y: 606, distance: 154.5
click at [532, 606] on p "🖐️ Le Check in est à à partir de 17h. Si vous ne connaissez pas l'heure de votr…" at bounding box center [746, 610] width 430 height 41
click at [581, 604] on p "🖐️ Le Check in est à à partir de 17h. Si vous ne connaissez pas l'heure de votr…" at bounding box center [746, 610] width 430 height 41
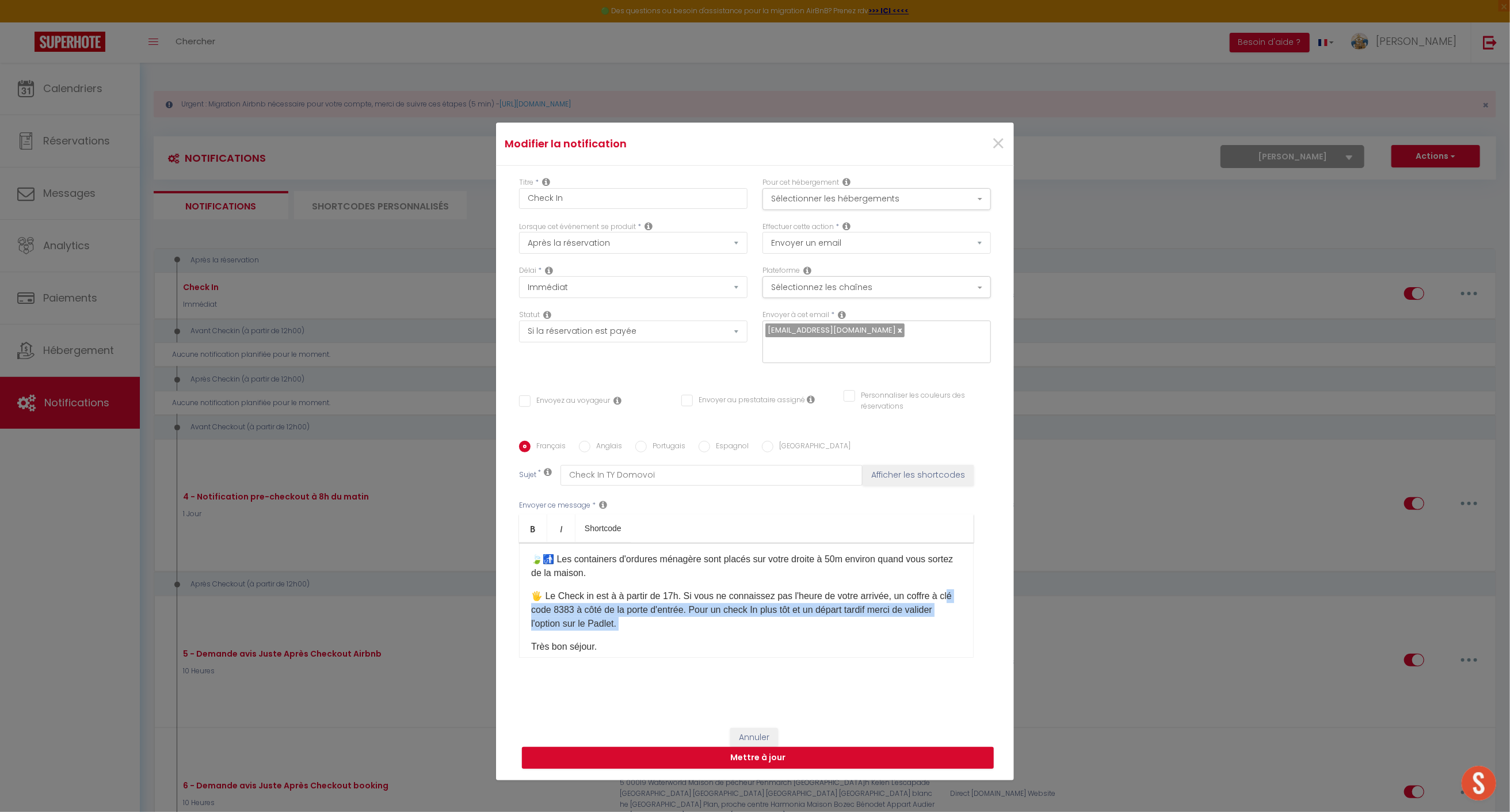
click at [589, 604] on p "🖐️ Le Check in est à à partir de 17h. Si vous ne connaissez pas l'heure de votr…" at bounding box center [746, 610] width 430 height 41
click at [661, 617] on p "🖐️ Le Check in est à à partir de 17h. Si vous ne connaissez pas l'heure de votr…" at bounding box center [746, 610] width 430 height 41
drag, startPoint x: 663, startPoint y: 617, endPoint x: 532, endPoint y: 588, distance: 134.2
click at [531, 589] on p "🖐️ Le Check in est à à partir de 17h. Si vous ne connaissez pas l'heure de votr…" at bounding box center [746, 610] width 430 height 41
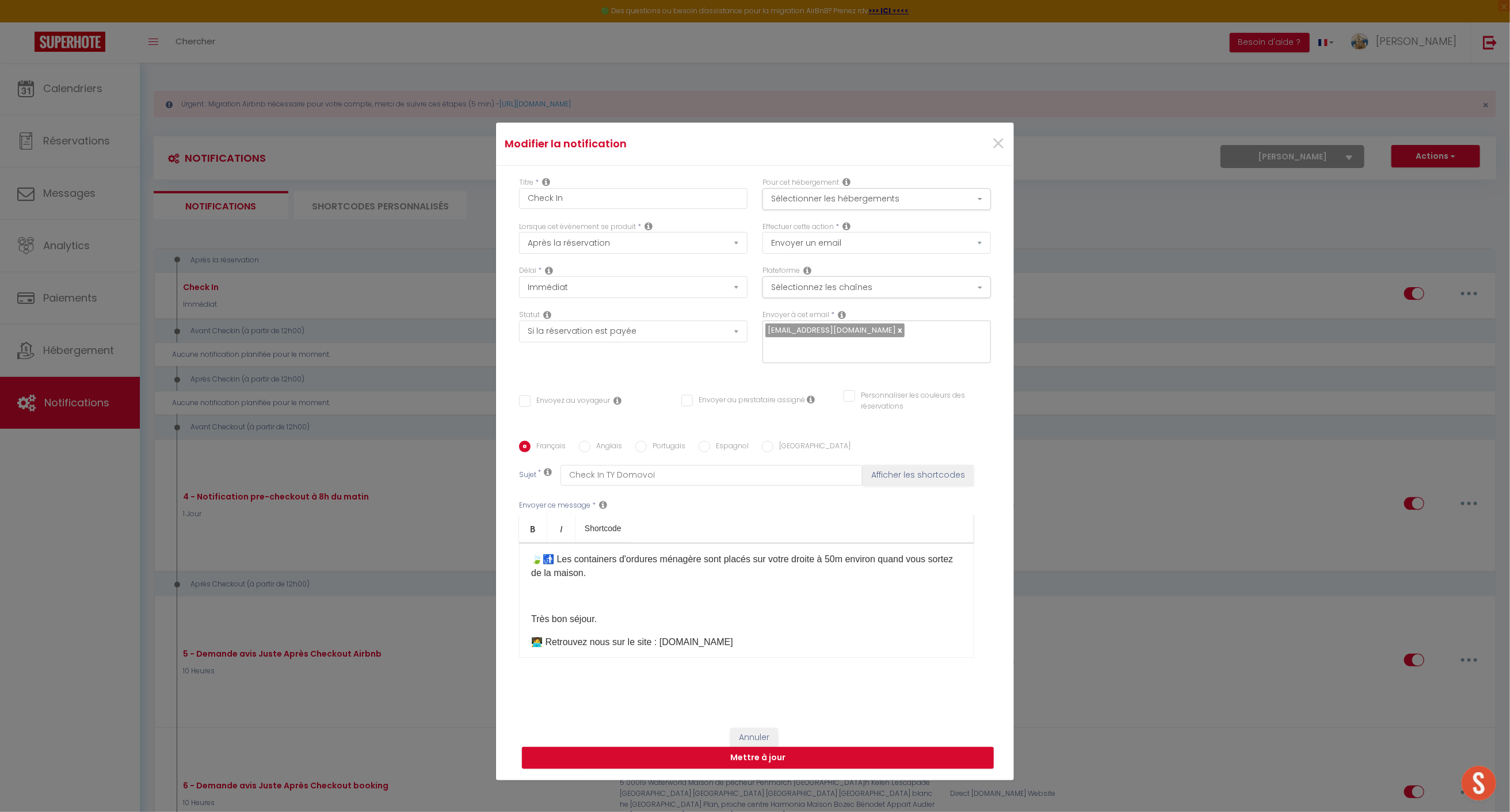
click at [537, 589] on p at bounding box center [746, 596] width 430 height 14
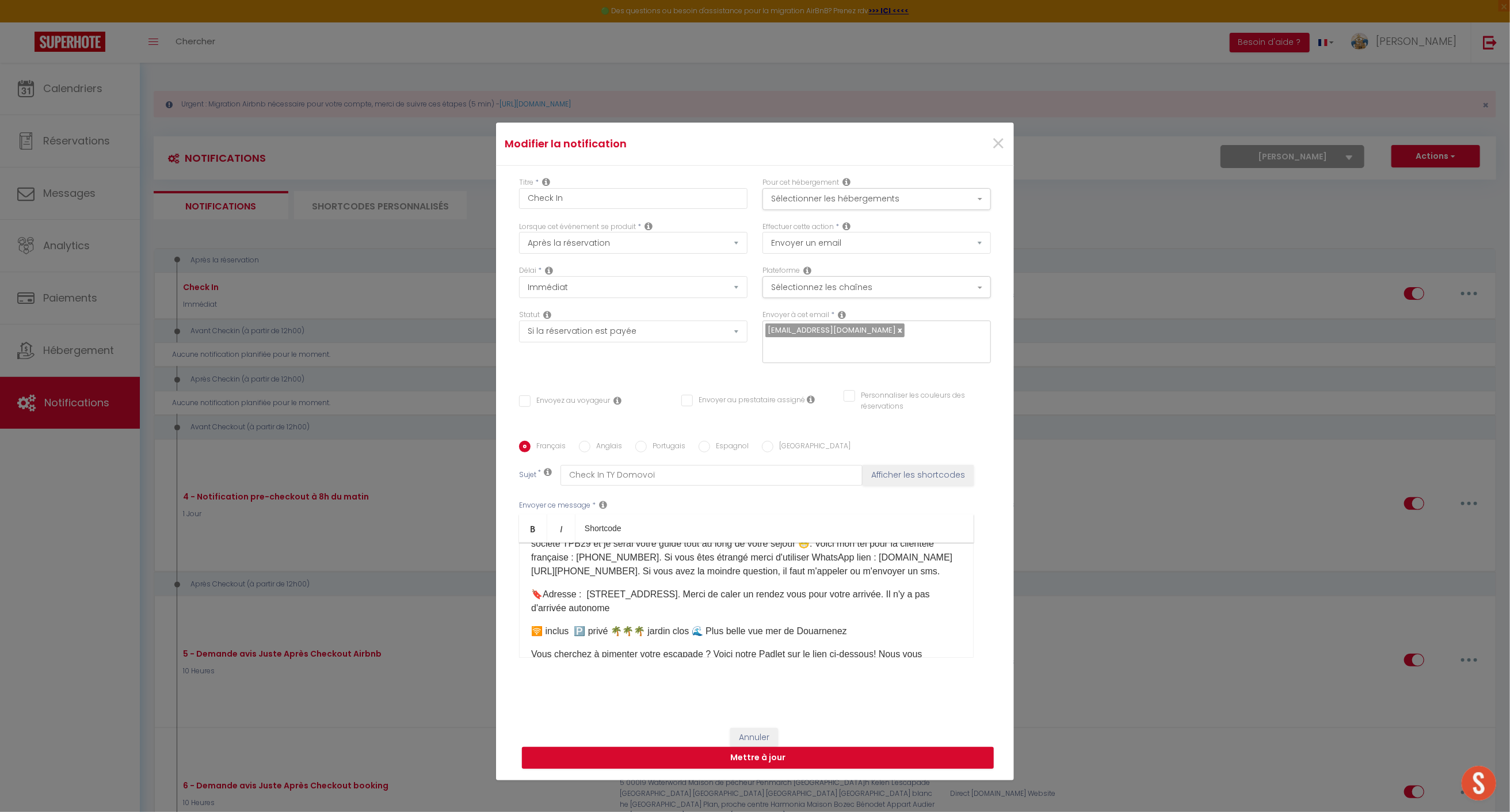
scroll to position [62, 0]
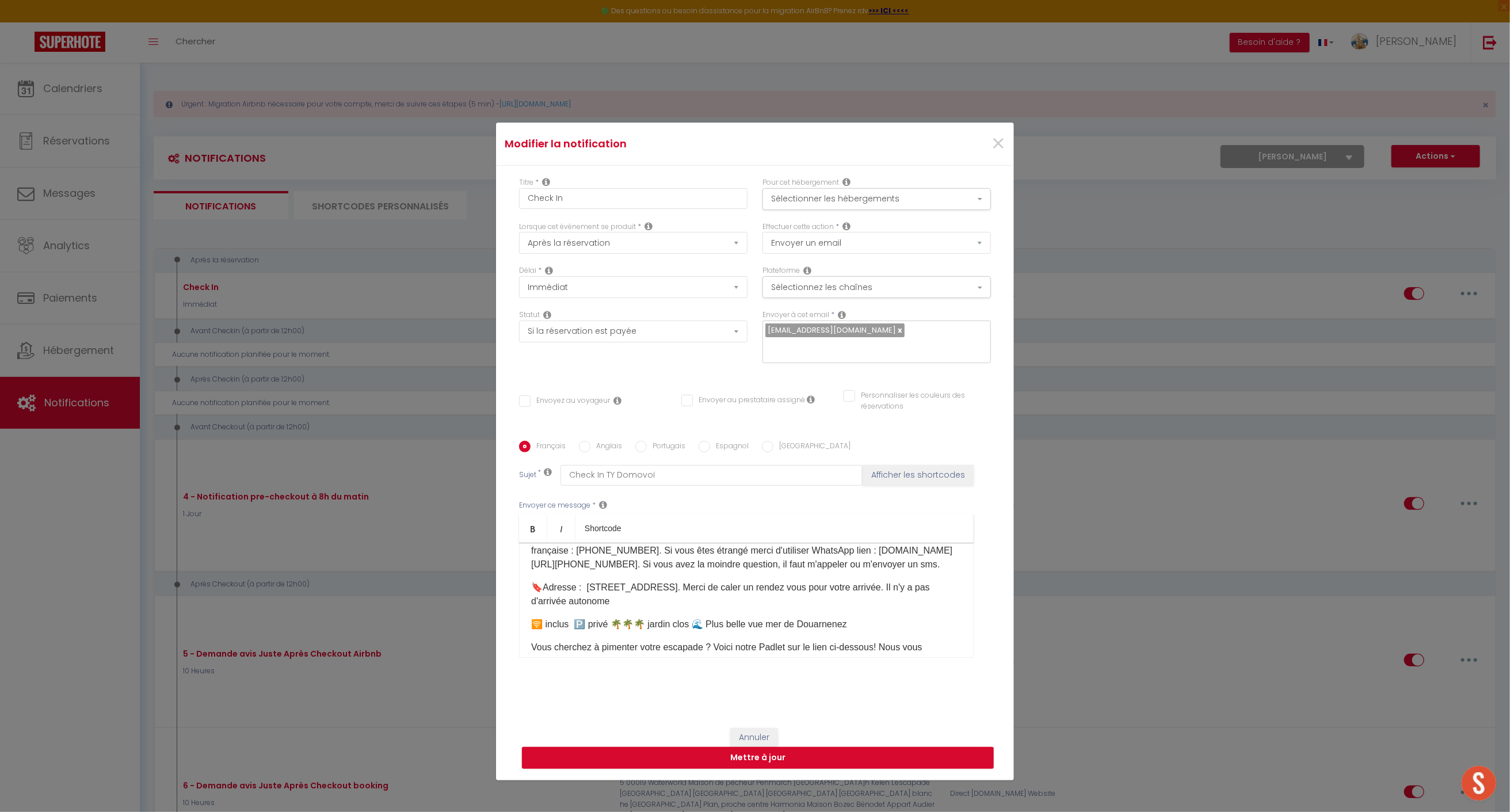
click at [703, 596] on p "🔖Adresse : [STREET_ADDRESS]. Merci de caler un rendez vous pour votre arrivée. …" at bounding box center [746, 594] width 430 height 27
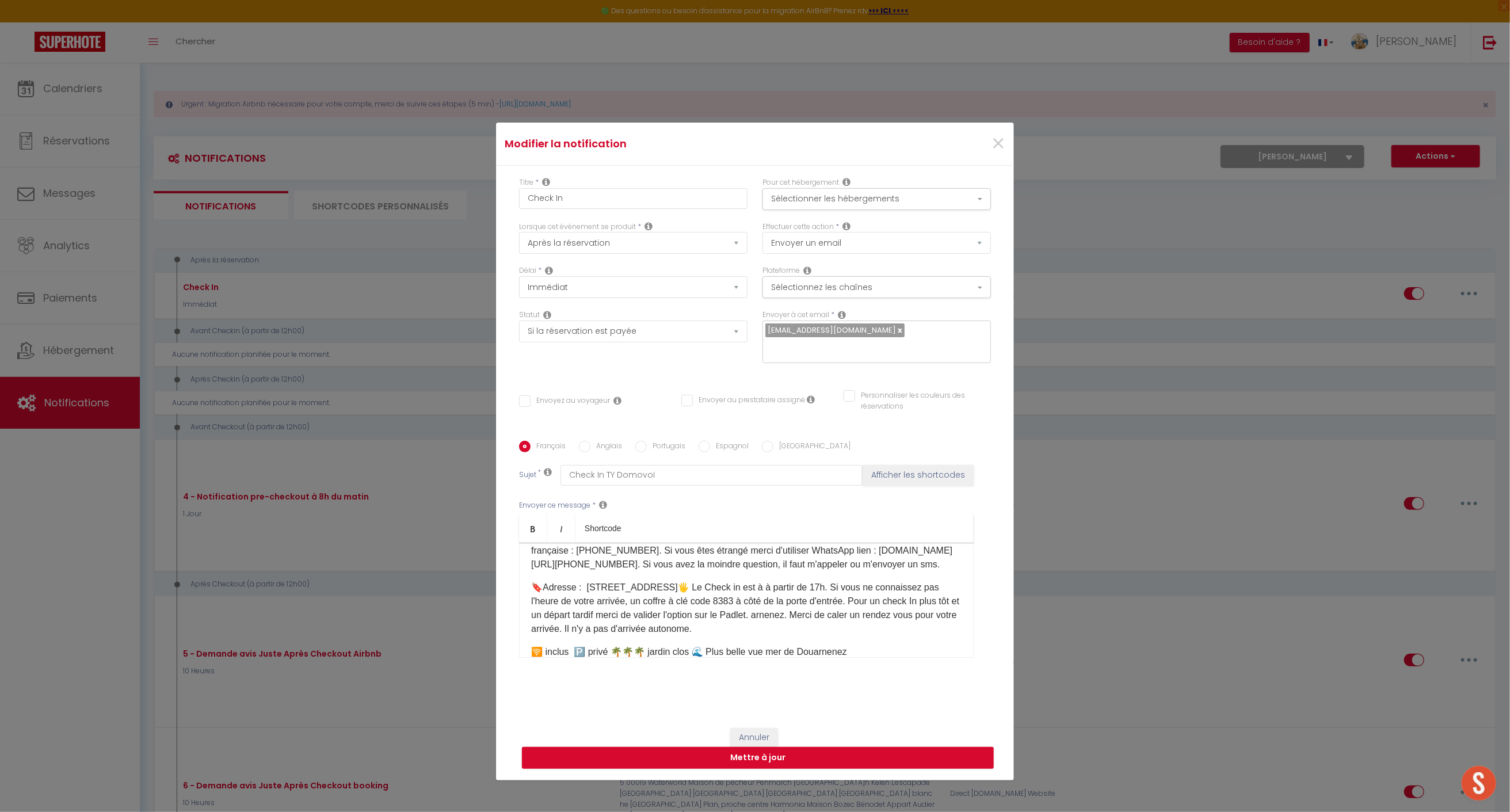
drag, startPoint x: 707, startPoint y: 575, endPoint x: 714, endPoint y: 579, distance: 8.1
click at [708, 581] on p "🔖Adresse : [STREET_ADDRESS] 🖐️ Le Check in est à à partir de 17h. Si vous ne co…" at bounding box center [746, 608] width 430 height 56
drag, startPoint x: 910, startPoint y: 593, endPoint x: 694, endPoint y: 593, distance: 216.0
click at [694, 593] on p "🔖Adresse : [STREET_ADDRESS] 🖐️ Le Check in est à à partir de 17h. Si vous ne co…" at bounding box center [746, 608] width 430 height 56
drag, startPoint x: 796, startPoint y: 607, endPoint x: 855, endPoint y: 617, distance: 59.8
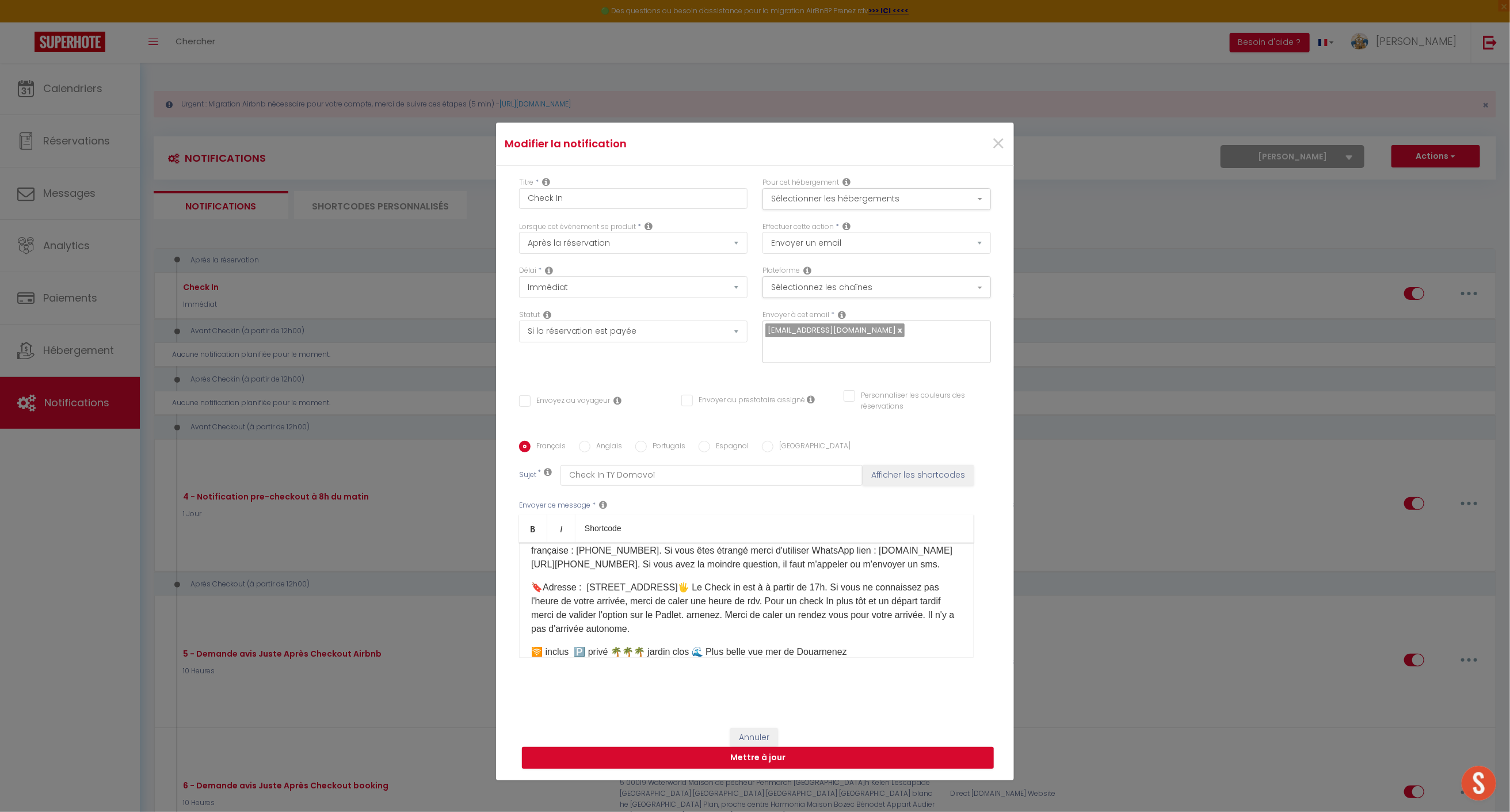
click at [855, 617] on p "🔖Adresse : [STREET_ADDRESS] 🖐️ Le Check in est à à partir de 17h. Si vous ne co…" at bounding box center [746, 608] width 430 height 56
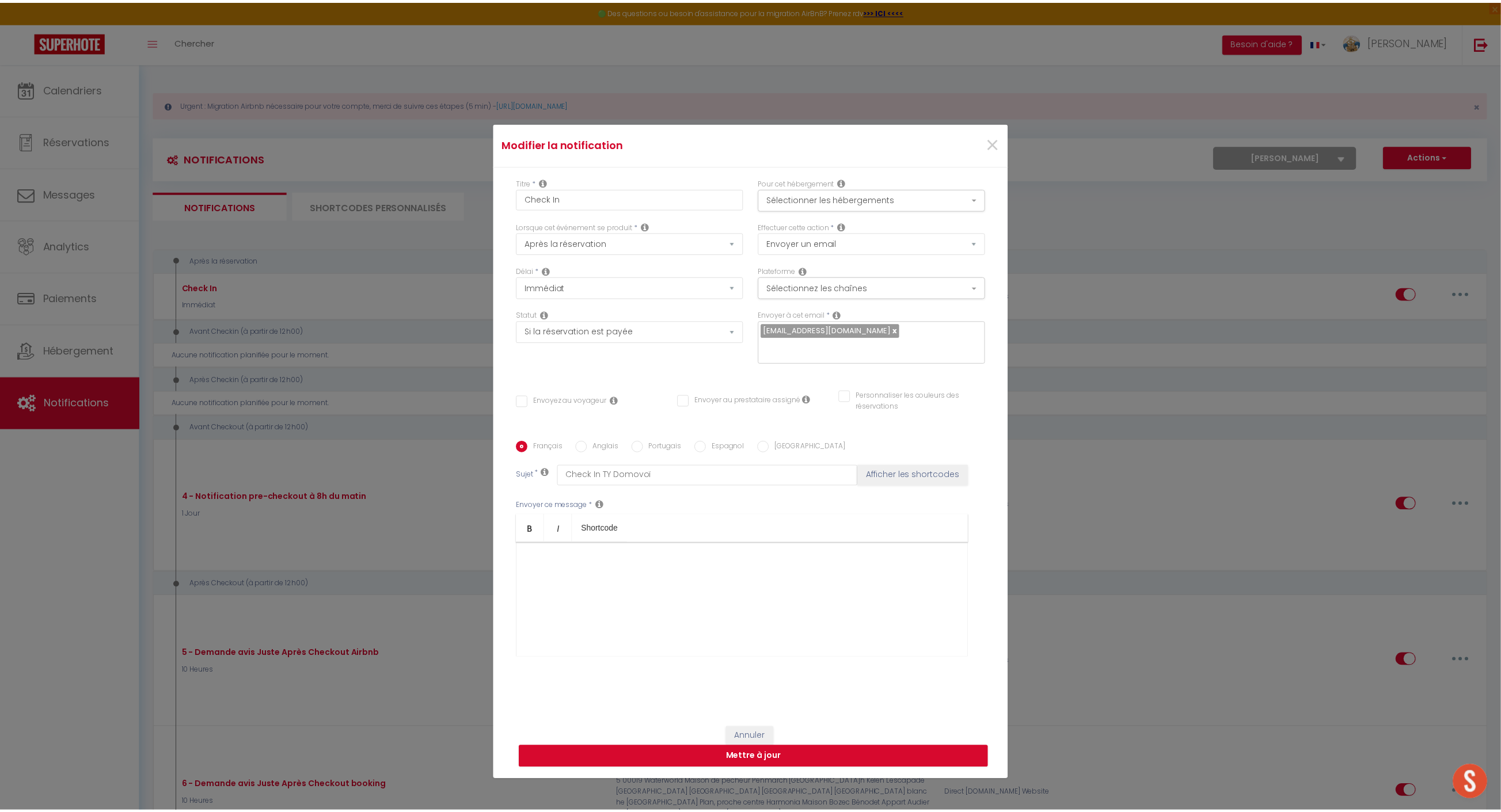
scroll to position [0, 0]
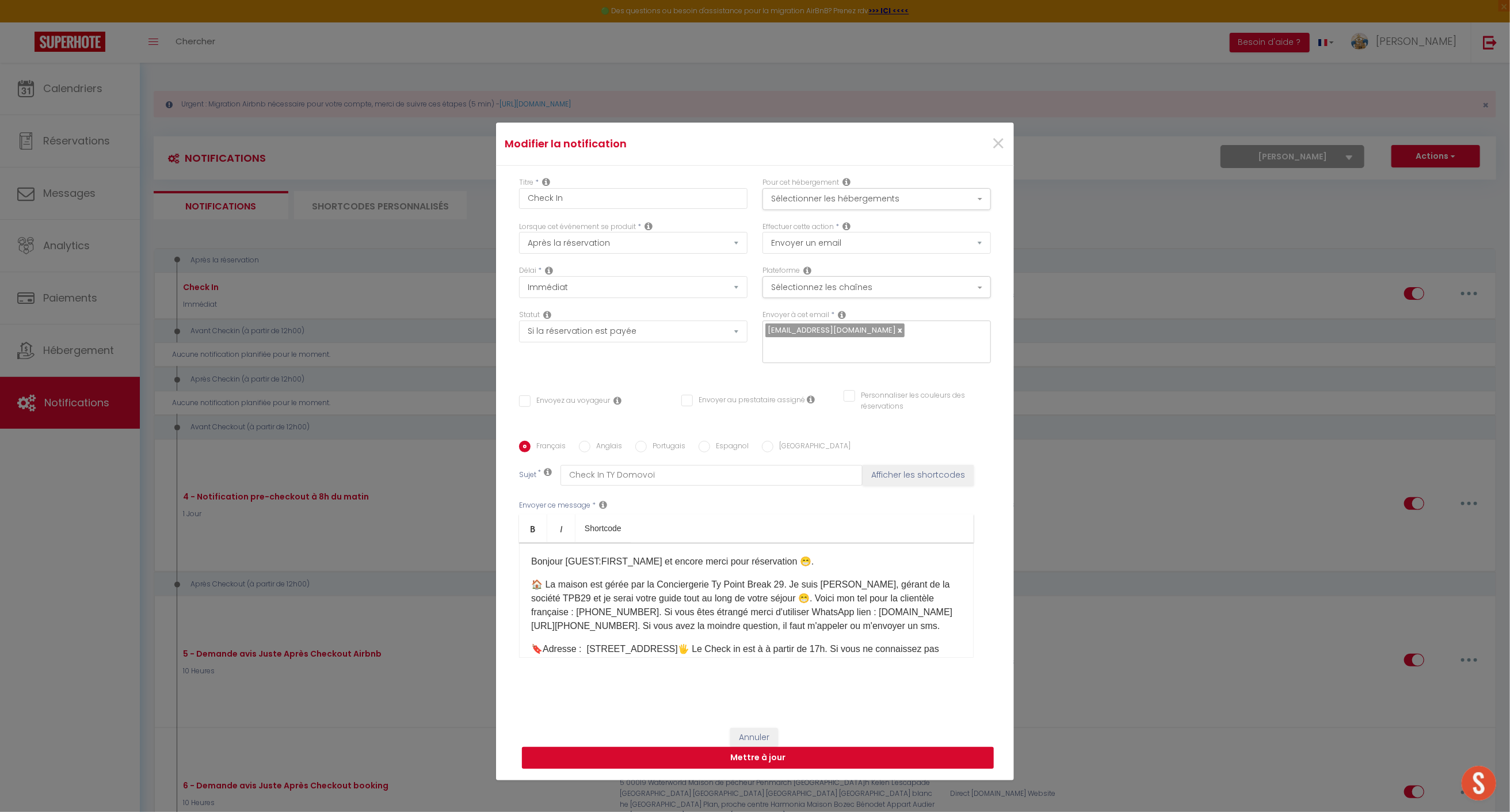
click at [803, 747] on button "Mettre à jour" at bounding box center [757, 757] width 472 height 22
checkbox input "false"
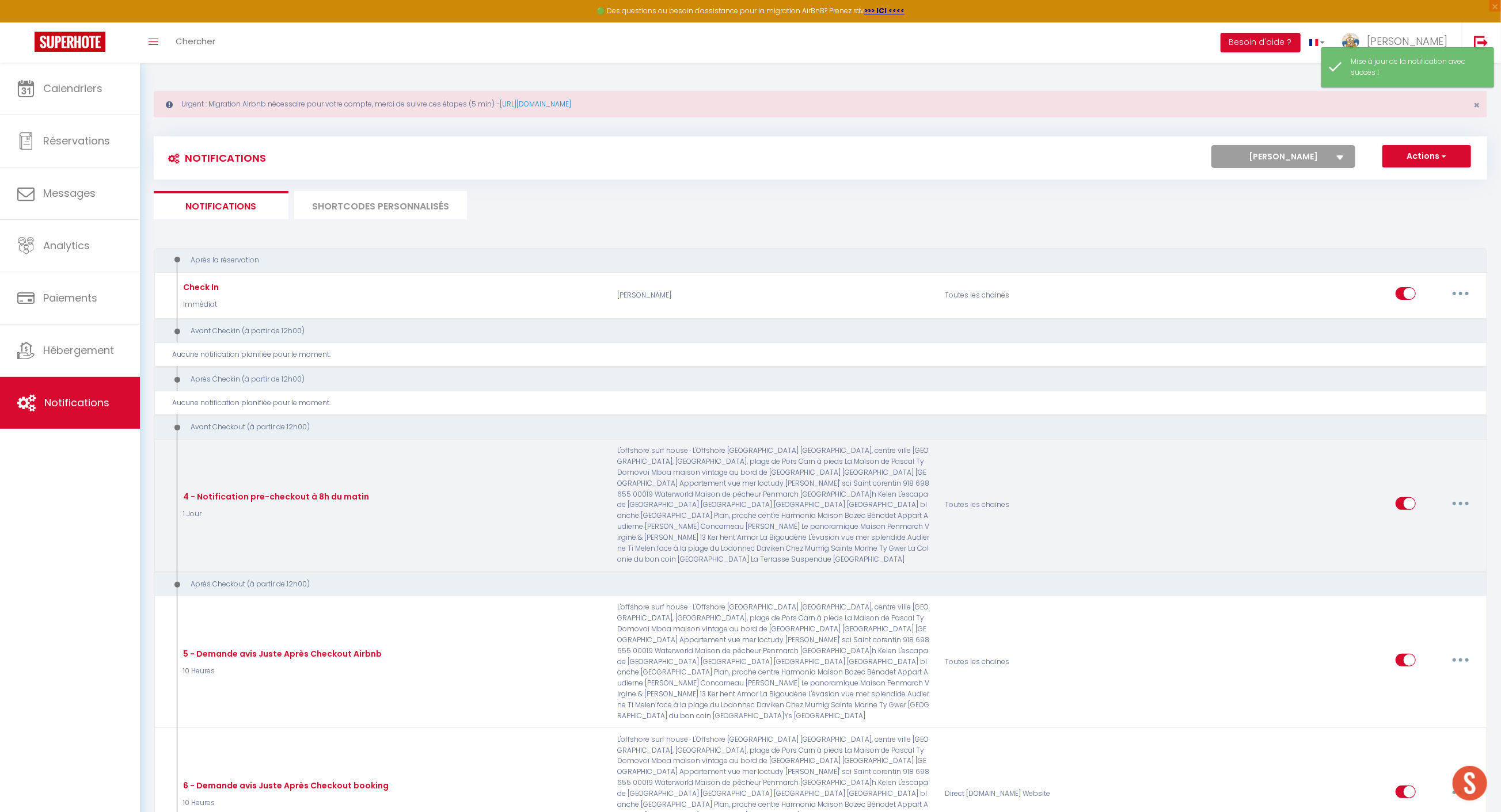
click at [1456, 494] on button "button" at bounding box center [1460, 503] width 32 height 18
click at [1408, 520] on link "Editer" at bounding box center [1430, 529] width 85 height 20
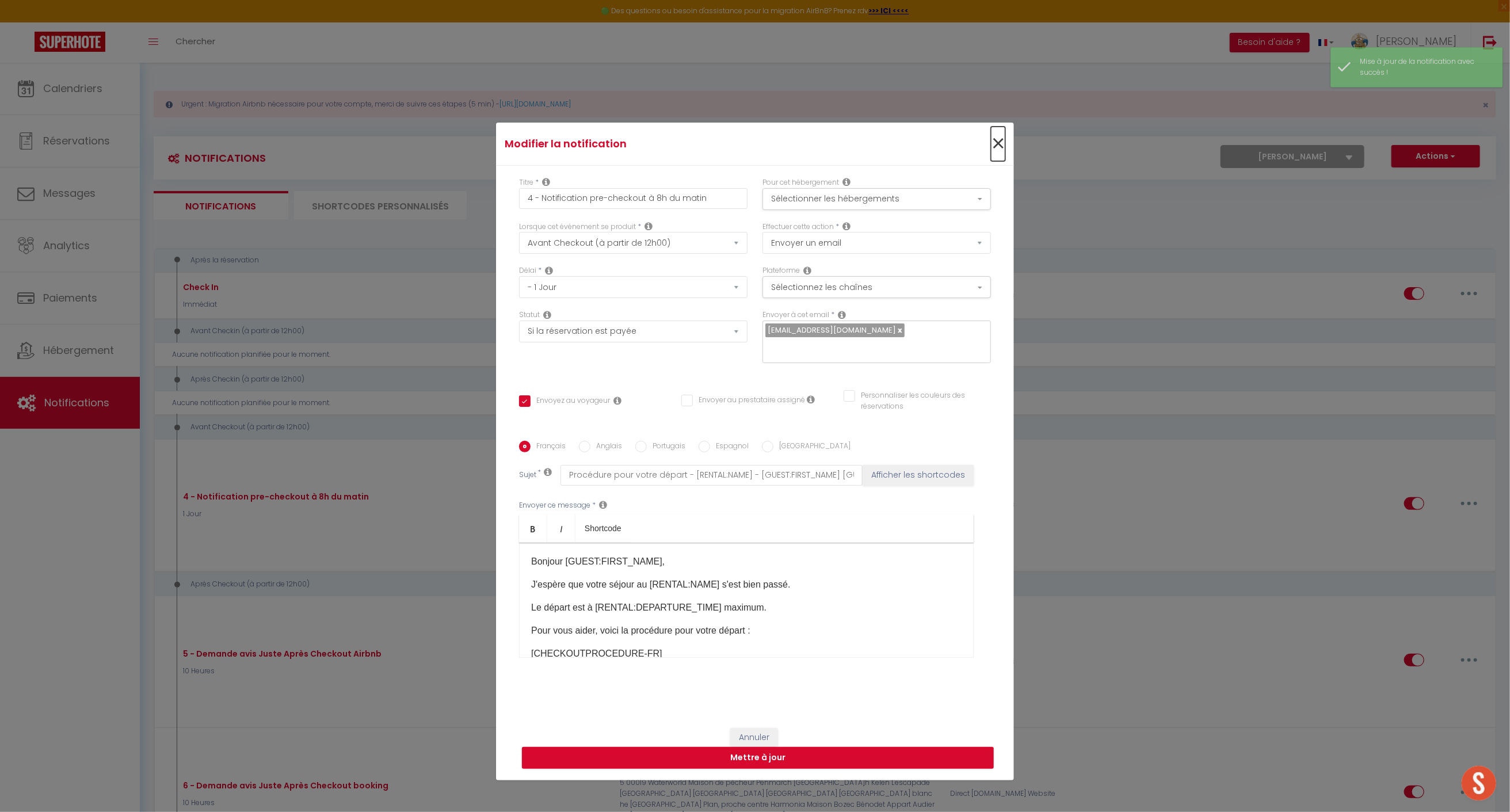
click at [999, 146] on span "×" at bounding box center [998, 143] width 14 height 34
